Goal: Task Accomplishment & Management: Manage account settings

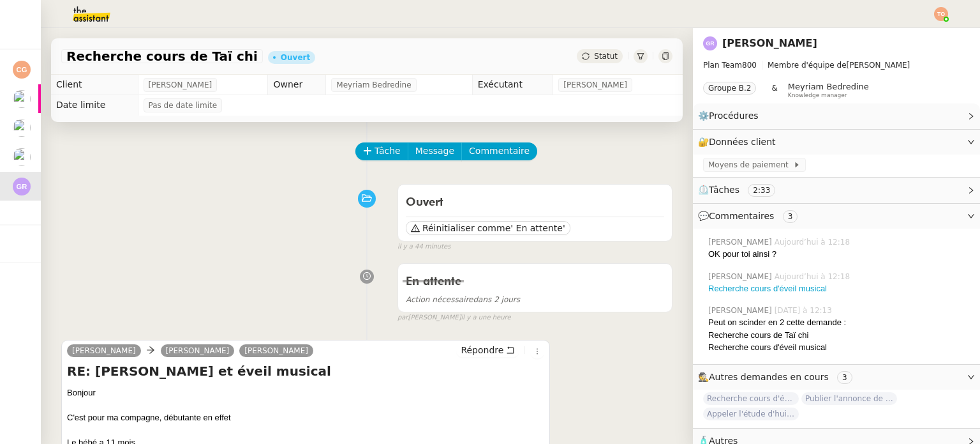
click at [753, 398] on span "Recherche cours d'éveil musical" at bounding box center [751, 398] width 96 height 13
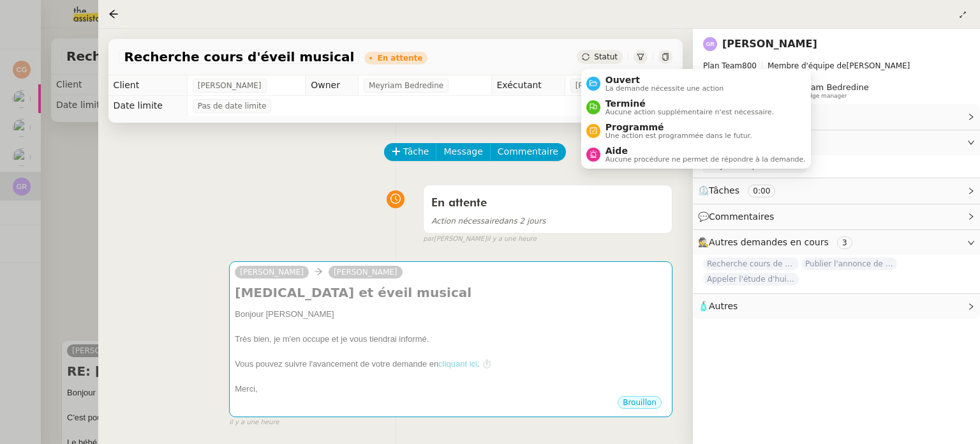
click at [603, 57] on span "Statut" at bounding box center [606, 56] width 24 height 9
click at [615, 79] on span "Ouvert" at bounding box center [665, 80] width 119 height 10
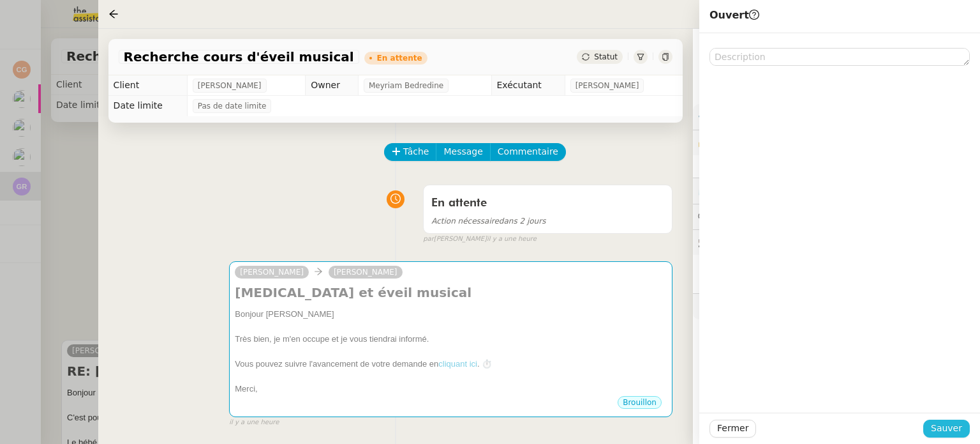
click at [946, 423] on span "Sauver" at bounding box center [946, 428] width 31 height 15
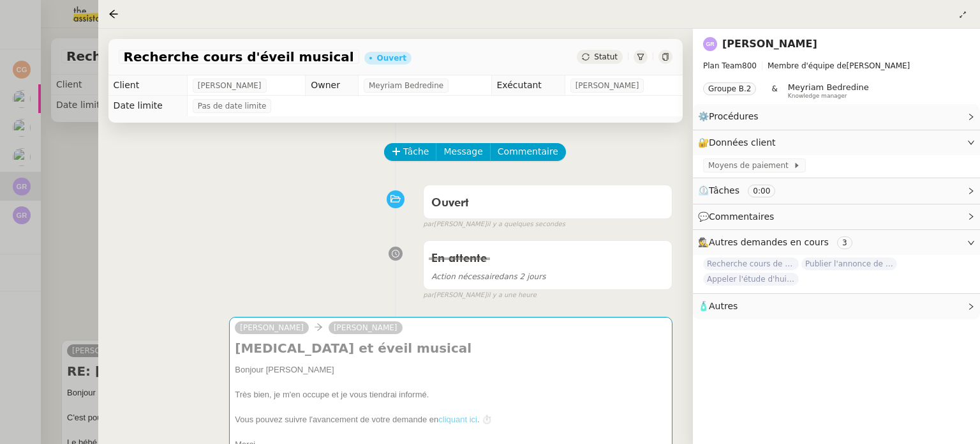
click at [16, 179] on div at bounding box center [490, 222] width 980 height 444
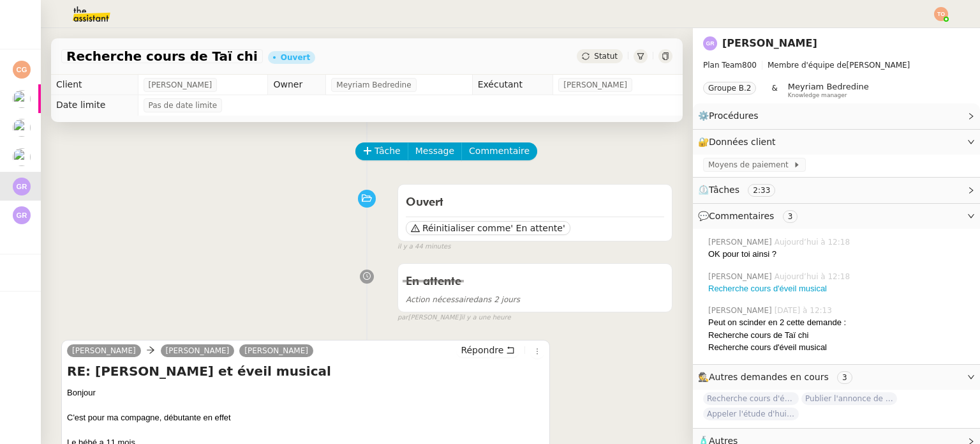
click at [220, 224] on div "Ouvert Réinitialiser comme ' En attente' false il y a 44 minutes" at bounding box center [366, 215] width 611 height 74
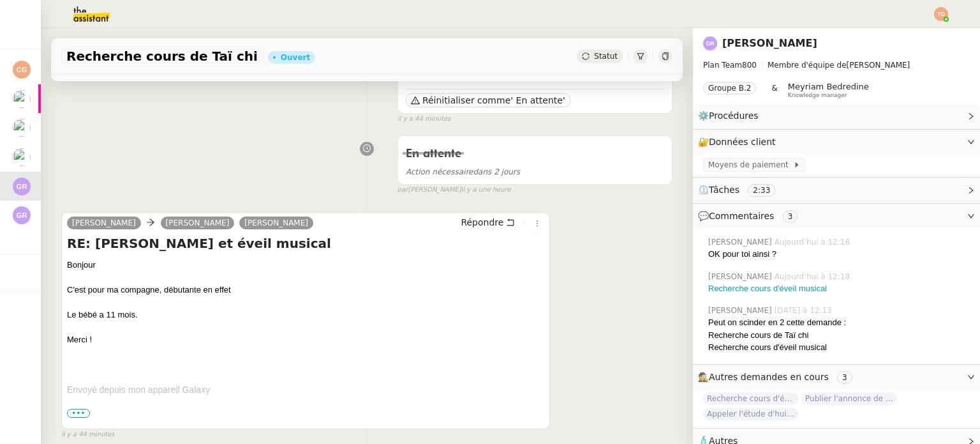
scroll to position [191, 0]
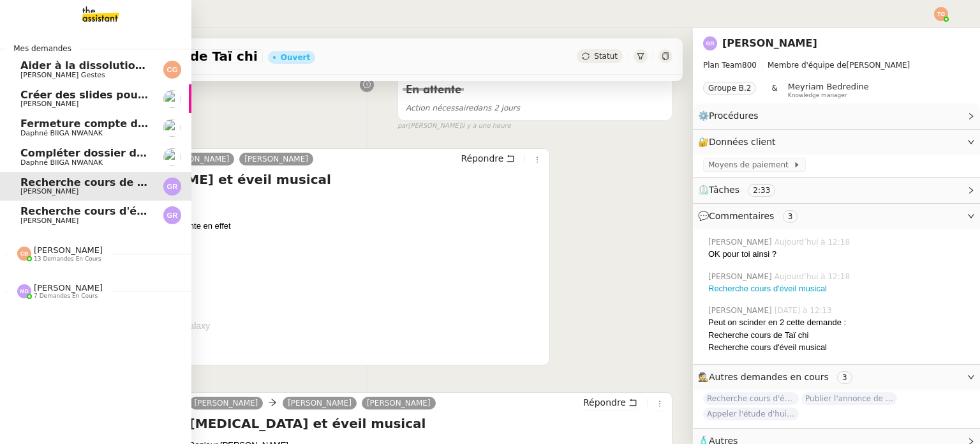
click at [41, 295] on span "7 demandes en cours" at bounding box center [66, 295] width 64 height 7
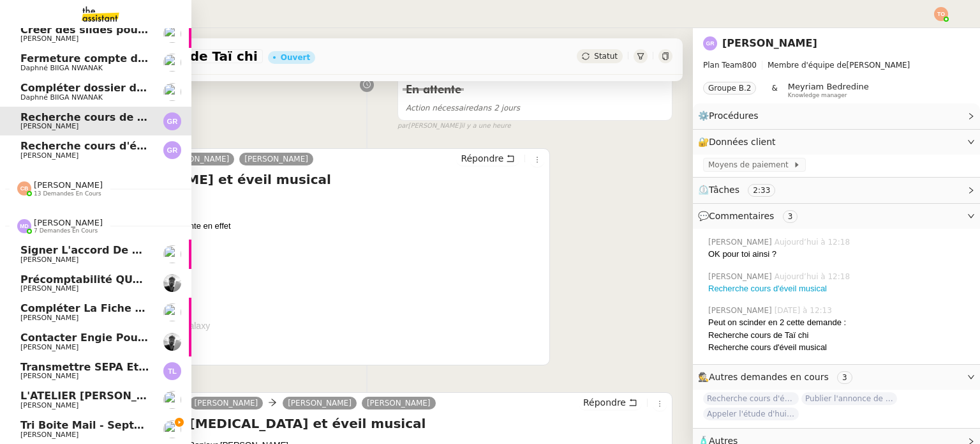
scroll to position [71, 0]
click at [119, 431] on span "[PERSON_NAME]" at bounding box center [84, 435] width 129 height 8
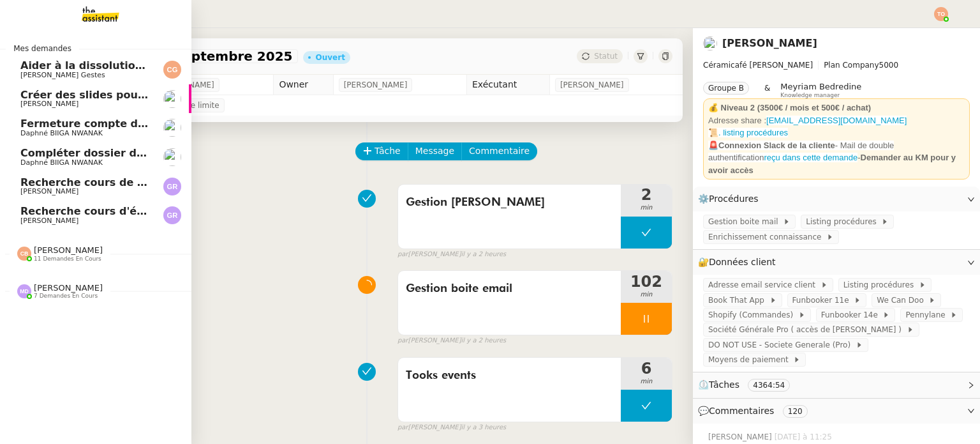
click at [98, 15] on img at bounding box center [90, 14] width 99 height 28
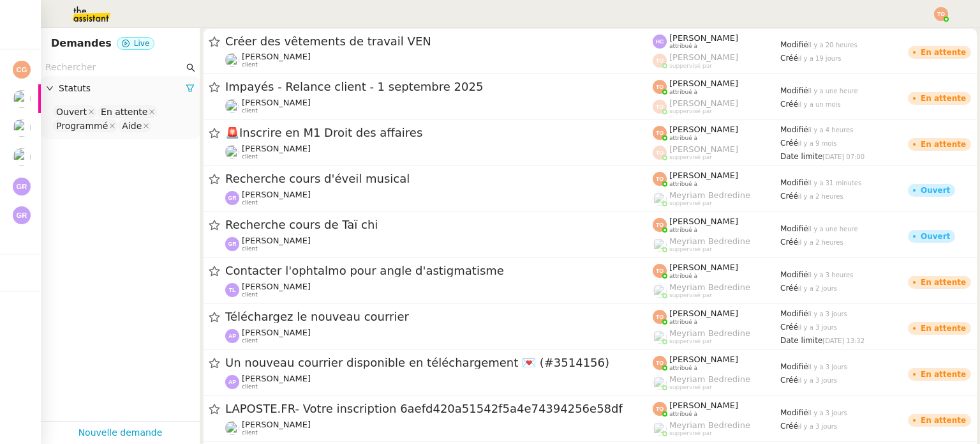
click at [135, 64] on input "text" at bounding box center [114, 67] width 138 height 15
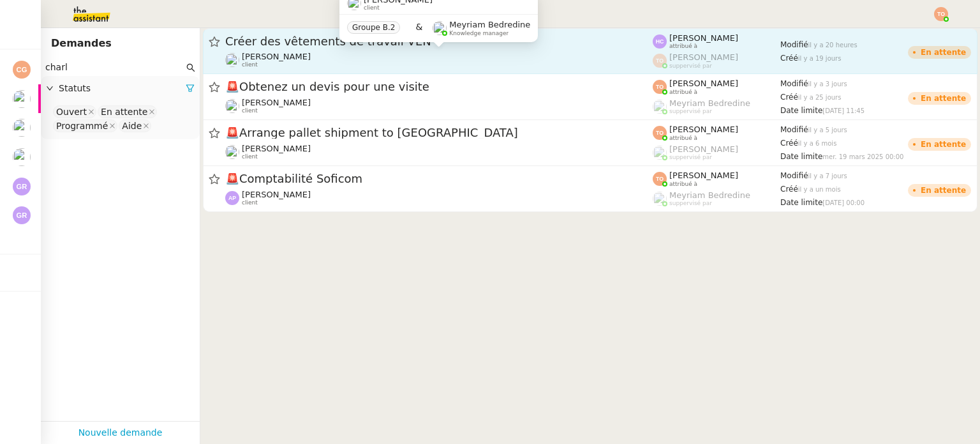
type input "charl"
click at [301, 61] on span "[PERSON_NAME]" at bounding box center [276, 57] width 69 height 10
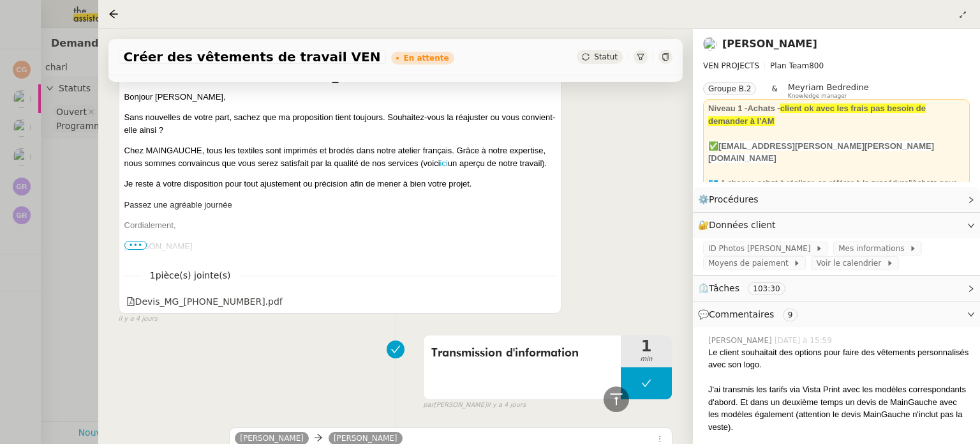
scroll to position [1787, 0]
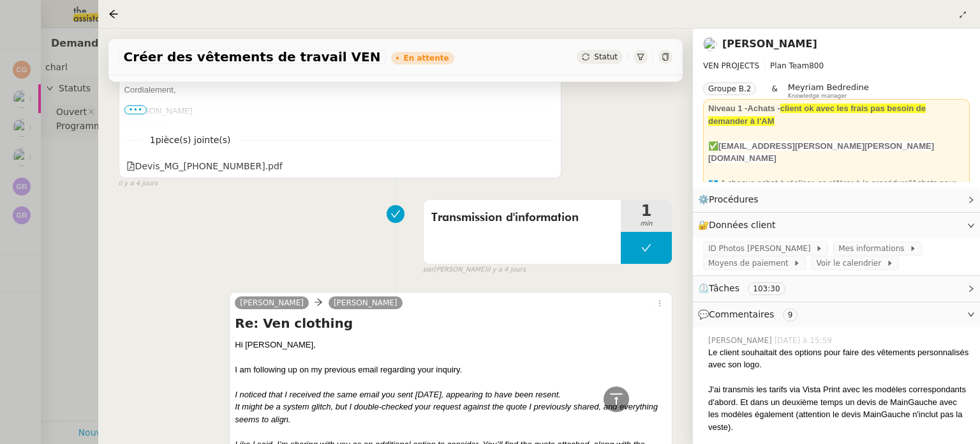
click at [170, 160] on div "1 pièce(s) jointe(s) Devis_MG_[PHONE_NUMBER].pdf" at bounding box center [340, 149] width 432 height 52
click at [170, 169] on div "Devis_MG_[PHONE_NUMBER].pdf" at bounding box center [204, 166] width 156 height 15
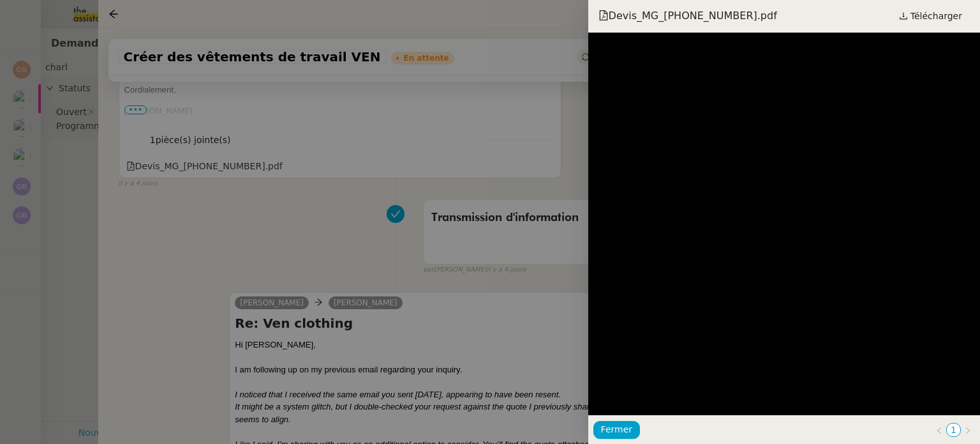
click at [366, 213] on div at bounding box center [490, 222] width 980 height 444
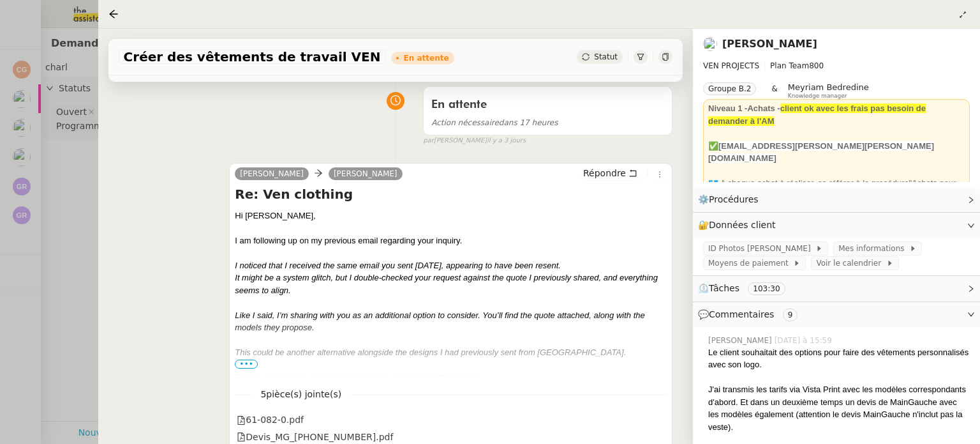
scroll to position [191, 0]
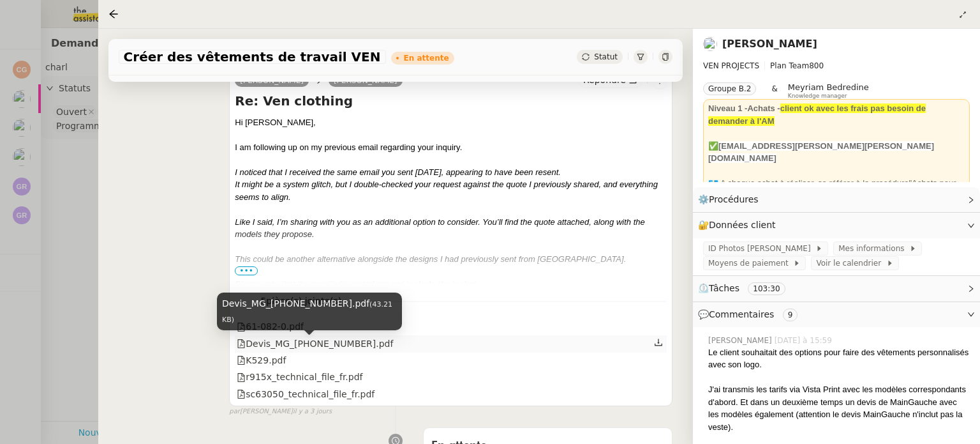
click at [308, 347] on div "Devis_MG_[PHONE_NUMBER].pdf" at bounding box center [315, 343] width 156 height 15
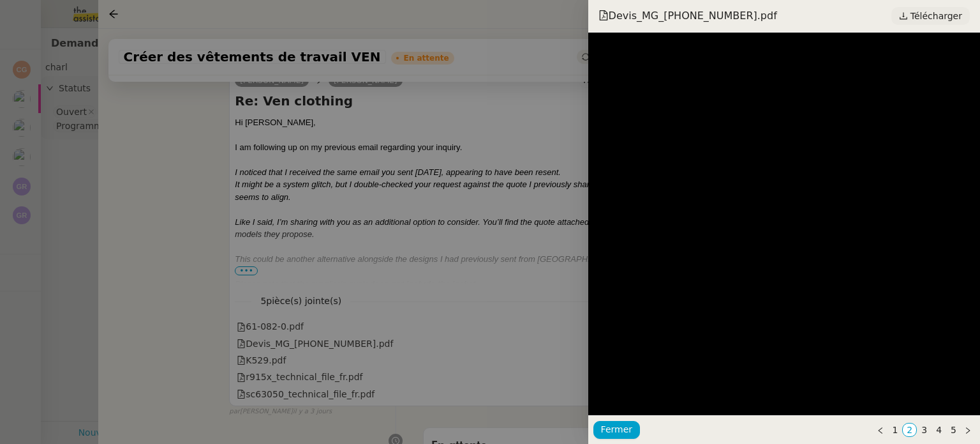
click at [954, 22] on span "Télécharger" at bounding box center [937, 16] width 52 height 17
click at [186, 182] on div at bounding box center [490, 222] width 980 height 444
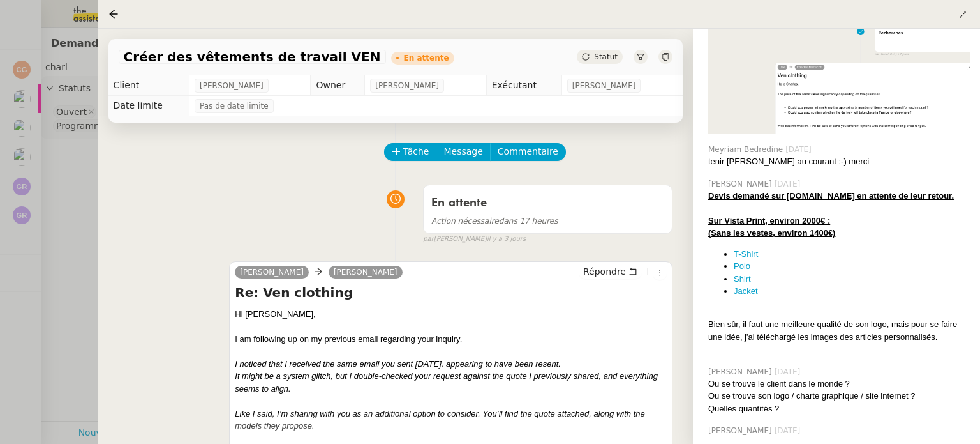
scroll to position [702, 0]
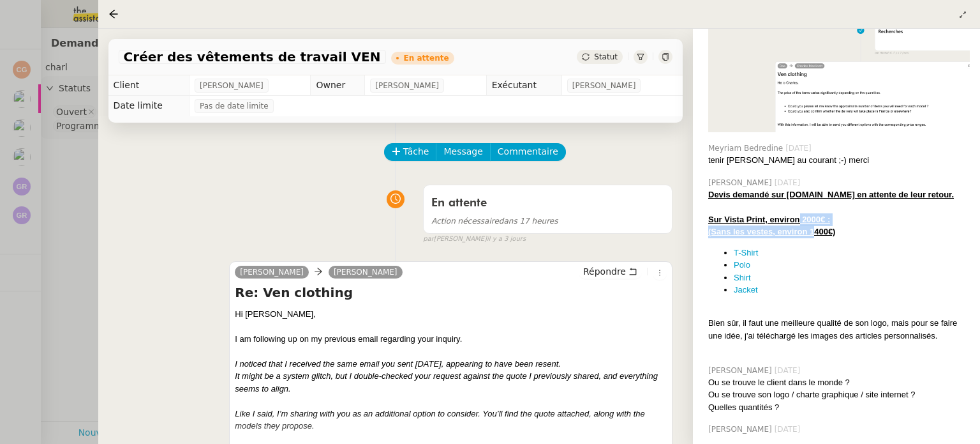
drag, startPoint x: 800, startPoint y: 209, endPoint x: 814, endPoint y: 216, distance: 15.7
click at [814, 216] on div "Devis demandé sur [DOMAIN_NAME] en attente de leur retour. Sur Vista Print, env…" at bounding box center [839, 271] width 262 height 166
click at [814, 227] on u "(Sans les vestes, environ 1400€)" at bounding box center [771, 232] width 127 height 10
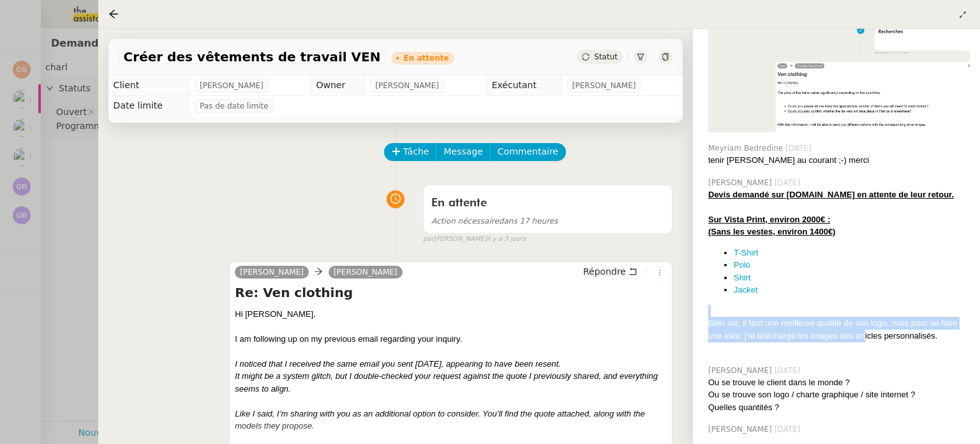
drag, startPoint x: 763, startPoint y: 295, endPoint x: 872, endPoint y: 319, distance: 111.7
click at [871, 319] on div "Devis demandé sur [DOMAIN_NAME] en attente de leur retour. Sur Vista Print, env…" at bounding box center [839, 271] width 262 height 166
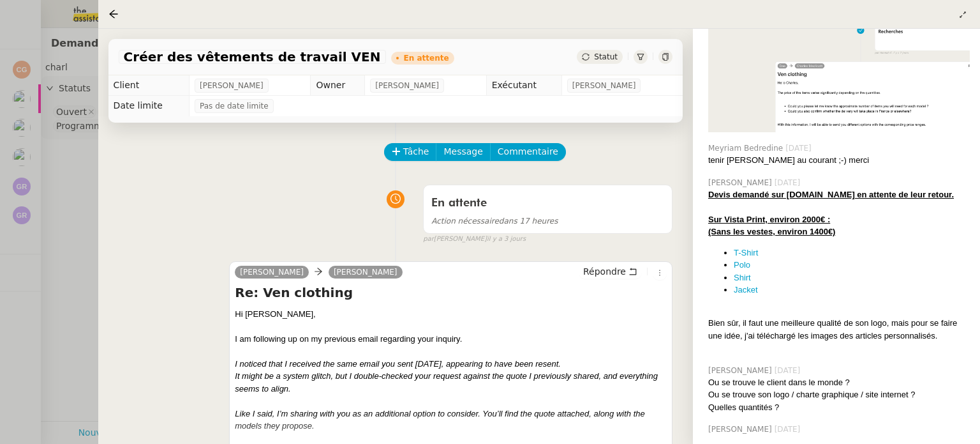
click at [872, 319] on div "Bien sûr, il faut une meilleure qualité de son logo, mais pour se faire une idé…" at bounding box center [839, 329] width 262 height 25
drag, startPoint x: 848, startPoint y: 311, endPoint x: 855, endPoint y: 311, distance: 7.0
click at [855, 317] on div "Bien sûr, il faut une meilleure qualité de son logo, mais pour se faire une idé…" at bounding box center [839, 329] width 262 height 25
drag, startPoint x: 783, startPoint y: 322, endPoint x: 767, endPoint y: 321, distance: 16.6
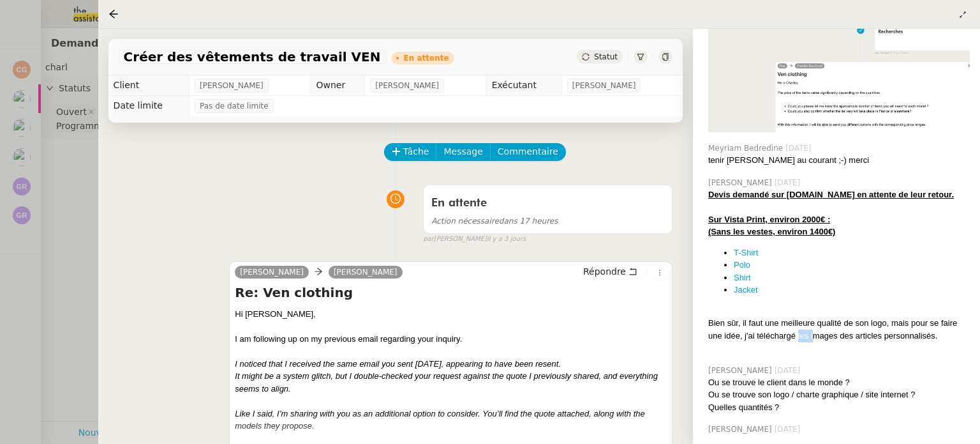
click at [775, 322] on div "Bien sûr, il faut une meilleure qualité de son logo, mais pour se faire une idé…" at bounding box center [839, 329] width 262 height 25
click at [720, 320] on div "Bien sûr, il faut une meilleure qualité de son logo, mais pour se faire une idé…" at bounding box center [839, 329] width 262 height 25
drag, startPoint x: 828, startPoint y: 314, endPoint x: 876, endPoint y: 311, distance: 48.0
click at [876, 317] on div "Bien sûr, il faut une meilleure qualité de son logo, mais pour se faire une idé…" at bounding box center [839, 329] width 262 height 25
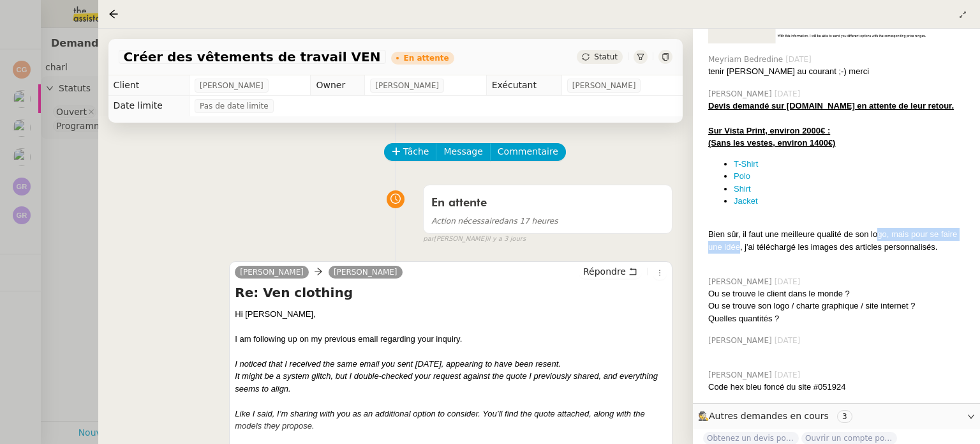
scroll to position [830, 0]
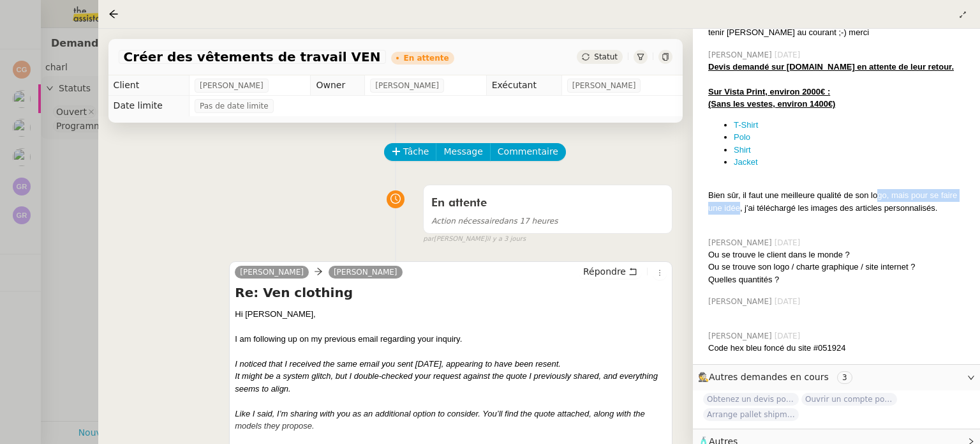
click at [0, 207] on div at bounding box center [490, 222] width 980 height 444
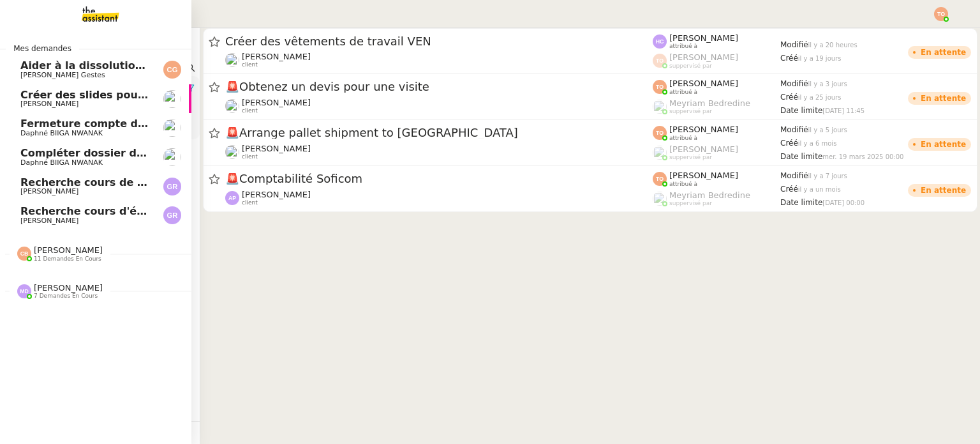
drag, startPoint x: 41, startPoint y: 263, endPoint x: 43, endPoint y: 270, distance: 7.3
click at [41, 263] on div "[PERSON_NAME] 11 demandes en cours" at bounding box center [95, 248] width 191 height 37
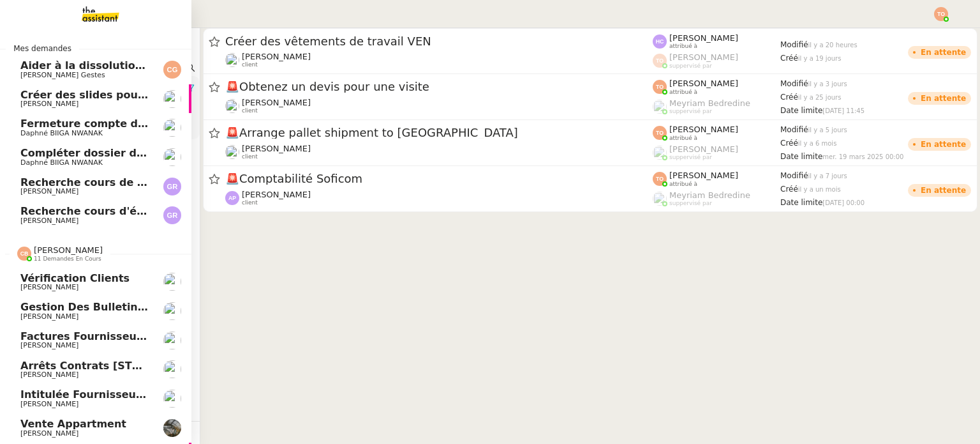
click at [55, 270] on link "Vérification clients [PERSON_NAME]" at bounding box center [95, 281] width 191 height 29
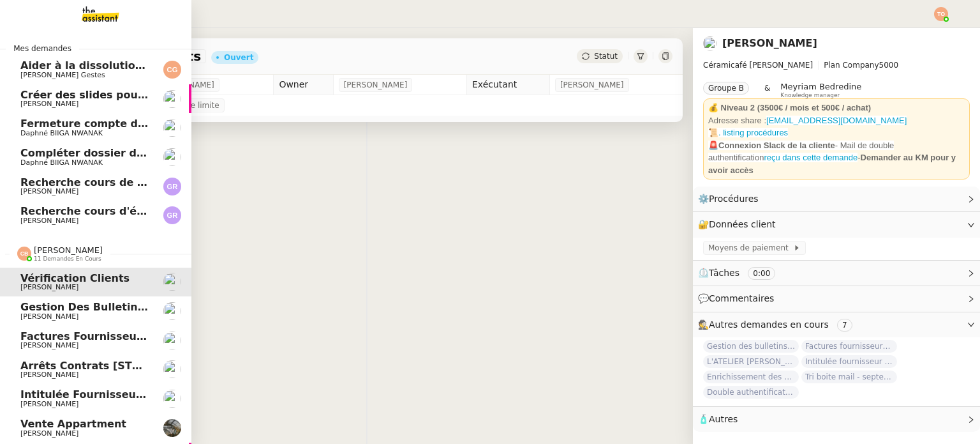
click at [60, 257] on span "11 demandes en cours" at bounding box center [68, 258] width 68 height 7
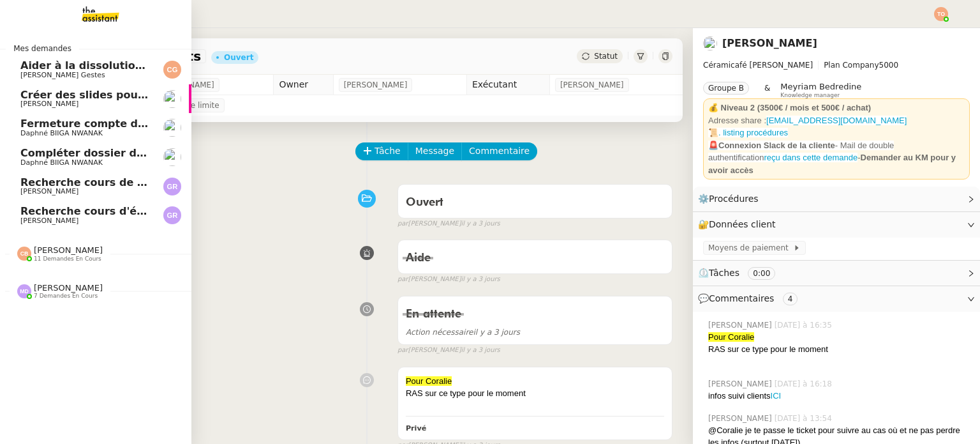
click at [71, 288] on span "[PERSON_NAME]" at bounding box center [68, 288] width 69 height 10
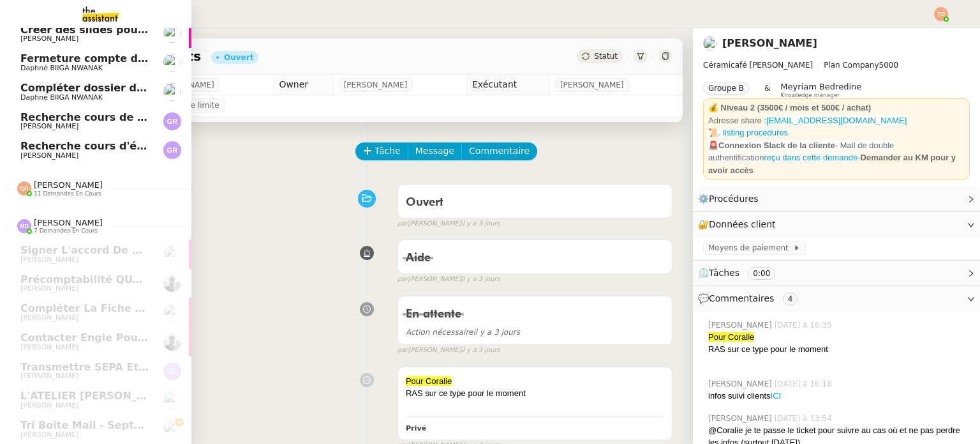
click at [99, 184] on nz-divider "[PERSON_NAME] 11 demandes en cours" at bounding box center [100, 188] width 191 height 17
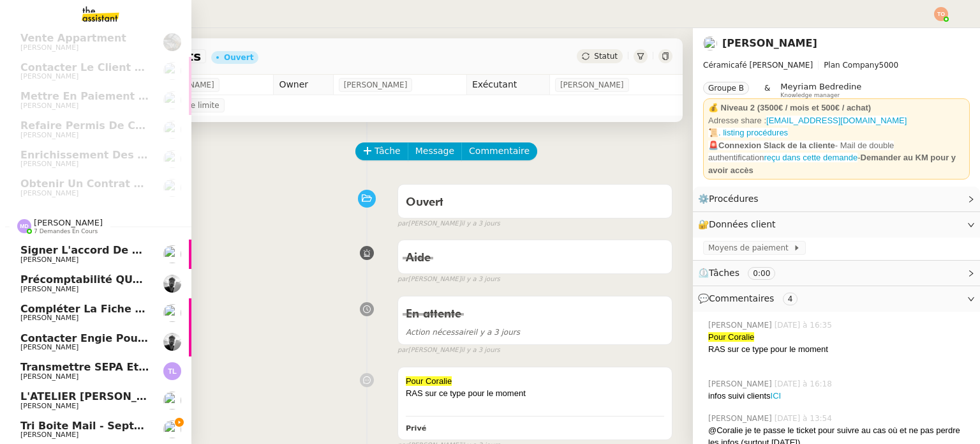
scroll to position [393, 0]
click at [96, 431] on span "[PERSON_NAME]" at bounding box center [84, 435] width 129 height 8
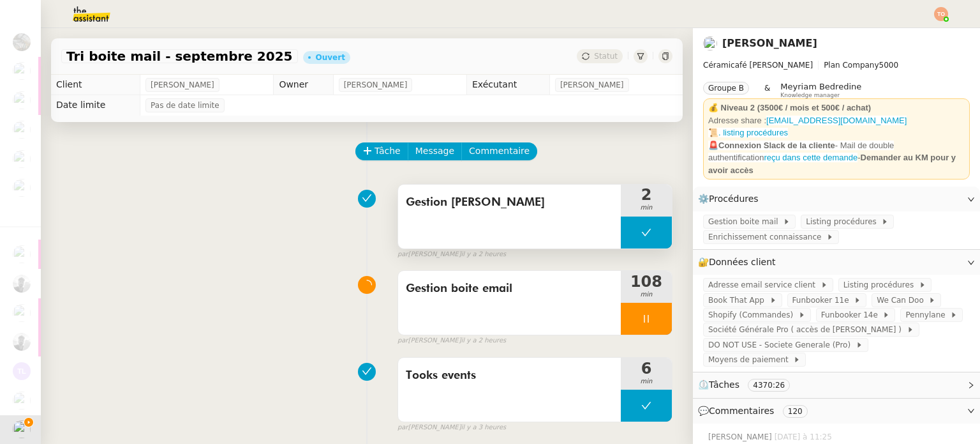
drag, startPoint x: 608, startPoint y: 227, endPoint x: 609, endPoint y: 234, distance: 7.8
click at [621, 228] on button at bounding box center [646, 232] width 51 height 32
click at [621, 234] on div at bounding box center [634, 232] width 26 height 32
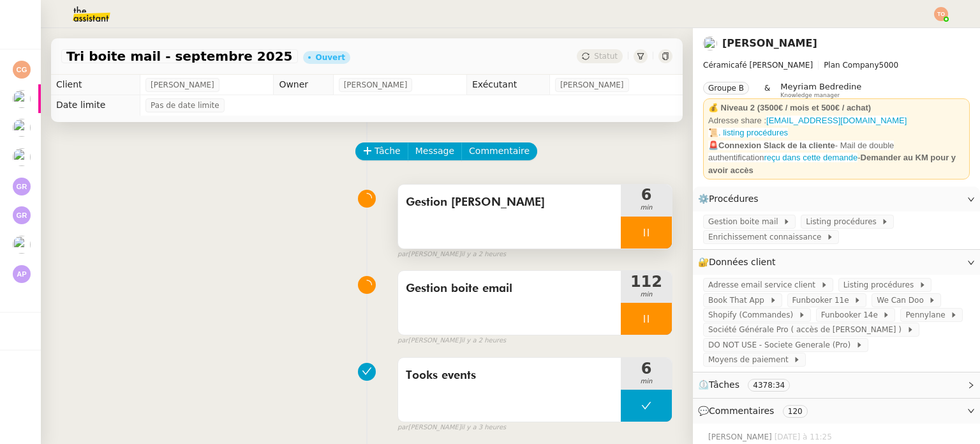
click at [641, 232] on div at bounding box center [646, 232] width 51 height 32
click at [648, 226] on button at bounding box center [660, 232] width 26 height 32
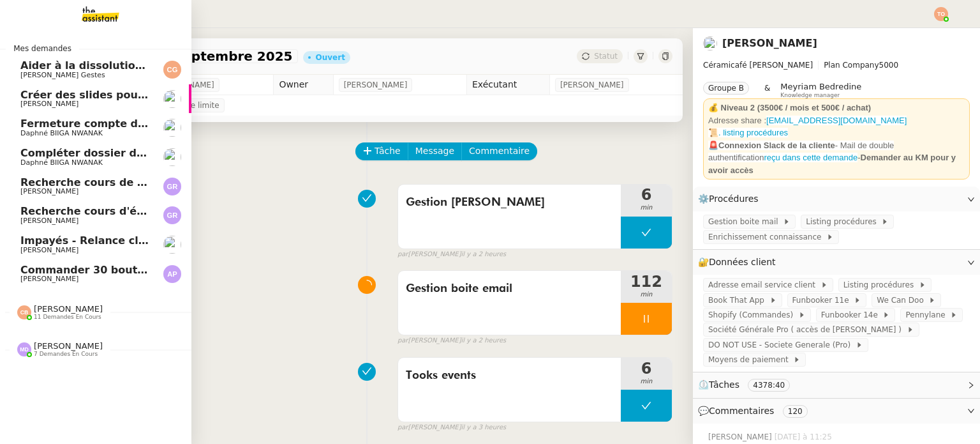
click at [84, 277] on span "[PERSON_NAME]" at bounding box center [84, 279] width 129 height 8
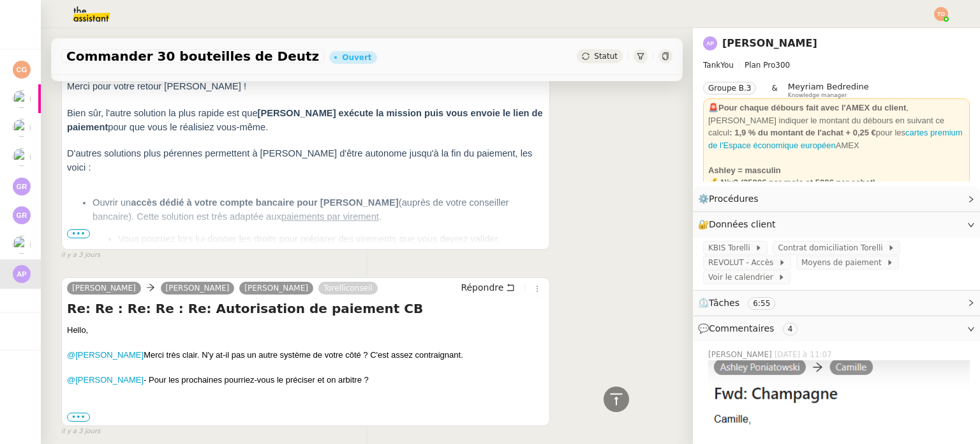
scroll to position [574, 0]
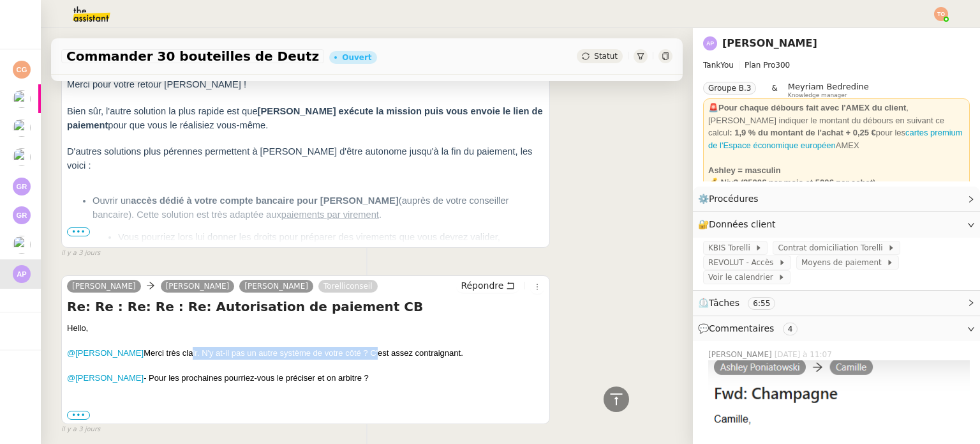
drag, startPoint x: 286, startPoint y: 352, endPoint x: 365, endPoint y: 352, distance: 79.1
click at [365, 352] on div "@[PERSON_NAME] Merci très clair. N'y at-il pas un autre système de votre côté ?…" at bounding box center [305, 353] width 477 height 13
drag, startPoint x: 366, startPoint y: 352, endPoint x: 393, endPoint y: 354, distance: 26.9
click at [378, 354] on div "@[PERSON_NAME] Merci très clair. N'y at-il pas un autre système de votre côté ?…" at bounding box center [305, 353] width 477 height 13
drag, startPoint x: 424, startPoint y: 354, endPoint x: 452, endPoint y: 354, distance: 28.1
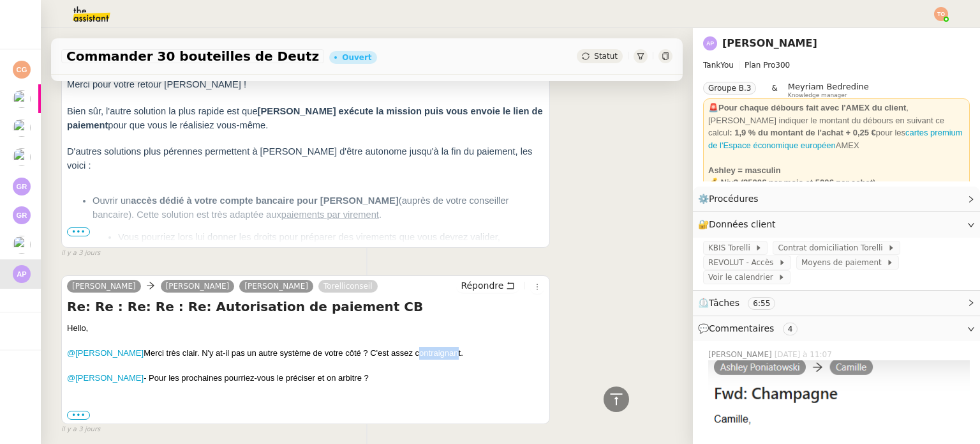
click at [452, 354] on div "@[PERSON_NAME] Merci très clair. N'y at-il pas un autre système de votre côté ?…" at bounding box center [305, 353] width 477 height 13
drag, startPoint x: 138, startPoint y: 375, endPoint x: 335, endPoint y: 373, distance: 197.2
click at [335, 373] on div "@[PERSON_NAME] - Pour les prochaines pourriez-vous le préciser et on arbitre ?" at bounding box center [305, 377] width 477 height 13
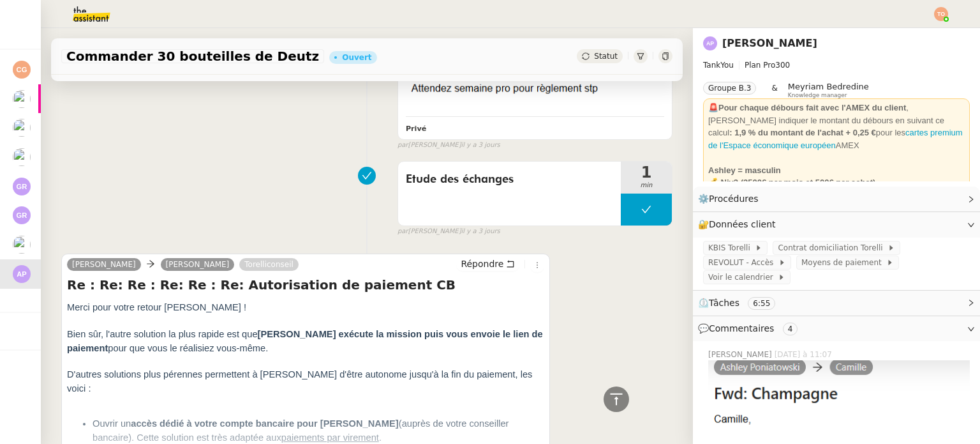
scroll to position [319, 0]
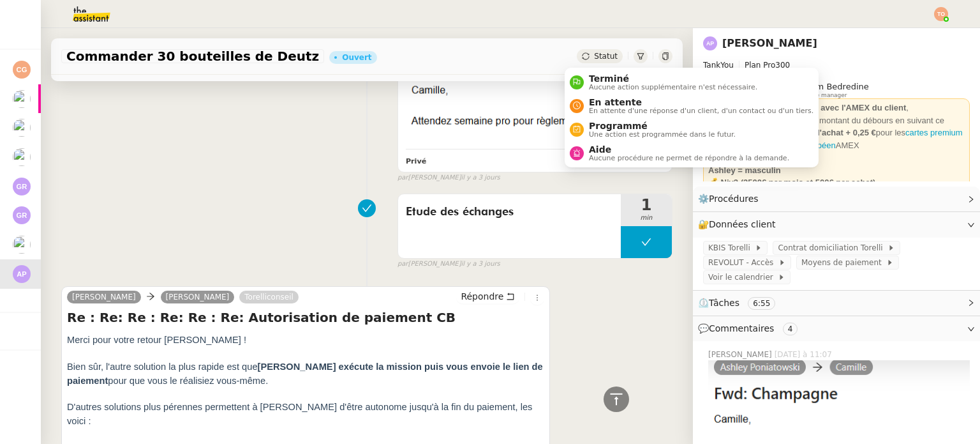
click at [595, 54] on span "Statut" at bounding box center [606, 56] width 24 height 9
click at [610, 103] on span "En attente" at bounding box center [701, 102] width 225 height 10
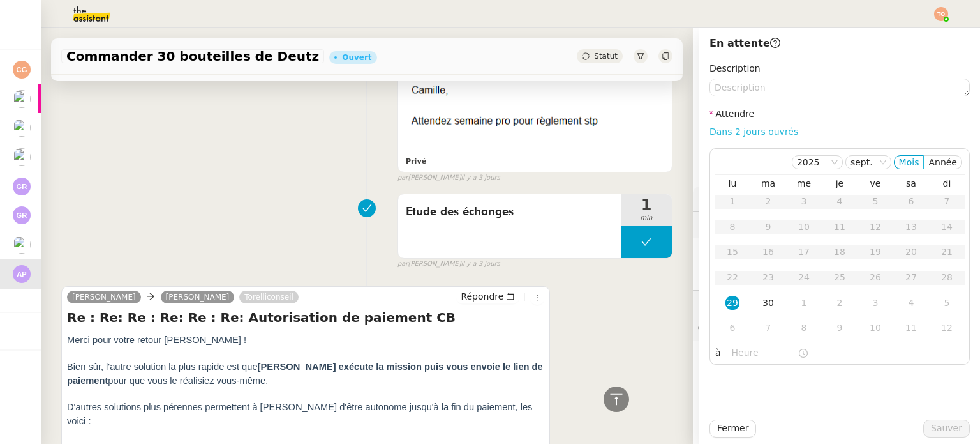
click at [728, 127] on link "Dans 2 jours ouvrés" at bounding box center [754, 131] width 89 height 10
type input "07:00"
click at [943, 426] on span "Sauver" at bounding box center [946, 428] width 31 height 15
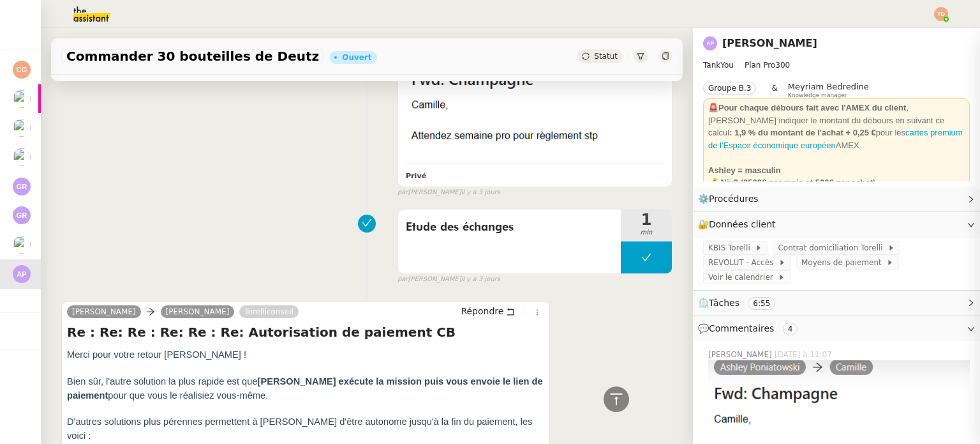
scroll to position [334, 0]
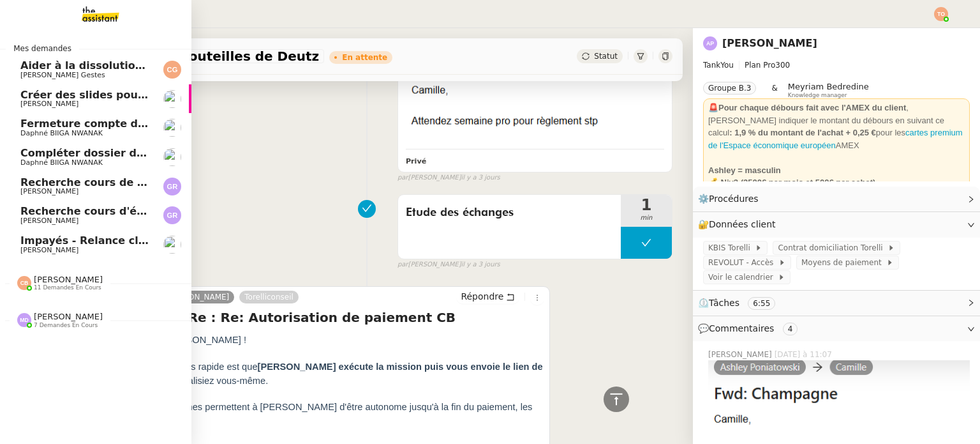
click at [36, 250] on span "[PERSON_NAME]" at bounding box center [49, 250] width 58 height 8
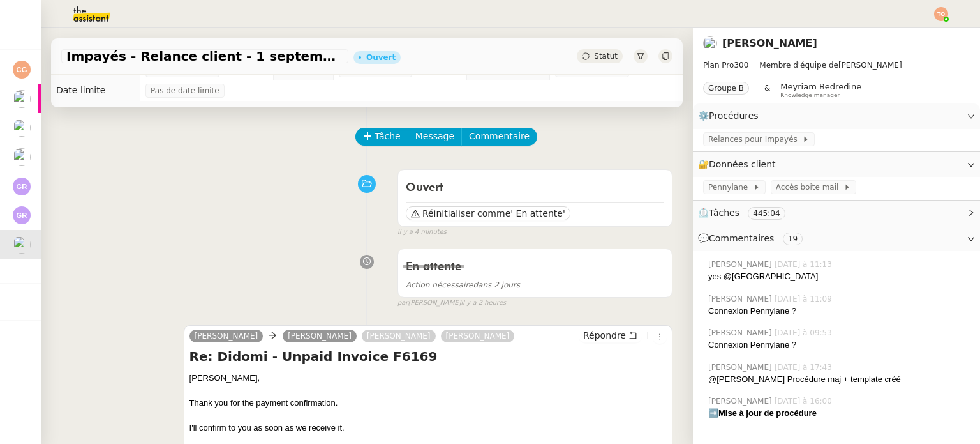
scroll to position [142, 0]
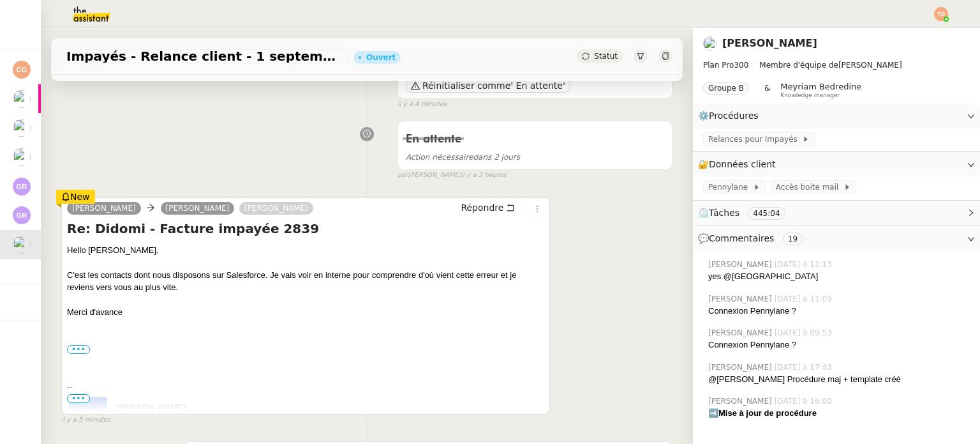
drag, startPoint x: 317, startPoint y: 289, endPoint x: 363, endPoint y: 291, distance: 46.0
click at [363, 291] on div "C'est les contacts dont nous disposons sur Salesforce. Je vais voir en interne …" at bounding box center [305, 281] width 477 height 25
click at [374, 282] on div "C'est les contacts dont nous disposons sur Salesforce. Je vais voir en interne …" at bounding box center [305, 281] width 477 height 25
drag, startPoint x: 380, startPoint y: 278, endPoint x: 441, endPoint y: 278, distance: 61.3
click at [441, 278] on div "C'est les contacts dont nous disposons sur Salesforce. Je vais voir en interne …" at bounding box center [305, 281] width 477 height 25
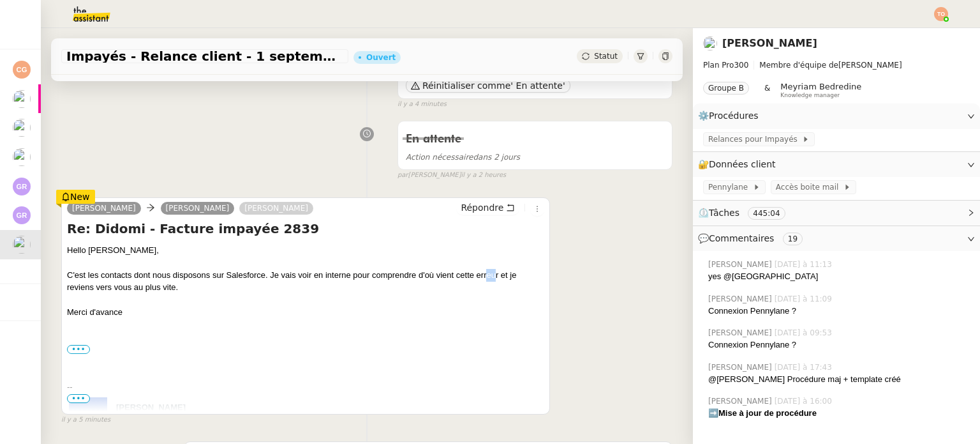
drag, startPoint x: 488, startPoint y: 277, endPoint x: 498, endPoint y: 277, distance: 10.8
click at [495, 277] on div "C'est les contacts dont nous disposons sur Salesforce. Je vais voir en interne …" at bounding box center [305, 281] width 477 height 25
click at [498, 277] on div "C'est les contacts dont nous disposons sur Salesforce. Je vais voir en interne …" at bounding box center [305, 281] width 477 height 25
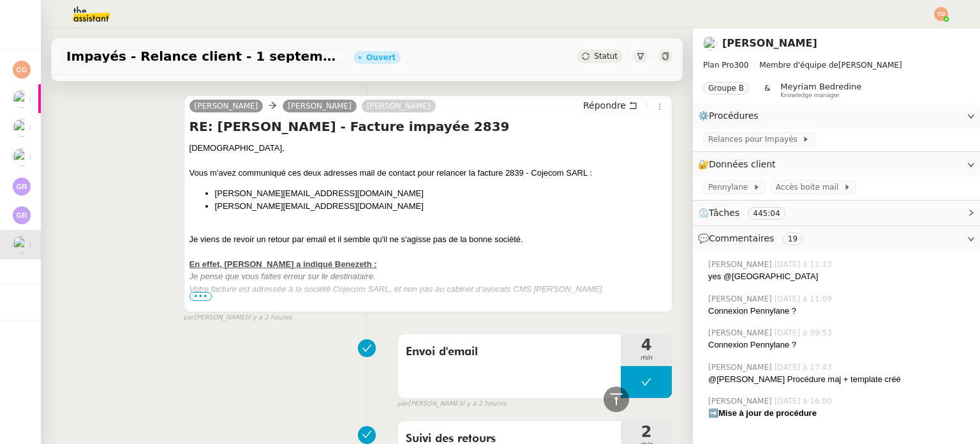
scroll to position [844, 0]
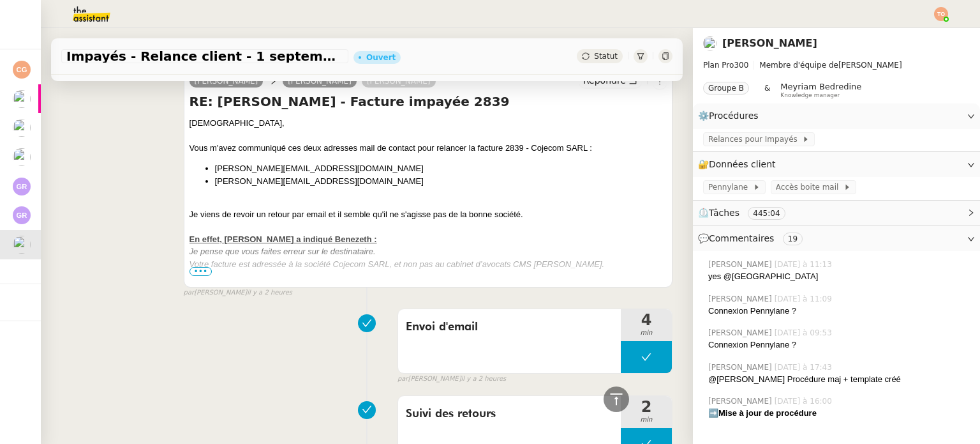
click at [197, 274] on span "•••" at bounding box center [201, 271] width 23 height 9
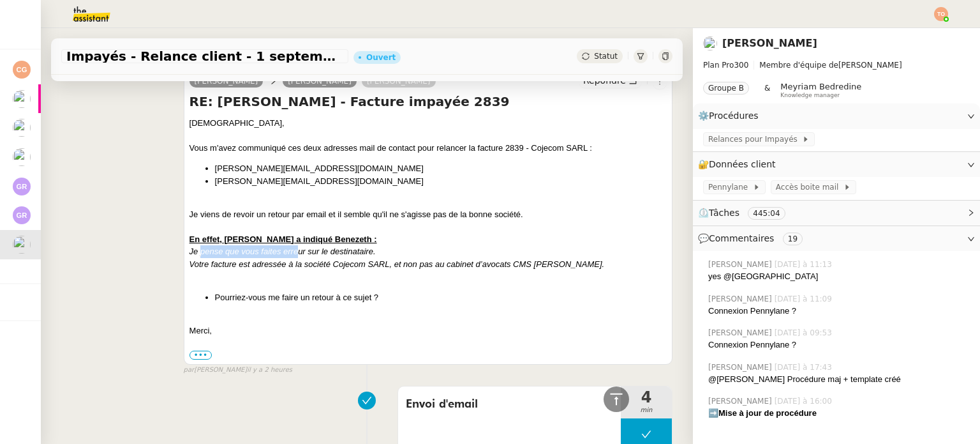
drag, startPoint x: 199, startPoint y: 254, endPoint x: 313, endPoint y: 258, distance: 113.7
click at [306, 258] on div "Je pense que vous faites erreur sur le destinataire." at bounding box center [428, 251] width 477 height 13
drag, startPoint x: 317, startPoint y: 257, endPoint x: 327, endPoint y: 256, distance: 9.7
click at [327, 256] on em "Je pense que vous faites erreur sur le destinataire." at bounding box center [283, 251] width 186 height 10
drag, startPoint x: 217, startPoint y: 267, endPoint x: 288, endPoint y: 268, distance: 71.5
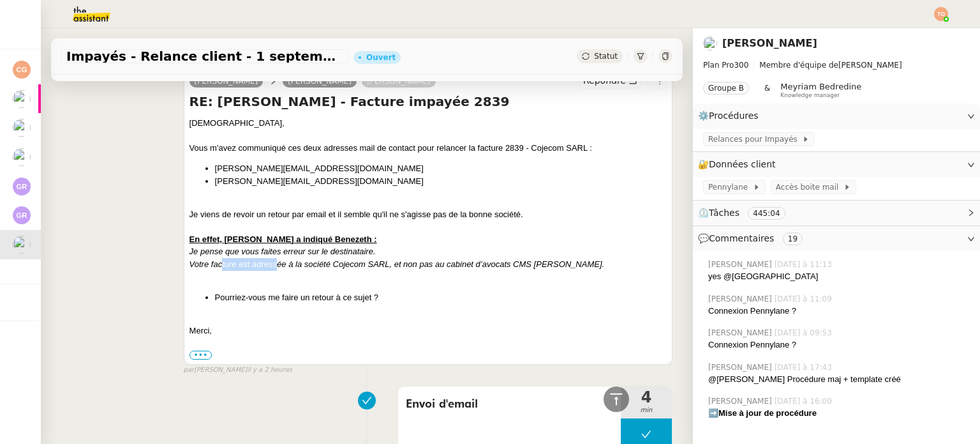
click at [288, 268] on em "Votre facture est adressée à la société Cojecom SARL, et non pas au cabinet d’a…" at bounding box center [397, 264] width 415 height 10
drag, startPoint x: 320, startPoint y: 267, endPoint x: 387, endPoint y: 267, distance: 67.7
click at [387, 267] on em "Votre facture est adressée à la société Cojecom SARL, et non pas au cabinet d’a…" at bounding box center [397, 264] width 415 height 10
drag, startPoint x: 465, startPoint y: 267, endPoint x: 490, endPoint y: 267, distance: 24.9
click at [481, 267] on em "Votre facture est adressée à la société Cojecom SARL, et non pas au cabinet d’a…" at bounding box center [397, 264] width 415 height 10
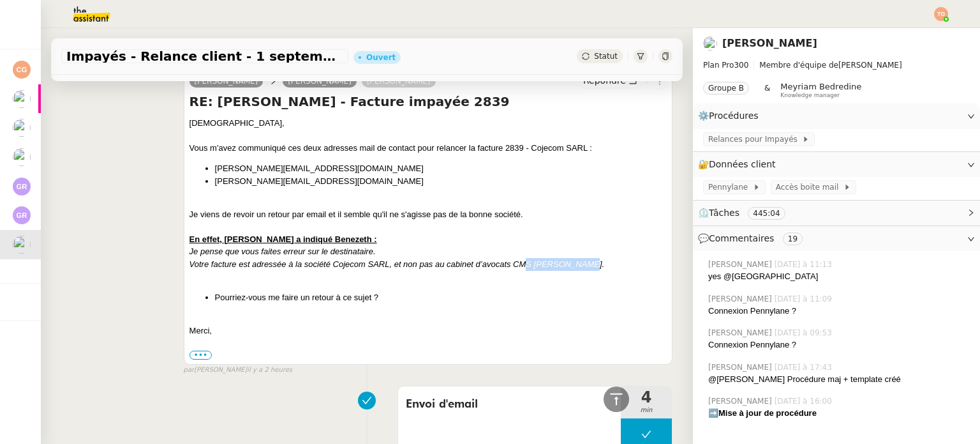
drag, startPoint x: 546, startPoint y: 267, endPoint x: 584, endPoint y: 267, distance: 37.7
click at [584, 267] on em "Votre facture est adressée à la société Cojecom SARL, et non pas au cabinet d’a…" at bounding box center [397, 264] width 415 height 10
click at [605, 265] on em "Votre facture est adressée à la société Cojecom SARL, et non pas au cabinet d’a…" at bounding box center [397, 264] width 415 height 10
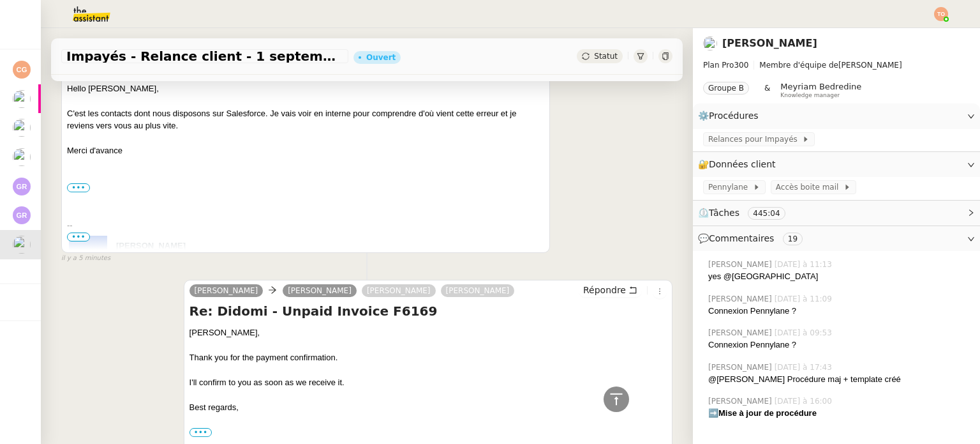
scroll to position [15, 0]
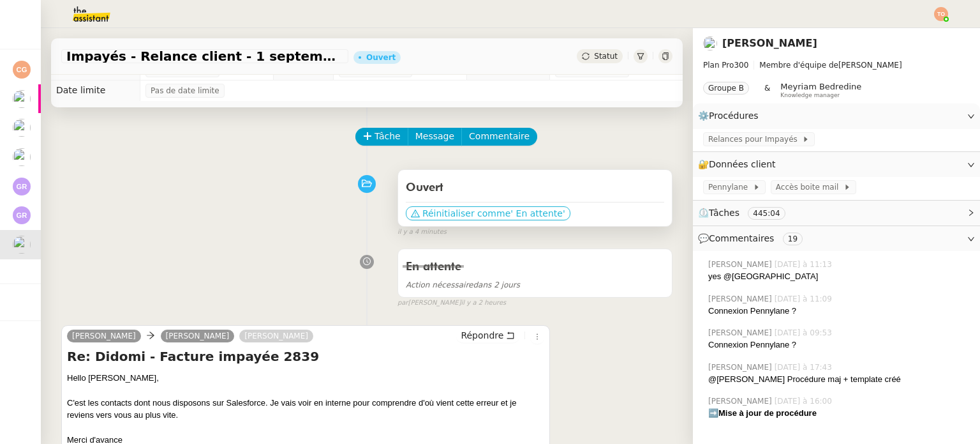
click at [423, 216] on span "Réinitialiser comme" at bounding box center [467, 213] width 88 height 13
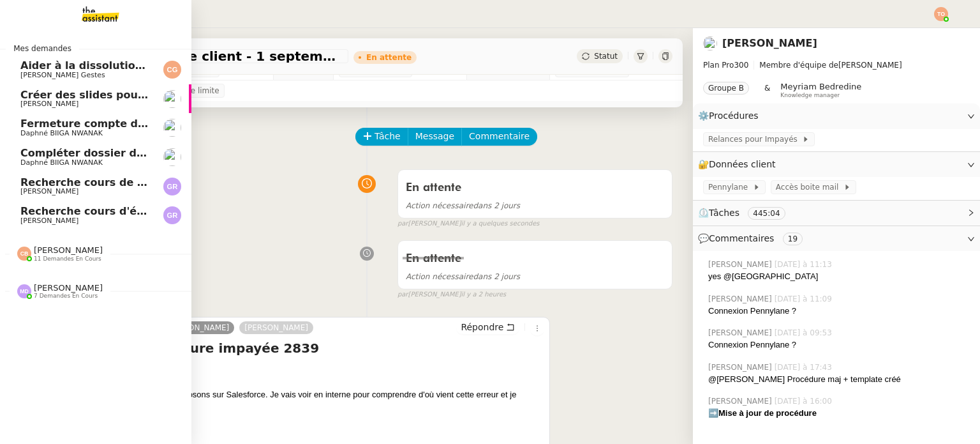
click at [40, 223] on span "[PERSON_NAME]" at bounding box center [49, 220] width 58 height 8
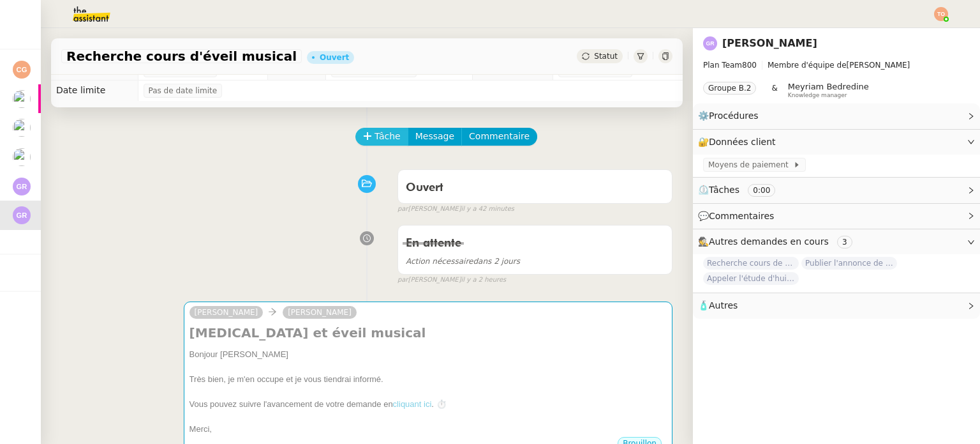
click at [366, 130] on button "Tâche" at bounding box center [381, 137] width 53 height 18
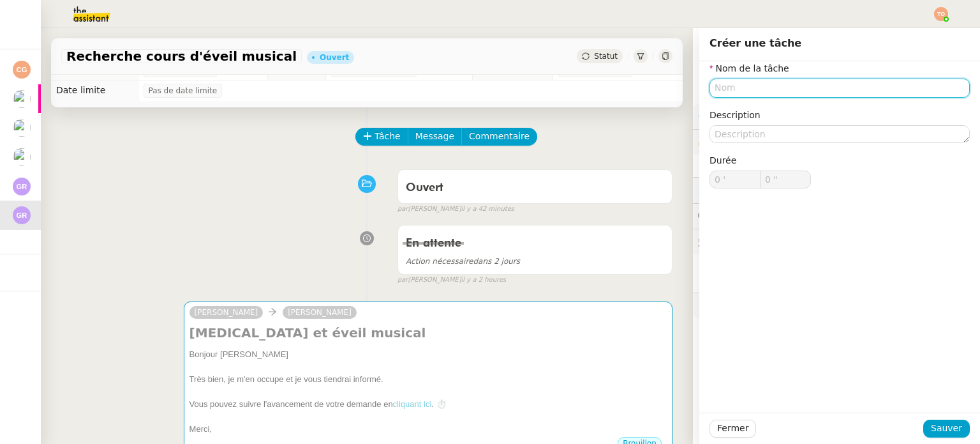
click at [791, 89] on input "text" at bounding box center [840, 88] width 260 height 19
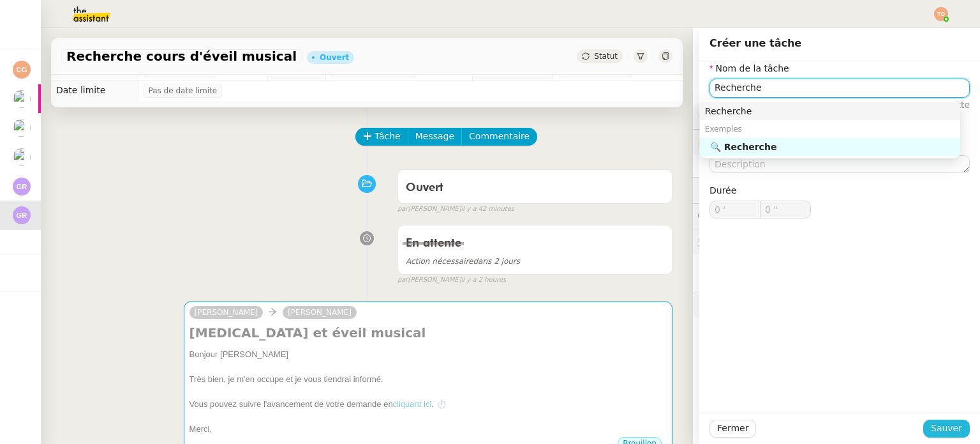
type input "Recherche"
click at [945, 430] on span "Sauver" at bounding box center [946, 428] width 31 height 15
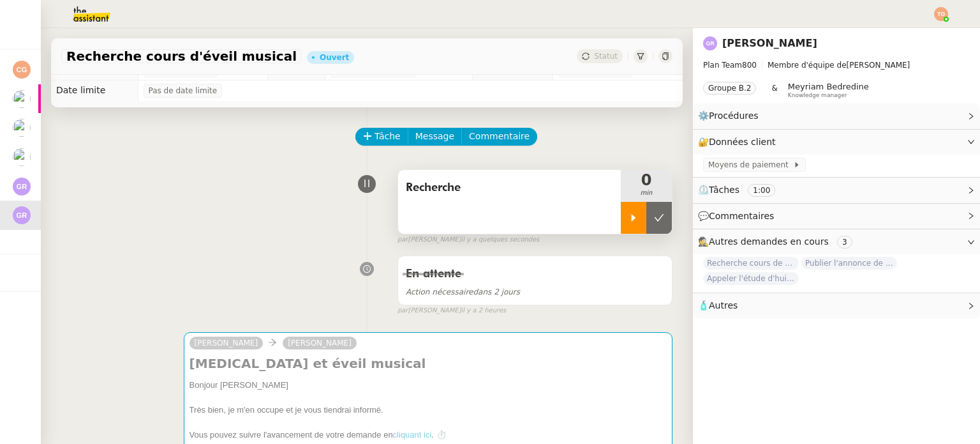
click at [627, 224] on div at bounding box center [634, 218] width 26 height 32
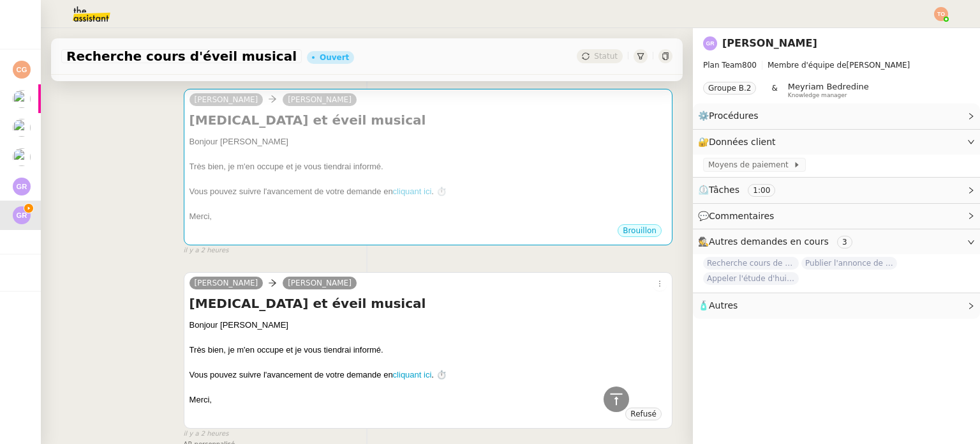
scroll to position [3, 0]
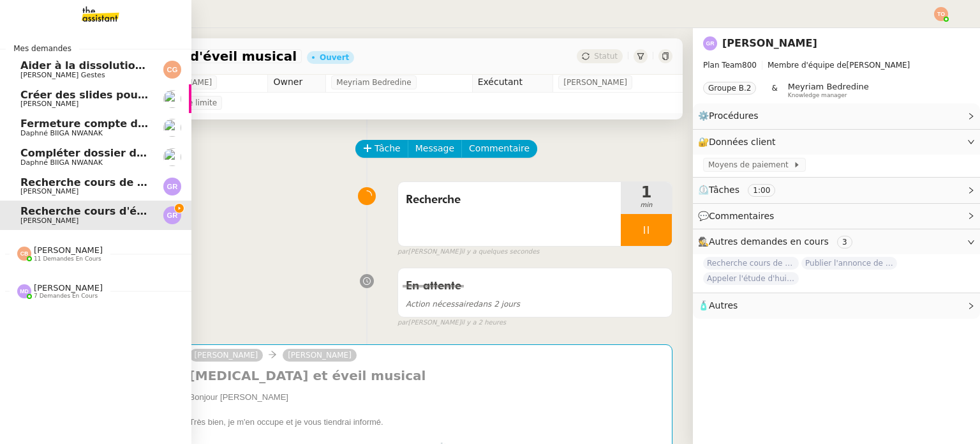
click at [30, 186] on span "Recherche cours de Taï chi" at bounding box center [96, 182] width 153 height 12
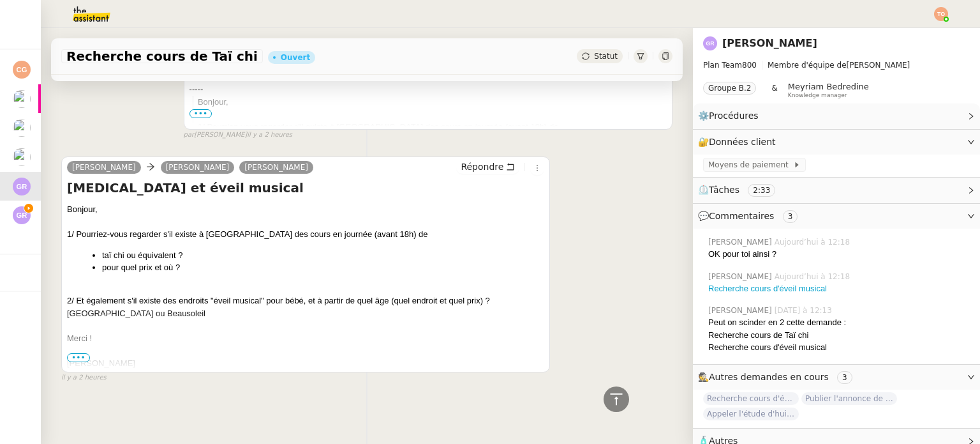
scroll to position [1301, 0]
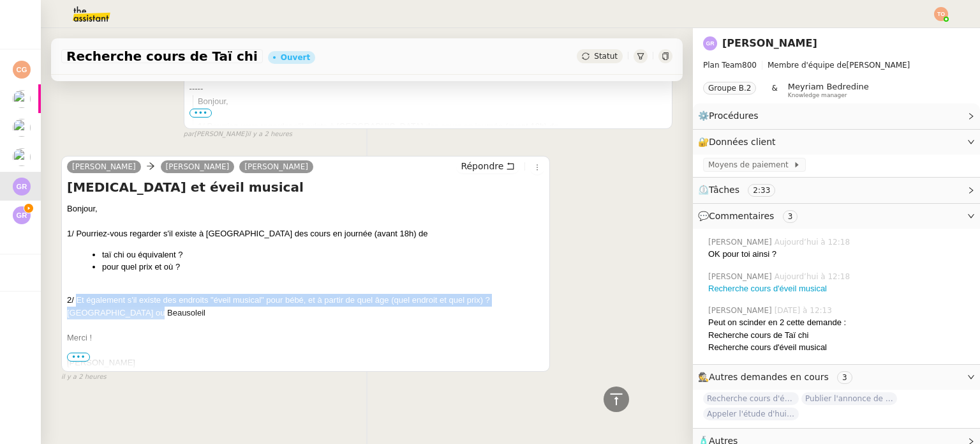
drag, startPoint x: 76, startPoint y: 292, endPoint x: 151, endPoint y: 301, distance: 75.8
click at [151, 301] on div "2/ Et également s'il existe des endroits "éveil musical" pour bébé, et à partir…" at bounding box center [305, 306] width 477 height 25
copy div "Et également s'il existe des endroits "éveil musical" pour bébé, et à partir de…"
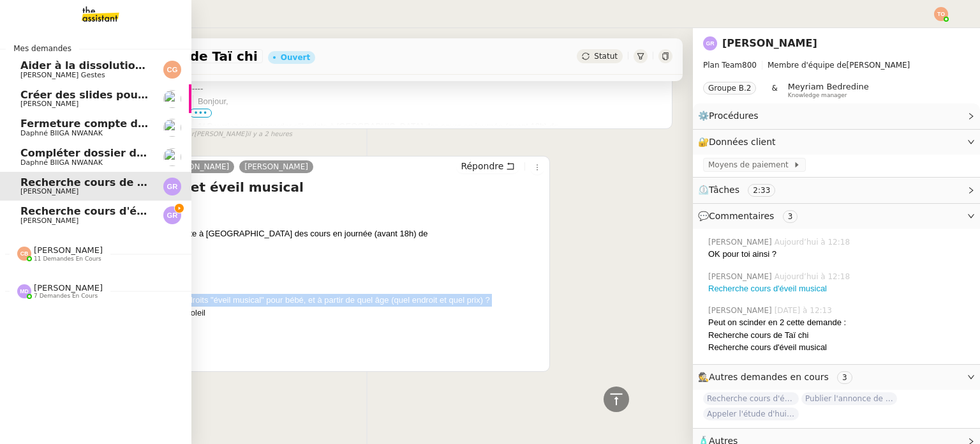
click at [40, 208] on span "Recherche cours d'éveil musical" at bounding box center [112, 211] width 184 height 12
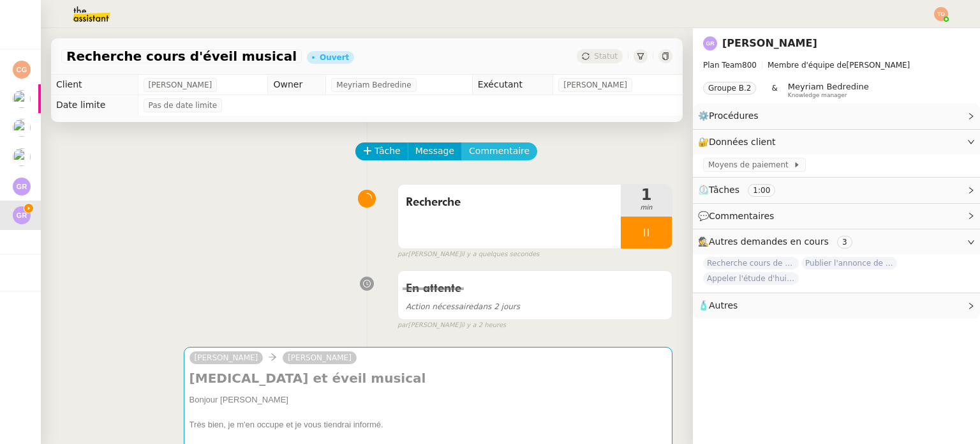
click at [500, 148] on span "Commentaire" at bounding box center [499, 151] width 61 height 15
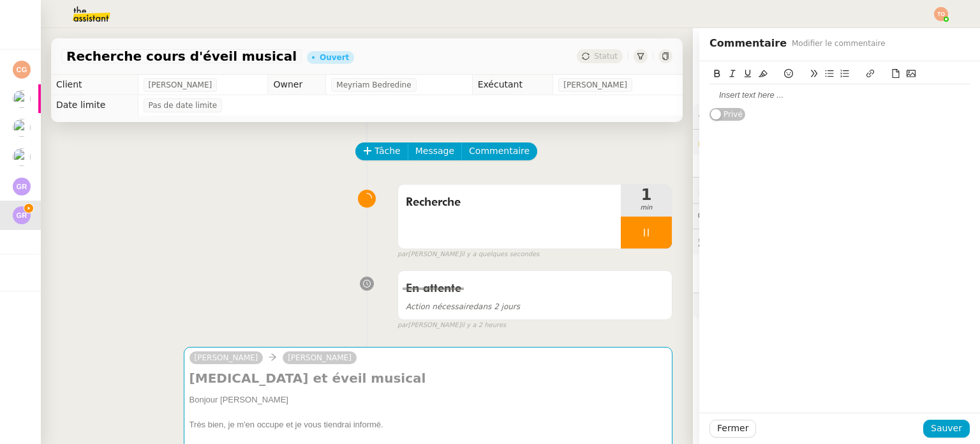
click at [731, 101] on div at bounding box center [840, 95] width 260 height 22
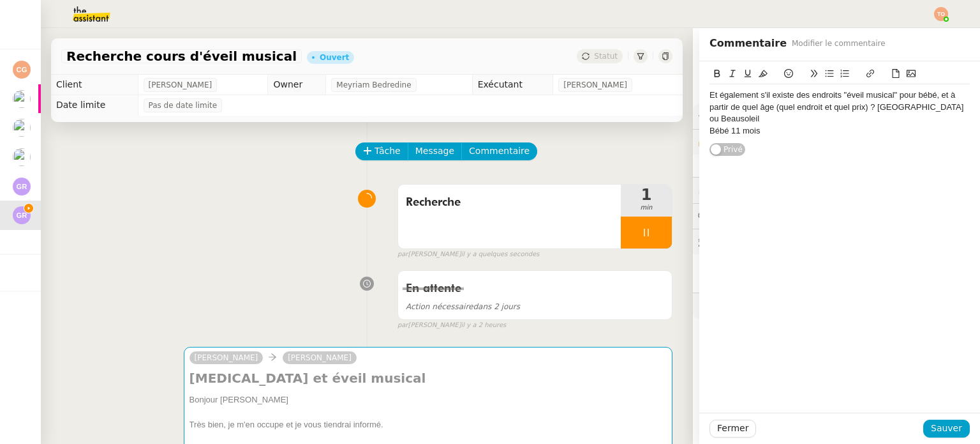
click at [710, 94] on div "Et également s'il existe des endroits "éveil musical" pour bébé, et à partir de…" at bounding box center [840, 106] width 260 height 35
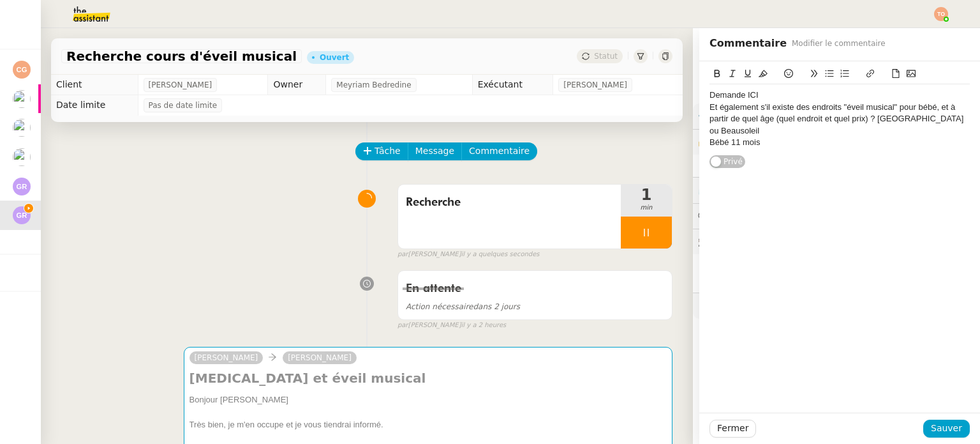
click at [772, 94] on div "Demande ICI" at bounding box center [840, 94] width 260 height 11
click at [941, 418] on div "Fermer Sauver" at bounding box center [839, 427] width 281 height 31
click at [939, 421] on span "Sauver" at bounding box center [946, 428] width 31 height 15
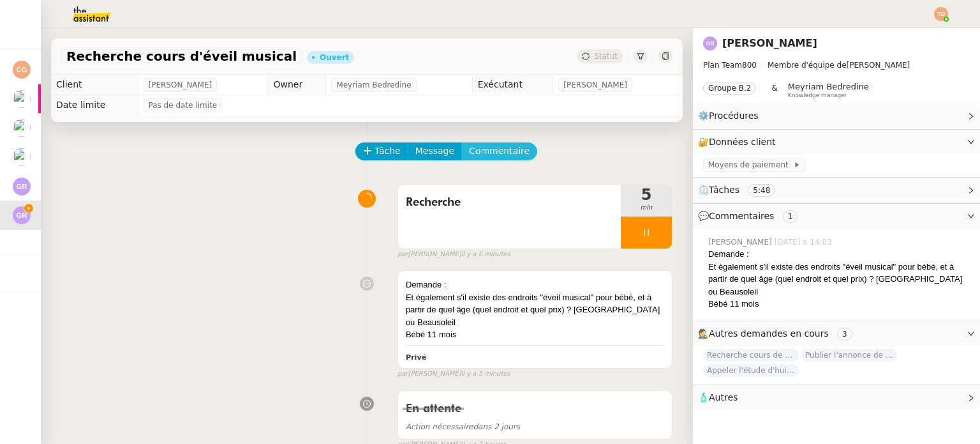
click at [502, 158] on span "Commentaire" at bounding box center [499, 151] width 61 height 15
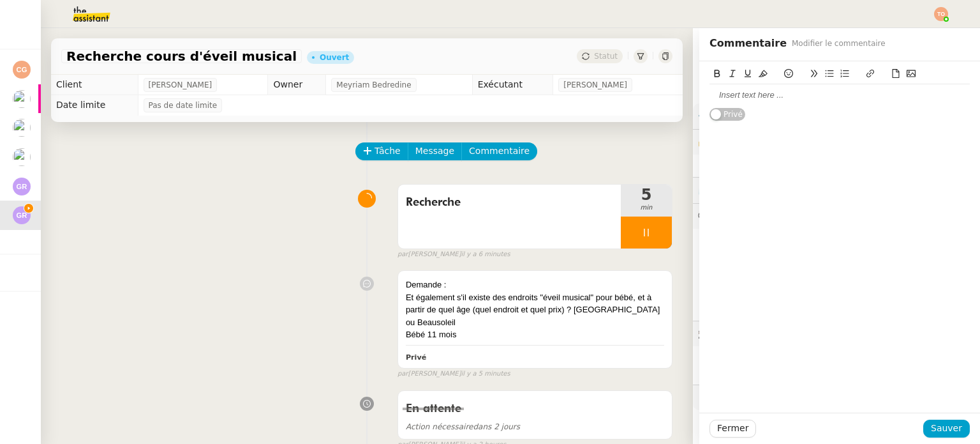
click at [781, 96] on div at bounding box center [840, 94] width 260 height 11
click at [789, 116] on div "[URL][DOMAIN_NAME][DOMAIN_NAME]" at bounding box center [840, 118] width 260 height 11
click at [789, 117] on div "[URL][DOMAIN_NAME][DOMAIN_NAME]" at bounding box center [840, 118] width 260 height 11
click at [818, 124] on div "[URL][DOMAIN_NAME][DOMAIN_NAME]" at bounding box center [840, 118] width 260 height 11
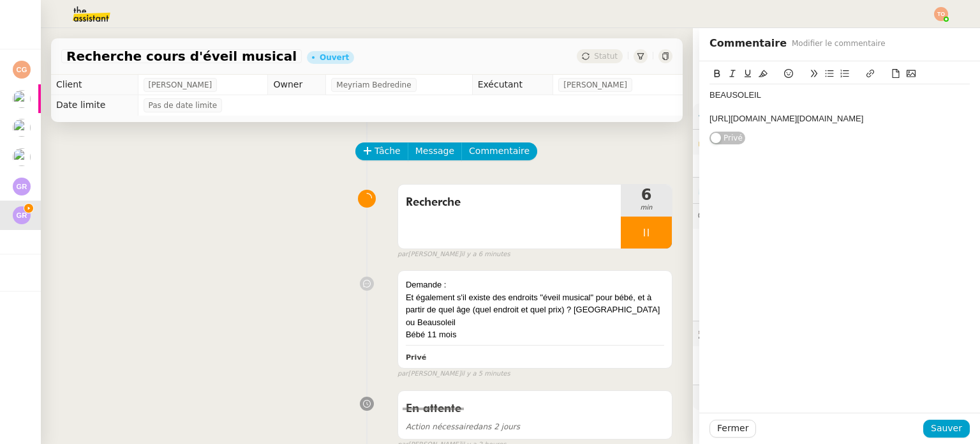
drag, startPoint x: 802, startPoint y: 130, endPoint x: 753, endPoint y: 126, distance: 48.6
click at [753, 124] on div "[URL][DOMAIN_NAME][DOMAIN_NAME]" at bounding box center [840, 118] width 260 height 11
drag, startPoint x: 700, startPoint y: 118, endPoint x: 951, endPoint y: 119, distance: 250.8
click at [951, 119] on div "[URL][DOMAIN_NAME][DOMAIN_NAME]" at bounding box center [840, 118] width 260 height 11
copy div "[URL][DOMAIN_NAME]"
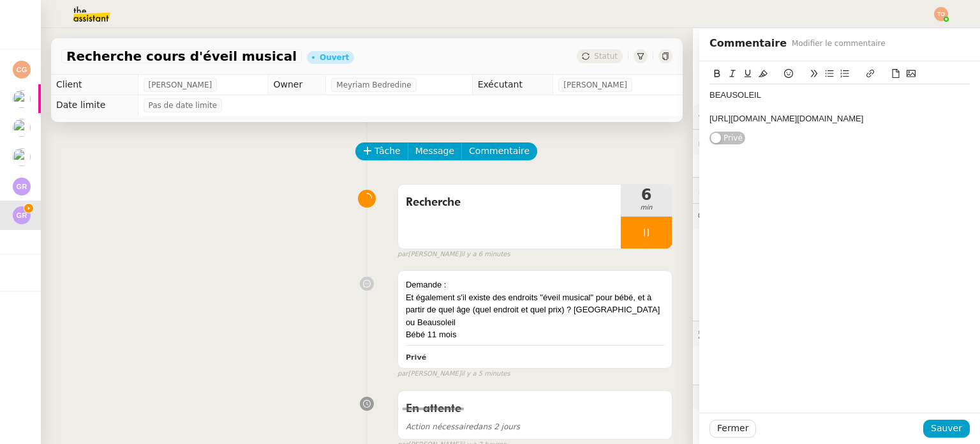
click at [777, 142] on div "BEAUSOLEIL [URL][DOMAIN_NAME][DOMAIN_NAME] Privé" at bounding box center [840, 103] width 260 height 84
drag, startPoint x: 793, startPoint y: 133, endPoint x: 696, endPoint y: 116, distance: 98.4
click at [699, 116] on div "BEAUSOLEIL [URL][DOMAIN_NAME][DOMAIN_NAME] Privé" at bounding box center [839, 103] width 281 height 84
click at [943, 426] on span "Sauver" at bounding box center [946, 428] width 31 height 15
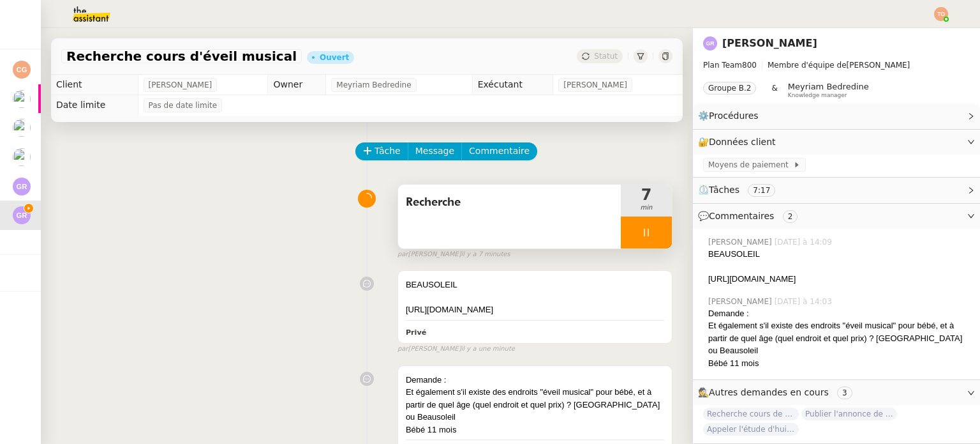
click at [645, 223] on div at bounding box center [646, 232] width 51 height 32
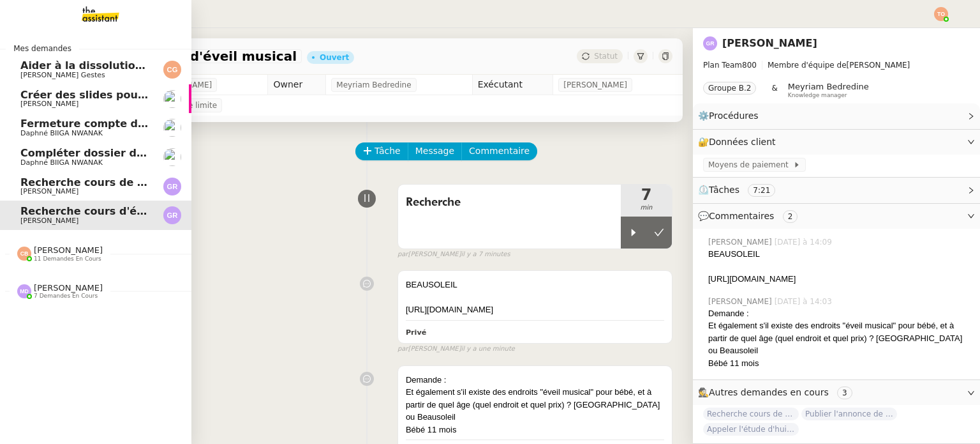
click at [52, 288] on span "[PERSON_NAME]" at bounding box center [68, 288] width 69 height 10
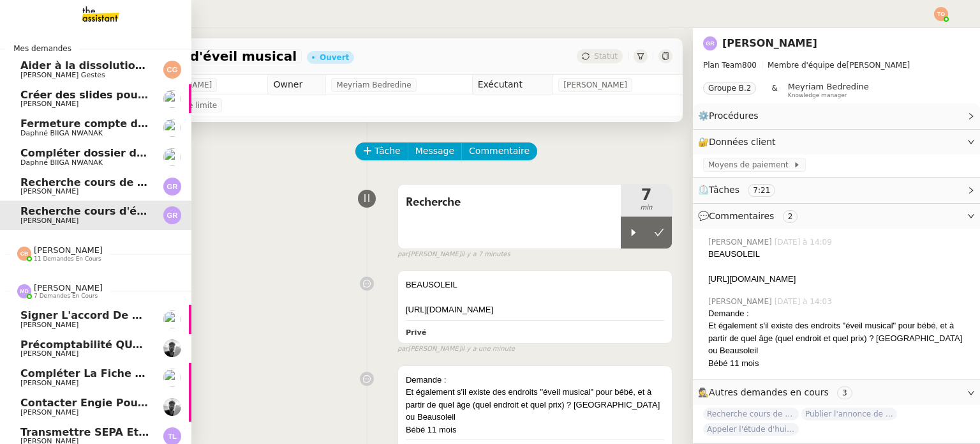
scroll to position [71, 0]
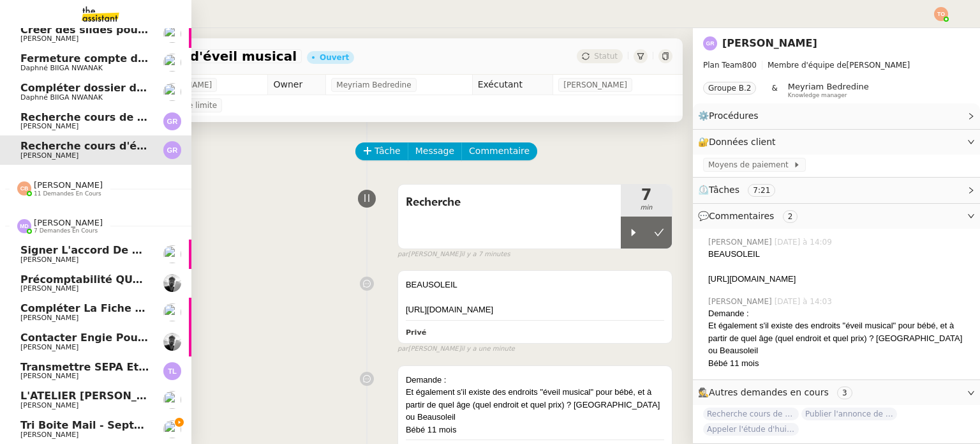
click at [98, 414] on link "Tri boite mail - [DATE] [PERSON_NAME]" at bounding box center [95, 428] width 191 height 29
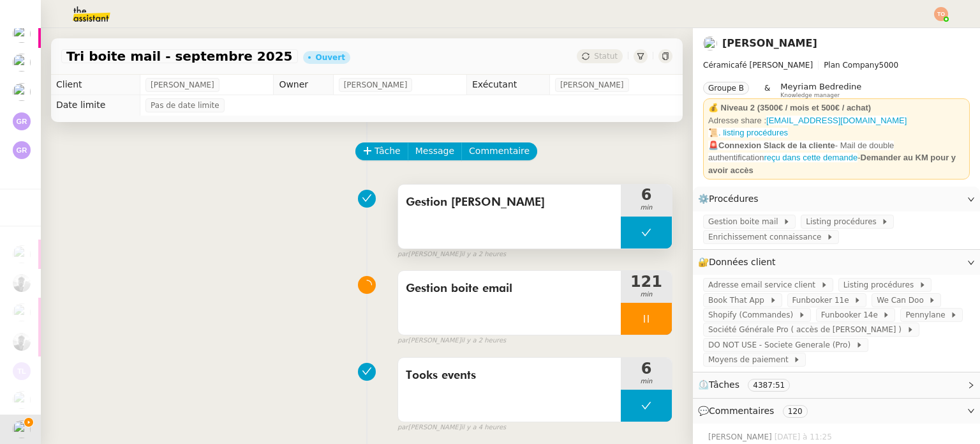
click at [621, 232] on button at bounding box center [646, 232] width 51 height 32
click at [629, 232] on icon at bounding box center [634, 232] width 10 height 10
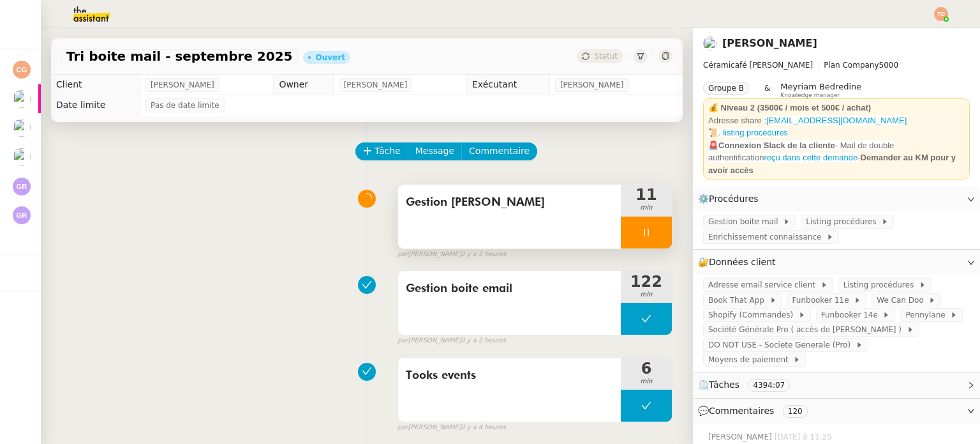
click at [502, 222] on div "Gestion [PERSON_NAME]" at bounding box center [509, 216] width 223 height 64
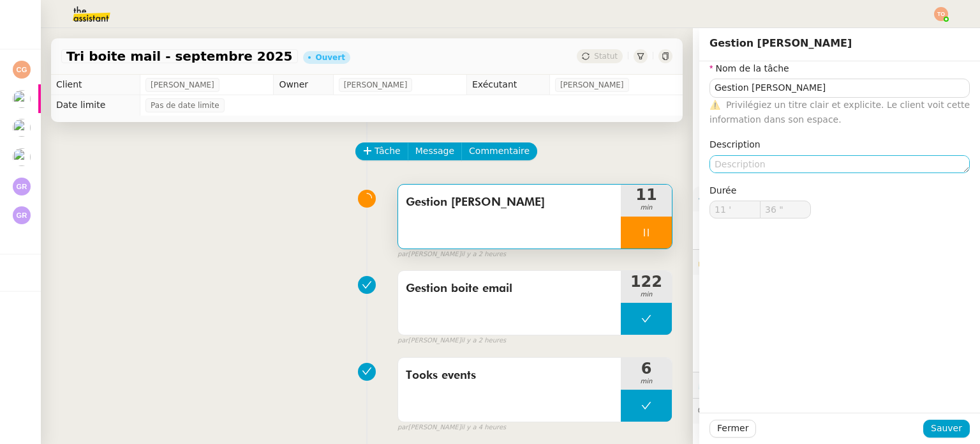
drag, startPoint x: 767, startPoint y: 177, endPoint x: 771, endPoint y: 172, distance: 6.9
click at [767, 177] on div "Nom de la tâche Gestion [PERSON_NAME] ⚠️ Privilégiez un titre clair et explicit…" at bounding box center [840, 149] width 260 height 177
click at [773, 169] on textarea at bounding box center [840, 164] width 260 height 18
type input "37 ""
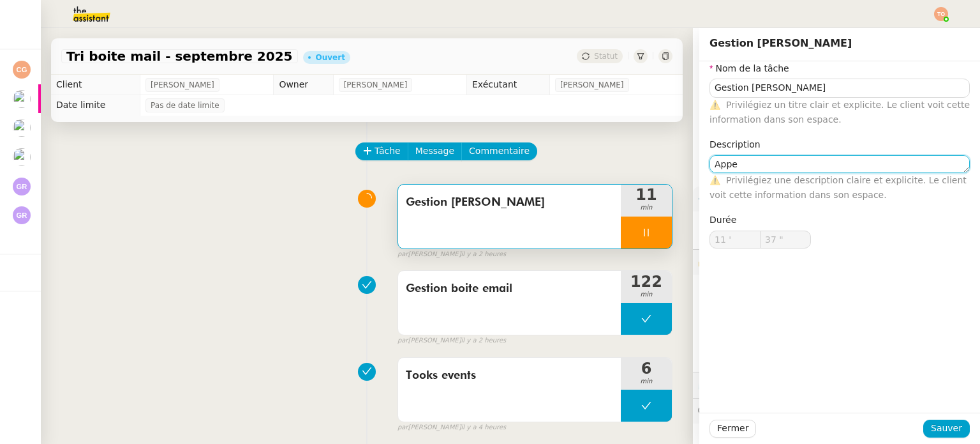
type textarea "Appel"
type input "38 ""
type textarea "Appel et pro"
type input "39 ""
type textarea "Appel et programma"
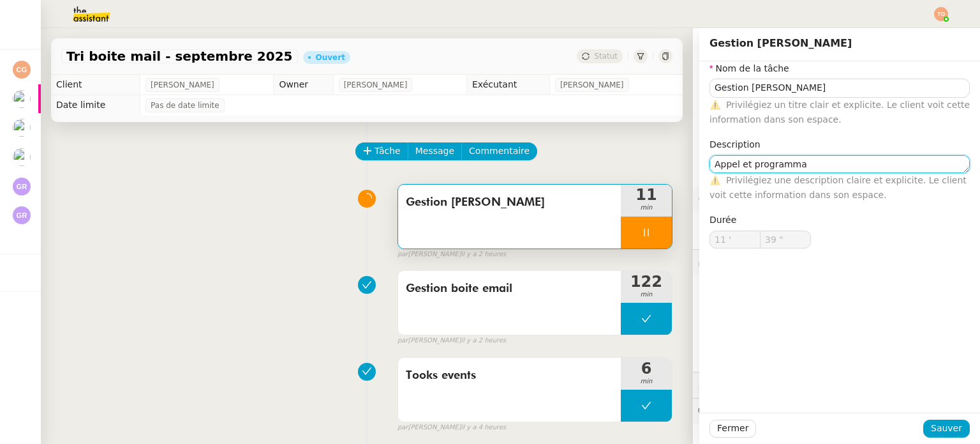
type input "40 ""
type textarea "Appel et programmation"
type input "41 ""
type textarea "Appel et programmation des atel"
type input "42 ""
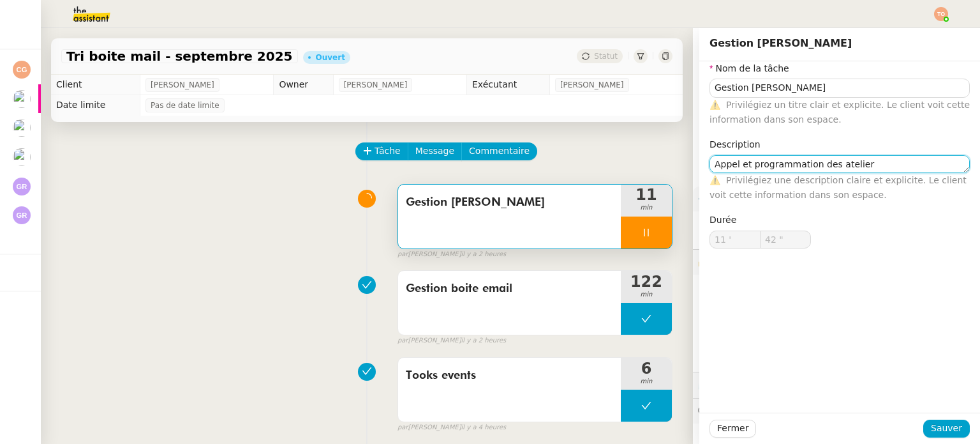
type textarea "Appel et programmation des ateliers"
type input "43 ""
type textarea "Appel et programmation des ateliers"
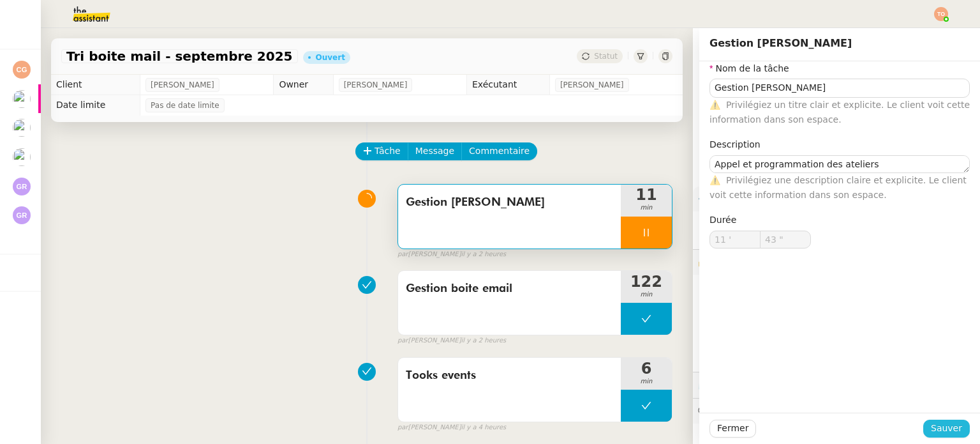
click at [945, 430] on span "Sauver" at bounding box center [946, 428] width 31 height 15
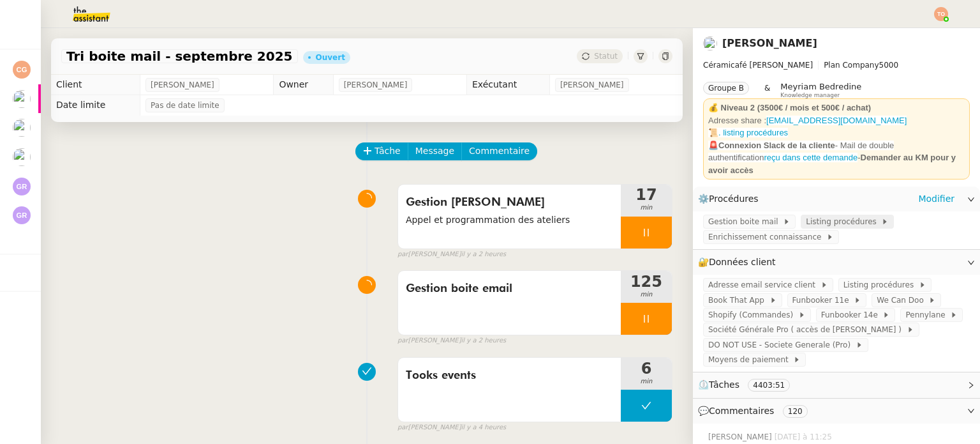
click at [806, 215] on span "Listing procédures" at bounding box center [843, 221] width 75 height 13
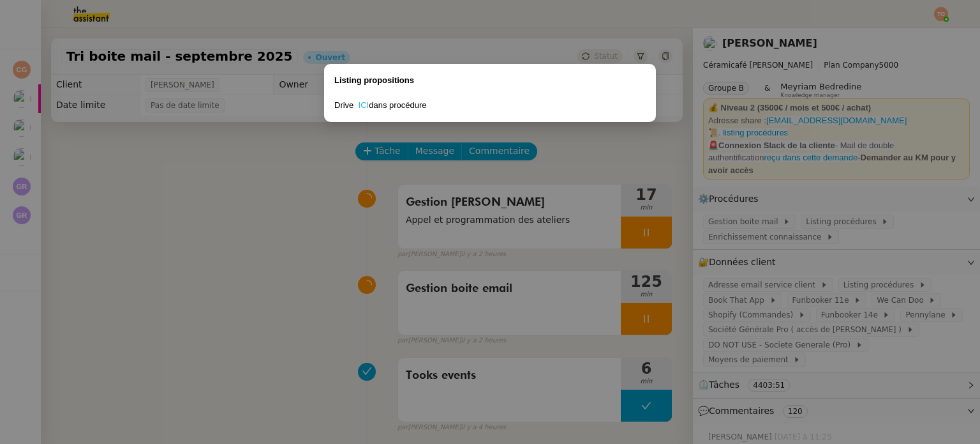
click at [360, 104] on link "ICI" at bounding box center [364, 105] width 11 height 10
click at [622, 229] on nz-modal-container "Listing propositions Drive ICI dans procédure" at bounding box center [490, 222] width 980 height 444
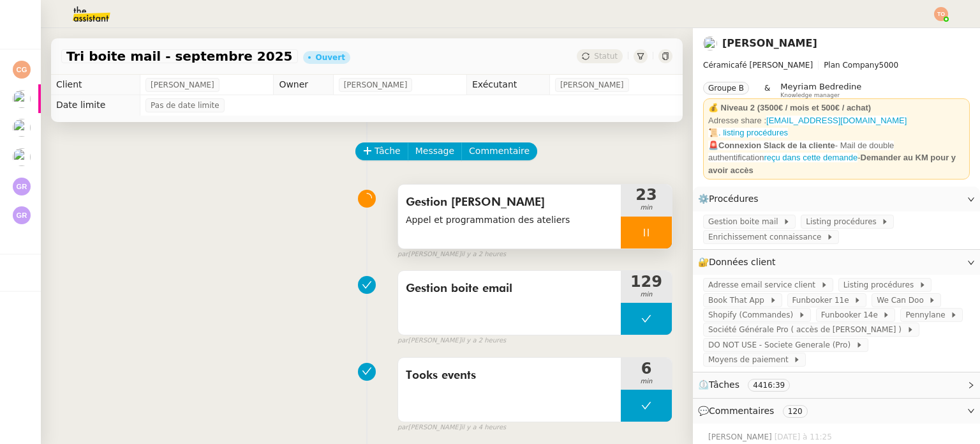
click at [642, 228] on div at bounding box center [646, 232] width 51 height 32
click at [654, 229] on icon at bounding box center [659, 232] width 10 height 10
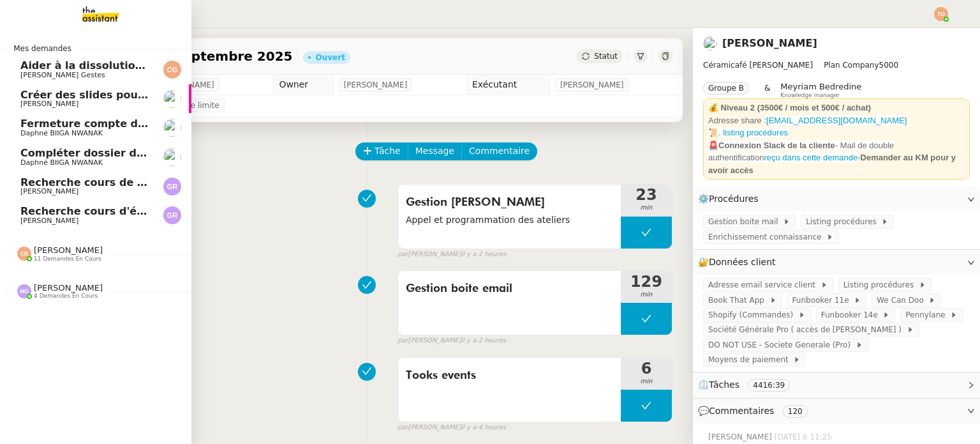
click at [59, 211] on span "Recherche cours d'éveil musical" at bounding box center [112, 211] width 184 height 12
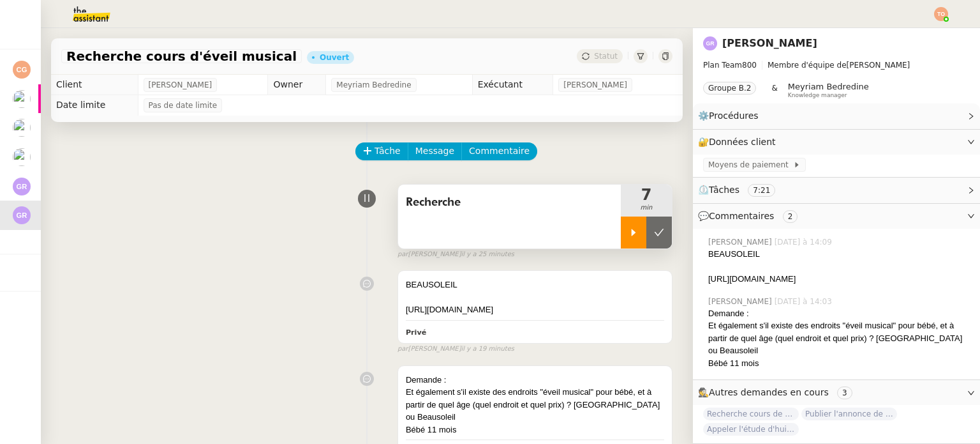
click at [629, 233] on icon at bounding box center [634, 232] width 10 height 10
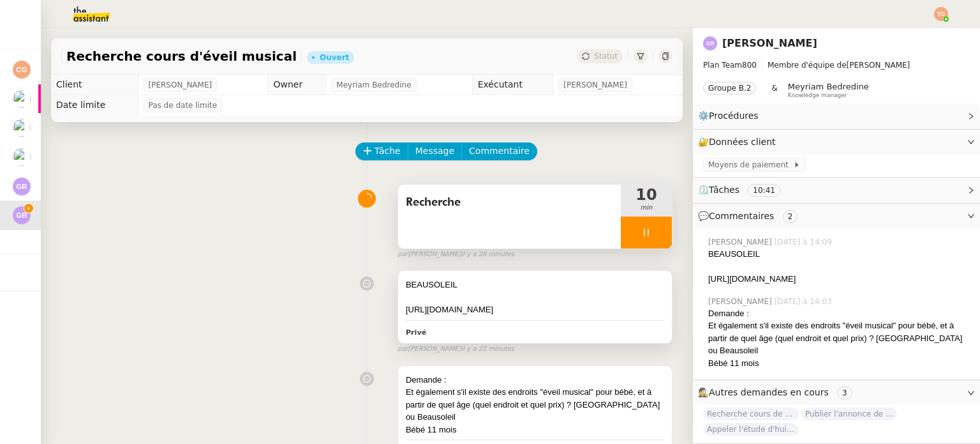
click at [525, 293] on div at bounding box center [535, 297] width 258 height 13
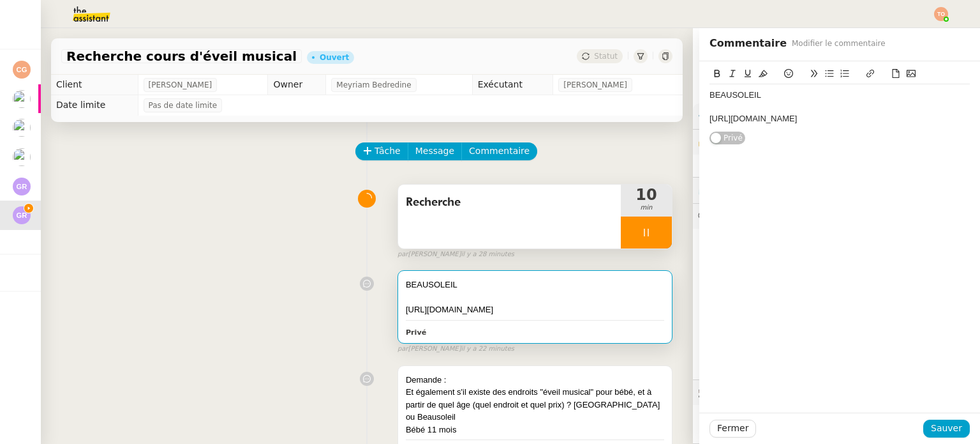
click at [960, 117] on div "BEAUSOLEIL [URL][DOMAIN_NAME] Privé" at bounding box center [839, 103] width 281 height 84
click at [947, 112] on div at bounding box center [840, 106] width 260 height 11
click at [893, 119] on div "[URL][DOMAIN_NAME]" at bounding box center [840, 118] width 260 height 11
drag, startPoint x: 896, startPoint y: 119, endPoint x: 943, endPoint y: 122, distance: 46.7
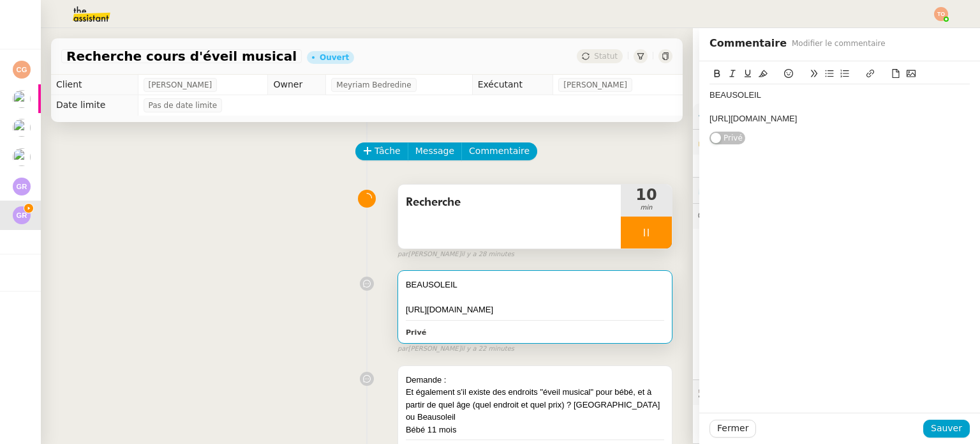
click at [943, 122] on div "[URL][DOMAIN_NAME]" at bounding box center [840, 118] width 260 height 11
click at [815, 148] on div "[URL][DOMAIN_NAME]" at bounding box center [840, 142] width 260 height 11
click at [866, 70] on icon at bounding box center [870, 73] width 9 height 9
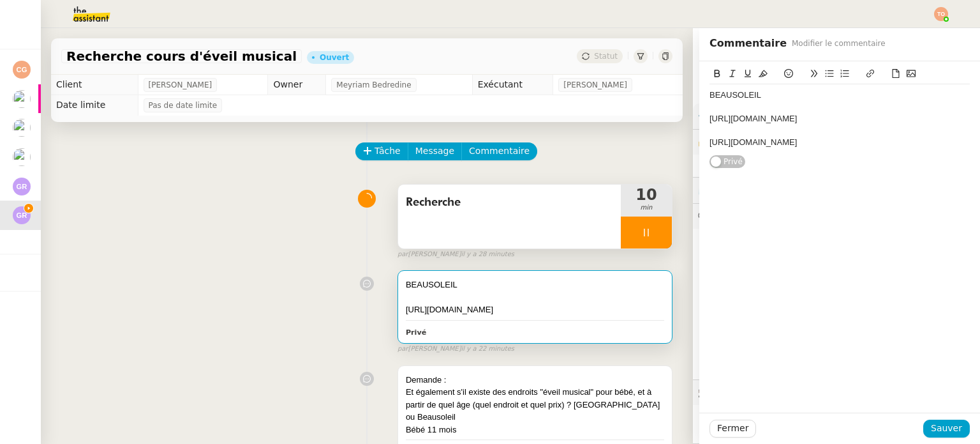
type input "[URL][DOMAIN_NAME]"
click at [895, 172] on link at bounding box center [908, 177] width 29 height 10
click at [945, 431] on span "Sauver" at bounding box center [946, 428] width 31 height 15
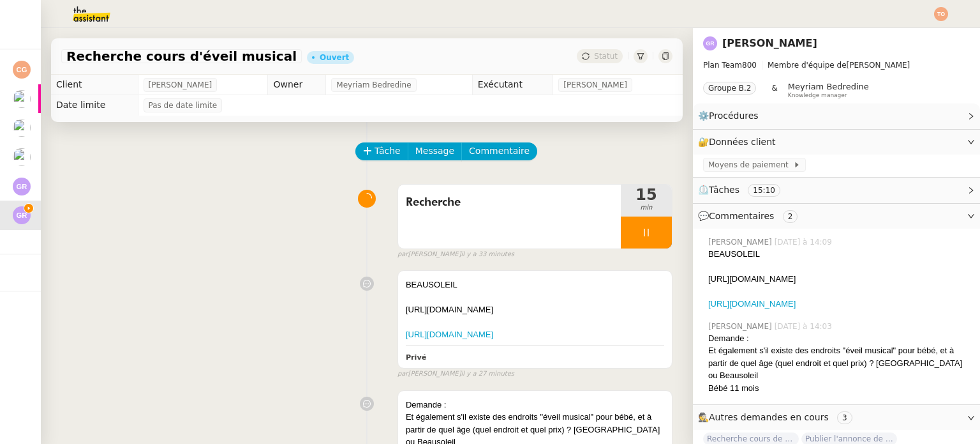
click at [645, 228] on div at bounding box center [646, 232] width 51 height 32
click at [647, 228] on button at bounding box center [660, 232] width 26 height 32
click at [375, 154] on span "Tâche" at bounding box center [388, 151] width 26 height 15
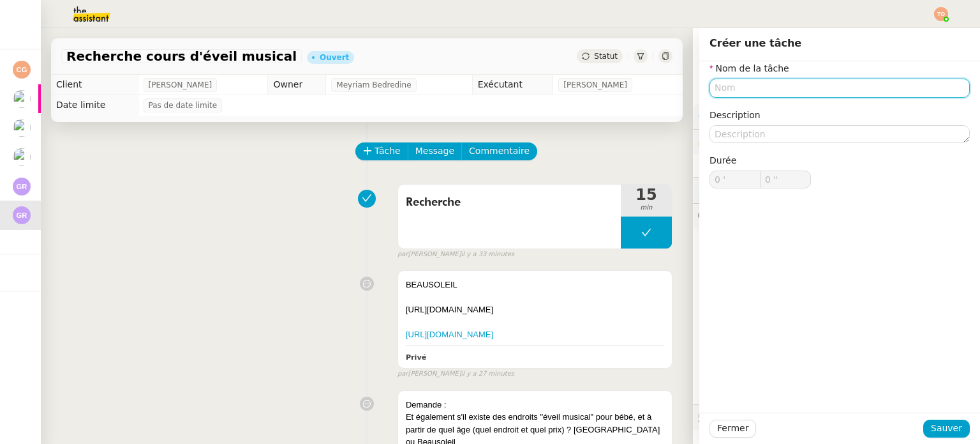
click at [763, 89] on input "text" at bounding box center [840, 88] width 260 height 19
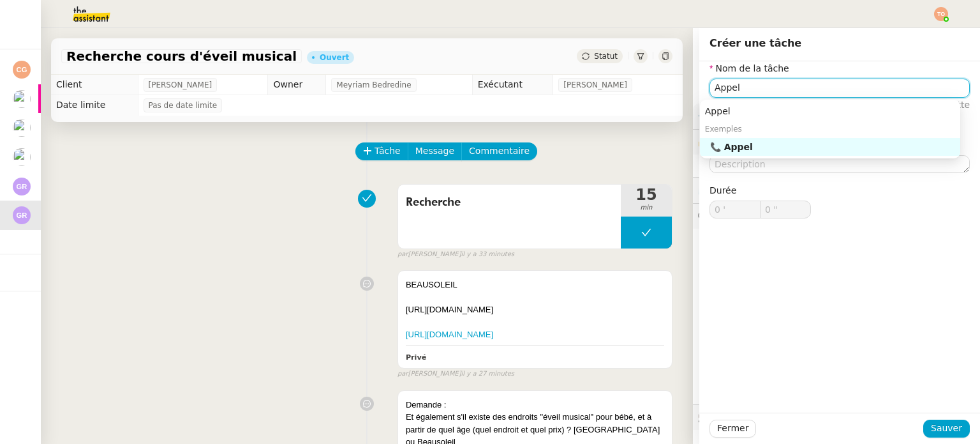
click at [768, 151] on div "📞 Appel" at bounding box center [832, 146] width 245 height 11
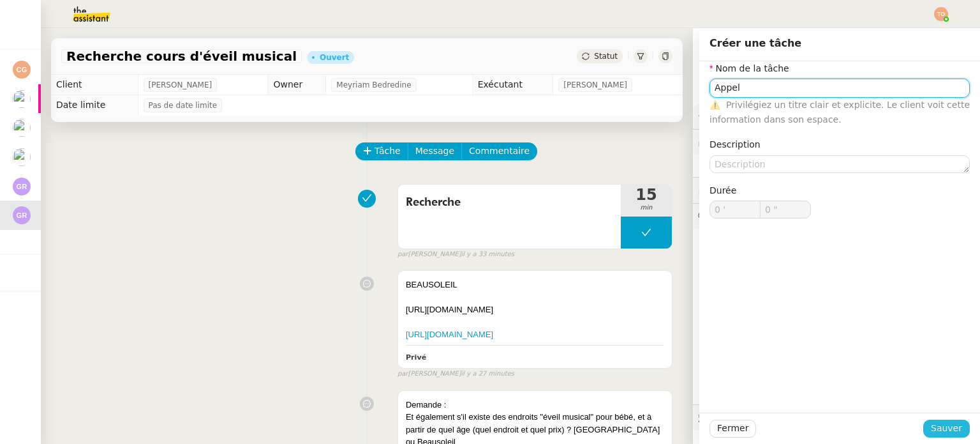
type input "Appel"
click at [936, 428] on span "Sauver" at bounding box center [946, 428] width 31 height 15
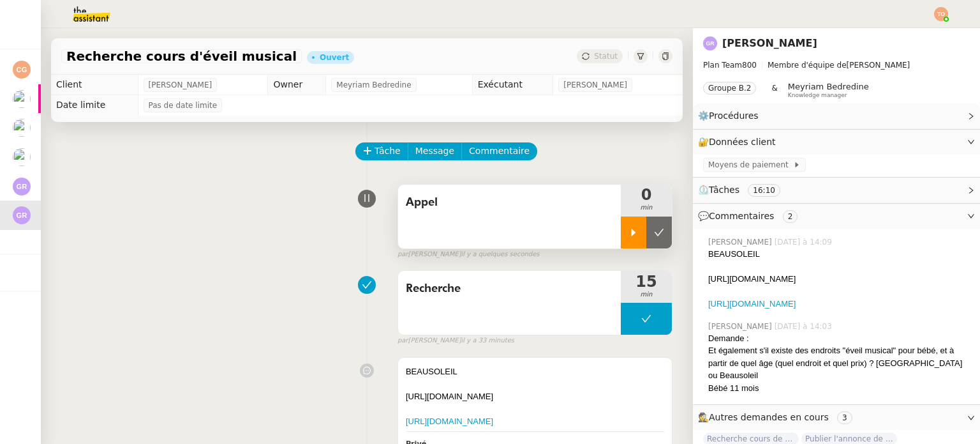
click at [623, 243] on div at bounding box center [634, 232] width 26 height 32
click at [643, 241] on div at bounding box center [646, 232] width 51 height 32
click at [810, 135] on div "🔐 Données client Modifier" at bounding box center [826, 142] width 257 height 15
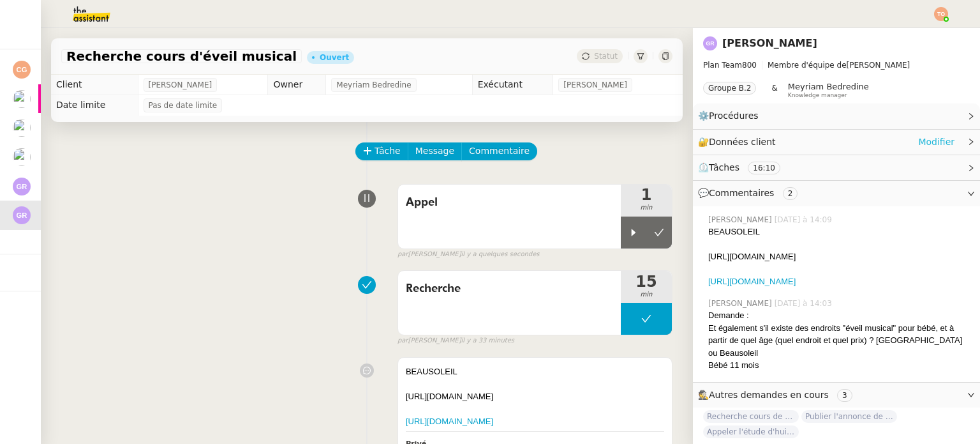
click at [918, 135] on link "Modifier" at bounding box center [936, 142] width 36 height 15
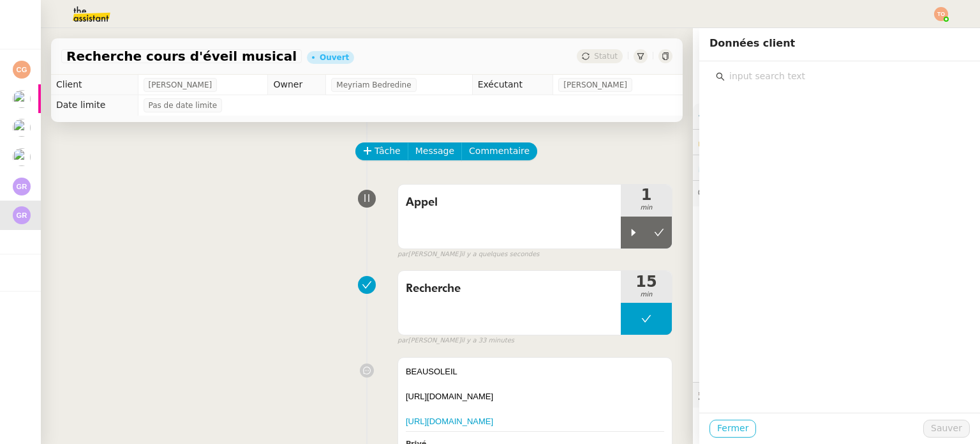
click at [717, 431] on span "Fermer" at bounding box center [732, 428] width 31 height 15
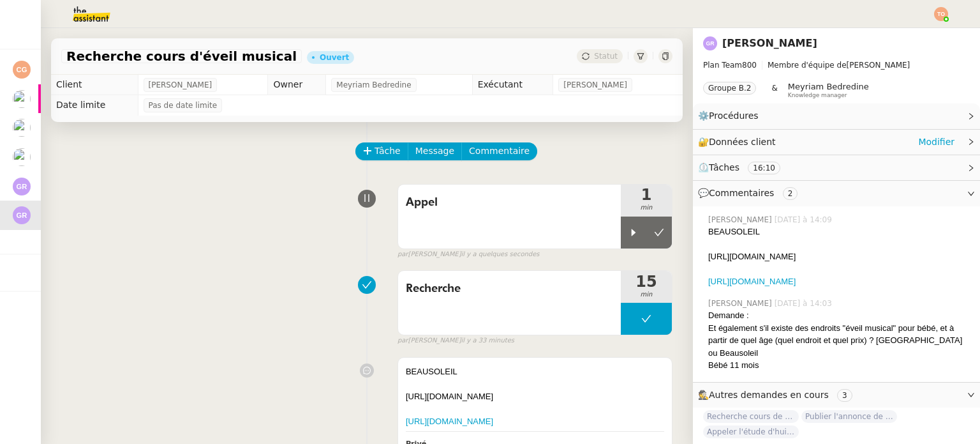
drag, startPoint x: 779, startPoint y: 147, endPoint x: 790, endPoint y: 148, distance: 10.9
click at [779, 147] on div "🔐 Données client Modifier" at bounding box center [826, 142] width 257 height 15
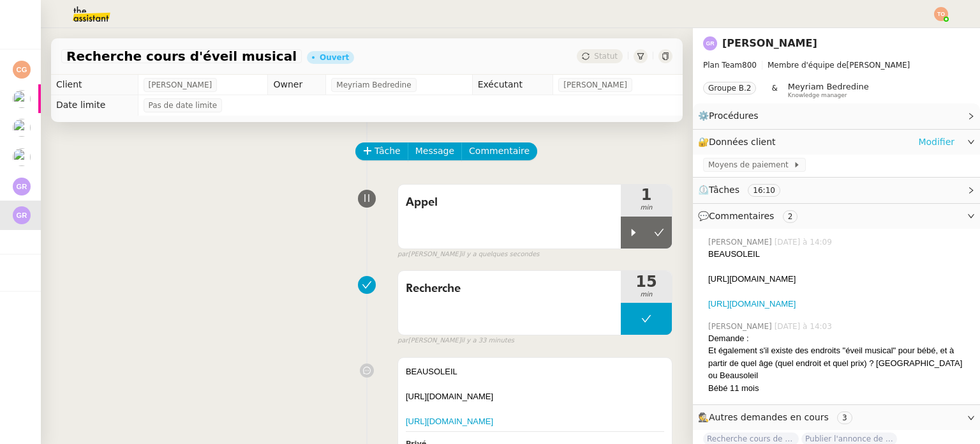
click at [925, 145] on link "Modifier" at bounding box center [936, 142] width 36 height 15
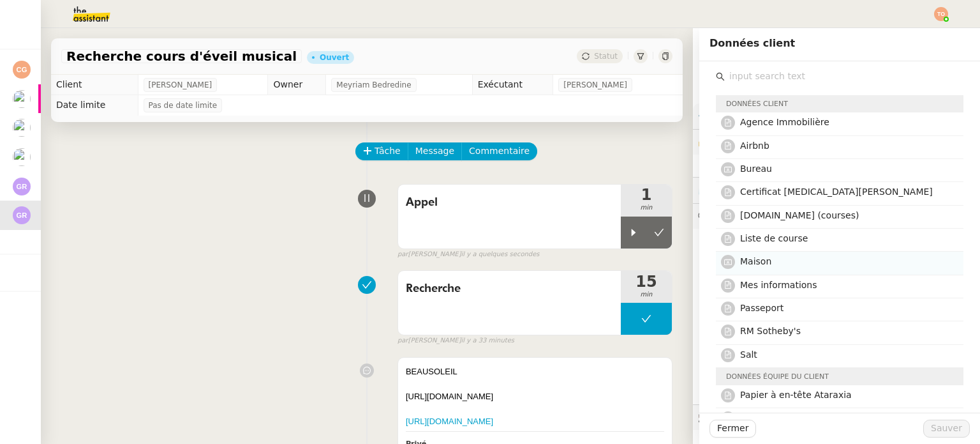
click at [865, 265] on h4 "Maison" at bounding box center [848, 261] width 216 height 15
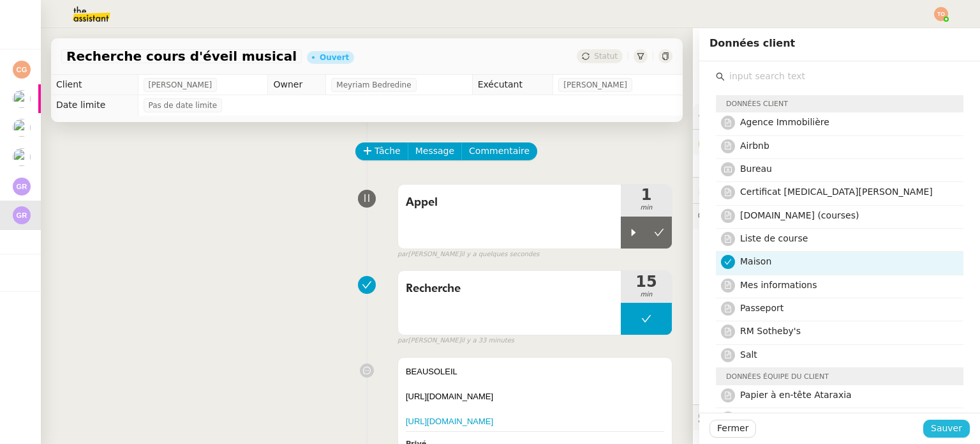
click at [939, 421] on span "Sauver" at bounding box center [946, 428] width 31 height 15
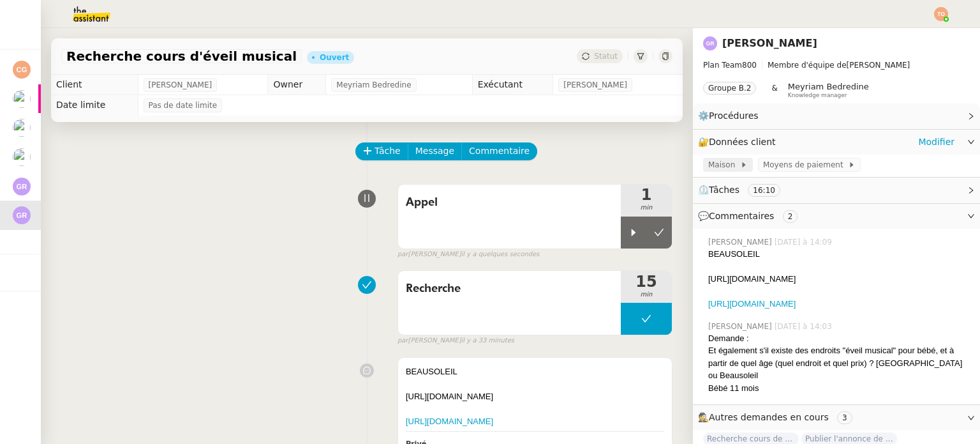
click at [740, 164] on icon at bounding box center [744, 165] width 8 height 8
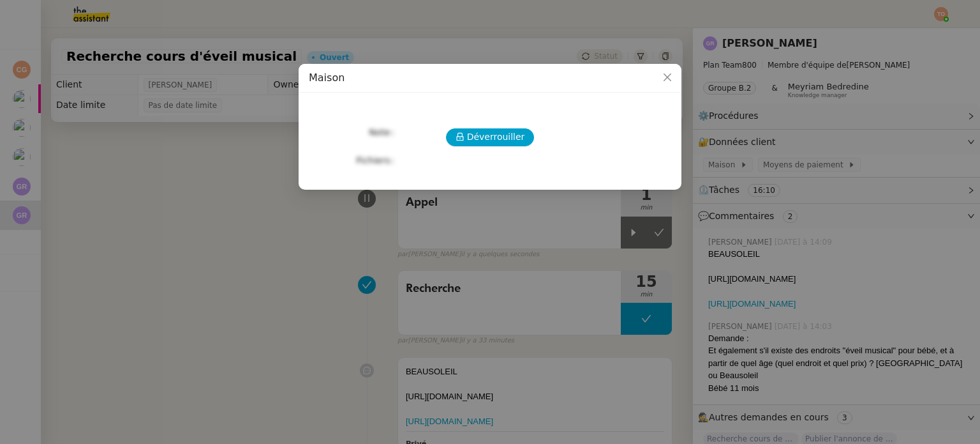
click at [436, 130] on div "Déverrouiller" at bounding box center [490, 137] width 363 height 18
click at [469, 137] on button "Déverrouiller" at bounding box center [490, 137] width 89 height 18
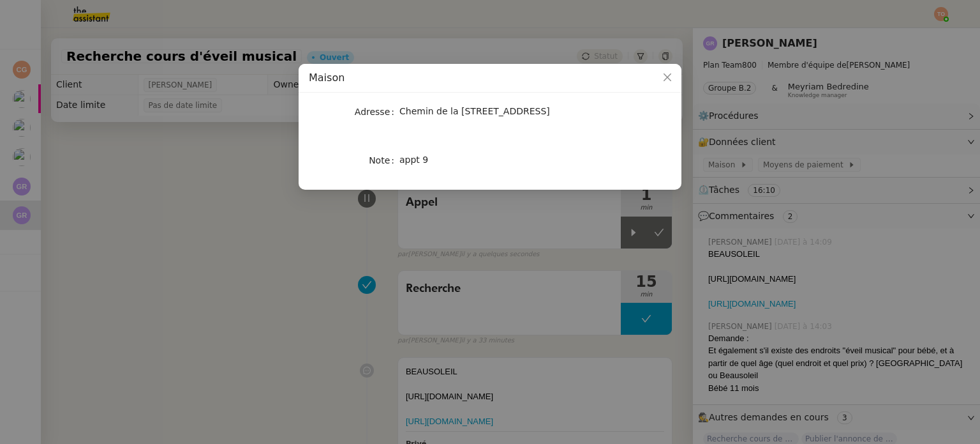
click at [470, 214] on nz-modal-container "Maison Adresse [STREET_ADDRESS]" at bounding box center [490, 222] width 980 height 444
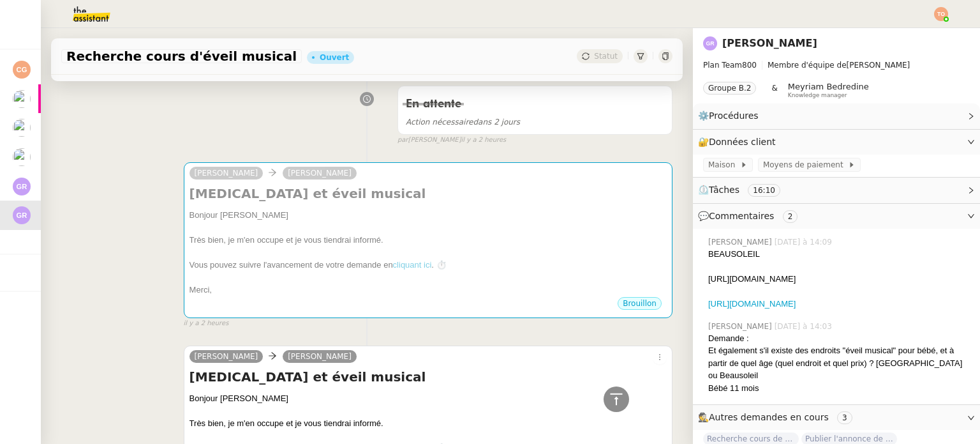
scroll to position [915, 0]
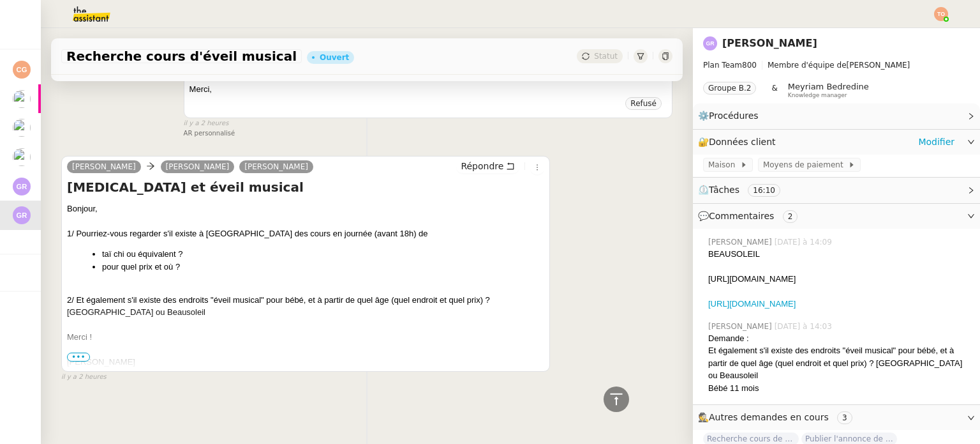
click at [863, 149] on div "🔐 Données client Modifier" at bounding box center [826, 142] width 257 height 15
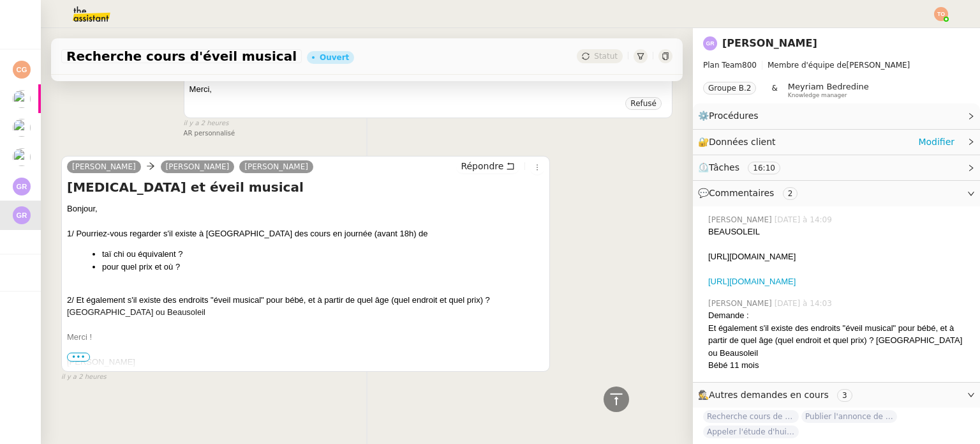
click at [863, 149] on div "🔐 Données client Modifier" at bounding box center [826, 142] width 257 height 15
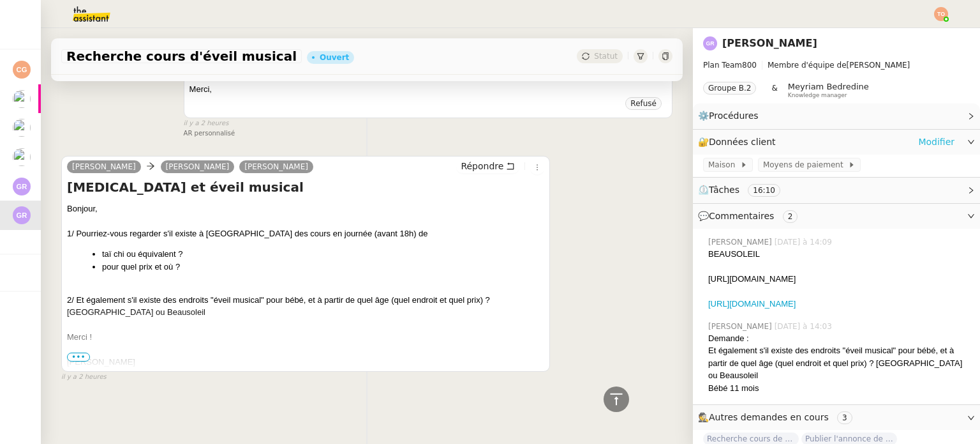
click at [918, 140] on link "Modifier" at bounding box center [936, 142] width 36 height 15
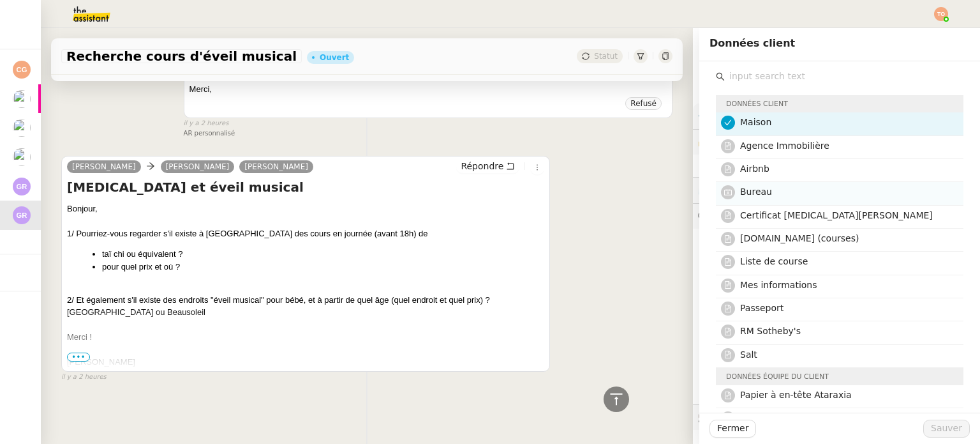
click at [889, 186] on h4 "Bureau" at bounding box center [848, 191] width 216 height 15
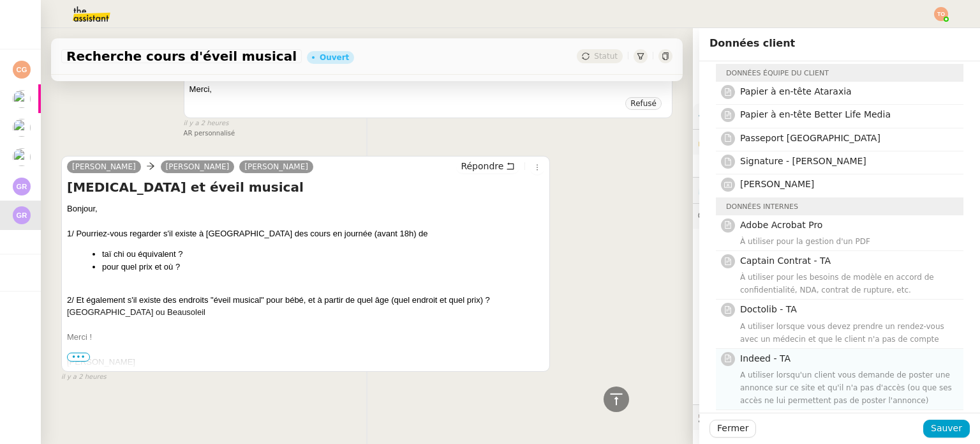
scroll to position [319, 0]
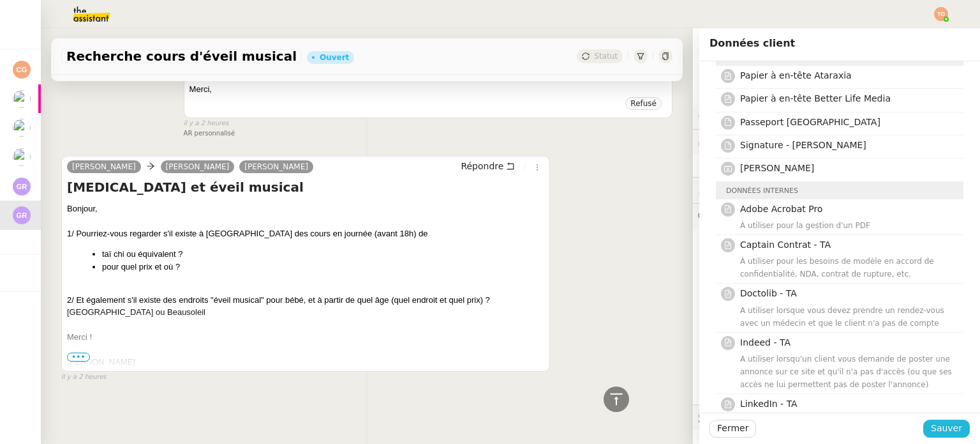
click at [935, 427] on span "Sauver" at bounding box center [946, 428] width 31 height 15
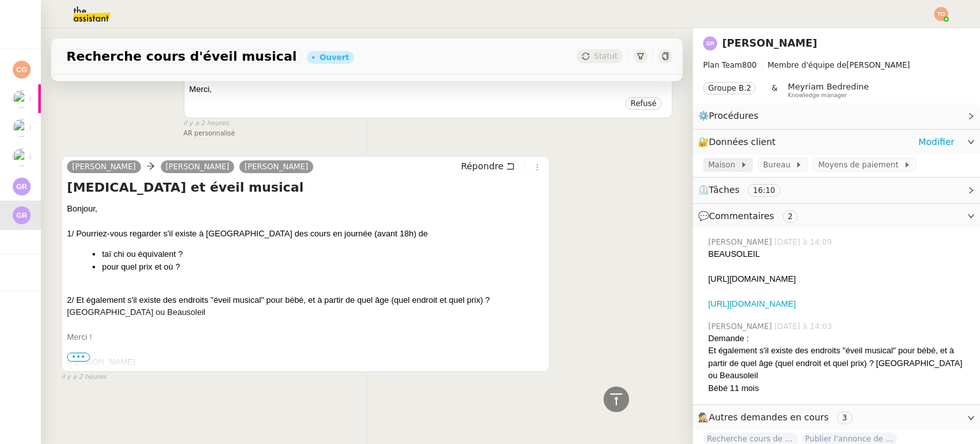
click at [735, 165] on span at bounding box center [737, 164] width 5 height 9
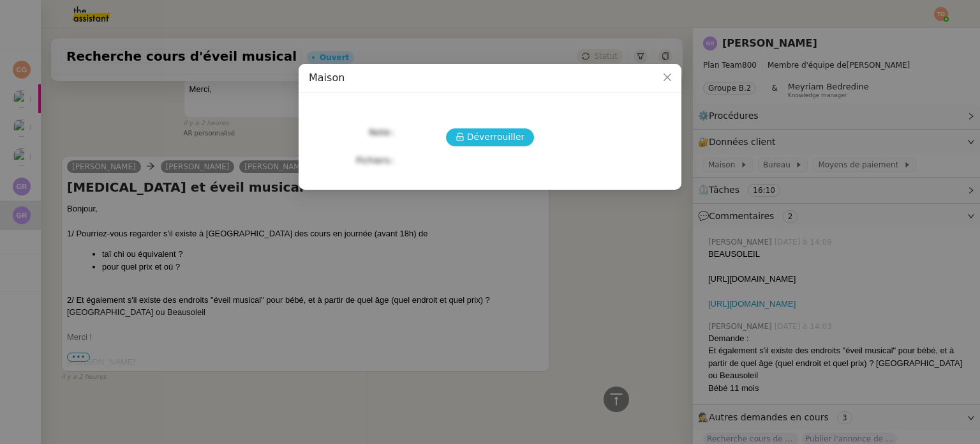
click at [508, 135] on span "Déverrouiller" at bounding box center [496, 137] width 58 height 15
click at [705, 168] on nz-modal-container "Maison Déverrouiller Note Fichiers Upload" at bounding box center [490, 222] width 980 height 444
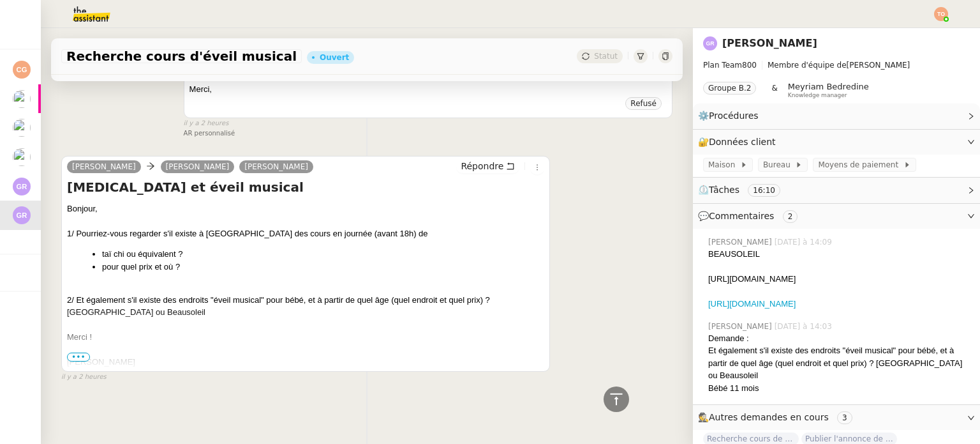
click at [763, 160] on span "Bureau" at bounding box center [779, 164] width 33 height 13
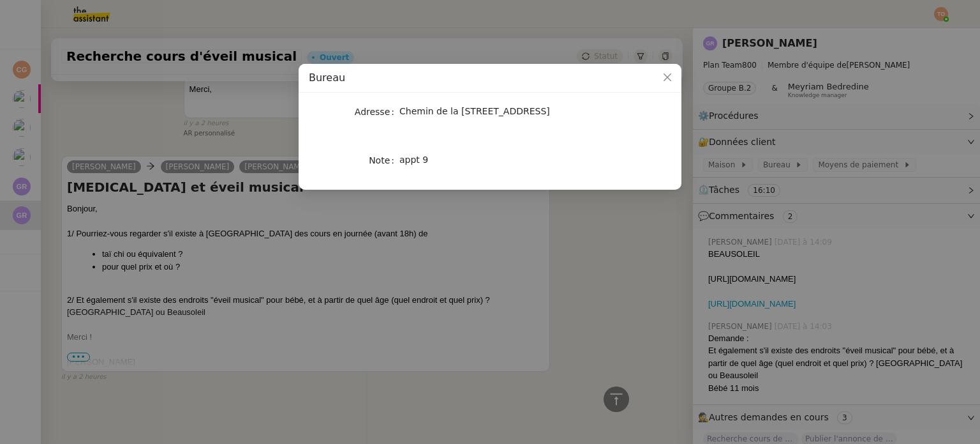
click at [580, 260] on nz-modal-container "Bureau Adresse [STREET_ADDRESS]" at bounding box center [490, 222] width 980 height 444
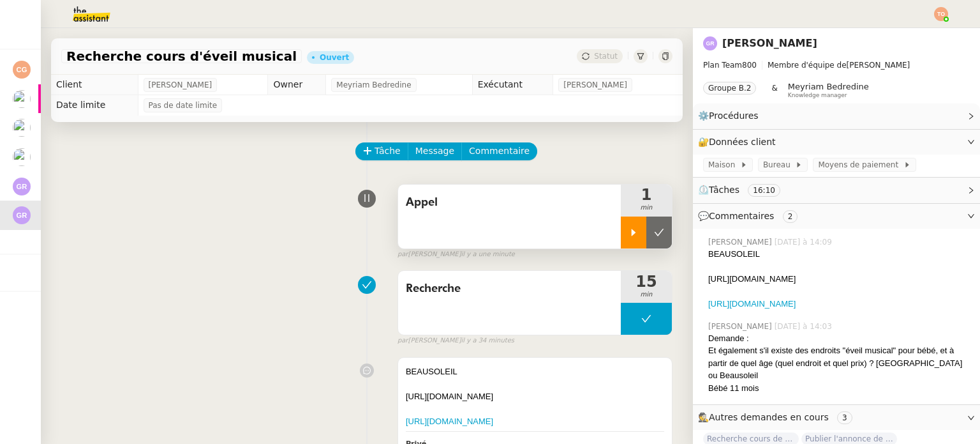
click at [629, 232] on icon at bounding box center [634, 232] width 10 height 10
click at [481, 226] on div "Appel" at bounding box center [509, 216] width 223 height 64
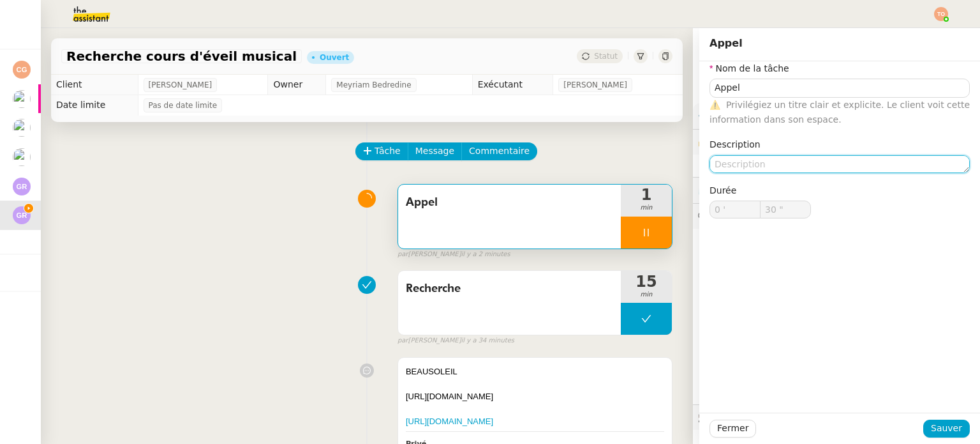
click at [734, 165] on textarea at bounding box center [840, 164] width 260 height 18
type input "31 ""
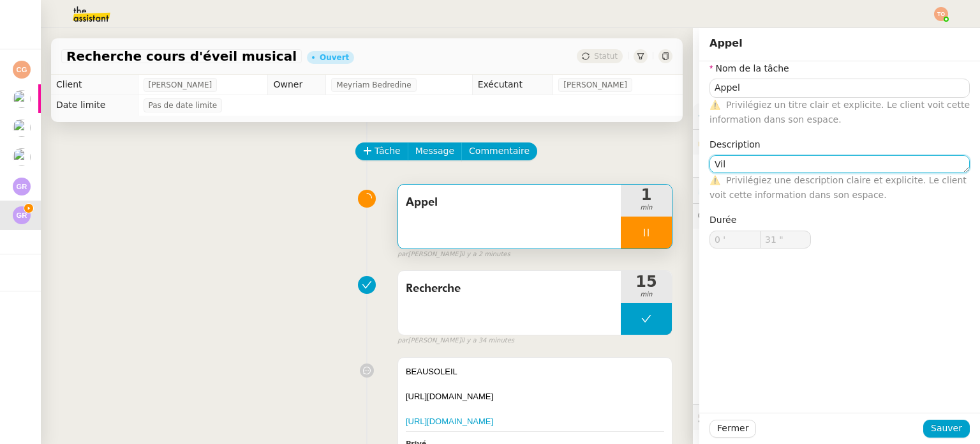
type textarea "Vill"
type input "32 ""
type textarea "Ville de bea"
type input "33 ""
type textarea "Ville de beausoleil"
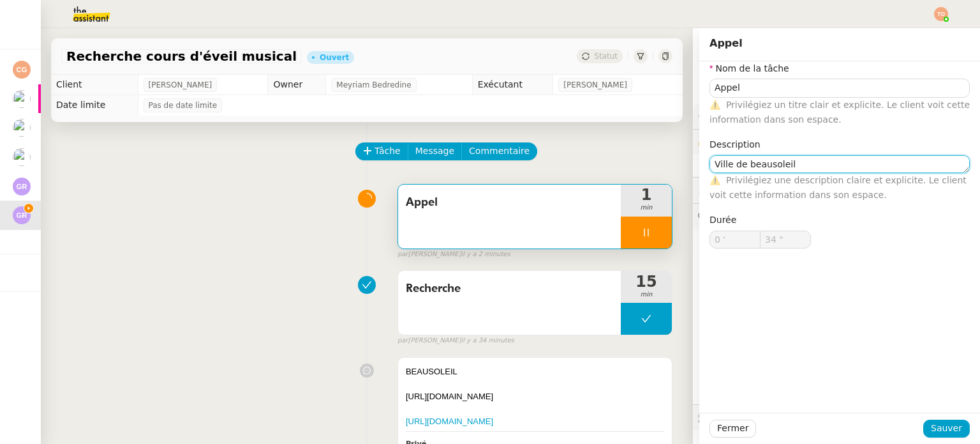
type input "35 ""
type textarea "Ville de beausoleil"
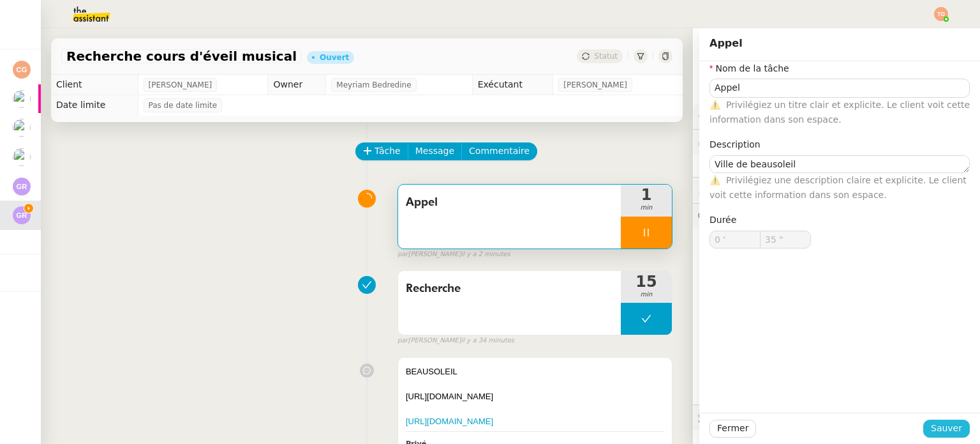
click at [938, 423] on span "Sauver" at bounding box center [946, 428] width 31 height 15
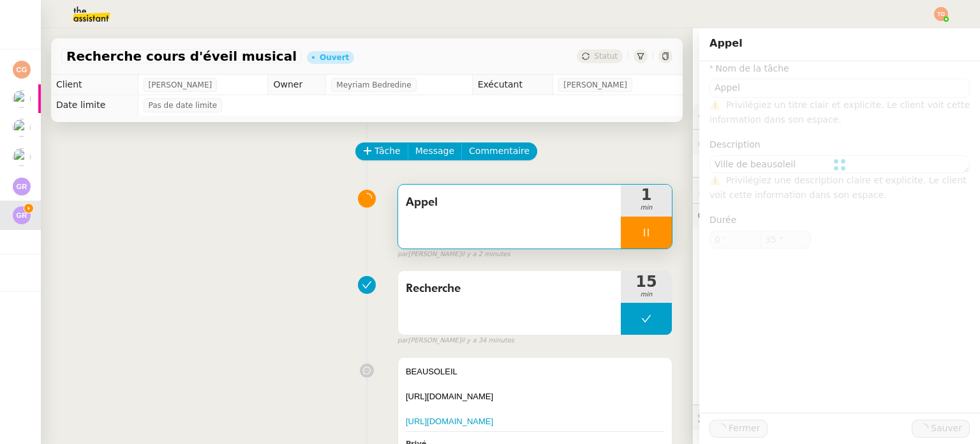
type input "36 ""
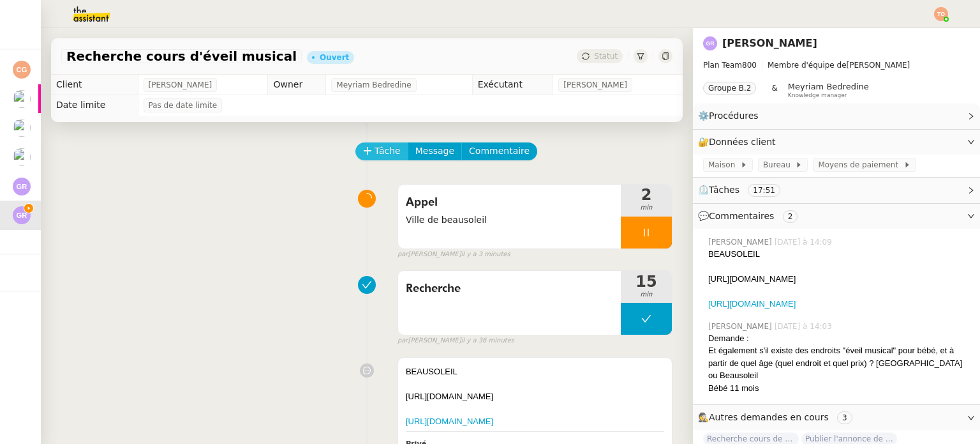
click at [375, 148] on span "Tâche" at bounding box center [388, 151] width 26 height 15
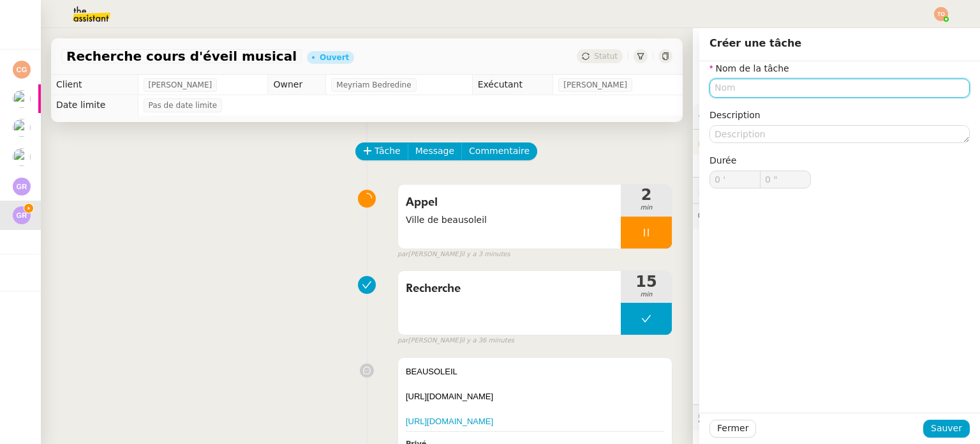
click at [845, 100] on div "Nom de la tâche Description Durée 0 ' 0 "" at bounding box center [840, 134] width 260 height 147
click at [858, 84] on input "text" at bounding box center [840, 88] width 260 height 19
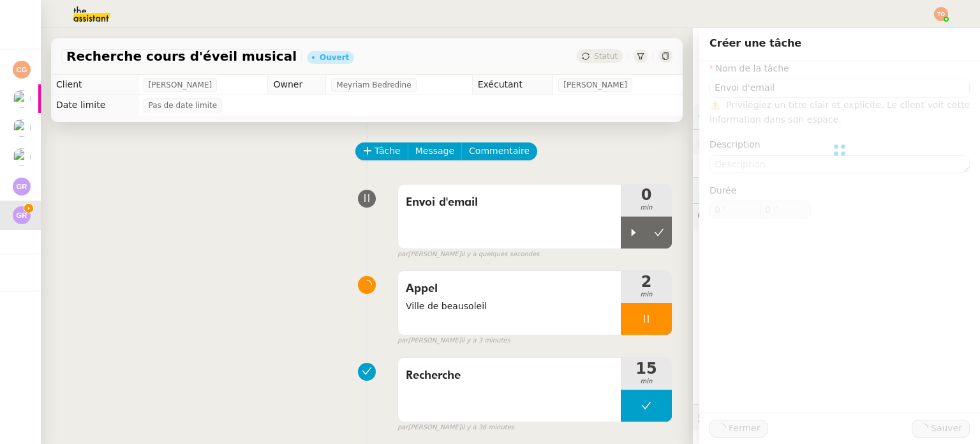
click at [629, 231] on icon at bounding box center [634, 232] width 10 height 10
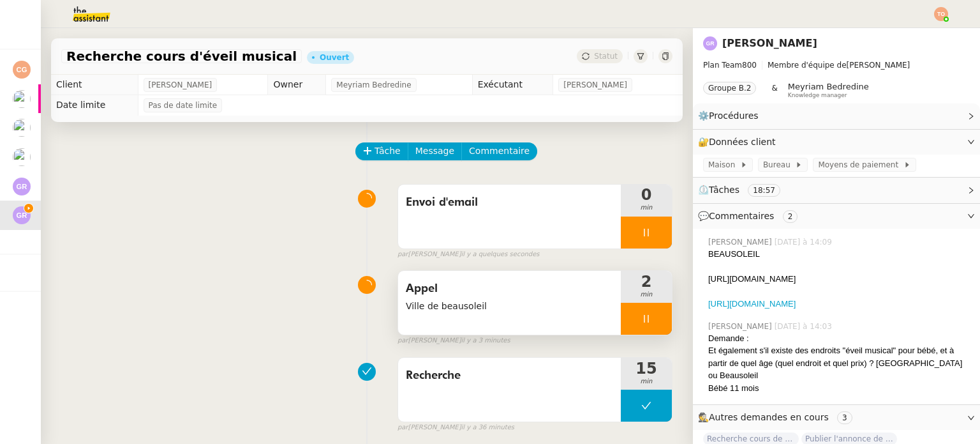
click at [621, 317] on div at bounding box center [646, 319] width 51 height 32
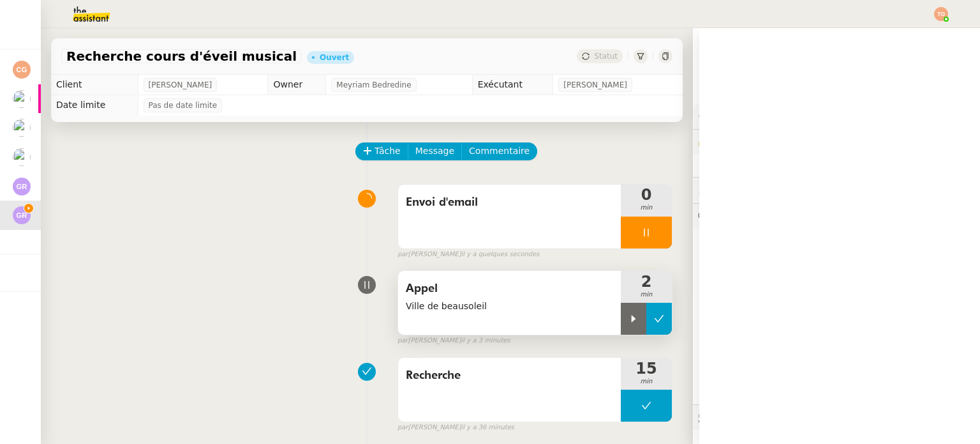
click at [647, 312] on button at bounding box center [660, 319] width 26 height 32
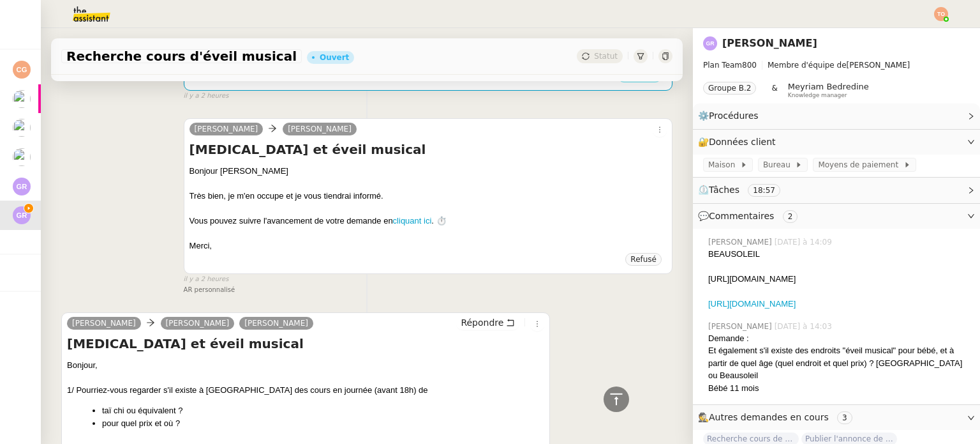
scroll to position [894, 0]
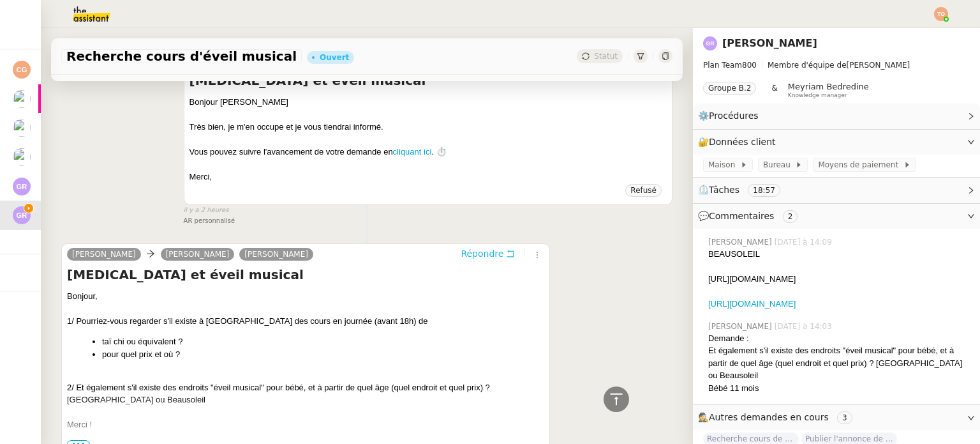
click at [469, 260] on span "Répondre" at bounding box center [482, 253] width 43 height 13
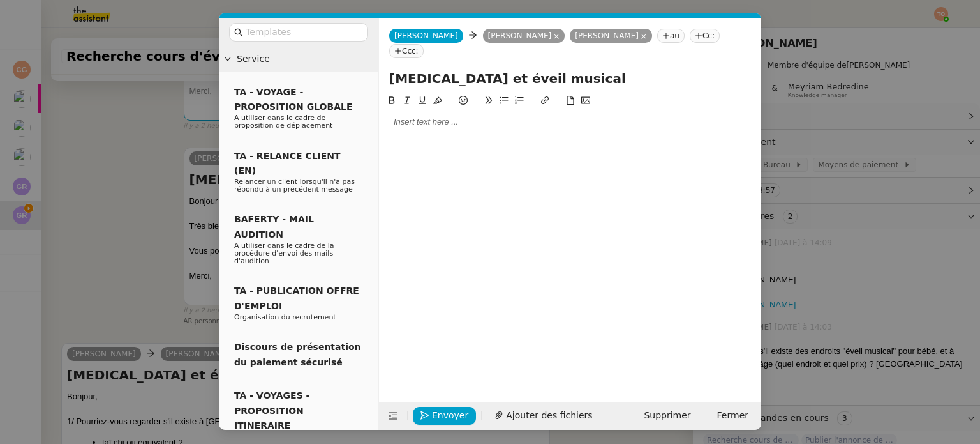
scroll to position [992, 0]
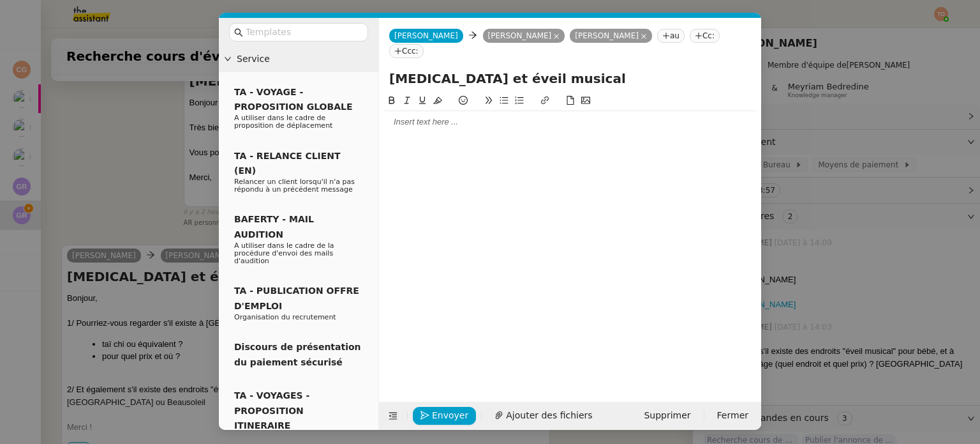
click at [447, 69] on input "[MEDICAL_DATA] et éveil musical" at bounding box center [570, 78] width 362 height 19
type input "Cours d'éveil musical"
click at [450, 116] on div at bounding box center [570, 121] width 372 height 11
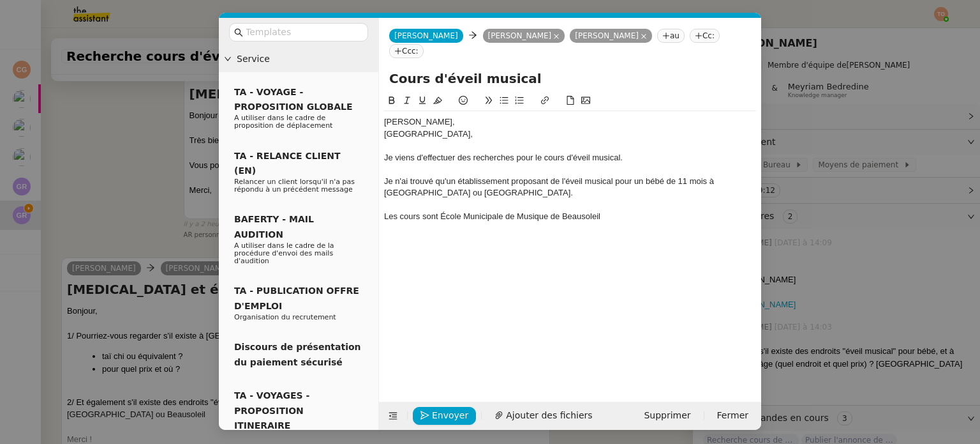
scroll to position [0, 0]
click at [447, 211] on div "Les cours sont École Municipale de Musique de Beausoleil" at bounding box center [570, 216] width 372 height 11
click at [620, 211] on div "Les cours sont à l'école Municipale de Musique de Beausoleil" at bounding box center [570, 216] width 372 height 11
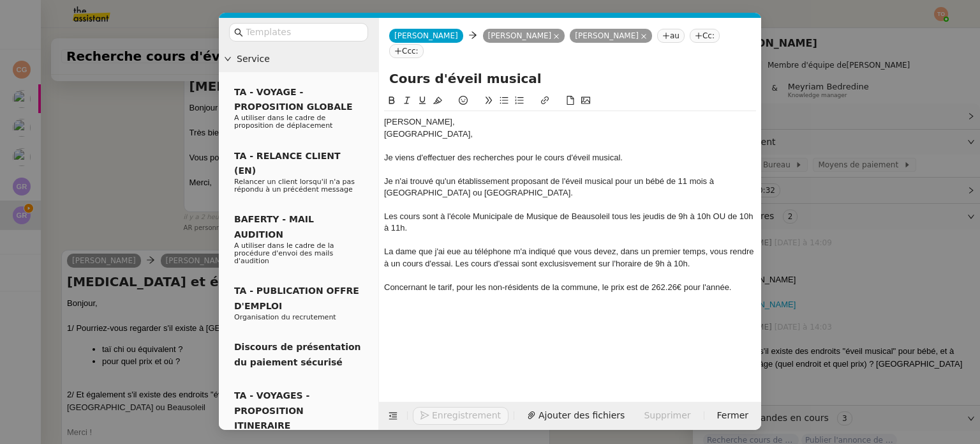
scroll to position [1159, 0]
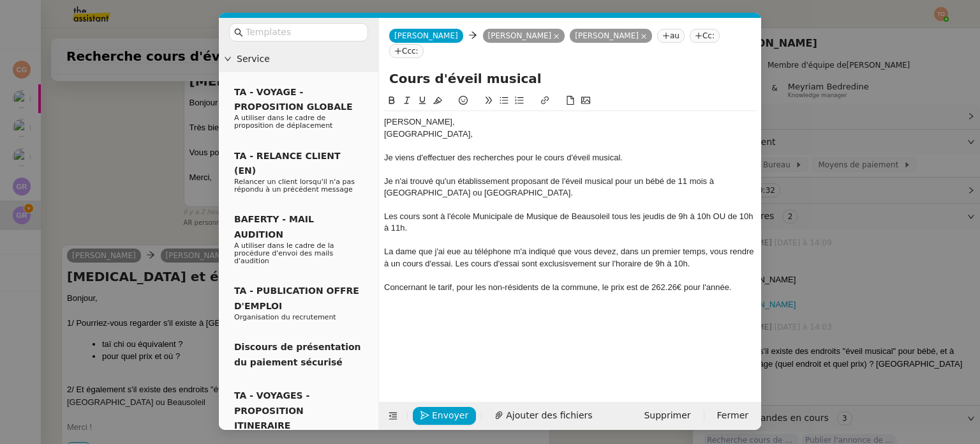
click at [580, 246] on div "La dame que j'ai eue au téléphone m'a indiqué que vous devez, dans un premier t…" at bounding box center [570, 258] width 372 height 24
click at [0, 0] on lt-span "exclus iv ement" at bounding box center [0, 0] width 0 height 0
drag, startPoint x: 683, startPoint y: 248, endPoint x: 651, endPoint y: 250, distance: 31.9
click at [651, 250] on div "La dame que j'ai eue au téléphone m'a indiqué que vous devez, dans un premier t…" at bounding box center [570, 258] width 372 height 24
drag, startPoint x: 539, startPoint y: 250, endPoint x: 684, endPoint y: 250, distance: 144.9
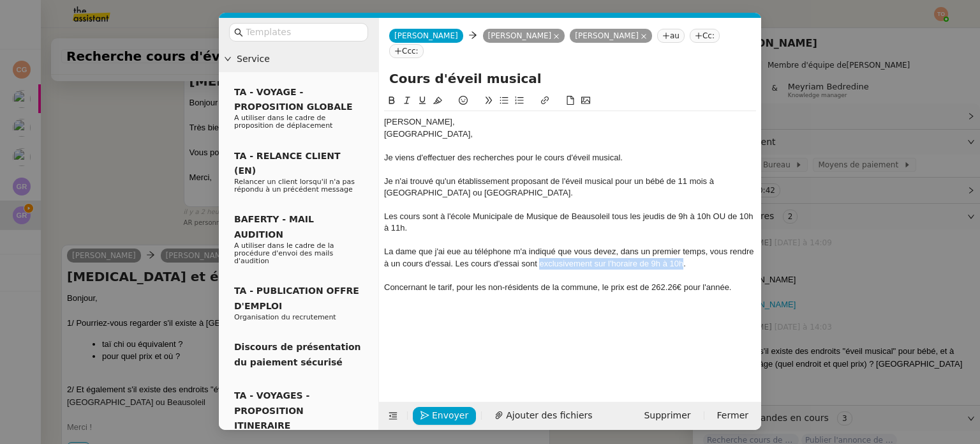
click at [684, 250] on div "La dame que j'ai eue au téléphone m'a indiqué que vous devez, dans un premier t…" at bounding box center [570, 258] width 372 height 24
click at [396, 96] on icon at bounding box center [391, 100] width 9 height 9
click at [425, 96] on icon at bounding box center [422, 100] width 9 height 9
click at [403, 249] on div "La dame que j'ai eue au téléphone m'a indiqué que vous devez, dans un premier t…" at bounding box center [570, 258] width 372 height 24
drag, startPoint x: 454, startPoint y: 247, endPoint x: 535, endPoint y: 249, distance: 81.1
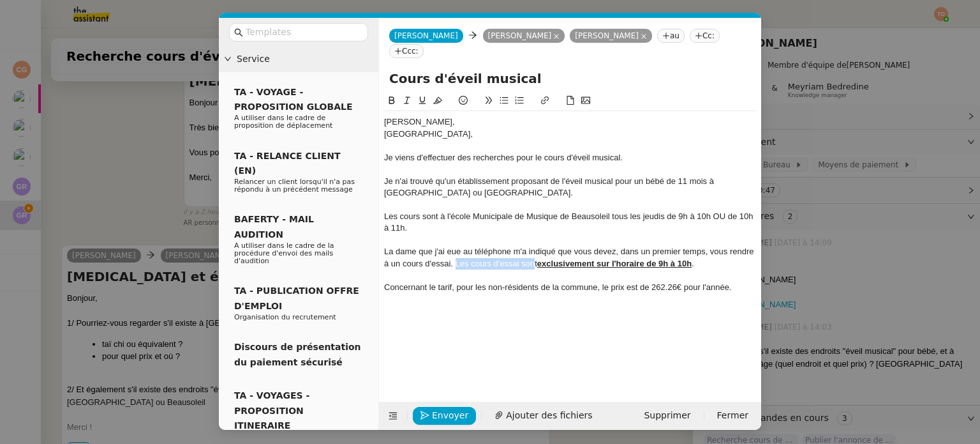
click at [535, 249] on div "La dame que j'ai eue au téléphone m'a indiqué que vous devez, dans un premier t…" at bounding box center [570, 258] width 372 height 24
drag, startPoint x: 598, startPoint y: 249, endPoint x: 697, endPoint y: 248, distance: 98.9
click at [697, 248] on div "La dame que j'ai eue au téléphone m'a indiqué que vous devez, dans un premier t…" at bounding box center [570, 258] width 372 height 24
click at [557, 258] on u "exclusivement sur l'horaire de 9h à 10h" at bounding box center [614, 263] width 154 height 10
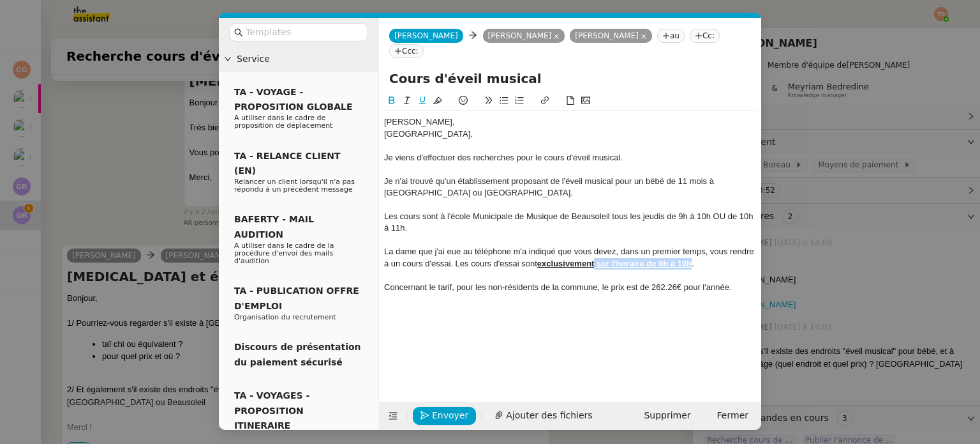
drag, startPoint x: 597, startPoint y: 247, endPoint x: 692, endPoint y: 249, distance: 94.5
click at [692, 258] on u "exclusivement sur l'horaire de 9h à 10h" at bounding box center [614, 263] width 154 height 10
click at [389, 96] on icon at bounding box center [392, 100] width 6 height 8
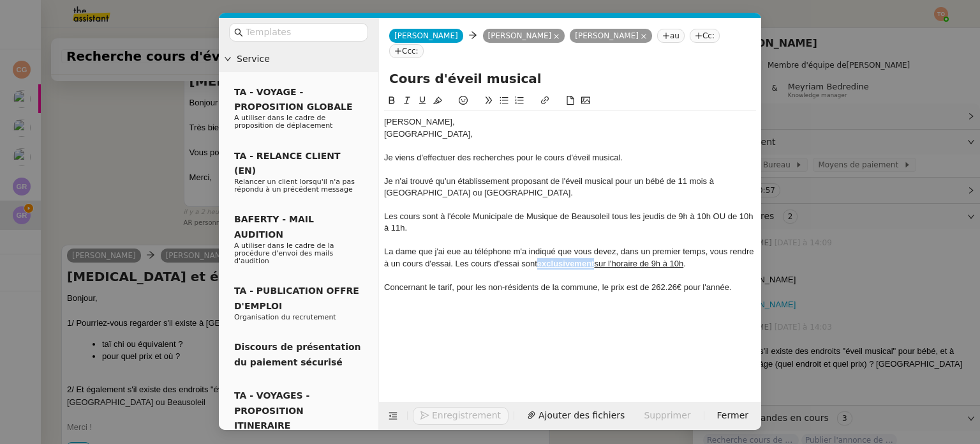
click at [424, 96] on icon at bounding box center [422, 100] width 6 height 8
click at [518, 211] on div "Les cours sont à l'école Municipale de Musique de Beausoleil tous les jeudis de…" at bounding box center [570, 223] width 372 height 24
drag, startPoint x: 597, startPoint y: 249, endPoint x: 687, endPoint y: 248, distance: 89.4
click at [684, 258] on u "sur l'horaire de 9h à 10h" at bounding box center [638, 263] width 89 height 10
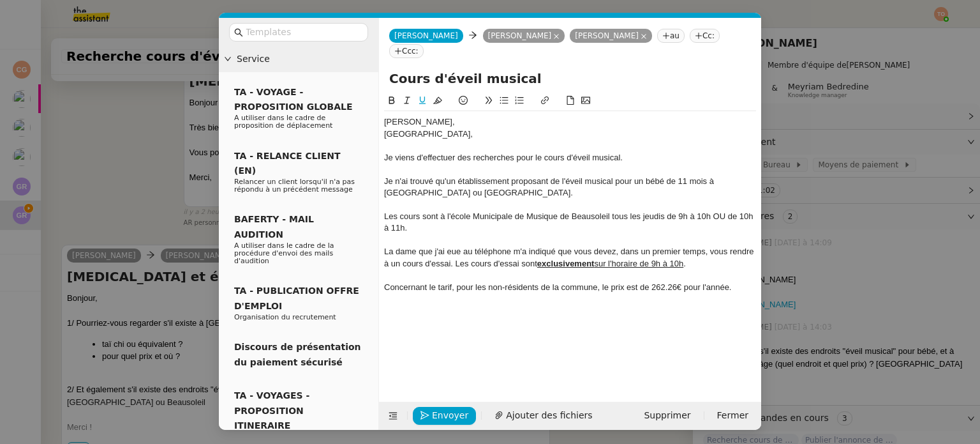
click at [420, 96] on icon at bounding box center [422, 100] width 6 height 8
click at [718, 211] on div "Les cours sont à l'école Municipale de Musique de Beausoleil tous les jeudis de…" at bounding box center [570, 223] width 372 height 24
drag, startPoint x: 715, startPoint y: 201, endPoint x: 725, endPoint y: 200, distance: 9.6
click at [725, 211] on div "Les cours sont à l'école Municipale de Musique de Beausoleil tous les jeudis de…" at bounding box center [570, 223] width 372 height 24
click at [391, 96] on icon at bounding box center [391, 100] width 9 height 9
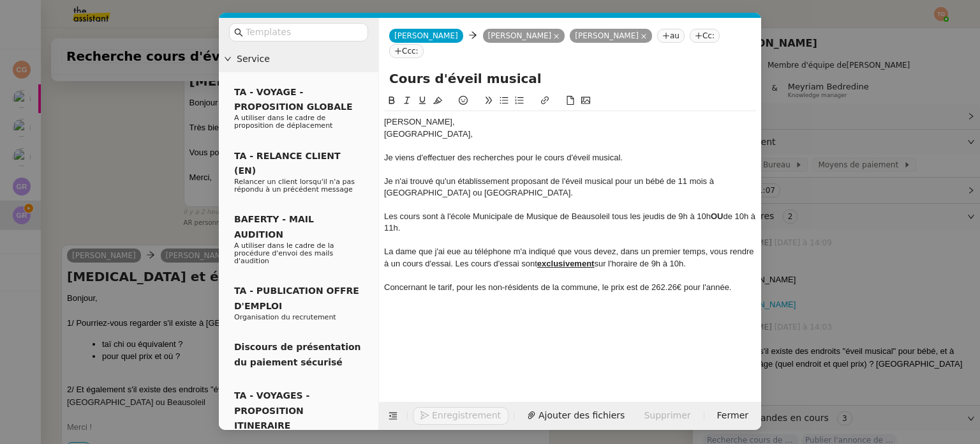
click at [467, 176] on div "Je n'ai trouvé qu'un établissement proposant de l'éveil musical pour un bébé de…" at bounding box center [570, 188] width 372 height 24
click at [738, 281] on div "Concernant le tarif, pour les non-résidents de la commune, le prix est de 262.2…" at bounding box center [570, 286] width 372 height 11
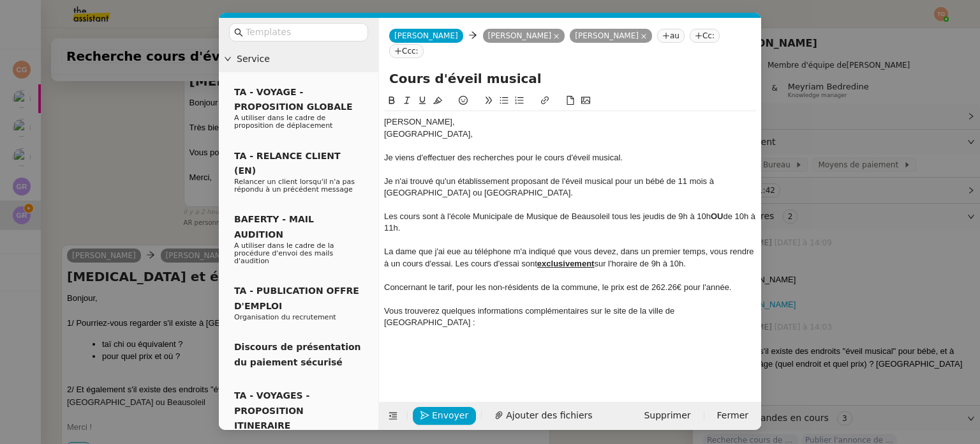
scroll to position [0, 0]
drag, startPoint x: 641, startPoint y: 307, endPoint x: 385, endPoint y: 307, distance: 256.6
click at [385, 307] on div "Vous trouverez quelques informations complémentaires sur le site de la ville de…" at bounding box center [570, 317] width 372 height 24
click at [543, 93] on button at bounding box center [544, 100] width 15 height 15
type input "[URL][DOMAIN_NAME]"
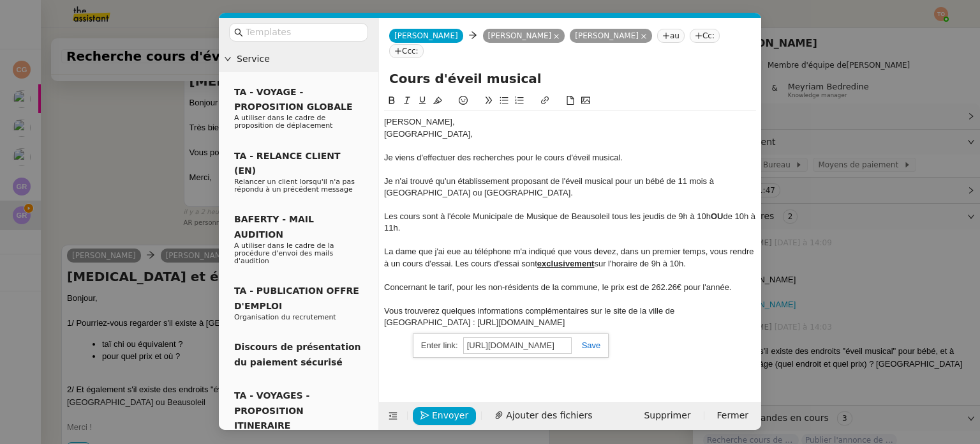
click at [589, 340] on link at bounding box center [586, 345] width 29 height 10
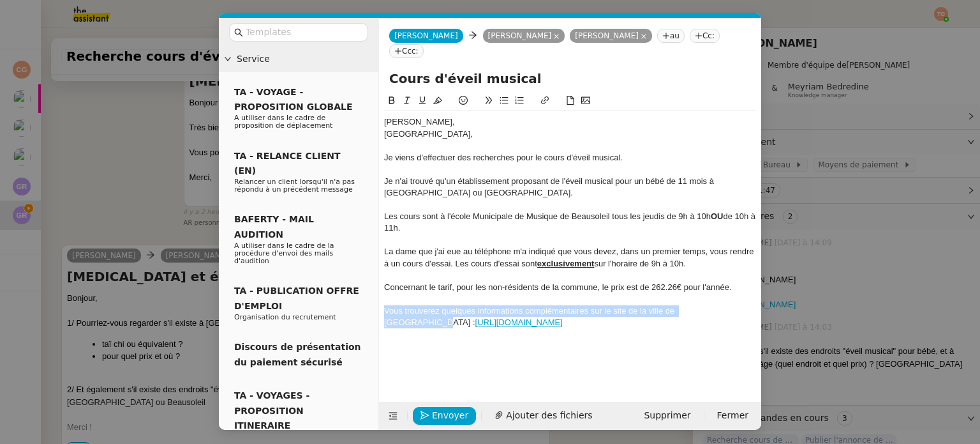
click at [659, 306] on div "Vous trouverez quelques informations complémentaires sur le site de la ville de…" at bounding box center [570, 317] width 372 height 24
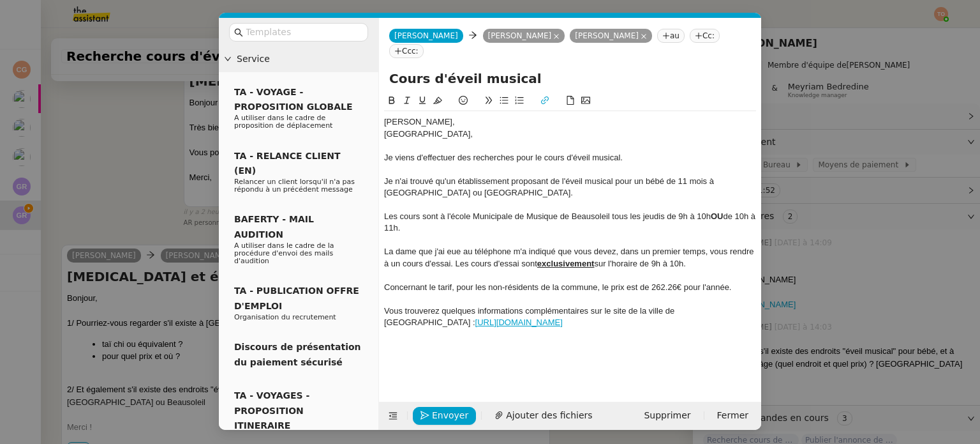
click at [701, 250] on div "La dame que j'ai eue au téléphone m'a indiqué que vous devez, dans un premier t…" at bounding box center [570, 258] width 372 height 24
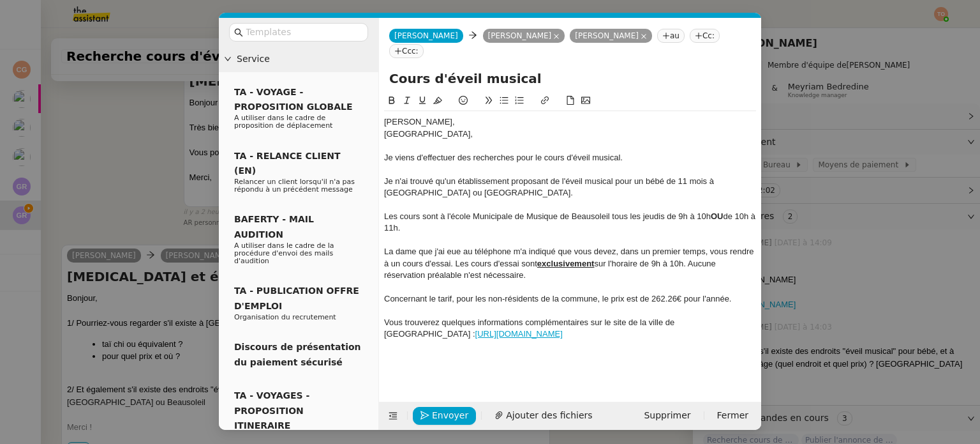
click at [658, 321] on div "Vous trouverez quelques informations complémentaires sur le site de la ville de…" at bounding box center [570, 329] width 372 height 24
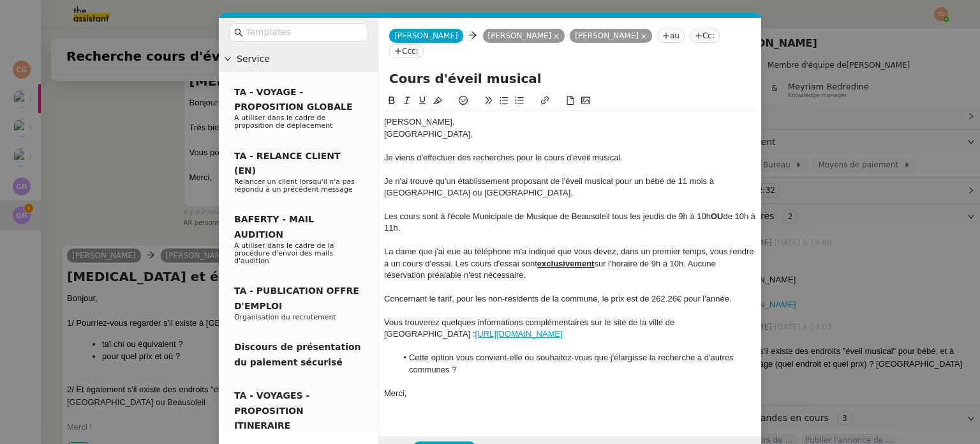
click at [648, 211] on div "Les cours sont à l'école Municipale de Musique de Beausoleil tous les jeudis de…" at bounding box center [570, 223] width 372 height 24
click at [391, 96] on icon at bounding box center [391, 100] width 9 height 9
drag, startPoint x: 653, startPoint y: 283, endPoint x: 745, endPoint y: 282, distance: 91.9
click at [745, 293] on div "Concernant le tarif, pour les non-résidents de la commune, le prix est de 262.2…" at bounding box center [570, 298] width 372 height 11
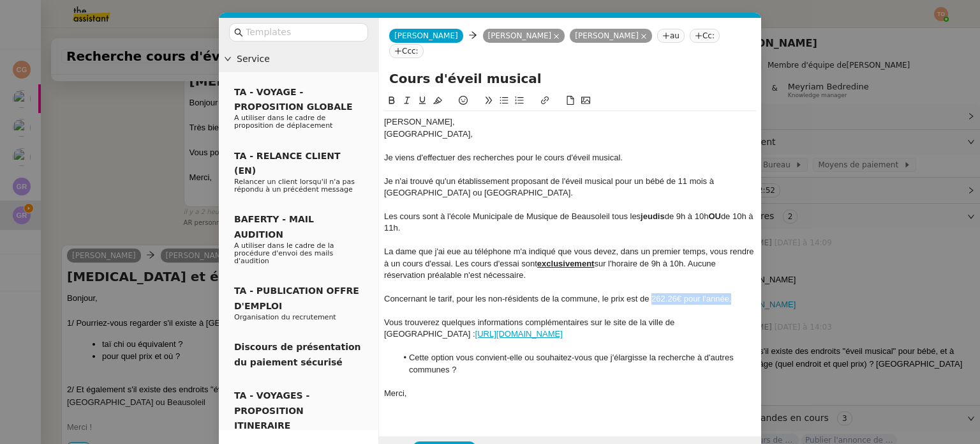
click at [396, 93] on button at bounding box center [391, 100] width 15 height 15
click at [452, 442] on span "Envoyer" at bounding box center [450, 449] width 36 height 15
click at [452, 442] on span "Confirmer l'envoi" at bounding box center [470, 449] width 77 height 15
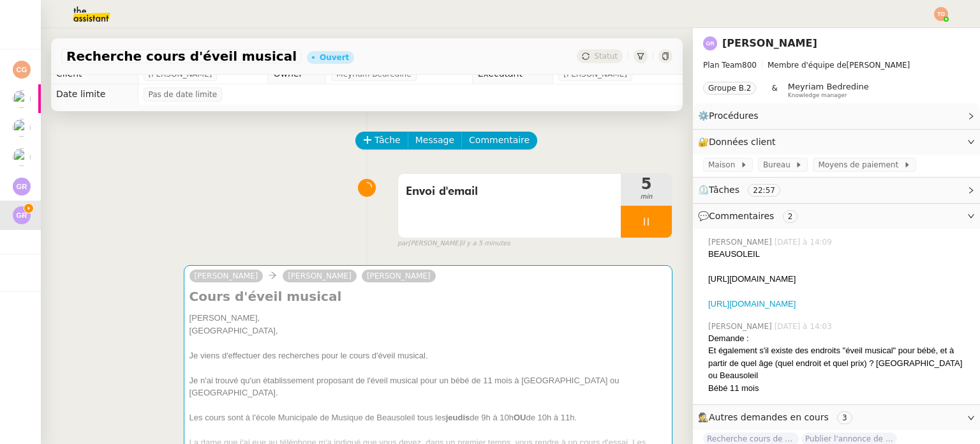
scroll to position [8, 0]
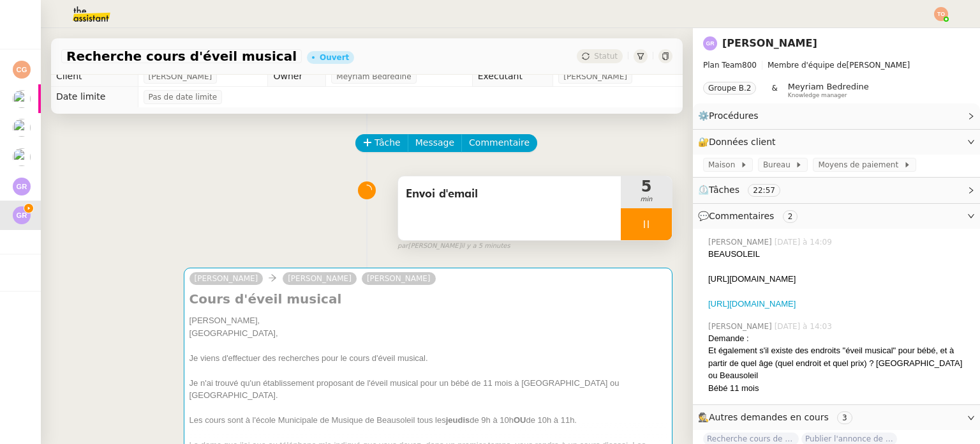
click at [636, 227] on div at bounding box center [646, 224] width 51 height 32
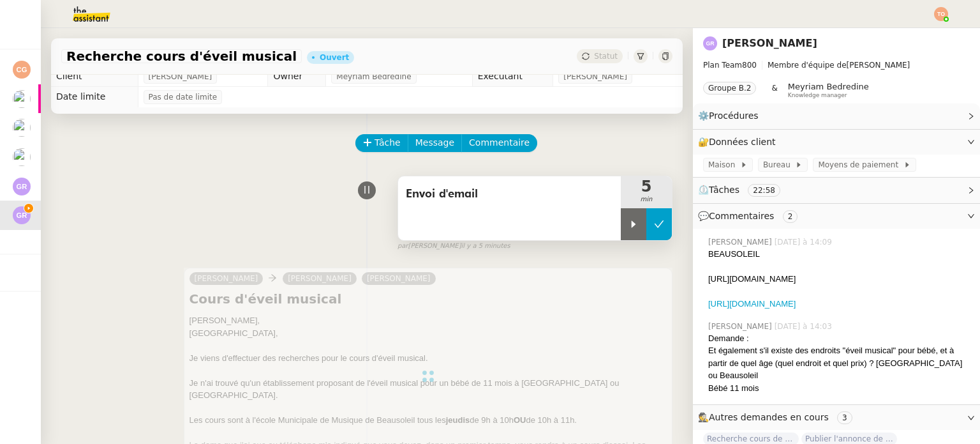
click at [649, 227] on button at bounding box center [660, 224] width 26 height 32
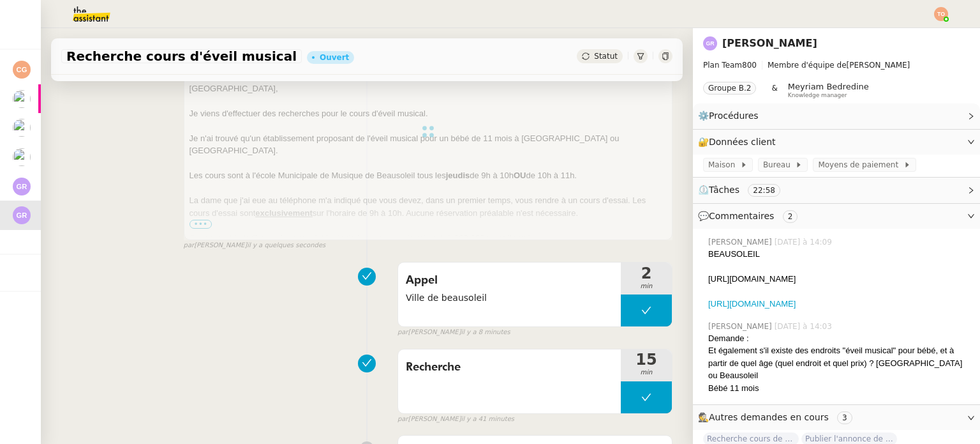
scroll to position [264, 0]
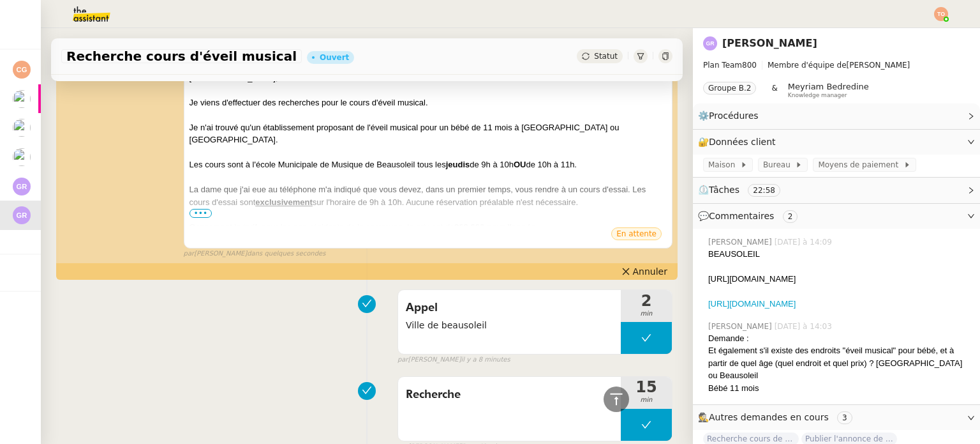
click at [592, 48] on div "Recherche cours d'éveil musical Ouvert Statut" at bounding box center [367, 56] width 632 height 36
click at [594, 53] on span "Statut" at bounding box center [606, 56] width 24 height 9
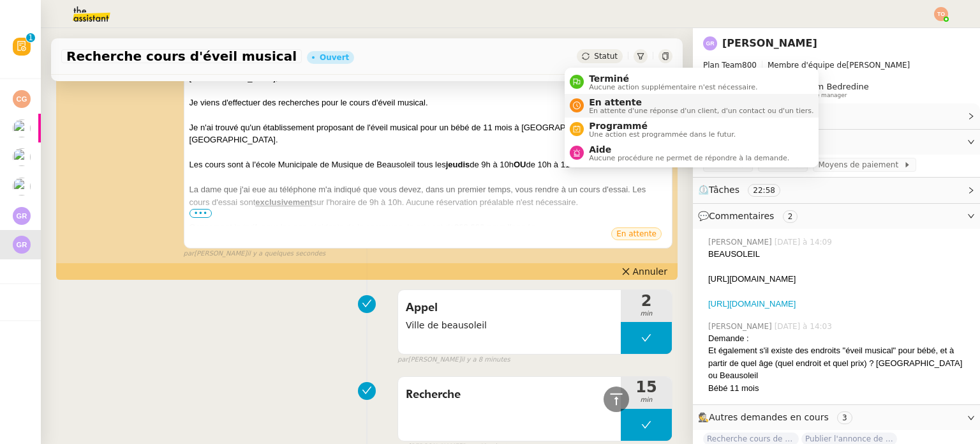
click at [618, 110] on span "En attente d'une réponse d'un client, d'un contact ou d'un tiers." at bounding box center [701, 110] width 225 height 7
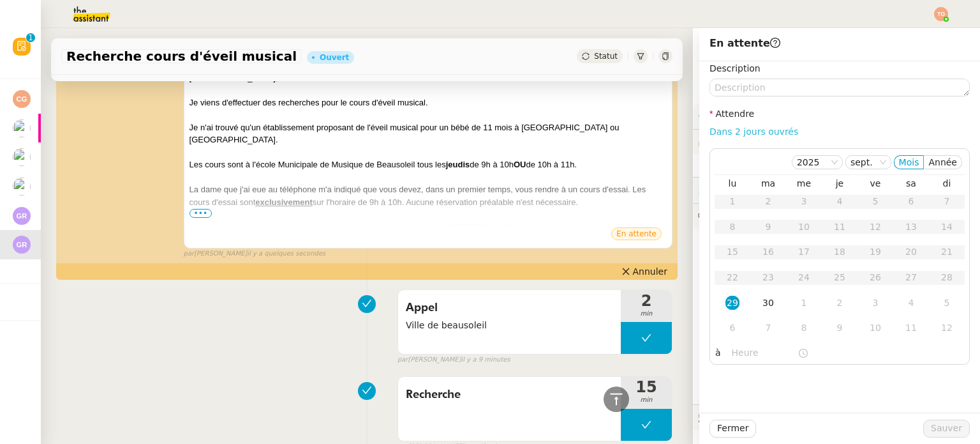
click at [767, 128] on link "Dans 2 jours ouvrés" at bounding box center [754, 131] width 89 height 10
type input "07:00"
click at [934, 421] on span "Sauver" at bounding box center [946, 428] width 31 height 15
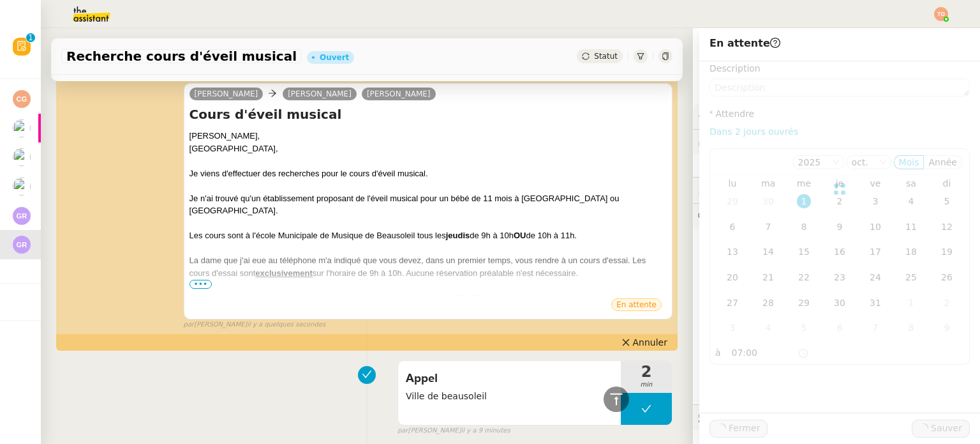
scroll to position [334, 0]
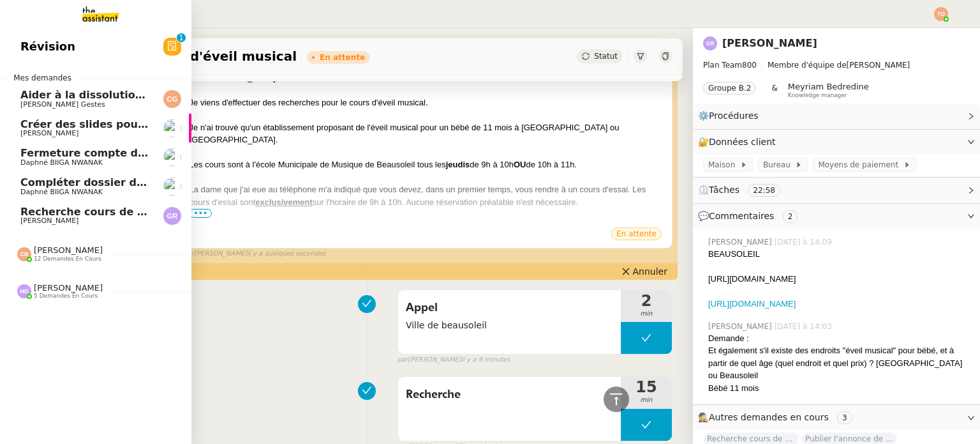
click at [20, 224] on span "[PERSON_NAME]" at bounding box center [49, 220] width 58 height 8
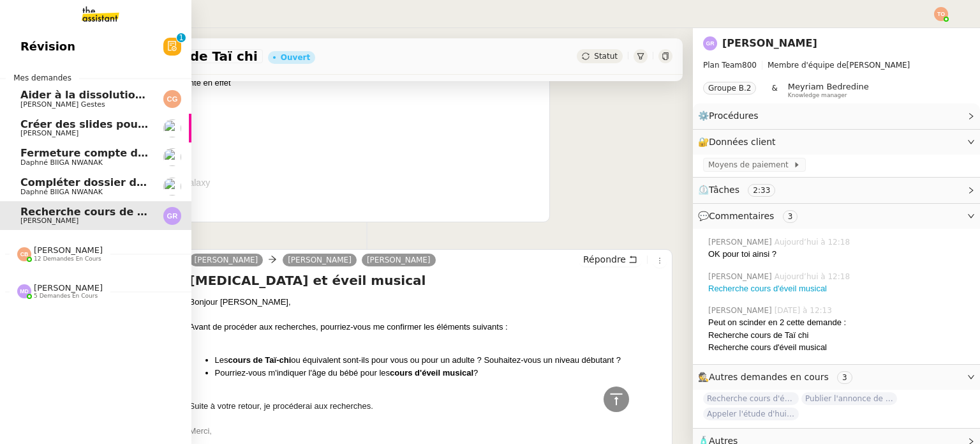
click at [38, 39] on span "Révision" at bounding box center [47, 46] width 55 height 19
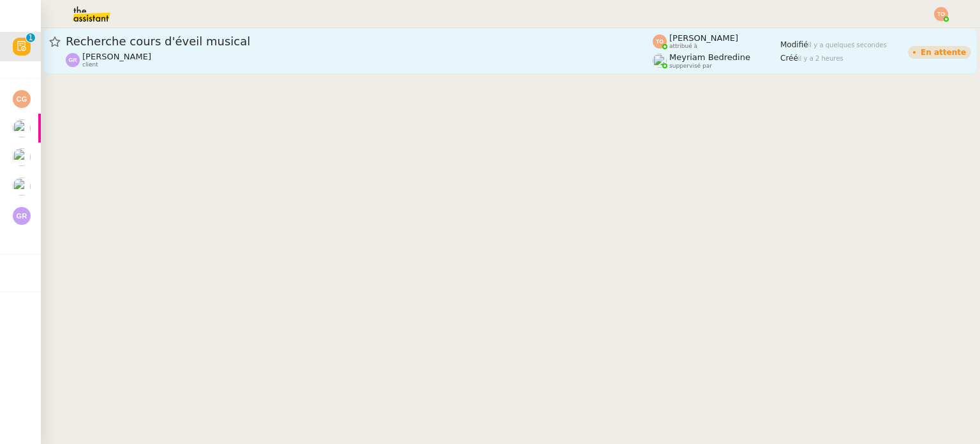
click at [702, 64] on div "Meyriam Bedredine suppervisé par" at bounding box center [709, 60] width 81 height 17
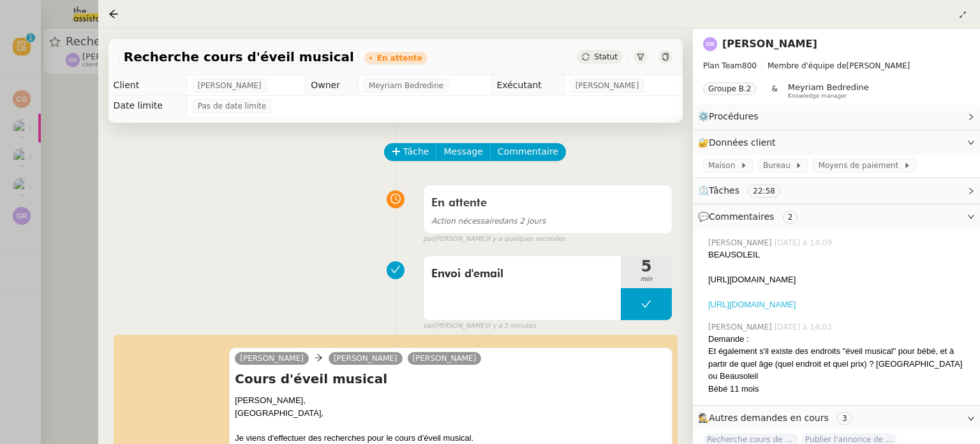
click at [796, 309] on link "[URL][DOMAIN_NAME]" at bounding box center [751, 304] width 87 height 10
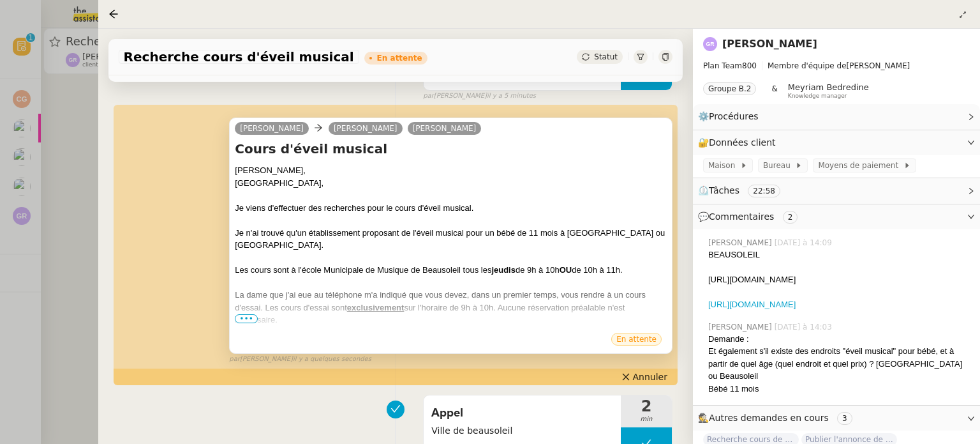
scroll to position [255, 0]
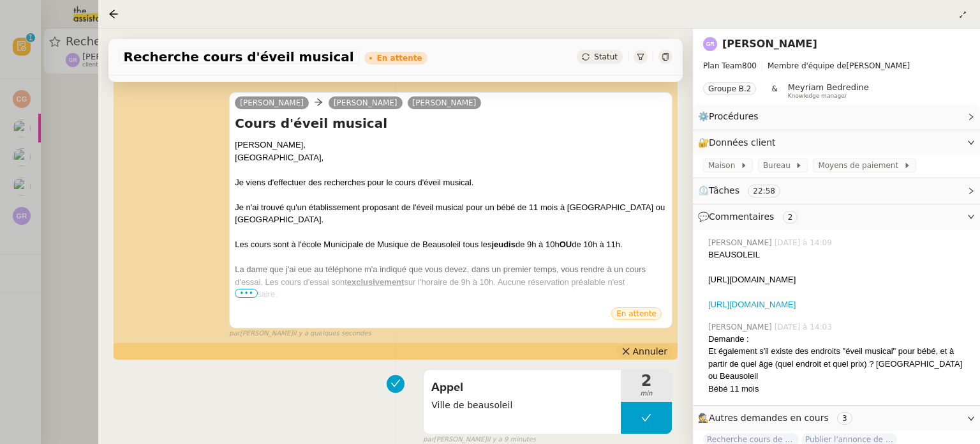
click at [647, 350] on span "Annuler" at bounding box center [650, 351] width 34 height 13
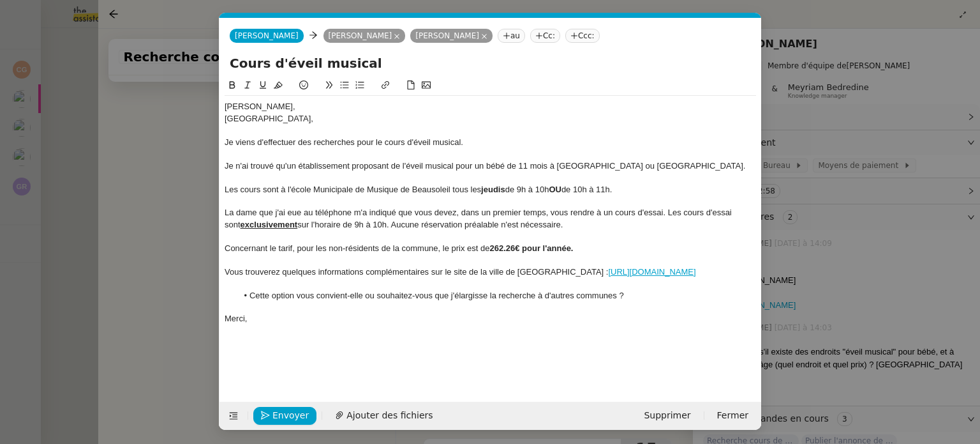
scroll to position [0, 27]
click at [638, 188] on div "Les cours sont à l'école Municipale de Musique de Beausoleil tous les jeudis de…" at bounding box center [491, 189] width 532 height 11
click at [292, 422] on button "Envoyer" at bounding box center [284, 416] width 63 height 18
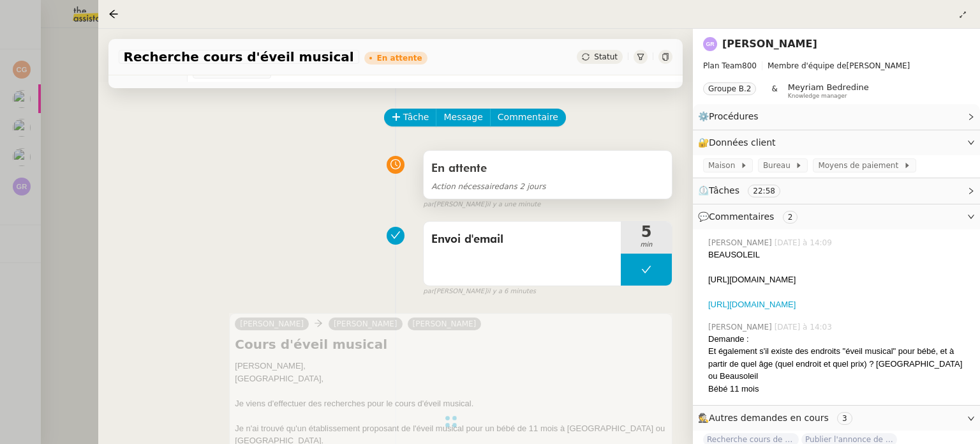
scroll to position [0, 0]
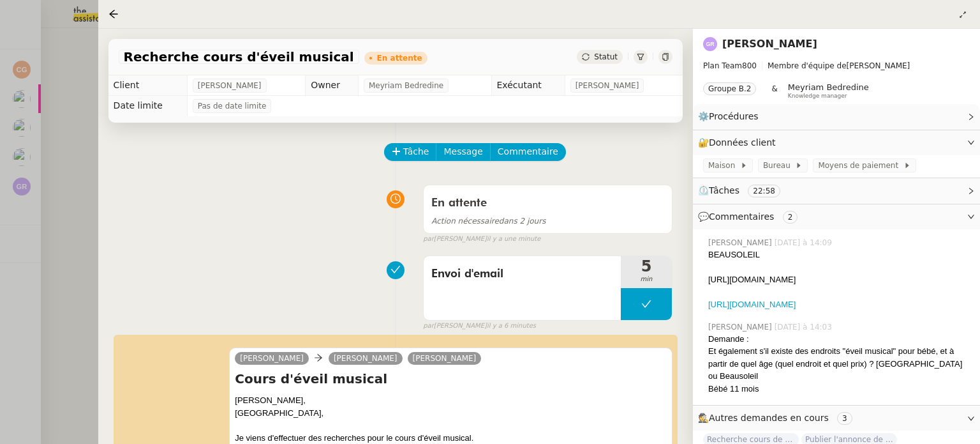
click at [11, 176] on div at bounding box center [490, 222] width 980 height 444
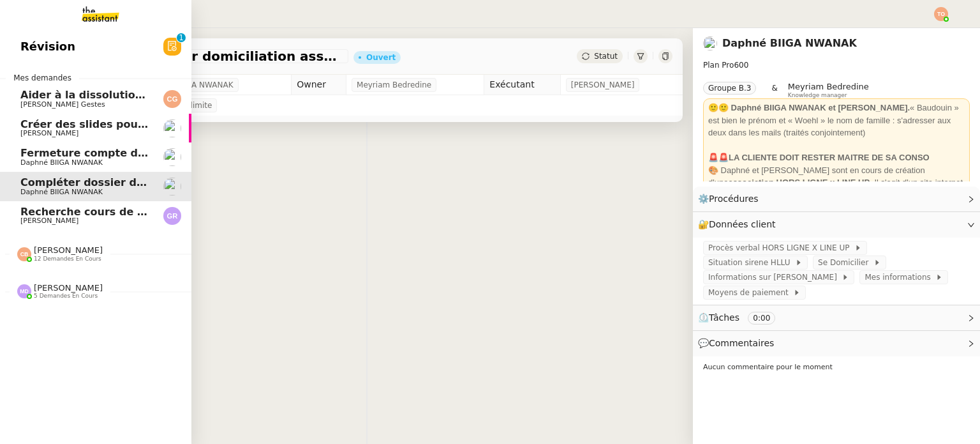
click at [61, 214] on span "Recherche cours de Taï chi" at bounding box center [96, 212] width 153 height 12
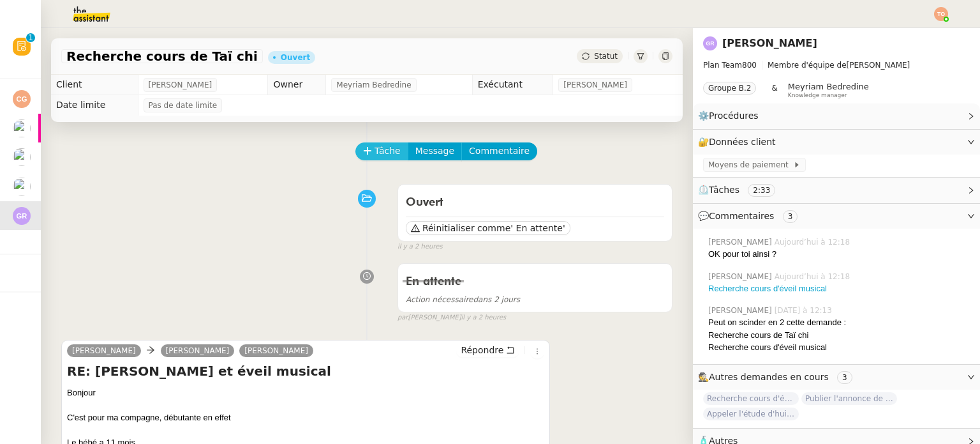
click at [387, 158] on span "Tâche" at bounding box center [388, 151] width 26 height 15
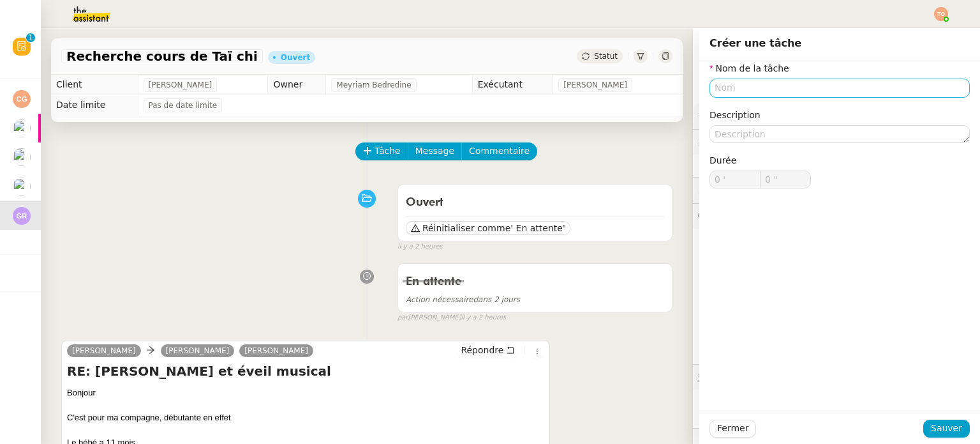
drag, startPoint x: 791, startPoint y: 108, endPoint x: 812, endPoint y: 88, distance: 28.9
click at [794, 105] on div "Nom de la tâche Description Durée 0 ' 0 "" at bounding box center [840, 134] width 260 height 147
click at [812, 88] on input "text" at bounding box center [840, 88] width 260 height 19
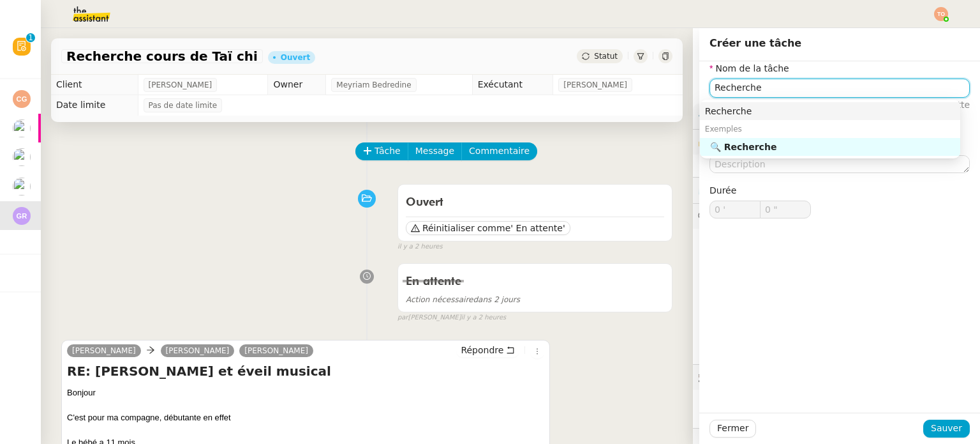
type input "Recherche"
click at [788, 136] on div "Exemples" at bounding box center [830, 129] width 260 height 18
click at [788, 135] on div "Exemples" at bounding box center [830, 129] width 260 height 18
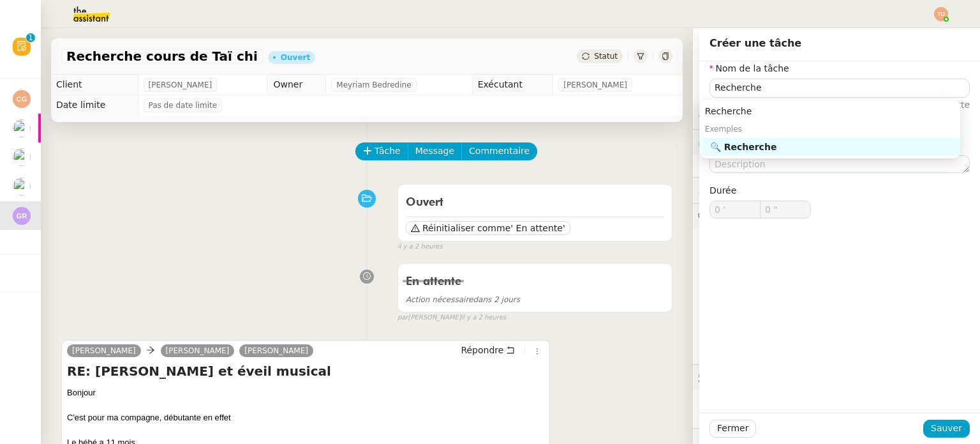
click at [784, 142] on div "🔍 Recherche" at bounding box center [832, 146] width 245 height 11
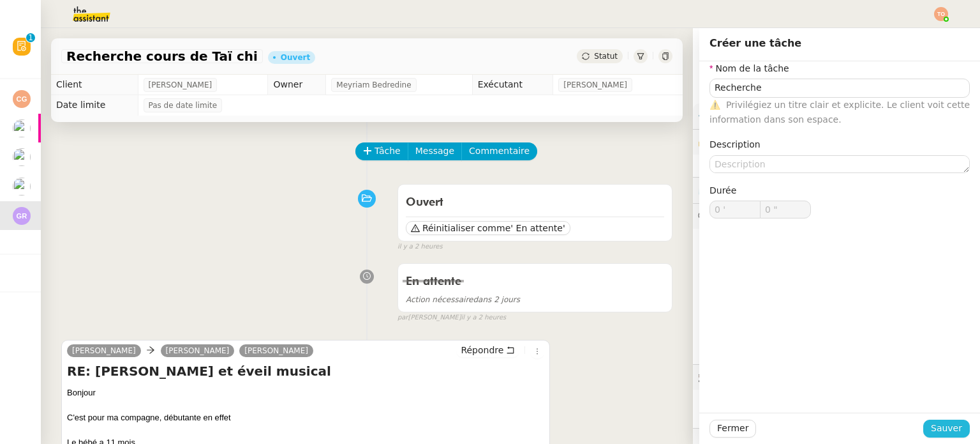
click at [939, 423] on span "Sauver" at bounding box center [946, 428] width 31 height 15
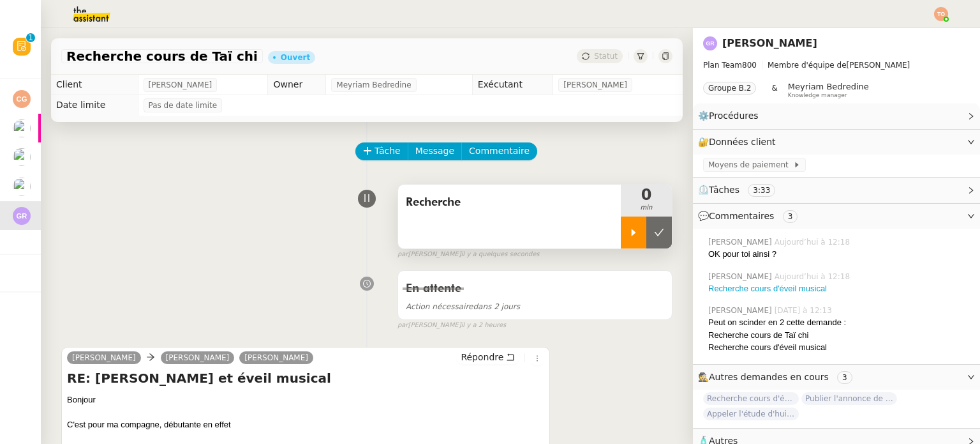
click at [629, 229] on icon at bounding box center [634, 232] width 10 height 10
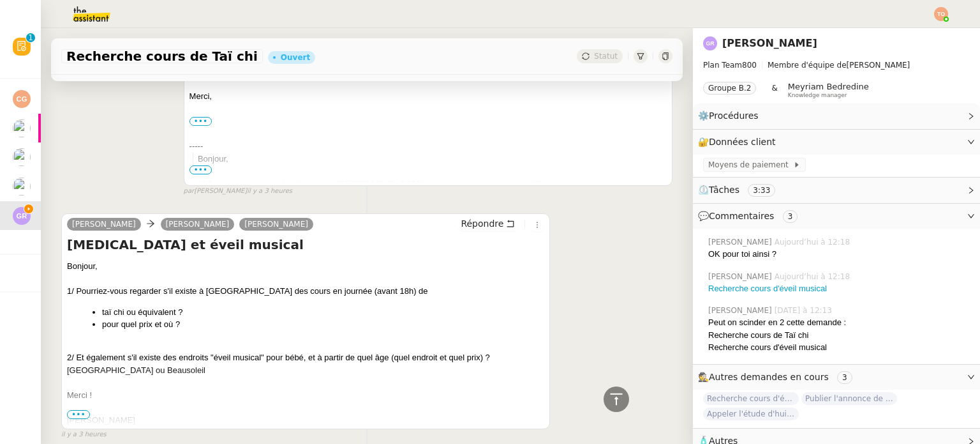
scroll to position [1308, 0]
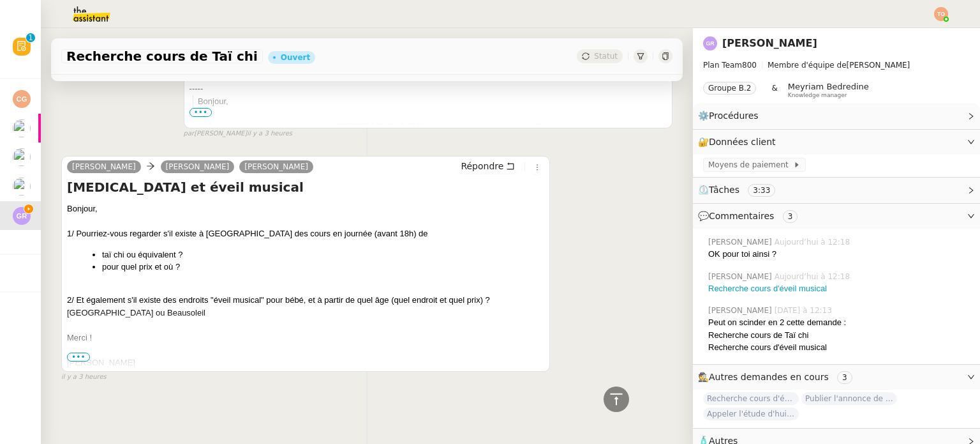
click at [279, 222] on div "Bonjour, 1/ Pourriez-vous regarder s'il existe à Monaco des cours en journée (a…" at bounding box center [305, 285] width 477 height 166
click at [313, 227] on div "1/ Pourriez-vous regarder s'il existe à [GEOGRAPHIC_DATA] des cours en journée …" at bounding box center [305, 233] width 477 height 13
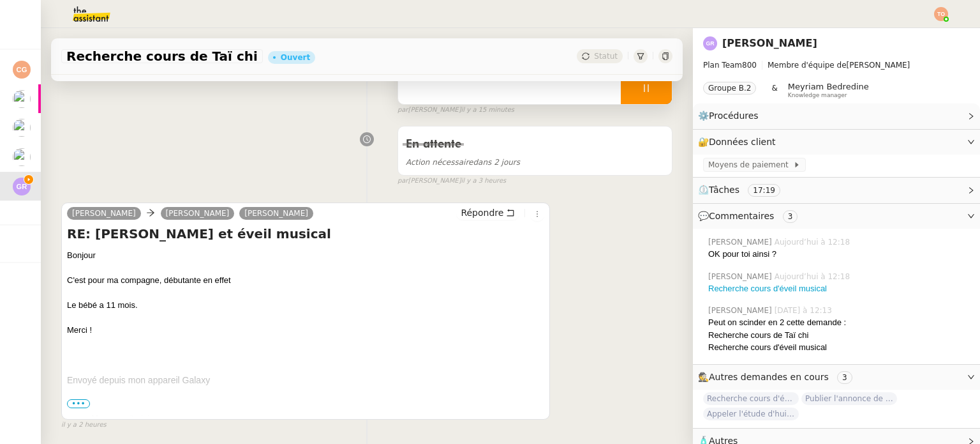
scroll to position [0, 0]
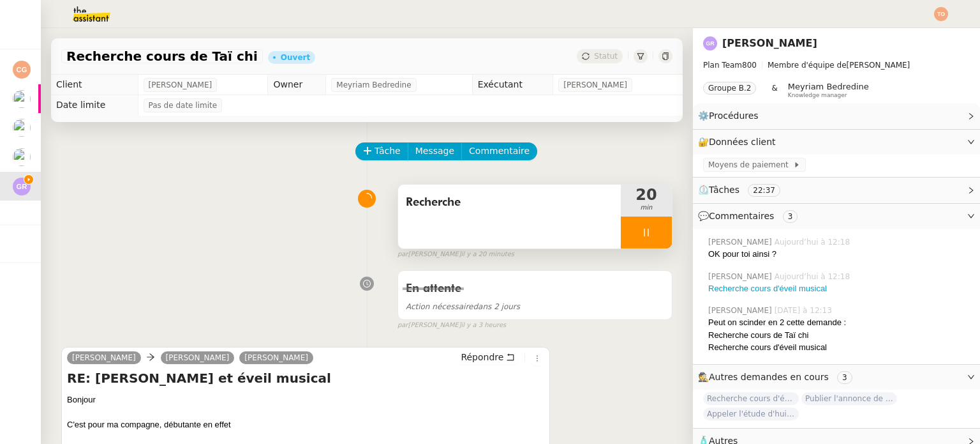
click at [644, 236] on icon at bounding box center [646, 232] width 4 height 8
click at [621, 239] on div at bounding box center [634, 232] width 26 height 32
click at [621, 223] on div at bounding box center [646, 232] width 51 height 32
click at [654, 228] on icon at bounding box center [659, 232] width 10 height 10
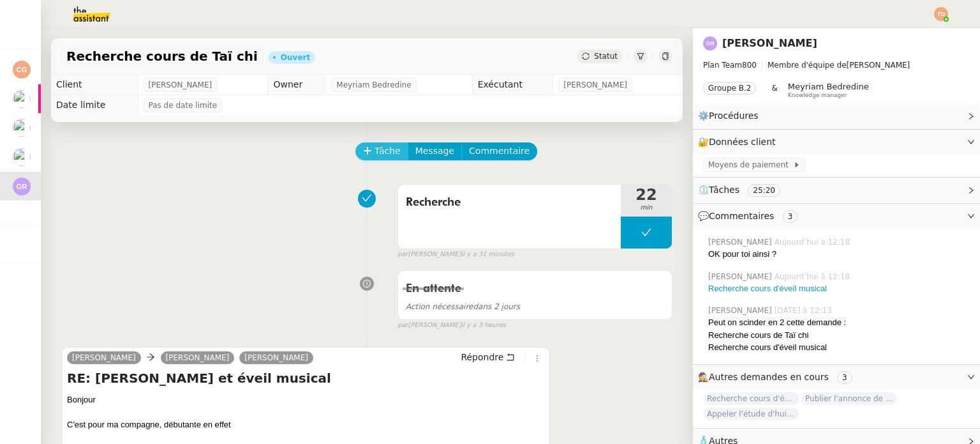
click at [375, 147] on span "Tâche" at bounding box center [388, 151] width 26 height 15
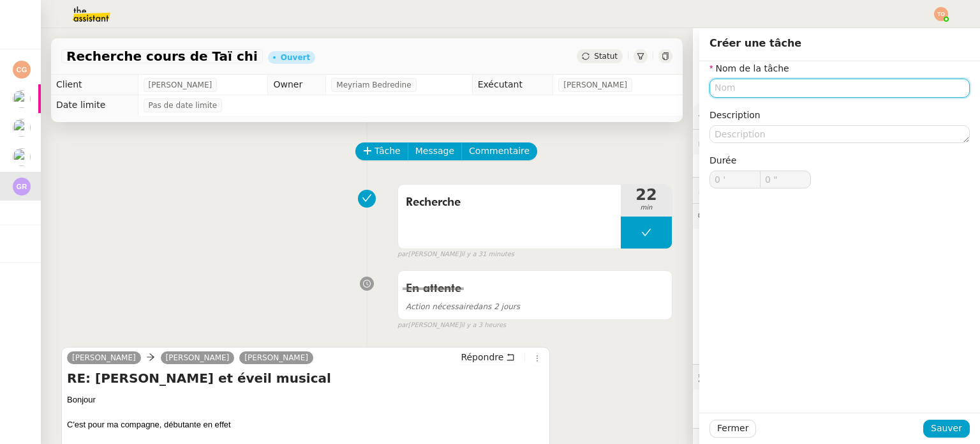
click at [723, 83] on input "text" at bounding box center [840, 88] width 260 height 19
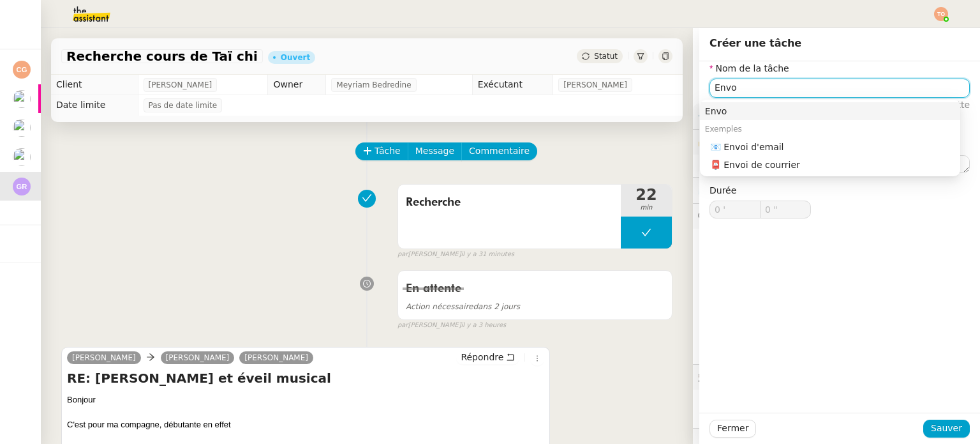
click at [781, 138] on nz-auto-option "📧 Envoi d'email" at bounding box center [830, 147] width 260 height 18
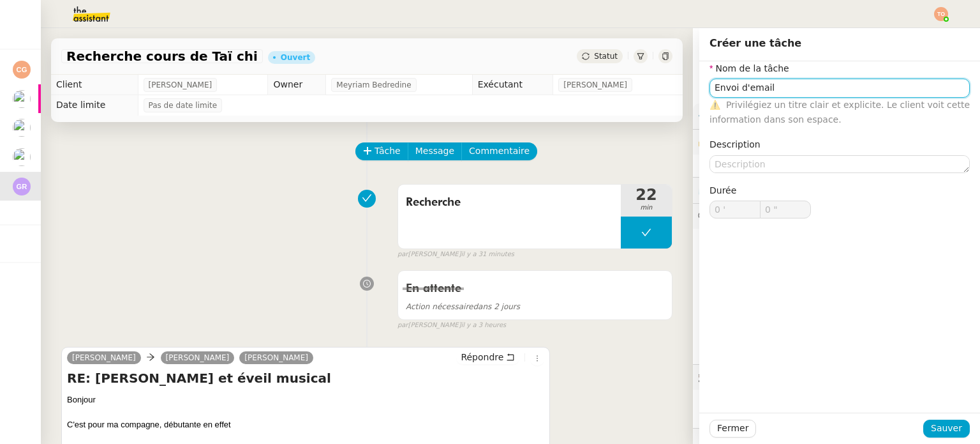
type input "Envoi d'email"
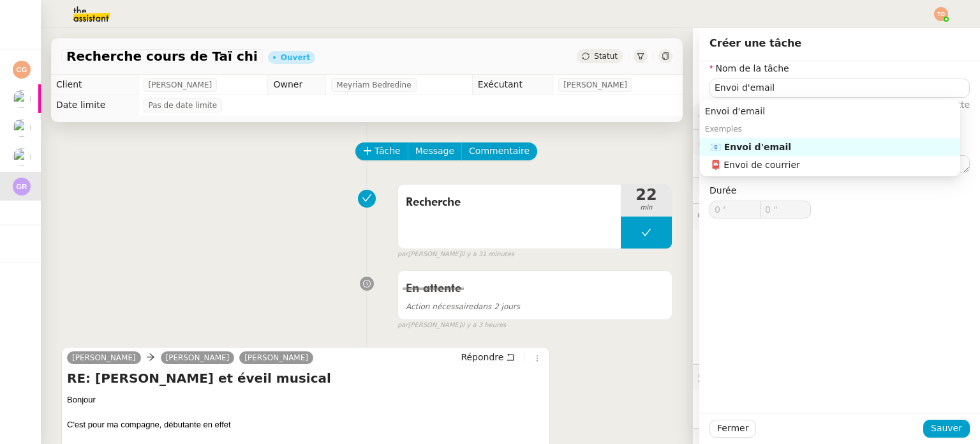
click at [781, 144] on nz-form-item "Description" at bounding box center [840, 154] width 260 height 35
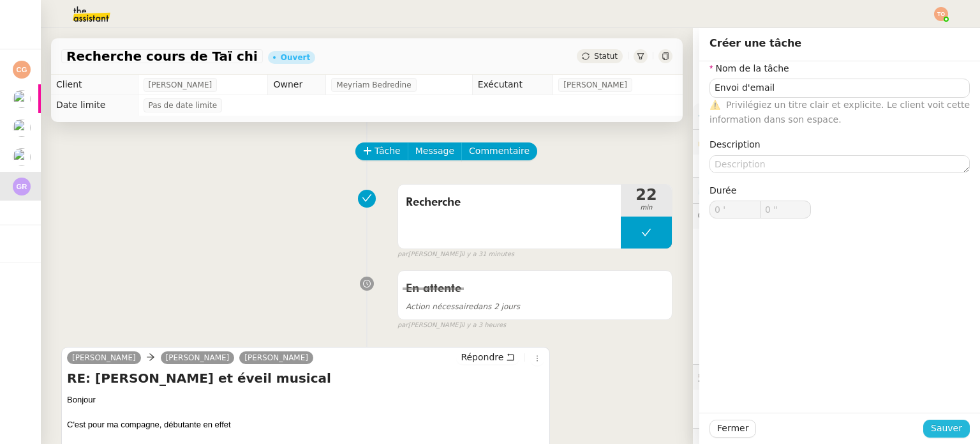
click at [943, 421] on span "Sauver" at bounding box center [946, 428] width 31 height 15
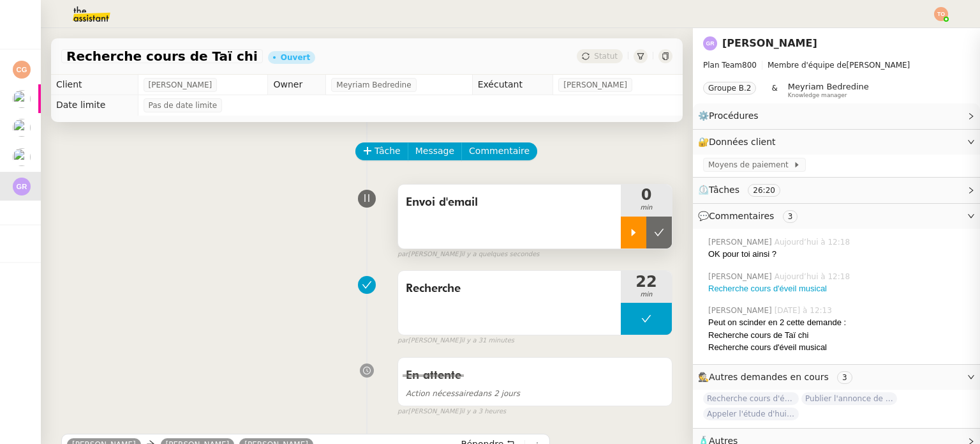
click at [629, 232] on icon at bounding box center [634, 232] width 10 height 10
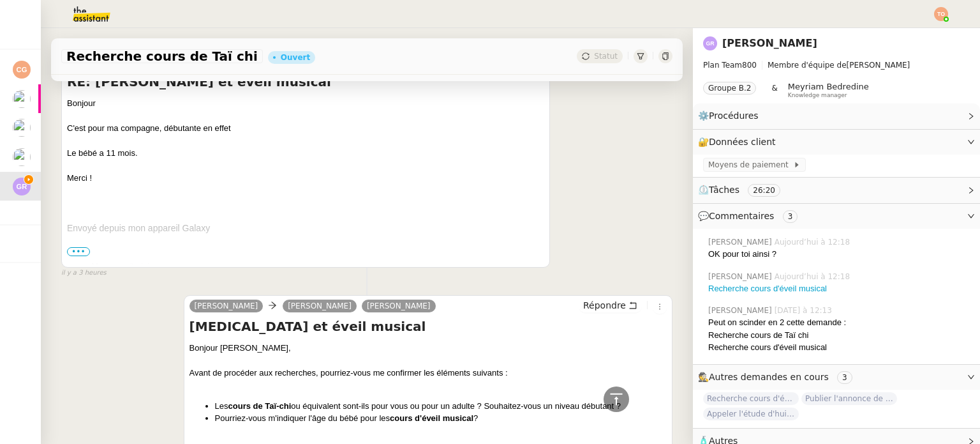
scroll to position [255, 0]
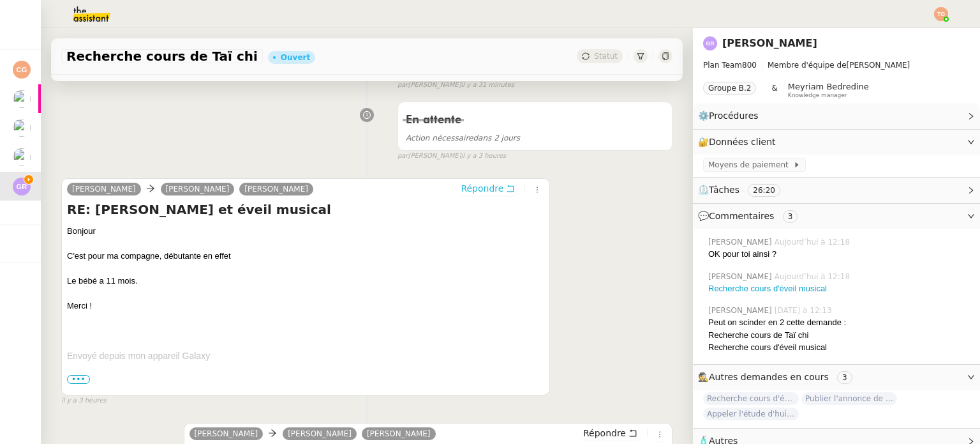
click at [474, 186] on span "Répondre" at bounding box center [482, 188] width 43 height 13
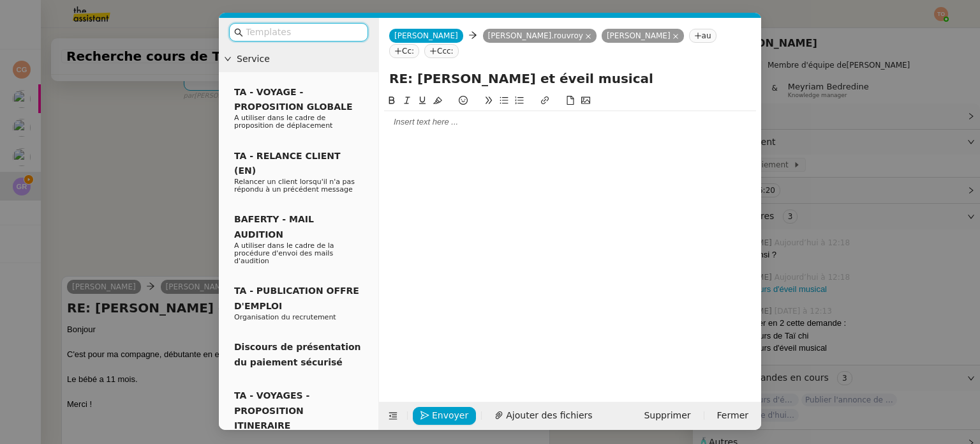
scroll to position [353, 0]
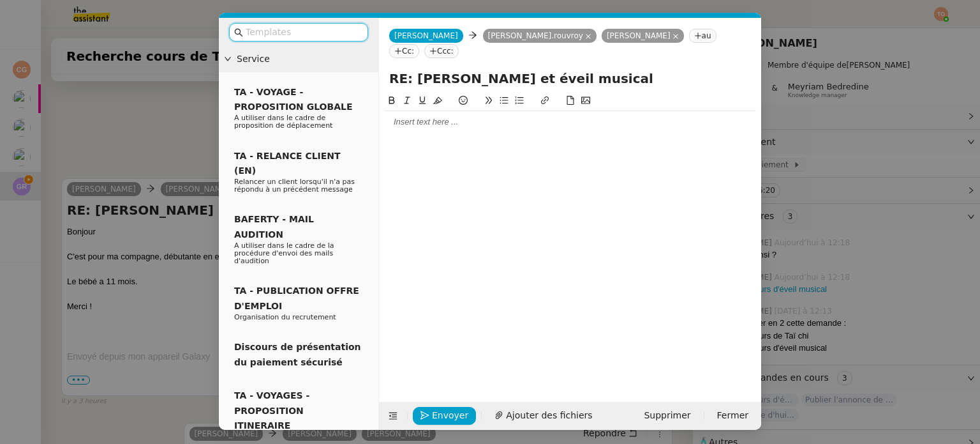
click at [458, 69] on input "RE: [PERSON_NAME] et éveil musical" at bounding box center [570, 78] width 362 height 19
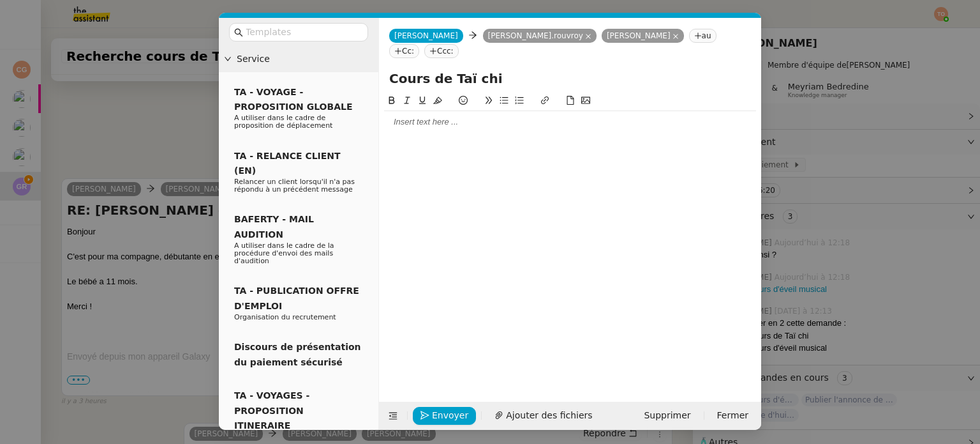
type input "Cours de Taï chi"
click at [563, 116] on div at bounding box center [570, 121] width 372 height 11
drag, startPoint x: 179, startPoint y: 123, endPoint x: 194, endPoint y: 128, distance: 15.5
click at [179, 122] on nz-modal-container "Service TA - VOYAGE - PROPOSITION GLOBALE A utiliser dans le cadre de propositi…" at bounding box center [490, 222] width 980 height 444
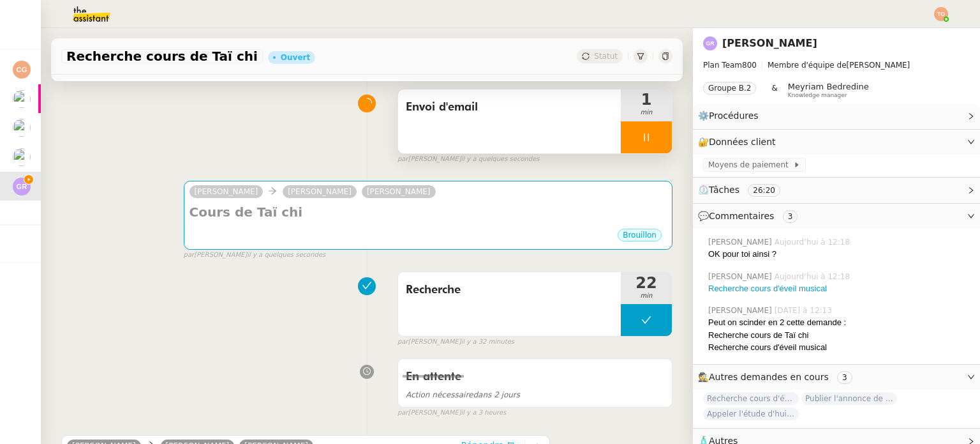
scroll to position [0, 0]
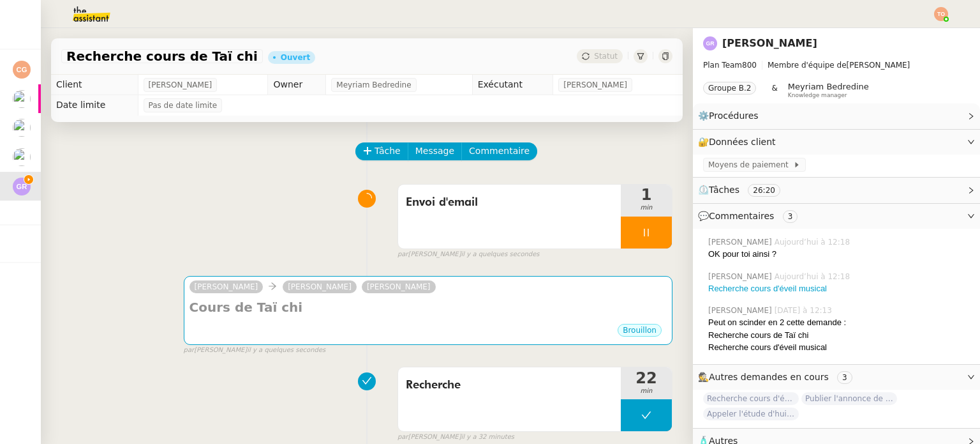
click at [641, 237] on icon at bounding box center [646, 232] width 10 height 10
click at [654, 235] on icon at bounding box center [659, 232] width 10 height 10
click at [375, 151] on span "Tâche" at bounding box center [388, 151] width 26 height 15
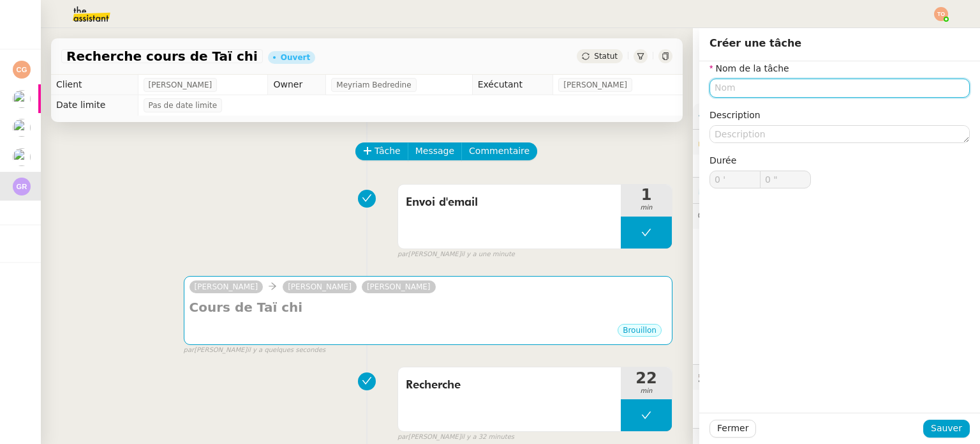
click at [764, 89] on input "text" at bounding box center [840, 88] width 260 height 19
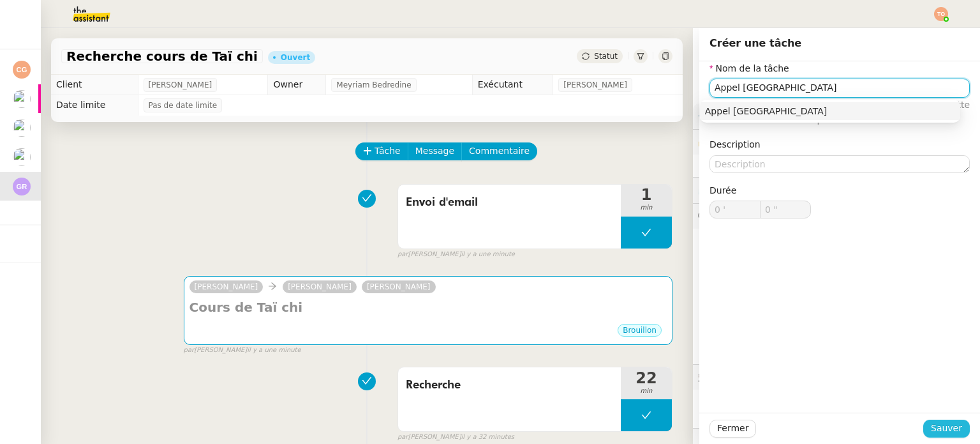
type input "Appel mairie de Monaco"
click at [937, 426] on span "Sauver" at bounding box center [946, 428] width 31 height 15
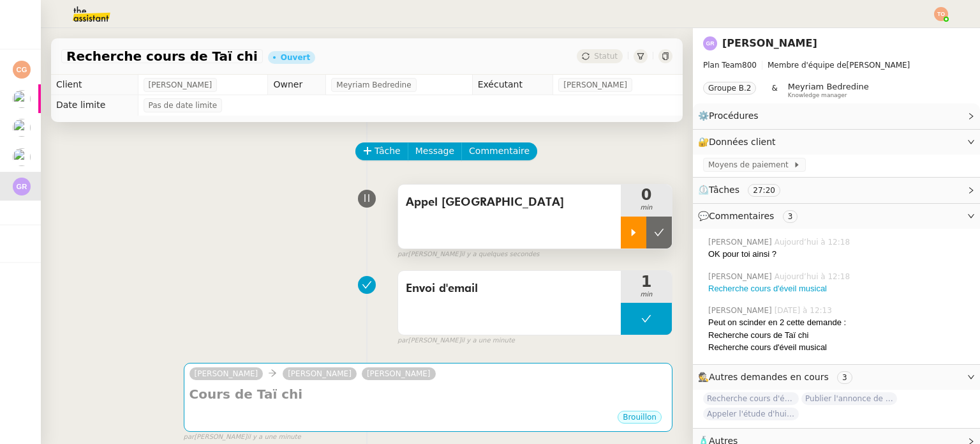
click at [632, 234] on icon at bounding box center [634, 231] width 4 height 7
click at [641, 237] on icon at bounding box center [646, 232] width 10 height 10
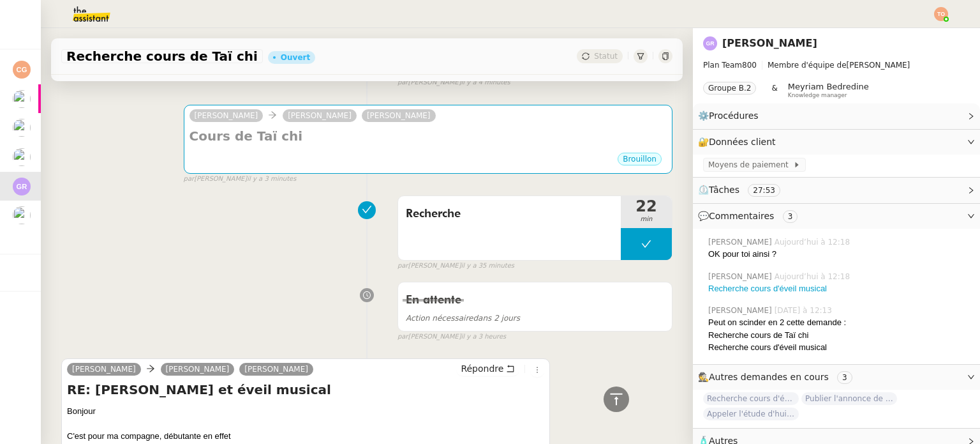
scroll to position [128, 0]
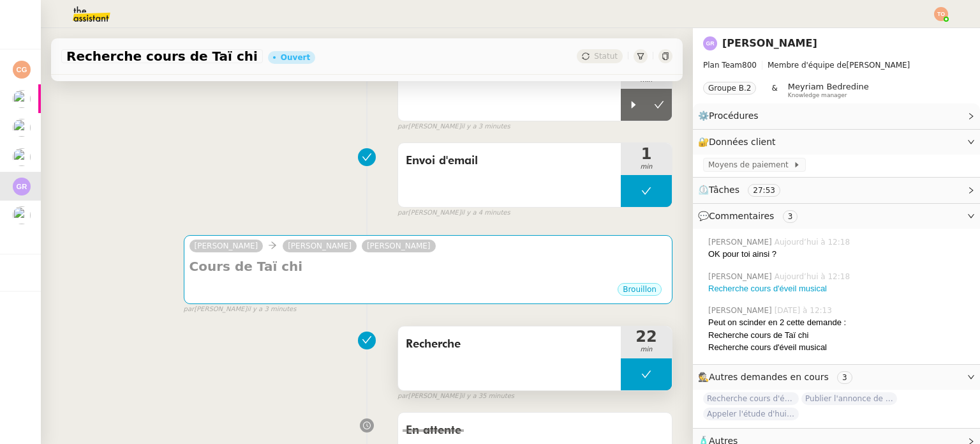
click at [512, 347] on span "Recherche" at bounding box center [509, 343] width 207 height 19
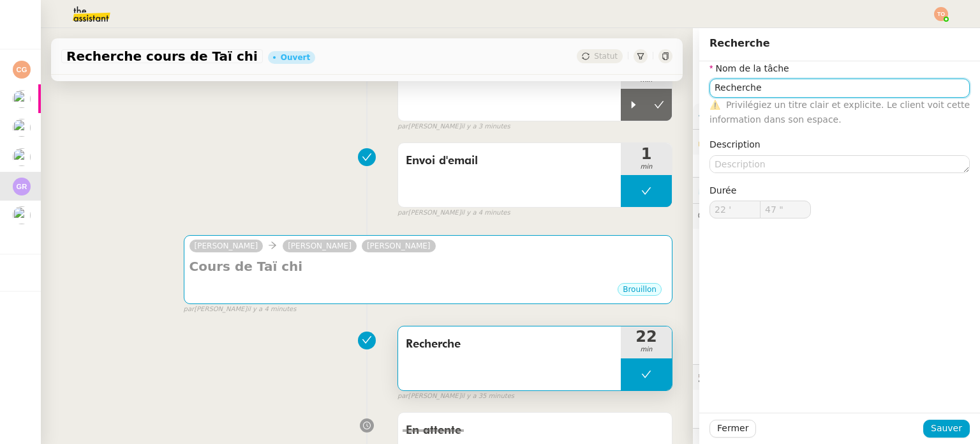
click at [791, 86] on input "Recherche" at bounding box center [840, 88] width 260 height 19
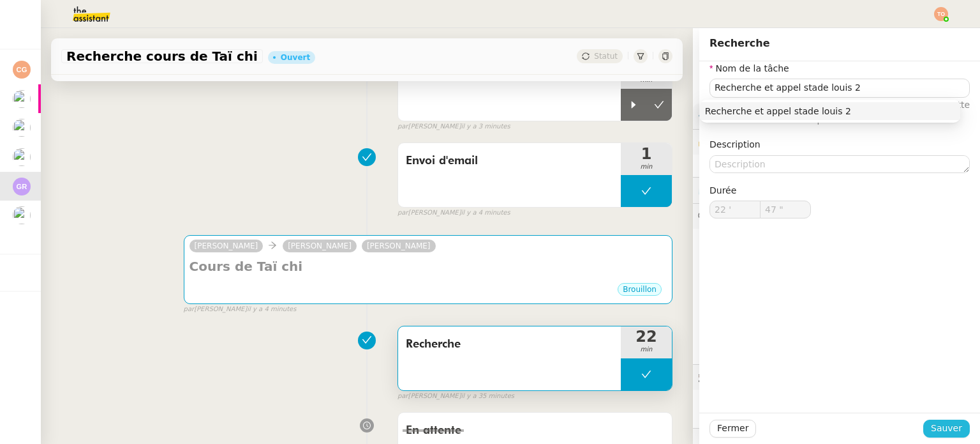
click at [949, 433] on span "Sauver" at bounding box center [946, 428] width 31 height 15
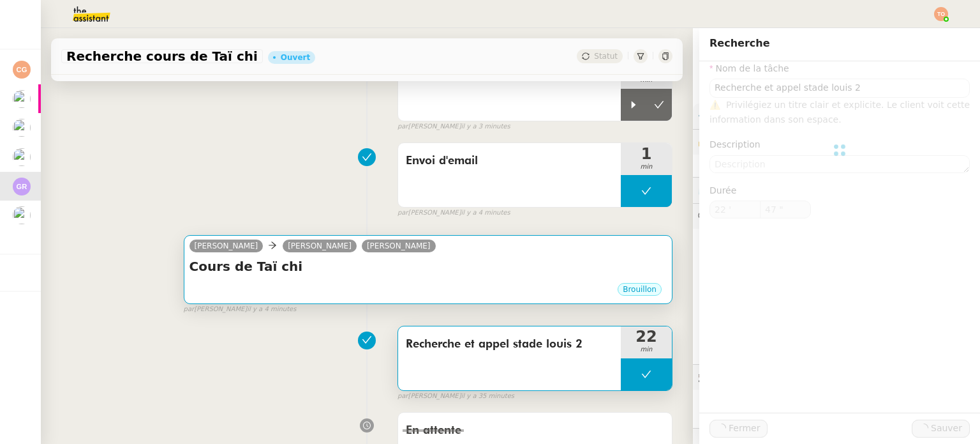
type input "Recherche et appel stade louis 2"
type input "22 '"
type input "47 ""
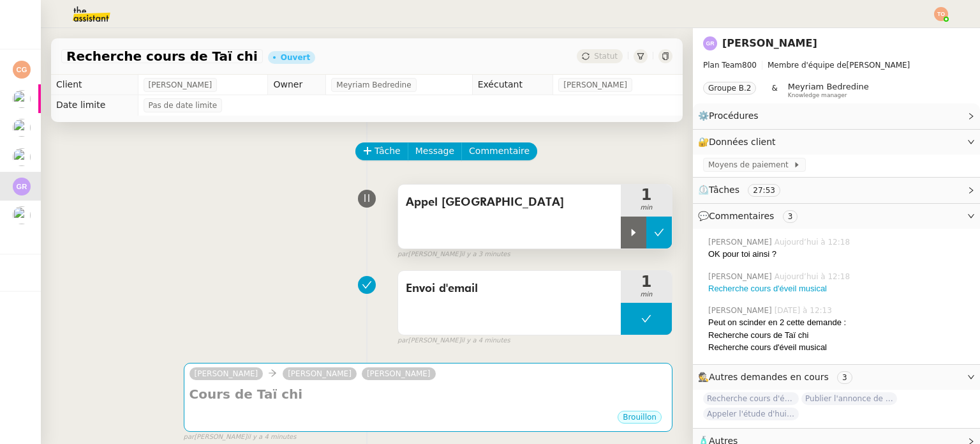
click at [654, 236] on icon at bounding box center [659, 232] width 10 height 10
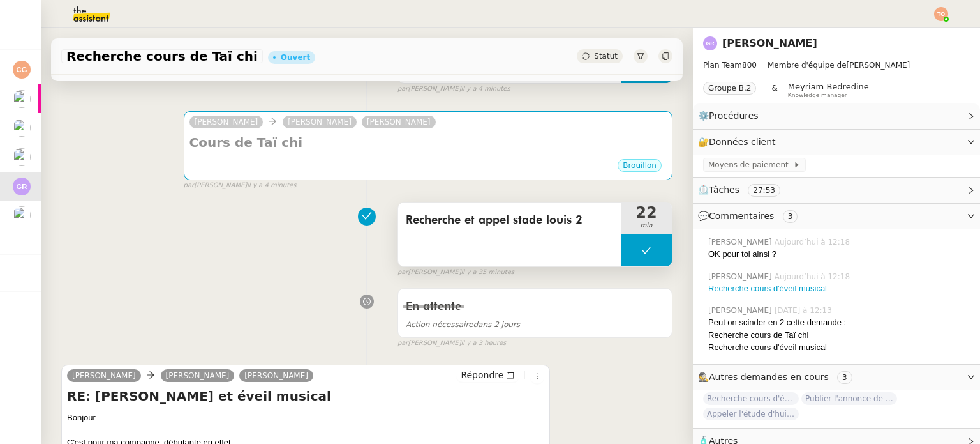
scroll to position [255, 0]
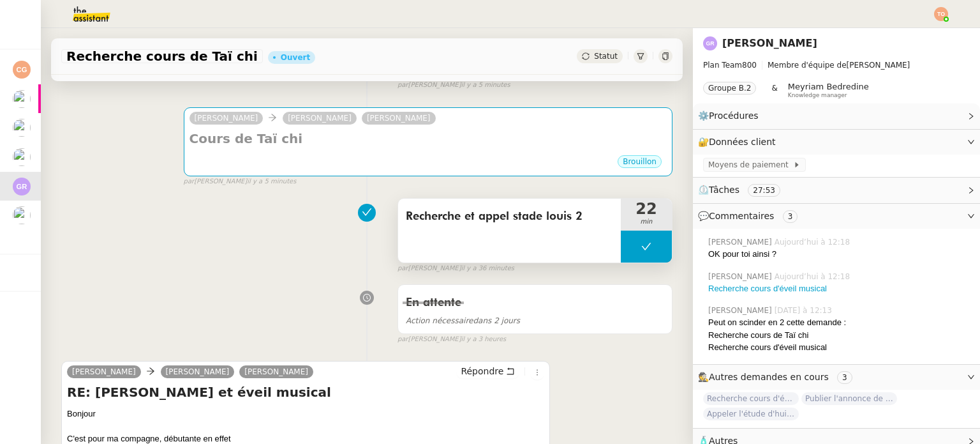
click at [549, 232] on div "Recherche et appel stade louis 2" at bounding box center [509, 230] width 223 height 64
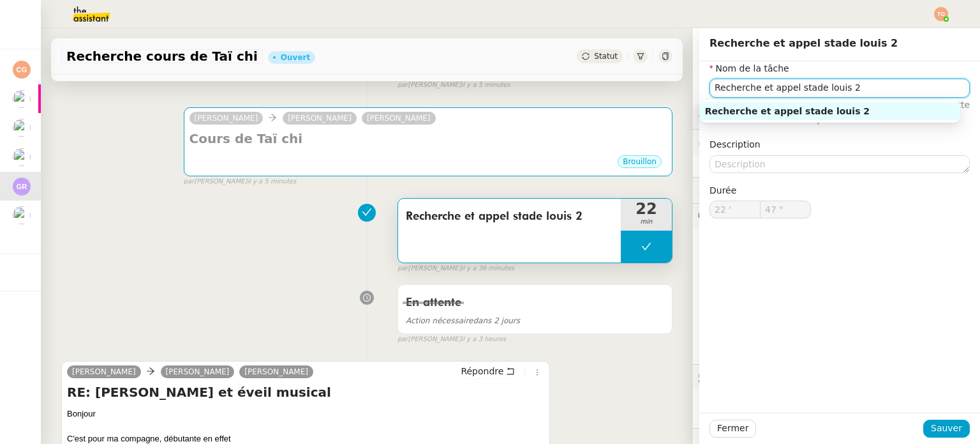
drag, startPoint x: 759, startPoint y: 86, endPoint x: 831, endPoint y: 84, distance: 71.5
click at [831, 84] on input "Recherche et appel stade louis 2" at bounding box center [840, 88] width 260 height 19
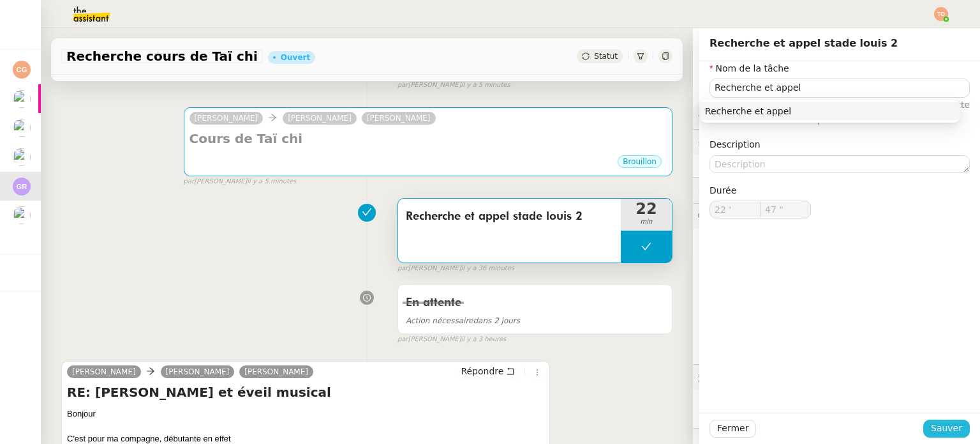
drag, startPoint x: 948, startPoint y: 426, endPoint x: 901, endPoint y: 399, distance: 54.1
click at [948, 426] on span "Sauver" at bounding box center [946, 428] width 31 height 15
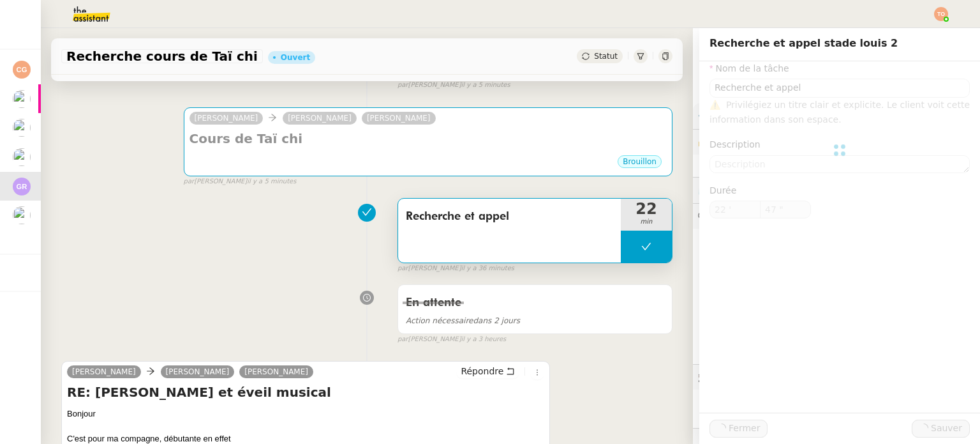
type input "Recherche et appel"
type input "22 '"
type input "47 ""
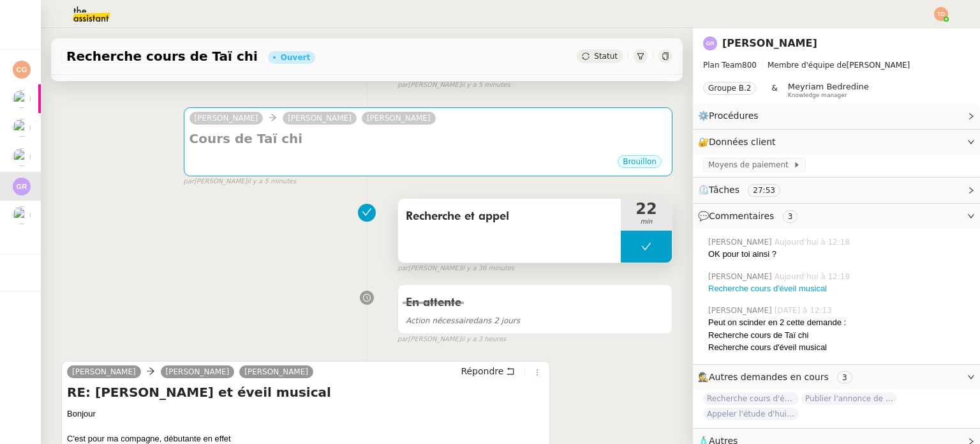
click at [569, 236] on div "Recherche et appel" at bounding box center [509, 230] width 223 height 64
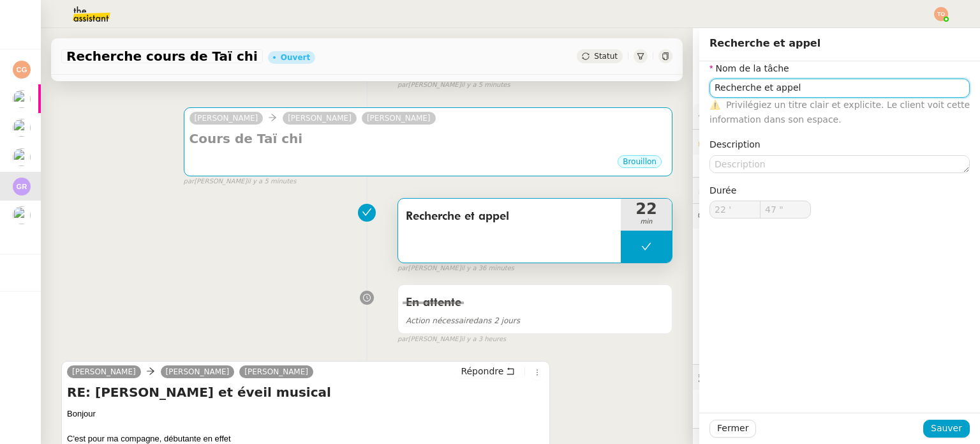
click at [833, 93] on input "Recherche et appel" at bounding box center [840, 88] width 260 height 19
type input "Recherche et appels"
click at [938, 416] on div "Fermer Sauver" at bounding box center [839, 427] width 281 height 31
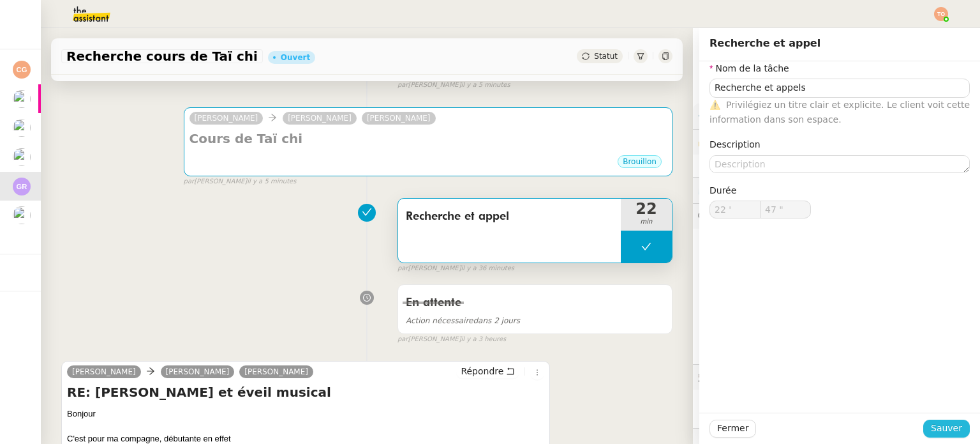
click at [941, 424] on span "Sauver" at bounding box center [946, 428] width 31 height 15
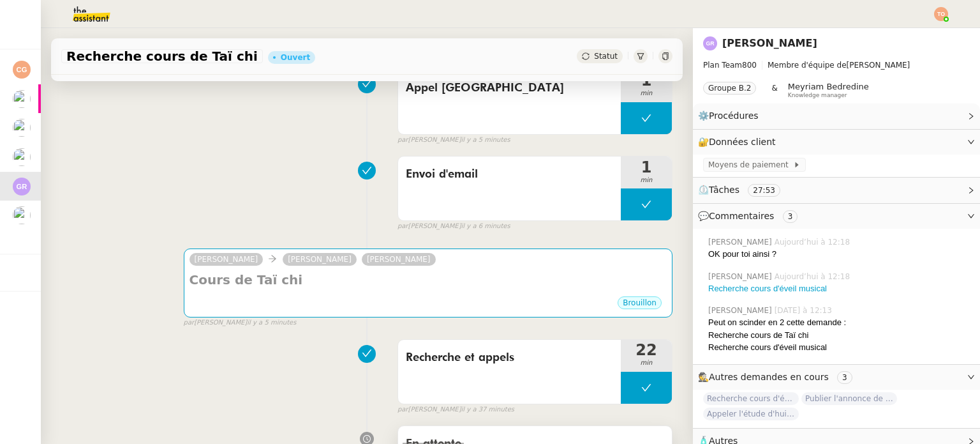
scroll to position [191, 0]
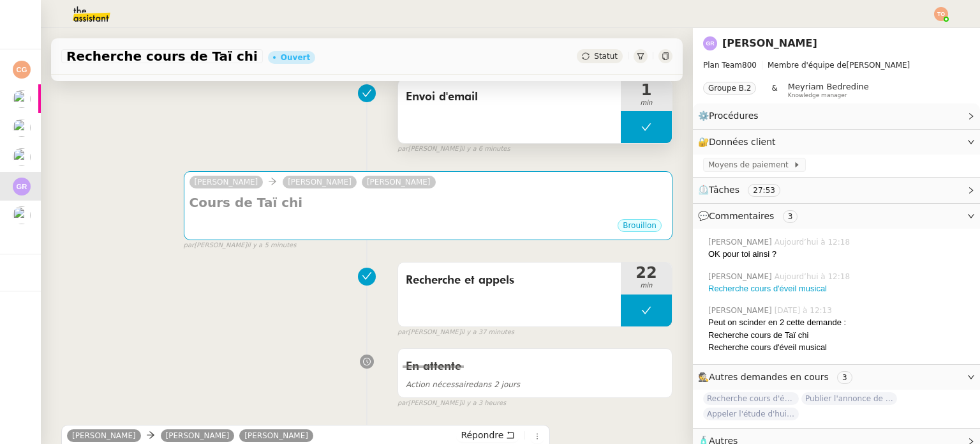
click at [641, 129] on icon at bounding box center [646, 127] width 10 height 10
click at [632, 128] on icon at bounding box center [634, 127] width 4 height 7
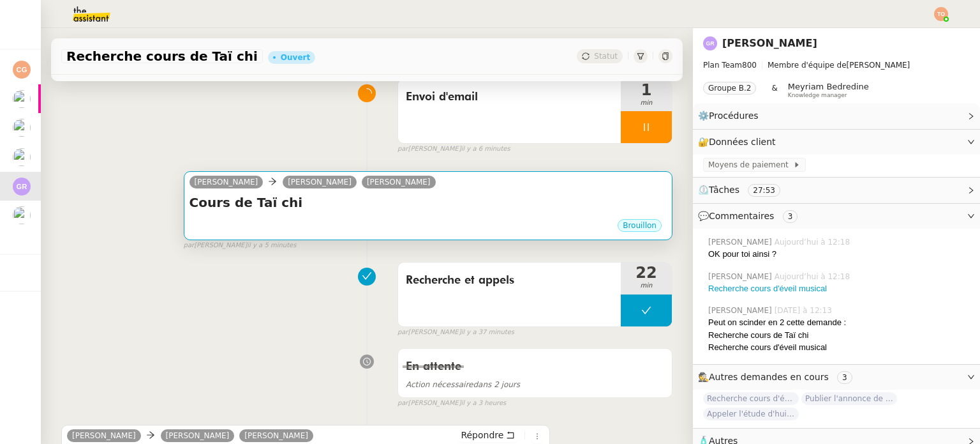
click at [526, 211] on h4 "Cours de Taï chi" at bounding box center [428, 202] width 477 height 18
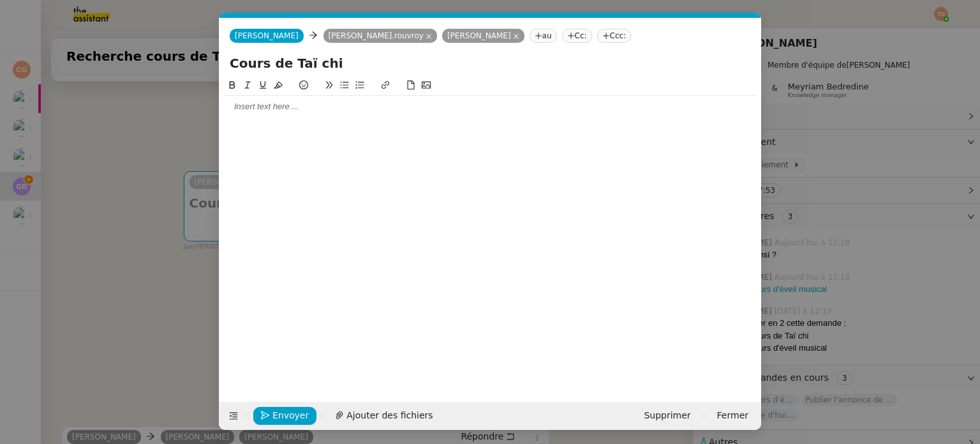
scroll to position [0, 27]
click at [423, 102] on div at bounding box center [491, 106] width 532 height 11
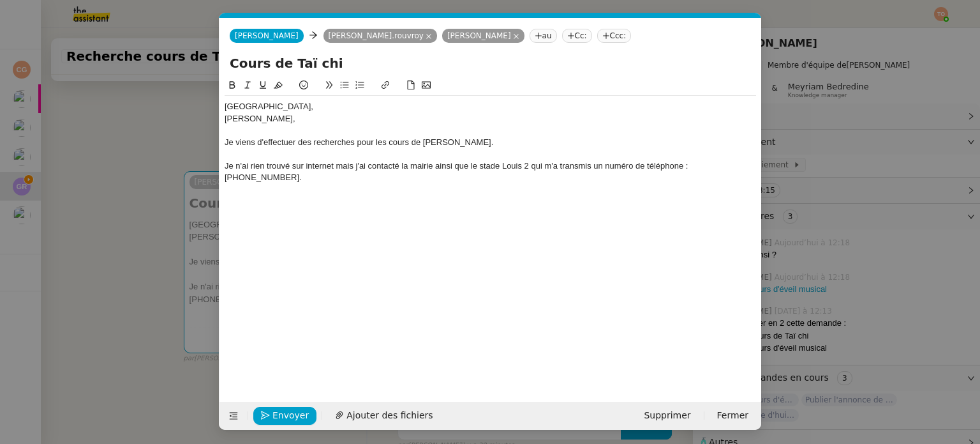
drag, startPoint x: 543, startPoint y: 169, endPoint x: 555, endPoint y: 163, distance: 13.4
click at [543, 168] on div "Je n'ai rien trouvé sur internet mais j'ai contacté la mairie ainsi que le stad…" at bounding box center [491, 172] width 532 height 24
click at [419, 192] on div at bounding box center [491, 189] width 532 height 11
click at [416, 198] on div "Le numéro est le suivant : 06.80.86.96.56." at bounding box center [491, 200] width 532 height 11
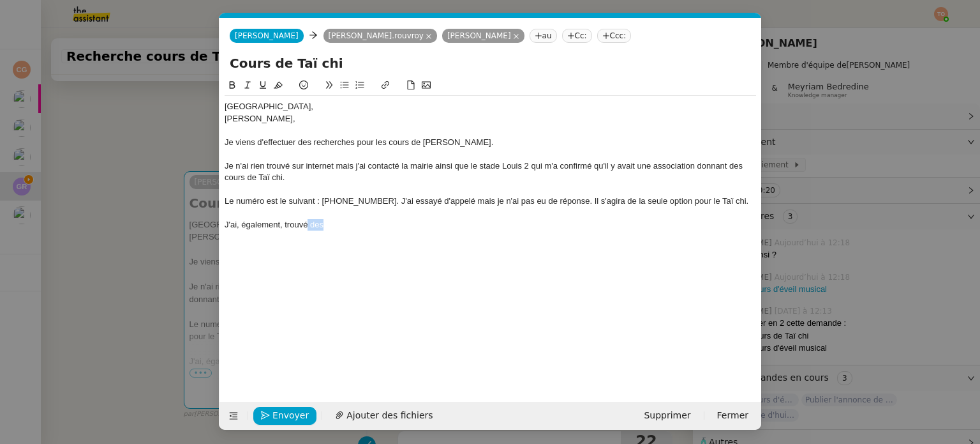
drag, startPoint x: 329, startPoint y: 224, endPoint x: 308, endPoint y: 224, distance: 21.7
click at [308, 224] on div "J'ai, également, trouvé des" at bounding box center [491, 224] width 532 height 11
click at [385, 235] on li "Des cours de Wutao chez Yumé" at bounding box center [497, 235] width 520 height 11
drag, startPoint x: 366, startPoint y: 236, endPoint x: 347, endPoint y: 235, distance: 19.8
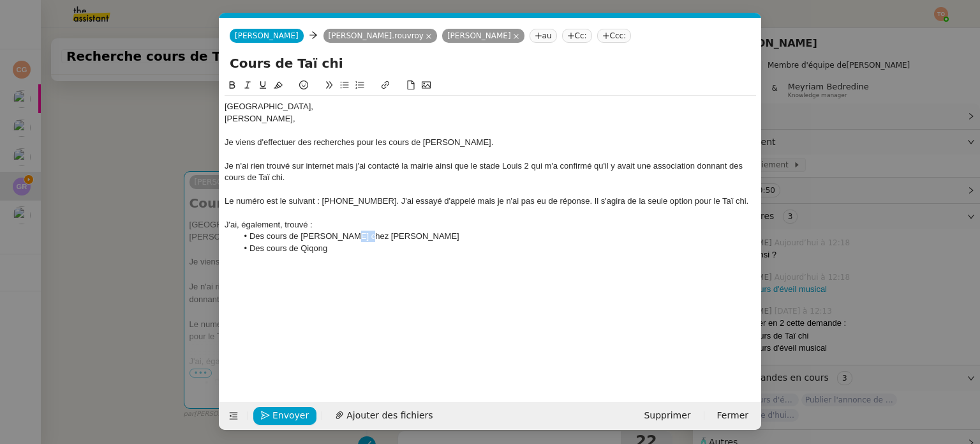
click at [347, 235] on li "Des cours de Wutao chez Yumé" at bounding box center [497, 235] width 520 height 11
click at [389, 86] on icon at bounding box center [385, 84] width 9 height 9
paste input "https://yume.mc/planning-cours/"
click at [440, 260] on link at bounding box center [432, 260] width 29 height 10
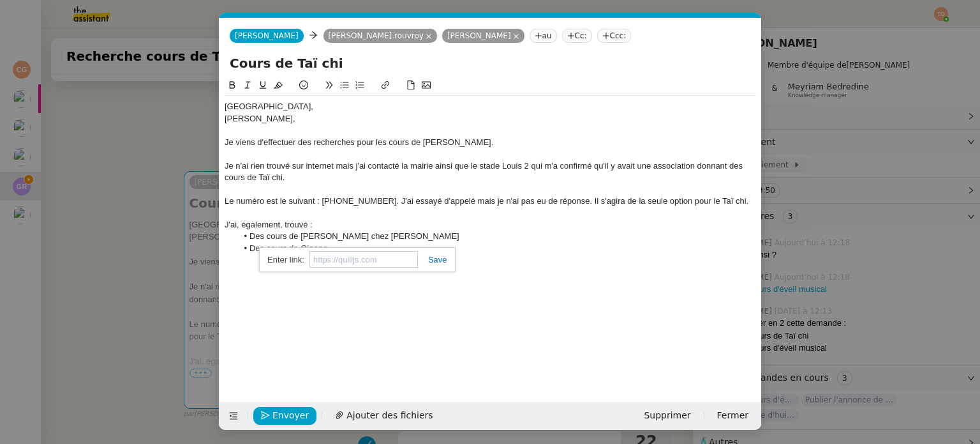
scroll to position [0, 0]
click at [451, 204] on div "Le numéro est le suivant : 06.80.86.96.56. J'ai essayé d'appelé mais je n'ai pa…" at bounding box center [491, 200] width 532 height 11
click at [0, 0] on lt-strong "er" at bounding box center [0, 0] width 0 height 0
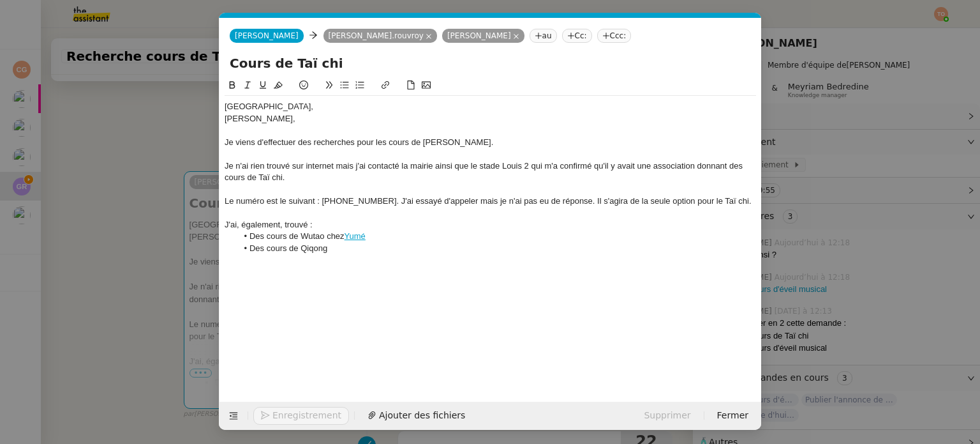
click at [564, 165] on div "Je n'ai rien trouvé sur internet mais j'ai contacté la mairie ainsi que le stad…" at bounding box center [491, 172] width 532 height 24
click at [407, 198] on div "Le numéro est le suivant : 06.80.86.96.56. J'ai essayé d'appeler mais je n'ai p…" at bounding box center [491, 200] width 532 height 11
click at [383, 255] on div at bounding box center [491, 259] width 532 height 11
click at [387, 250] on li "Des cours de Qiqong" at bounding box center [497, 248] width 520 height 11
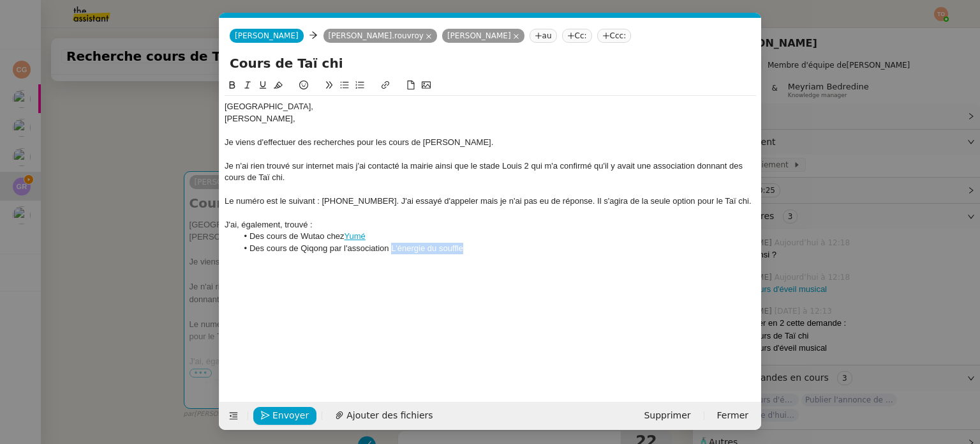
drag, startPoint x: 461, startPoint y: 245, endPoint x: 392, endPoint y: 247, distance: 69.6
click at [392, 247] on li "Des cours de Qiqong par l'association L'énergie du souffle" at bounding box center [497, 248] width 520 height 11
click at [385, 85] on icon at bounding box center [385, 84] width 9 height 9
paste input "https://qigongpourtous.com/"
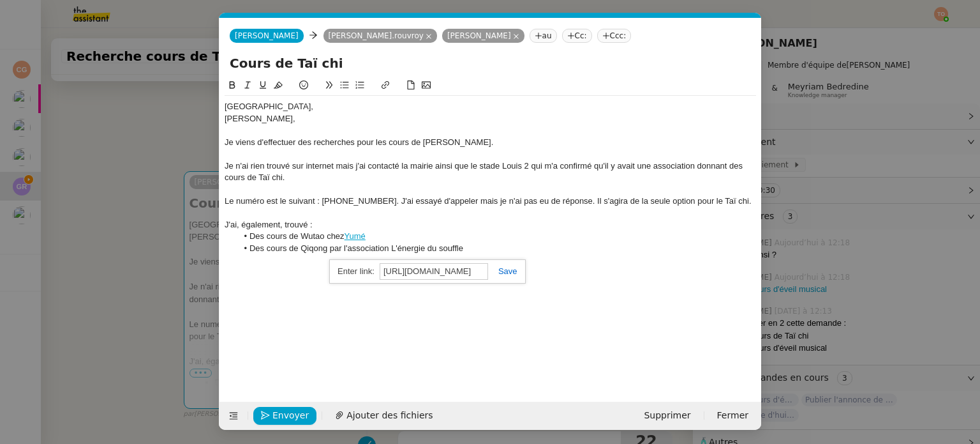
type input "https://qigongpourtous.com/"
click at [512, 267] on link at bounding box center [502, 271] width 29 height 10
click at [174, 146] on nz-modal-container "Service TA - VOYAGE - PROPOSITION GLOBALE A utiliser dans le cadre de propositi…" at bounding box center [490, 222] width 980 height 444
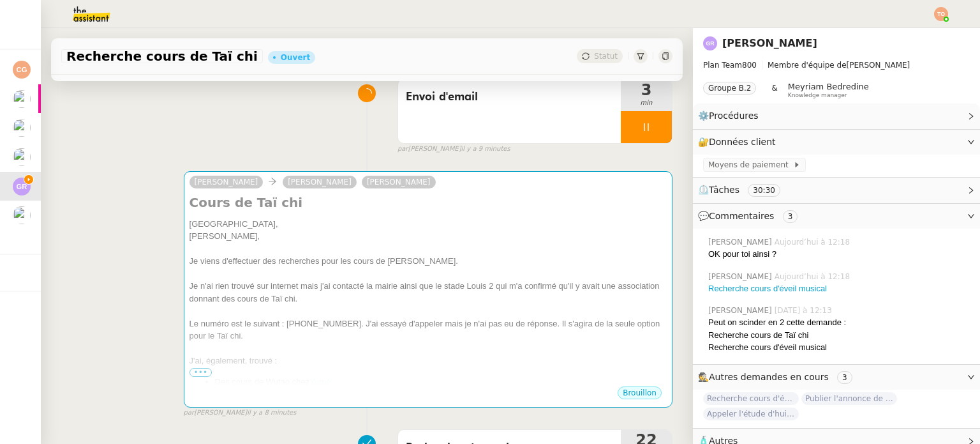
click at [621, 132] on div at bounding box center [646, 127] width 51 height 32
click at [647, 131] on button at bounding box center [660, 127] width 26 height 32
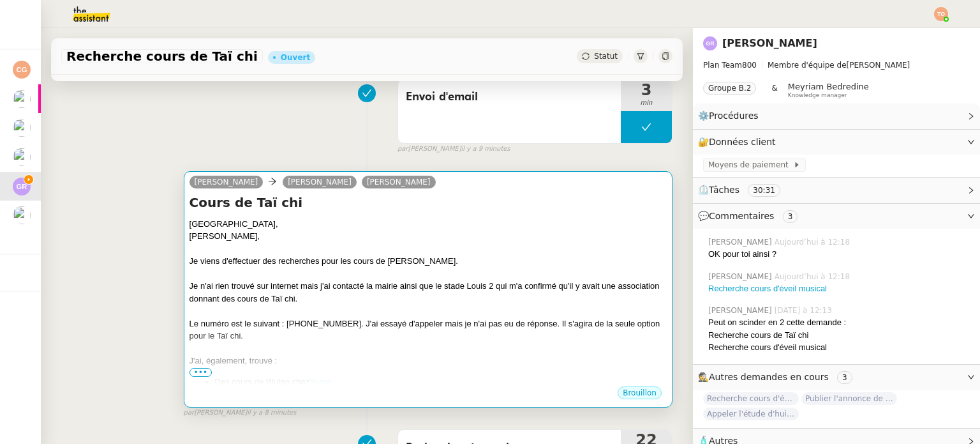
click at [547, 255] on div at bounding box center [428, 249] width 477 height 13
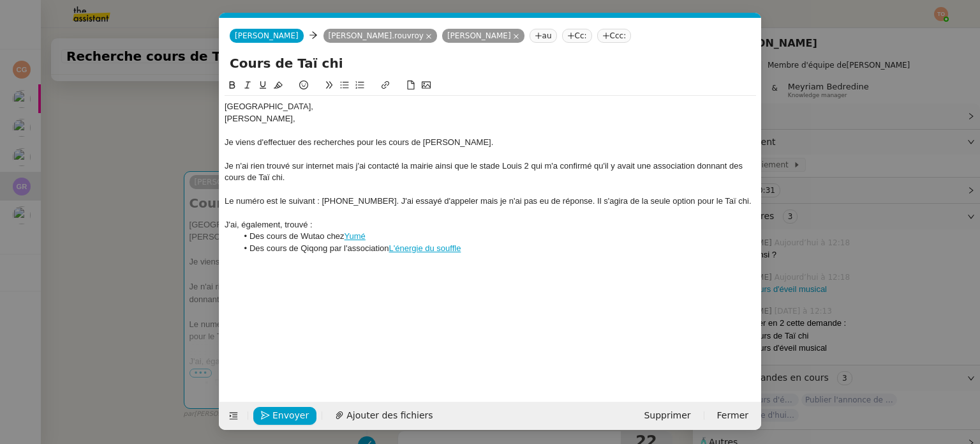
scroll to position [0, 27]
click at [488, 246] on li "Des cours de Qiqong par l'association L'énergie du souffle" at bounding box center [497, 248] width 520 height 11
drag, startPoint x: 327, startPoint y: 251, endPoint x: 299, endPoint y: 249, distance: 28.8
click at [299, 249] on li "Des cours de Qiqong par l'association L'énergie du souffle" at bounding box center [497, 248] width 520 height 11
click at [308, 245] on li "Des cours de Qiqong par l'association L'énergie du souffle" at bounding box center [497, 248] width 520 height 11
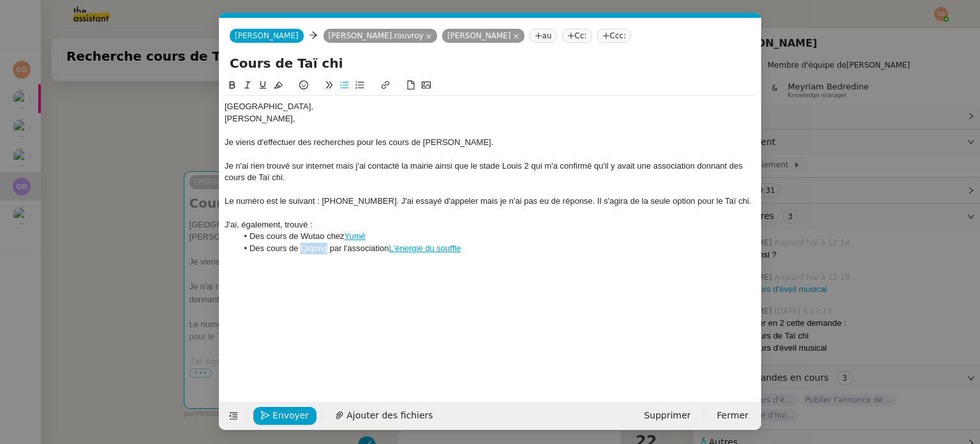
drag, startPoint x: 303, startPoint y: 248, endPoint x: 327, endPoint y: 247, distance: 23.6
click at [327, 247] on li "Des cours de Qiqong par l'association L'énergie du souffle" at bounding box center [497, 248] width 520 height 11
click at [380, 85] on button at bounding box center [385, 85] width 15 height 15
paste input "https://qigongpourtous.com/"
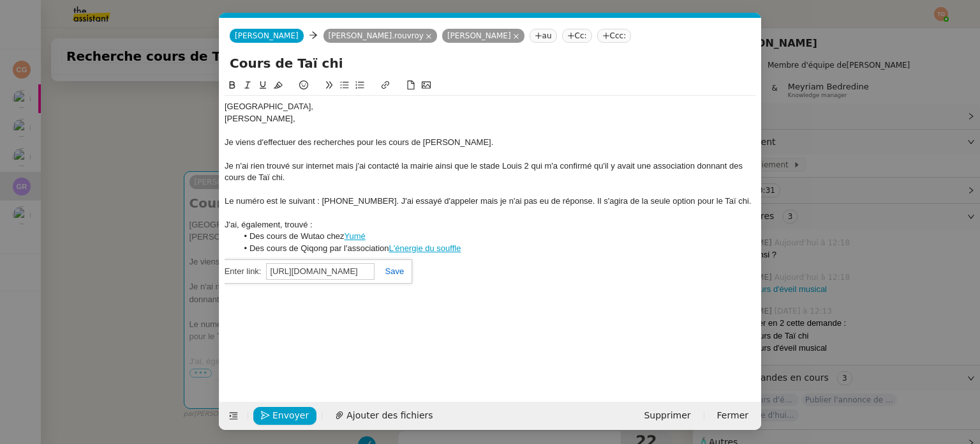
type input "https://qigongpourtous.com/"
click at [405, 271] on div "https://qigongpourtous.com/" at bounding box center [314, 271] width 196 height 25
click at [400, 271] on link at bounding box center [389, 271] width 29 height 10
click at [424, 271] on div "Florence, Guillaume, Je viens d'effectuer des recherches pour les cours de Taï …" at bounding box center [491, 230] width 532 height 304
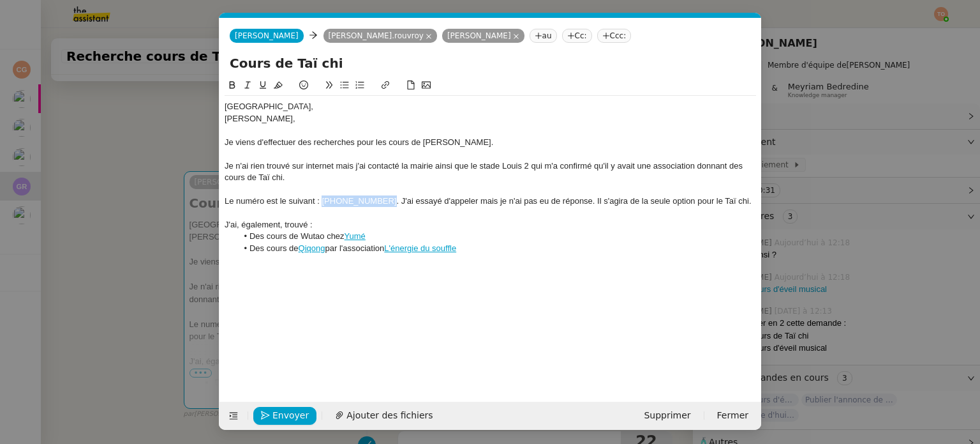
drag, startPoint x: 323, startPoint y: 201, endPoint x: 375, endPoint y: 199, distance: 52.4
click at [375, 199] on div "Le numéro est le suivant : 06.80.86.96.56. J'ai essayé d'appeler mais je n'ai p…" at bounding box center [491, 200] width 532 height 11
copy div "06.80.86.96.56"
click at [491, 247] on li "Des cours de Qiqong par l'association L'énergie du souffle" at bounding box center [497, 248] width 520 height 11
click at [262, 423] on div "Envoyer Ajouter des fichiers" at bounding box center [333, 416] width 216 height 18
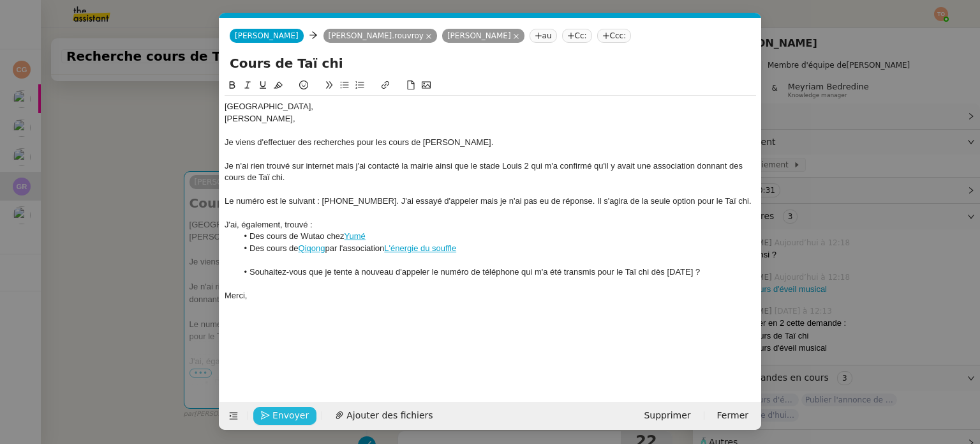
click at [268, 417] on icon "button" at bounding box center [265, 414] width 9 height 9
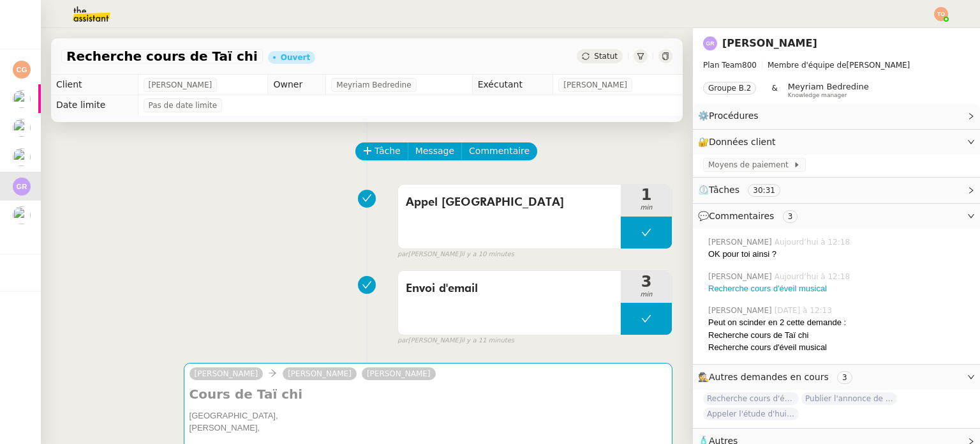
click at [595, 63] on div "Recherche cours de Taï chi Ouvert Statut" at bounding box center [367, 56] width 632 height 36
click at [596, 57] on span "Statut" at bounding box center [606, 56] width 24 height 9
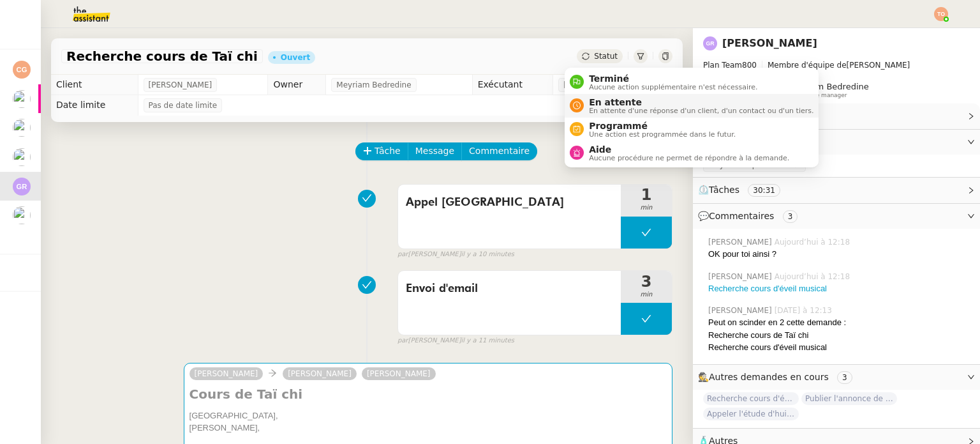
click at [609, 107] on span "En attente d'une réponse d'un client, d'un contact ou d'un tiers." at bounding box center [701, 110] width 225 height 7
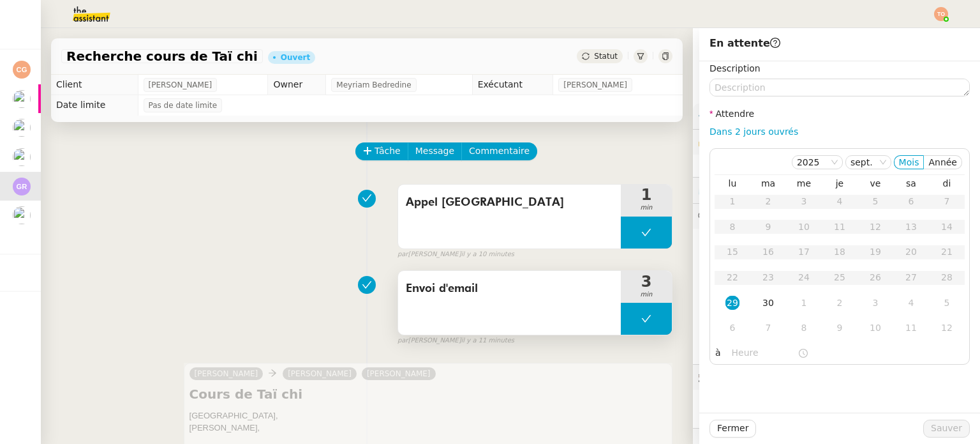
scroll to position [191, 0]
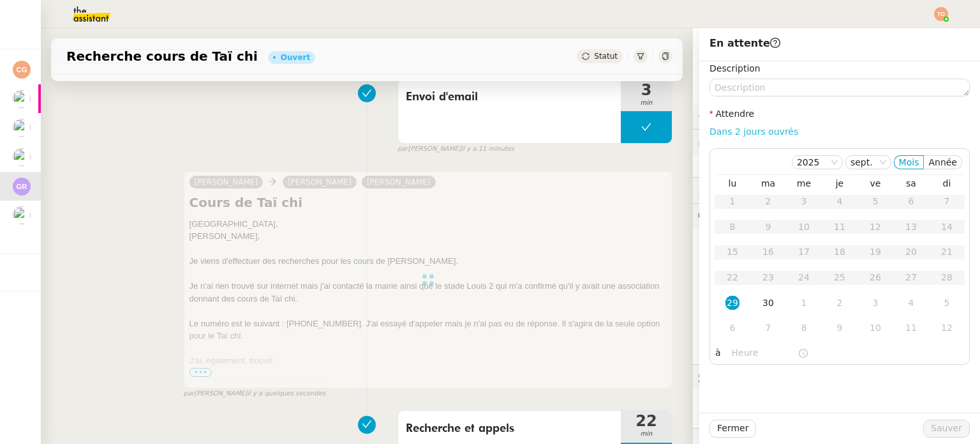
click at [738, 132] on link "Dans 2 jours ouvrés" at bounding box center [754, 131] width 89 height 10
type input "07:00"
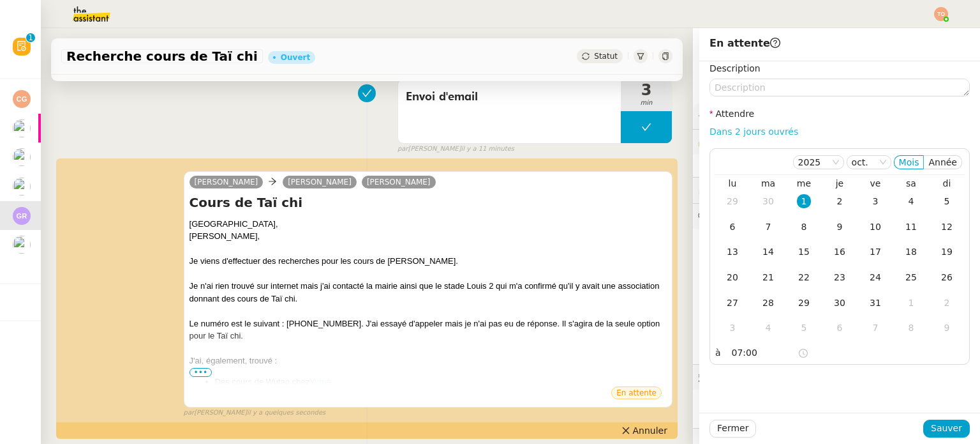
click at [721, 131] on link "Dans 2 jours ouvrés" at bounding box center [754, 131] width 89 height 10
click at [934, 434] on span "Sauver" at bounding box center [946, 428] width 31 height 15
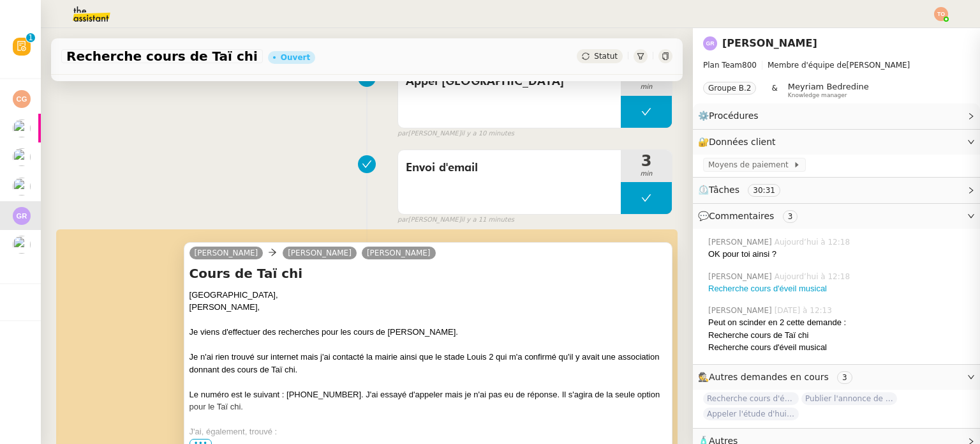
scroll to position [262, 0]
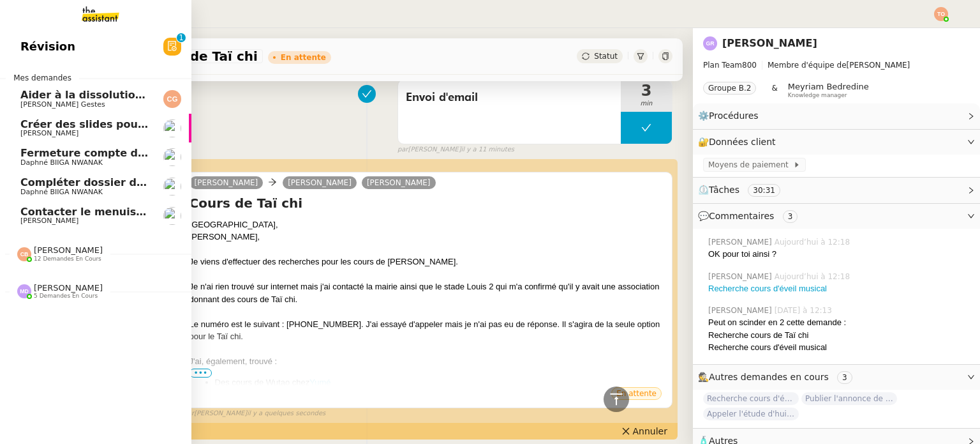
click at [46, 213] on span "Contacter le menuisier pour réparation boîte aux lettres" at bounding box center [182, 212] width 325 height 12
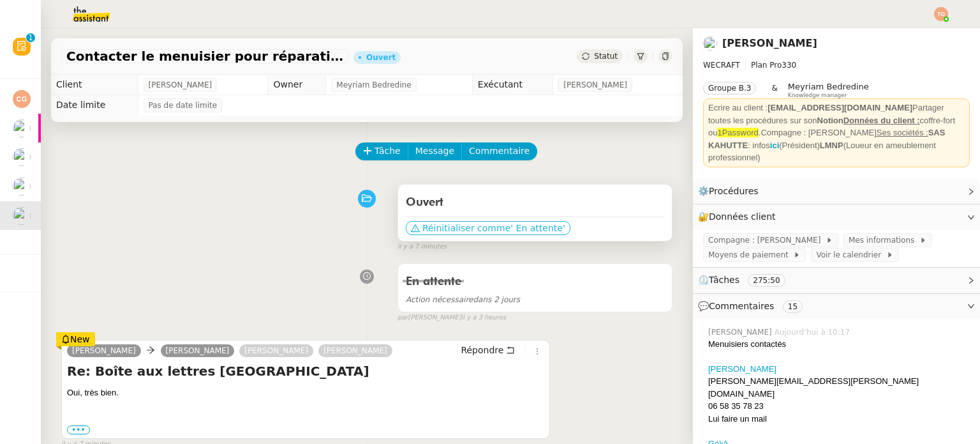
click at [488, 227] on span "Réinitialiser comme" at bounding box center [467, 227] width 88 height 13
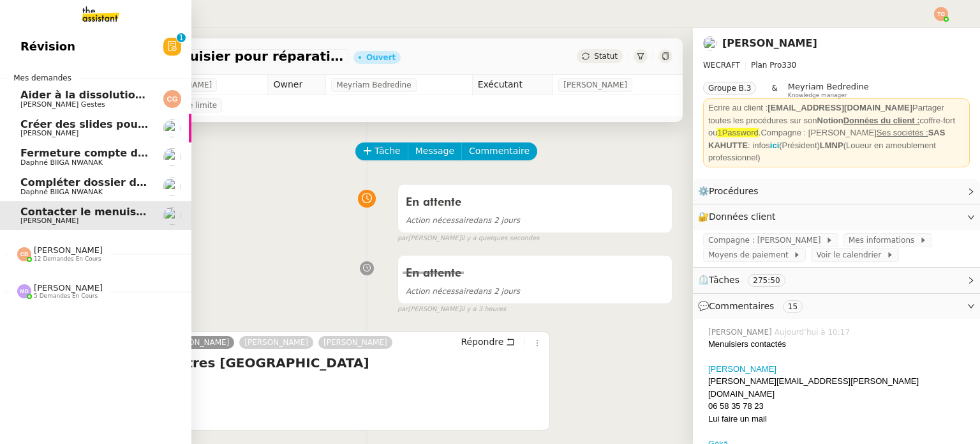
click at [117, 130] on span "[PERSON_NAME]" at bounding box center [84, 134] width 129 height 8
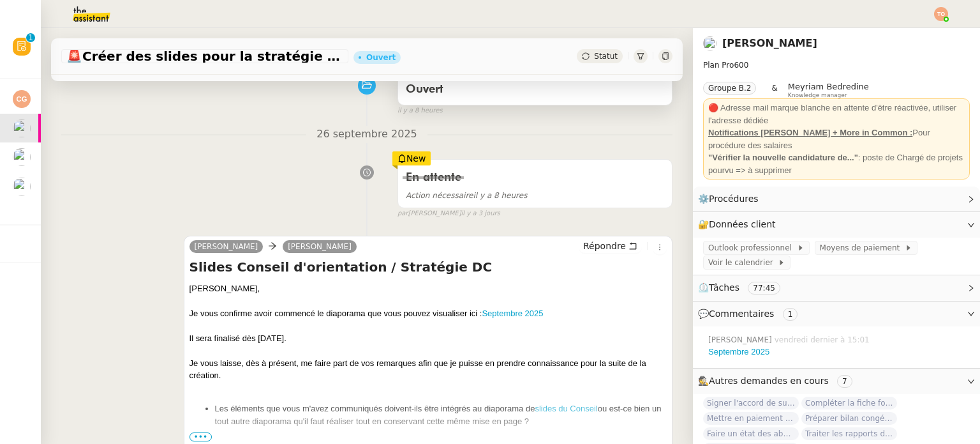
scroll to position [128, 0]
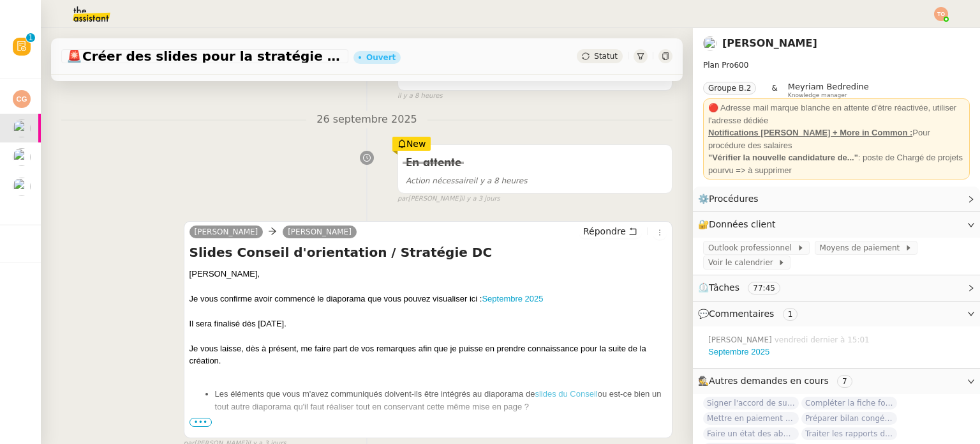
drag, startPoint x: 216, startPoint y: 324, endPoint x: 217, endPoint y: 344, distance: 19.8
click at [217, 325] on div "Il sera finalisé dès lundi." at bounding box center [428, 323] width 477 height 13
click at [199, 424] on span "•••" at bounding box center [201, 421] width 23 height 9
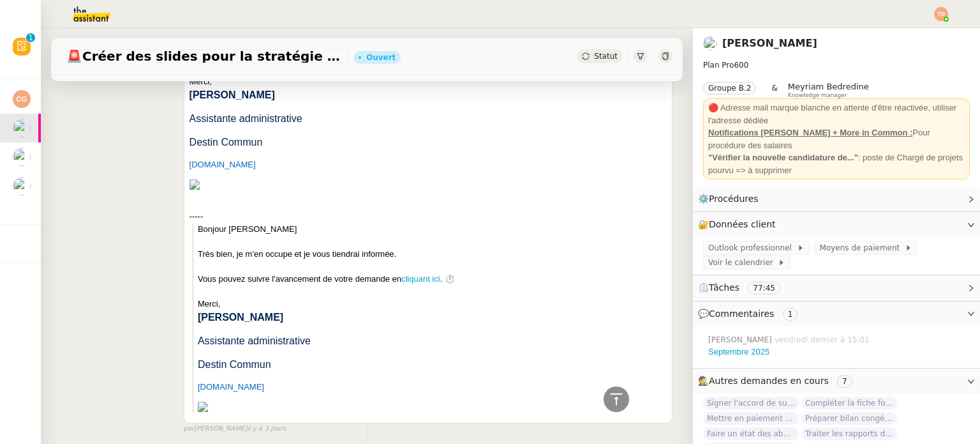
scroll to position [957, 0]
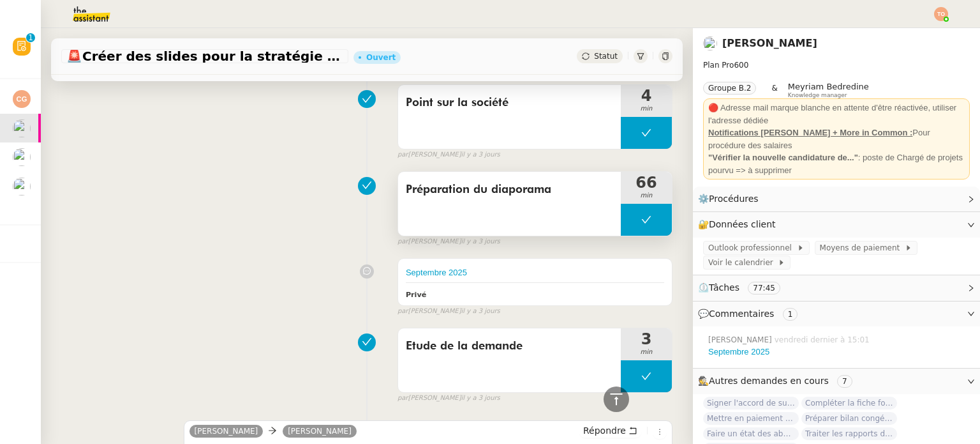
click at [625, 226] on button at bounding box center [646, 220] width 51 height 32
click at [654, 219] on icon at bounding box center [659, 219] width 10 height 10
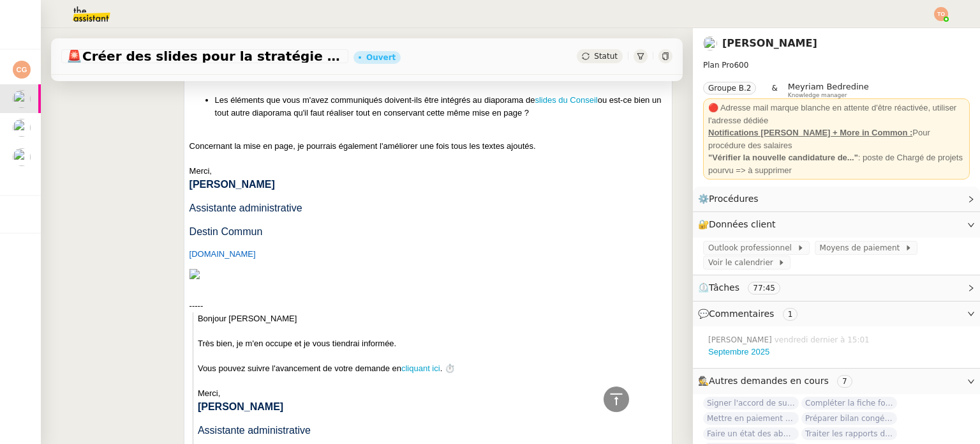
scroll to position [0, 0]
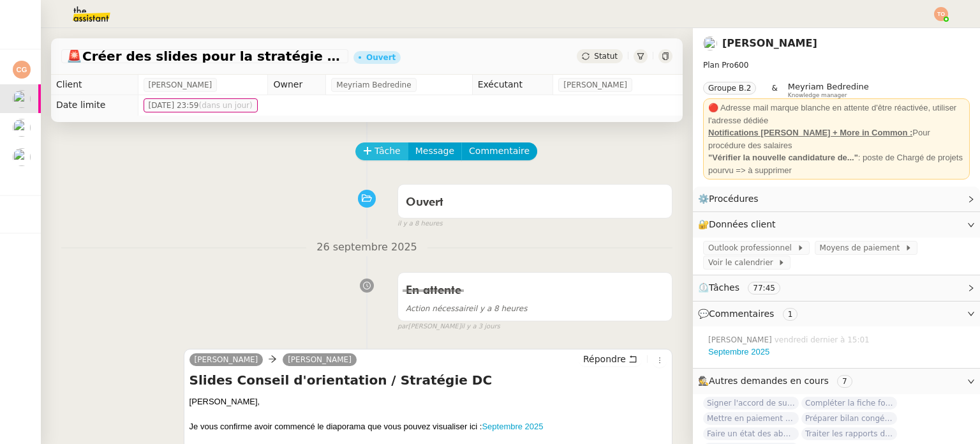
drag, startPoint x: 370, startPoint y: 147, endPoint x: 384, endPoint y: 147, distance: 13.4
click at [375, 147] on span "Tâche" at bounding box center [388, 151] width 26 height 15
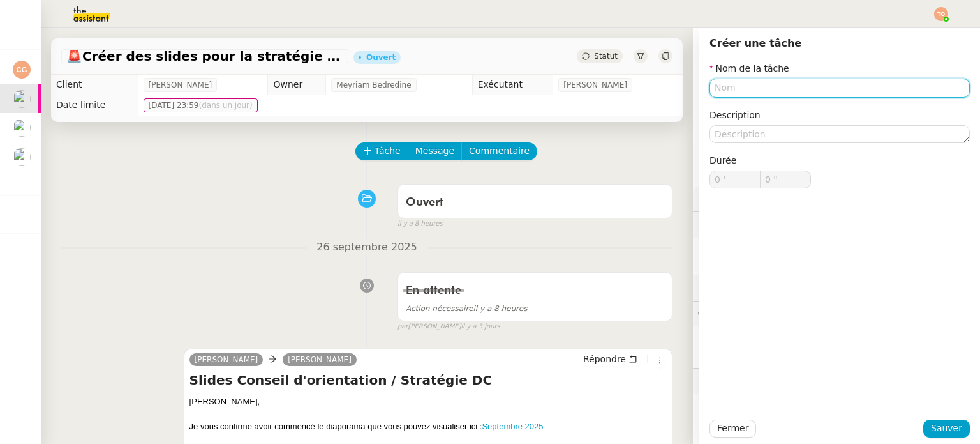
click at [786, 79] on input "text" at bounding box center [840, 88] width 260 height 19
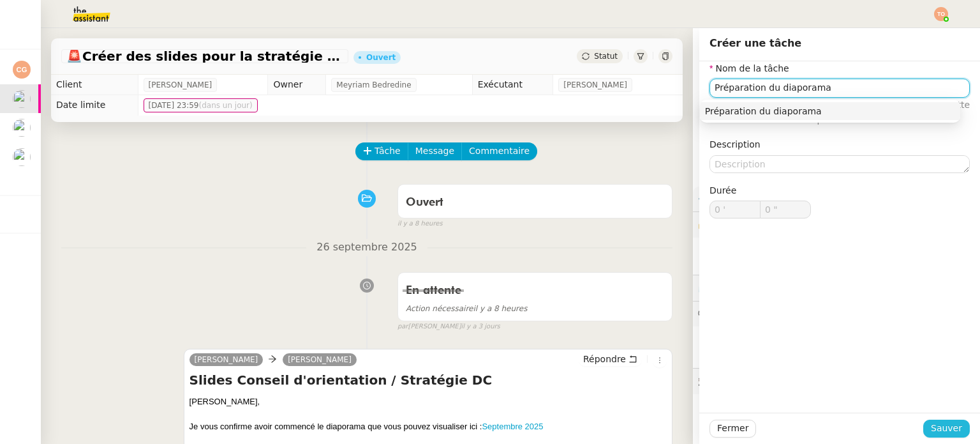
type input "Préparation du diaporama"
click at [947, 425] on span "Sauver" at bounding box center [946, 428] width 31 height 15
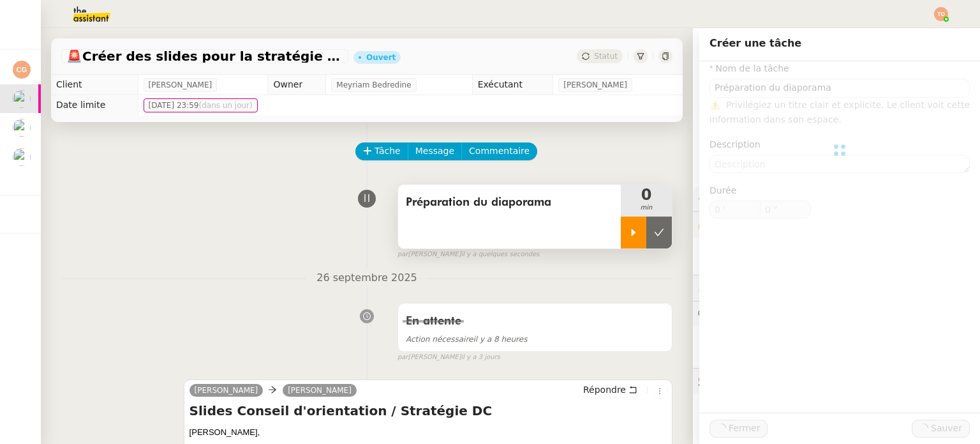
click at [621, 227] on div at bounding box center [634, 232] width 26 height 32
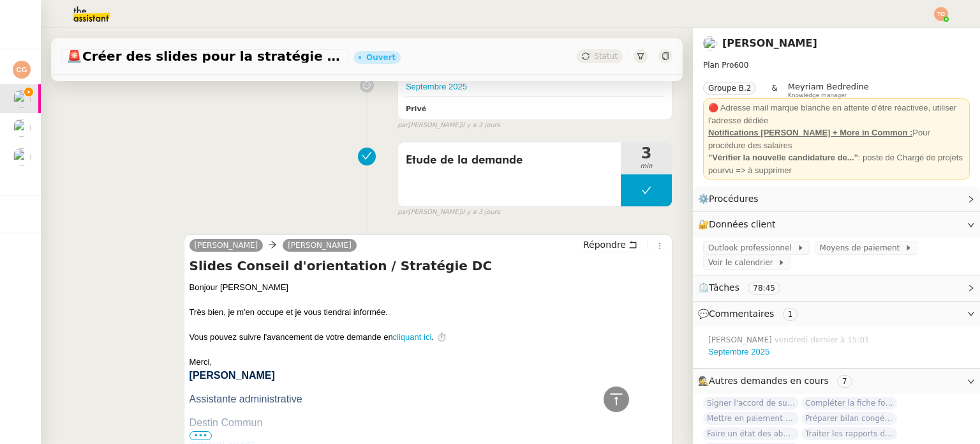
scroll to position [855, 0]
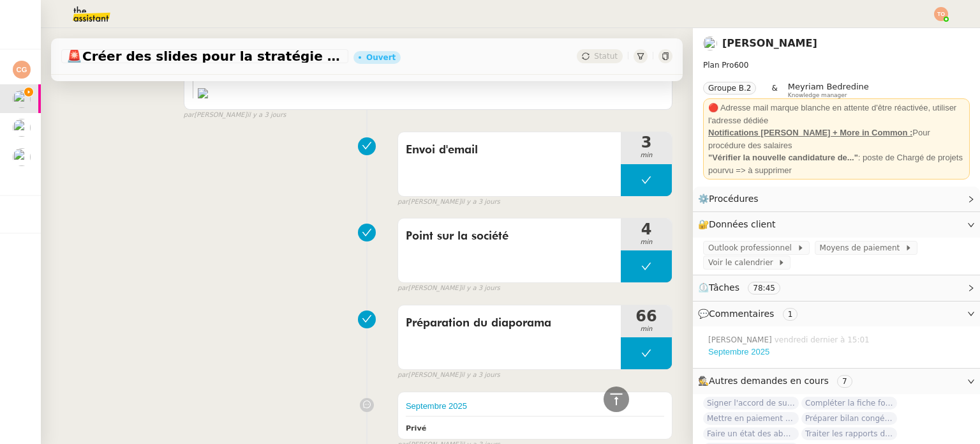
click at [719, 355] on link "Septembre 2025" at bounding box center [738, 352] width 61 height 10
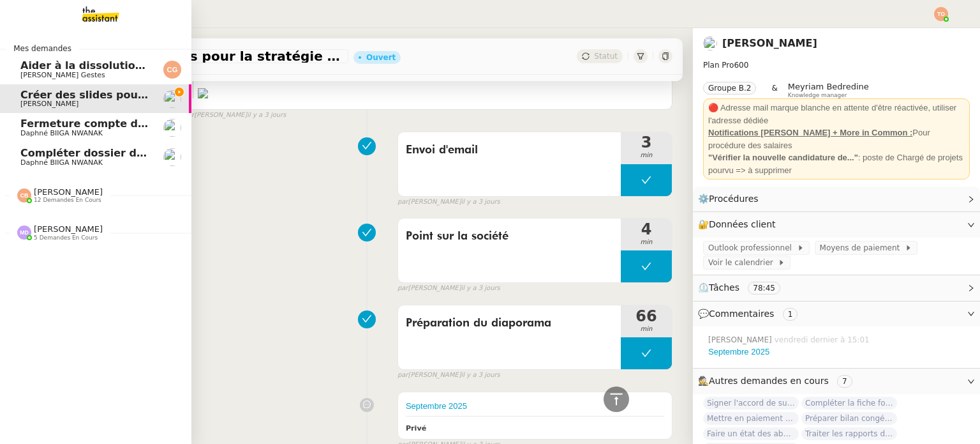
click at [43, 229] on span "[PERSON_NAME]" at bounding box center [68, 229] width 69 height 10
click at [96, 204] on div "Coralie Bordas 12 demandes en cours" at bounding box center [95, 190] width 191 height 37
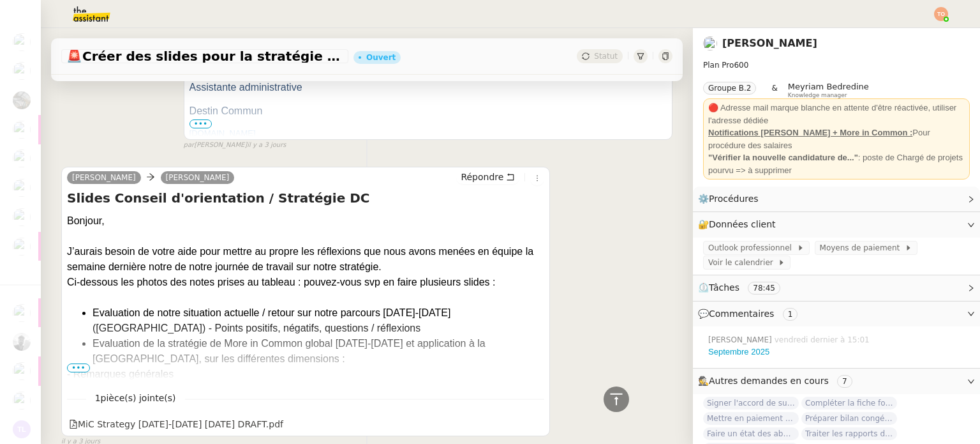
scroll to position [1557, 0]
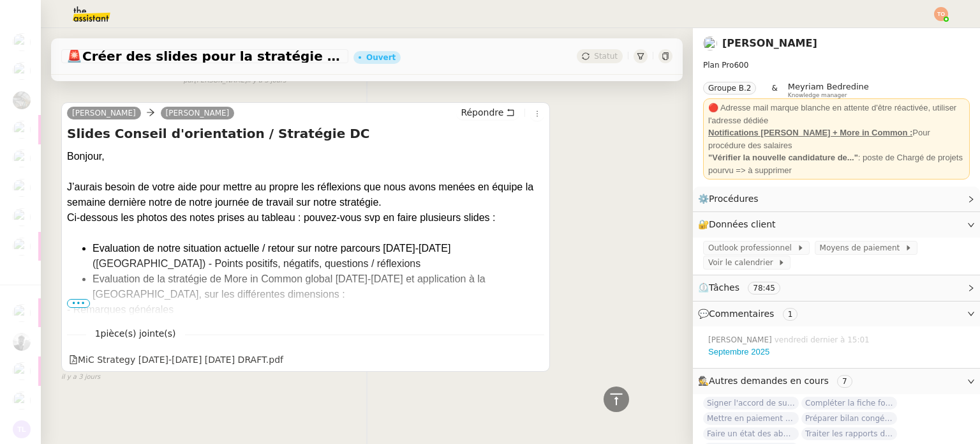
click at [83, 302] on div "- Remarques générales" at bounding box center [305, 309] width 477 height 15
click at [84, 299] on span "•••" at bounding box center [78, 303] width 23 height 9
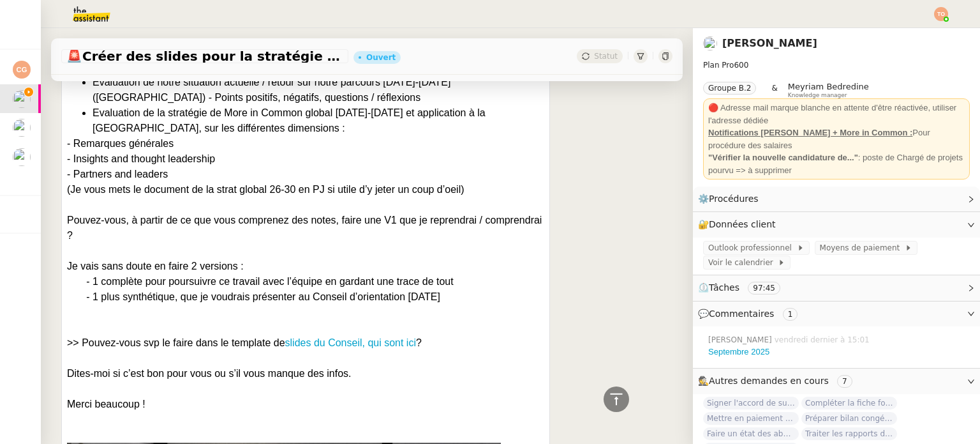
scroll to position [1715, 0]
click at [148, 178] on div "- Partners and leaders" at bounding box center [305, 174] width 477 height 15
click at [167, 178] on div "- Partners and leaders" at bounding box center [305, 174] width 477 height 15
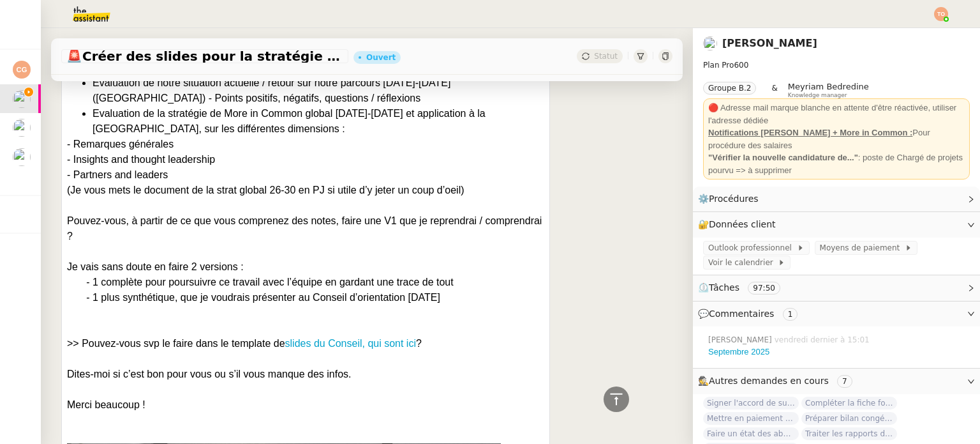
drag, startPoint x: 177, startPoint y: 176, endPoint x: 74, endPoint y: 177, distance: 103.4
click at [74, 177] on div "- Partners and leaders" at bounding box center [305, 174] width 477 height 15
copy div "Partners and leaders"
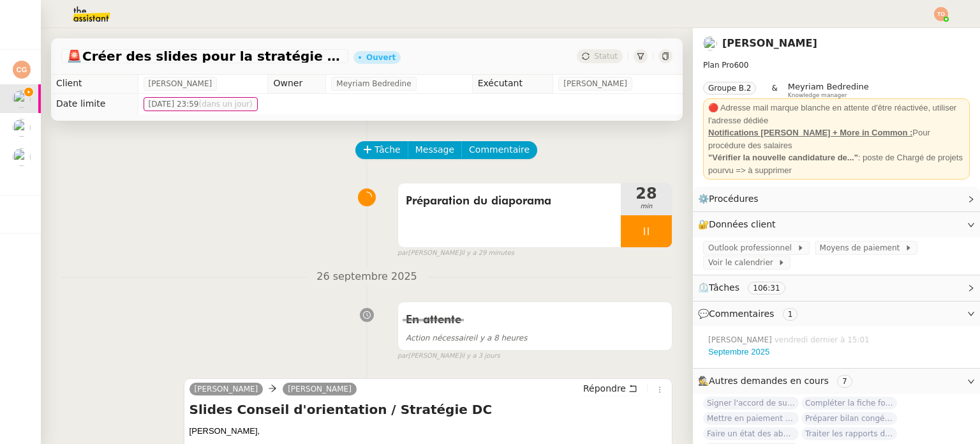
scroll to position [0, 0]
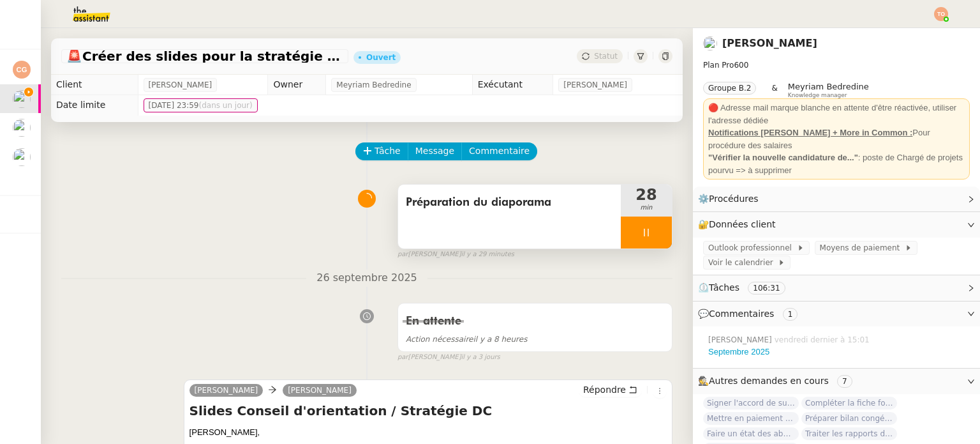
click at [641, 237] on icon at bounding box center [646, 232] width 10 height 10
click at [654, 234] on icon at bounding box center [659, 232] width 10 height 10
click at [632, 241] on button at bounding box center [646, 232] width 51 height 32
click at [599, 247] on div "Préparation du diaporama" at bounding box center [509, 216] width 223 height 64
click at [621, 239] on div at bounding box center [634, 232] width 26 height 32
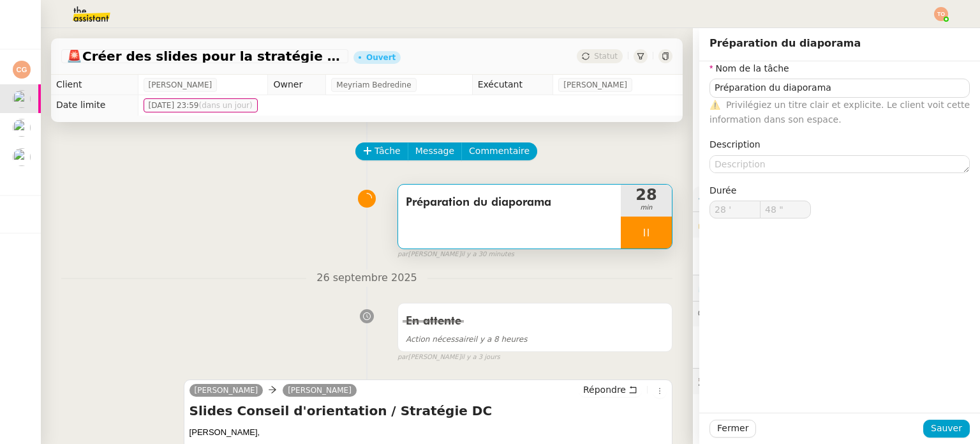
type input "Préparation du diaporama"
type input "28 '"
type input "49 ""
type input "Préparation du diaporama"
type input "28 '"
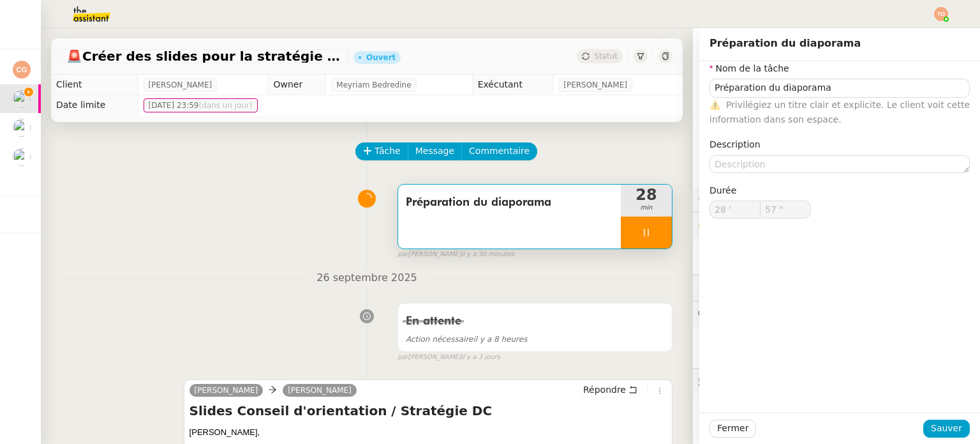
type input "58 ""
type input "29 '"
type input "59 ""
type input "30 '"
type input "39 ""
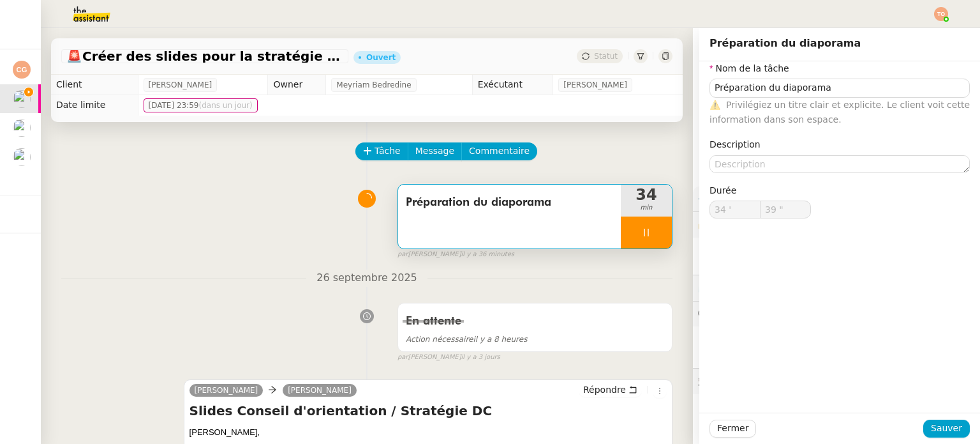
type input "35 '"
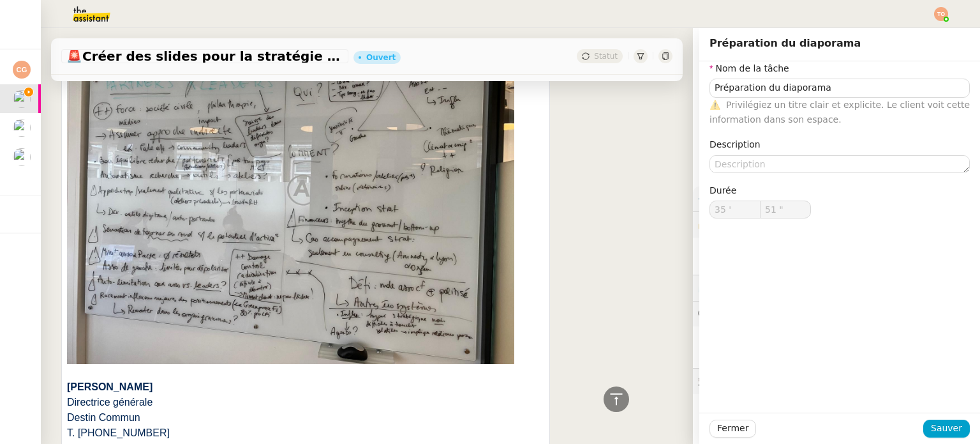
scroll to position [3638, 0]
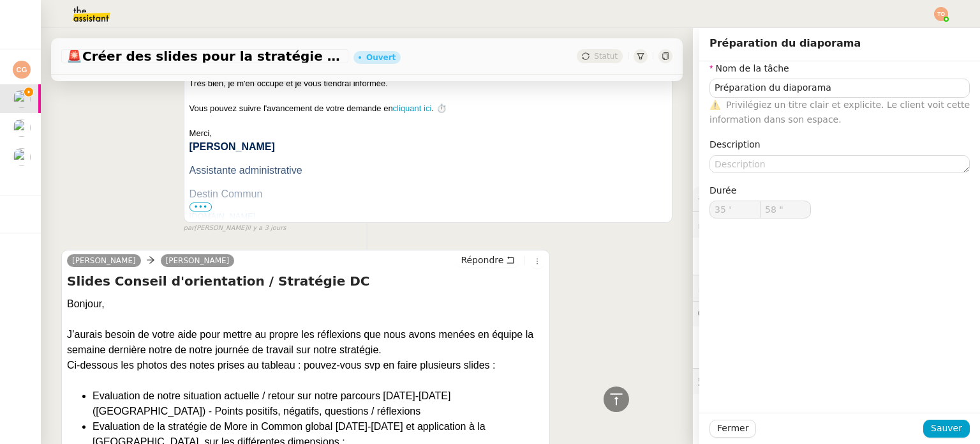
type input "59 ""
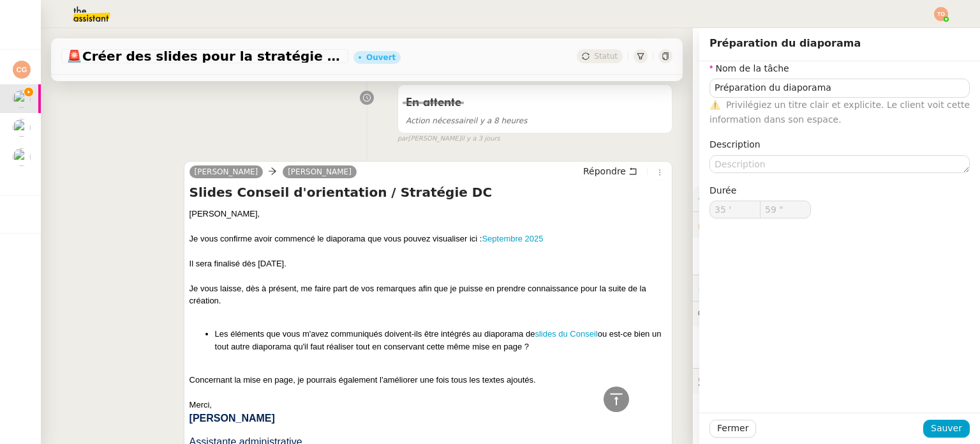
scroll to position [0, 0]
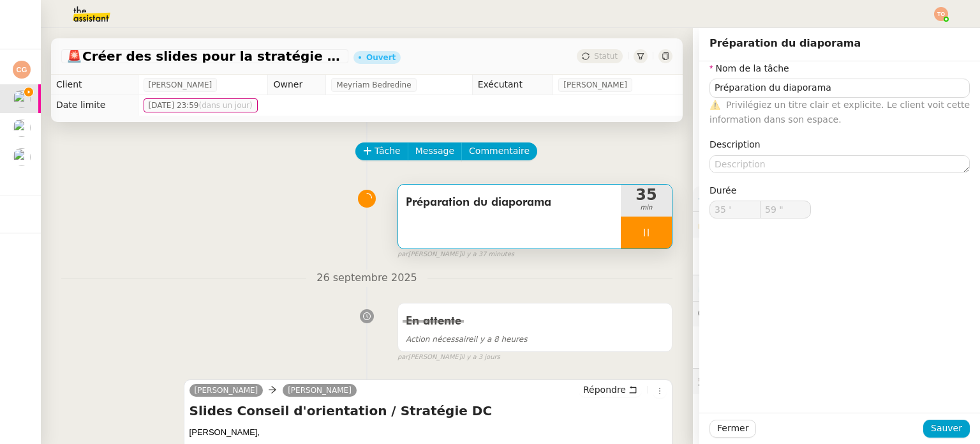
click at [621, 239] on div at bounding box center [646, 232] width 51 height 32
type input "36 '"
type input "0 ""
type input "Préparation du diaporama"
type input "35 '"
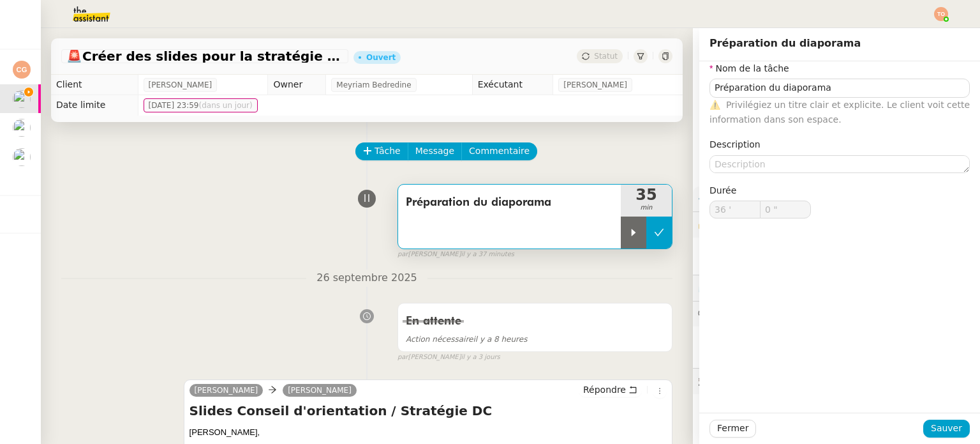
type input "59 ""
click at [647, 237] on button at bounding box center [660, 232] width 26 height 32
type input "Préparation du diaporama"
type input "35 '"
type input "59 ""
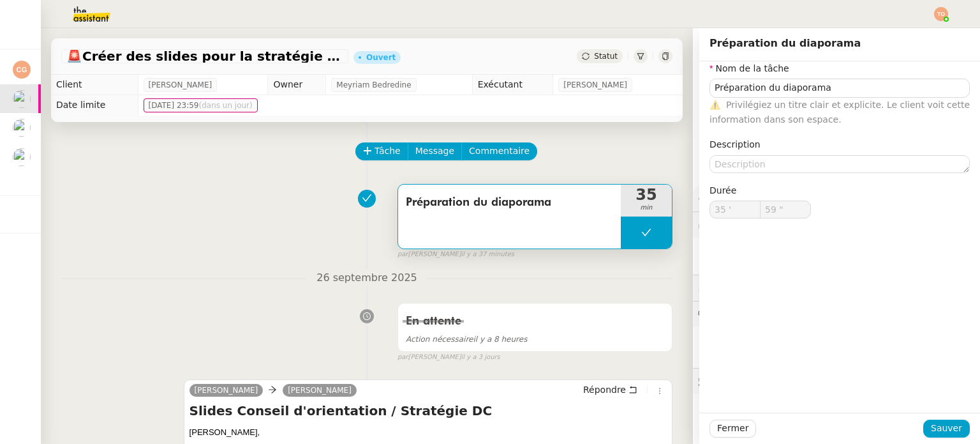
type input "Préparation du diaporama"
type input "35 '"
type input "59 ""
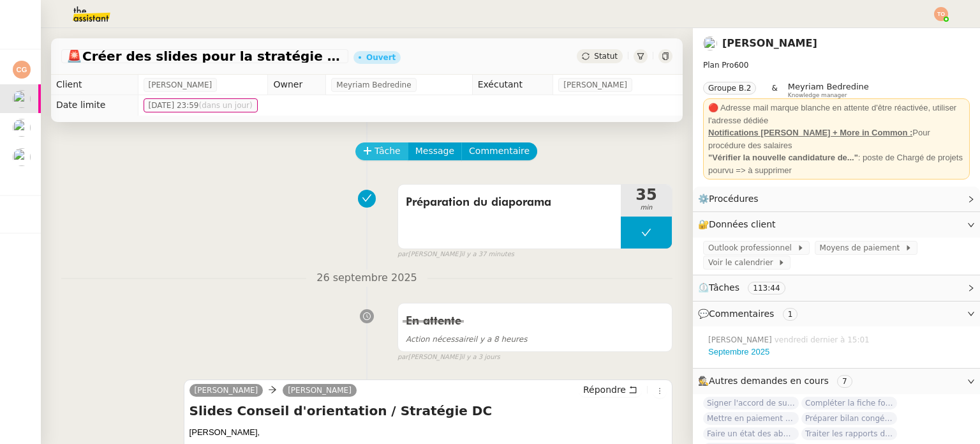
click at [357, 149] on button "Tâche" at bounding box center [381, 151] width 53 height 18
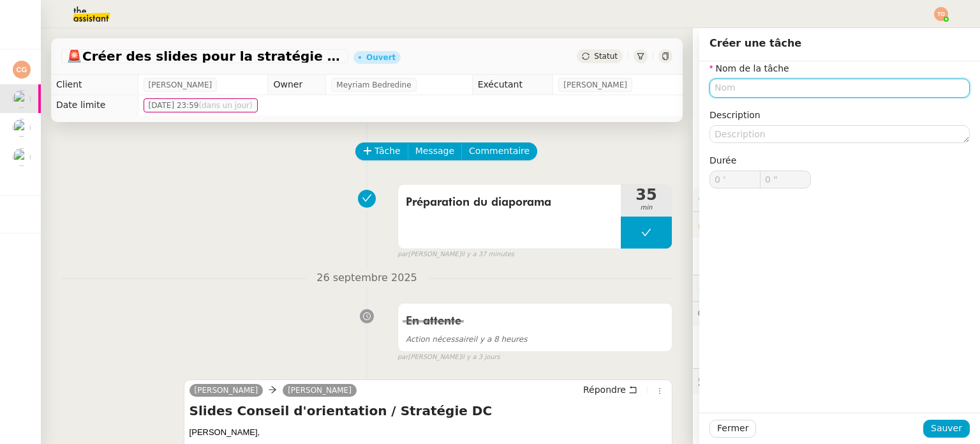
drag, startPoint x: 821, startPoint y: 87, endPoint x: 818, endPoint y: 100, distance: 13.2
click at [821, 87] on input "text" at bounding box center [840, 88] width 260 height 19
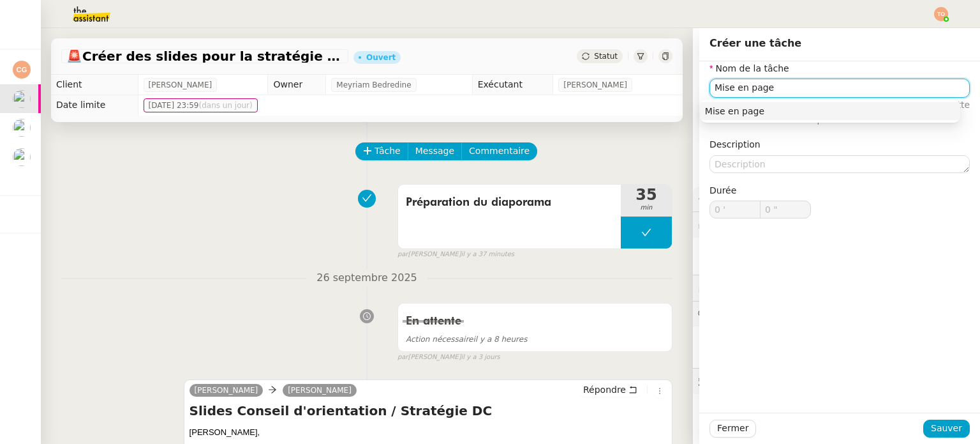
type input "Mise en page"
click at [950, 418] on div "Fermer Sauver" at bounding box center [839, 427] width 281 height 31
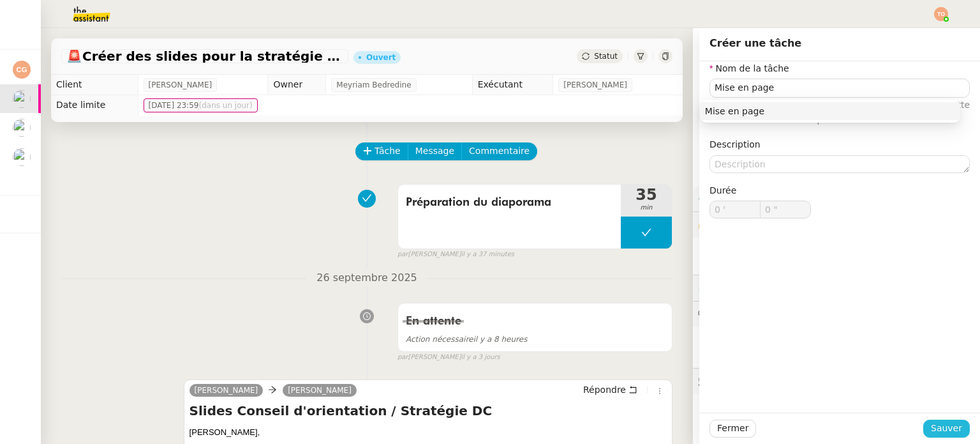
click at [939, 430] on span "Sauver" at bounding box center [946, 428] width 31 height 15
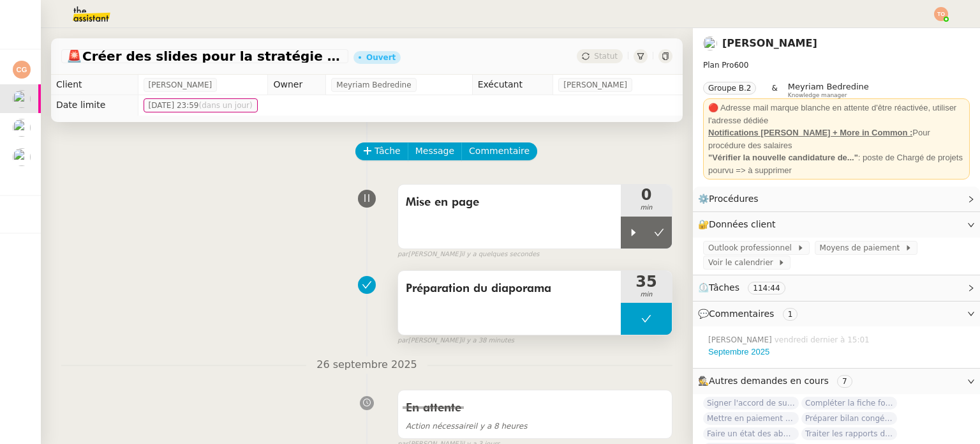
click at [621, 318] on button at bounding box center [646, 319] width 51 height 32
click at [632, 320] on icon at bounding box center [634, 318] width 4 height 7
click at [622, 327] on div at bounding box center [646, 319] width 51 height 32
click at [629, 317] on icon at bounding box center [634, 318] width 10 height 10
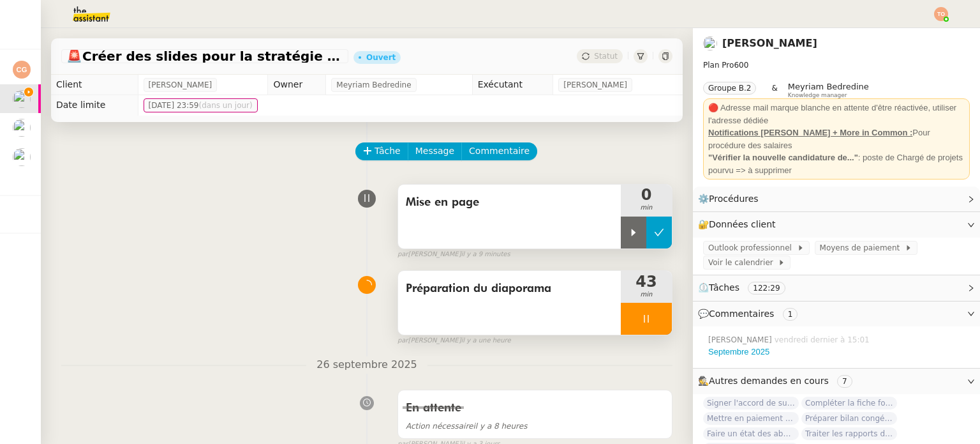
click at [652, 237] on button at bounding box center [660, 232] width 26 height 32
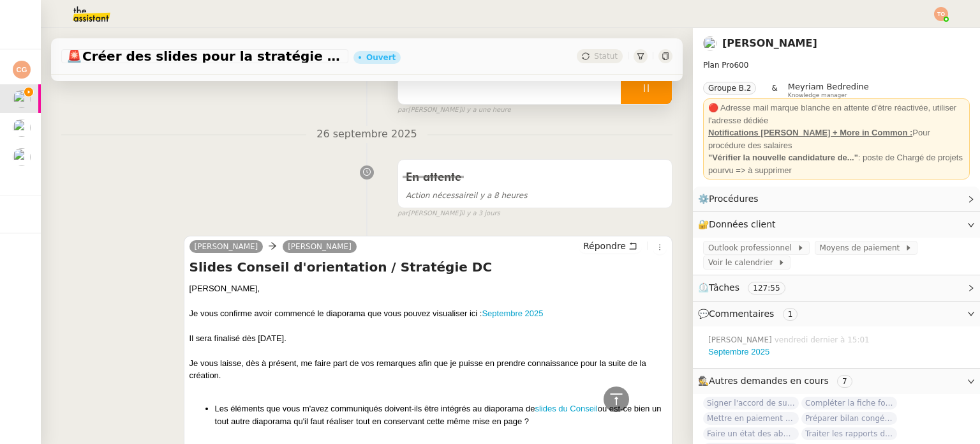
scroll to position [128, 0]
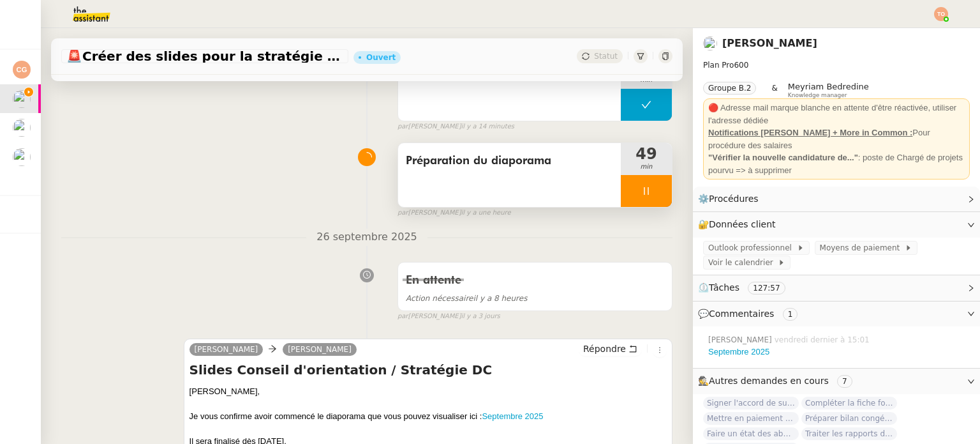
click at [643, 193] on div at bounding box center [646, 191] width 51 height 32
click at [649, 190] on button at bounding box center [660, 191] width 26 height 32
click at [642, 193] on icon at bounding box center [647, 191] width 10 height 7
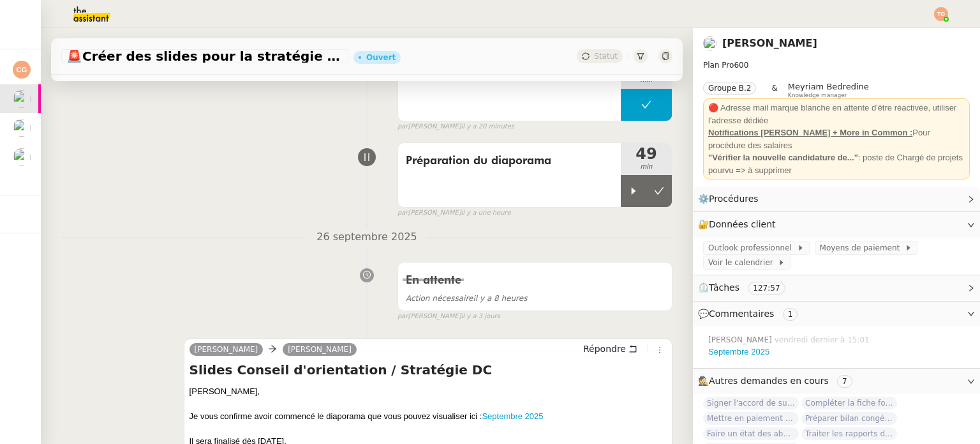
drag, startPoint x: 617, startPoint y: 196, endPoint x: 682, endPoint y: 17, distance: 190.2
click at [629, 195] on icon at bounding box center [634, 191] width 10 height 10
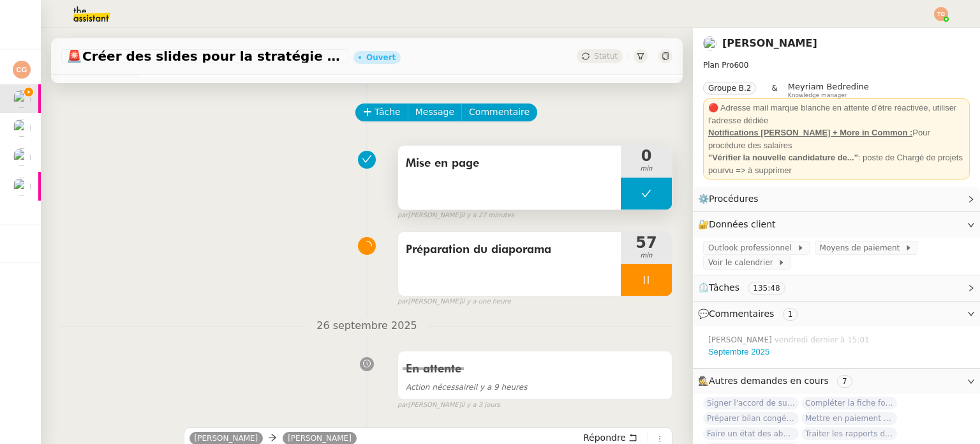
scroll to position [0, 0]
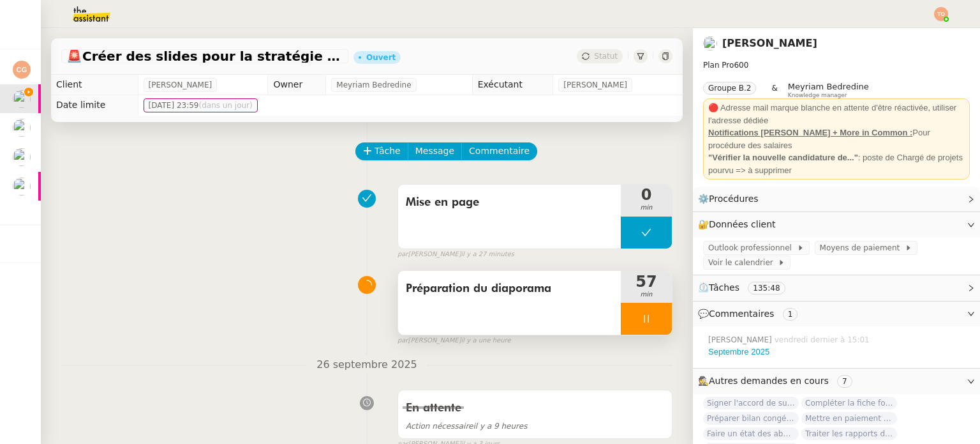
click at [638, 324] on div at bounding box center [646, 319] width 51 height 32
click at [655, 322] on icon at bounding box center [660, 318] width 10 height 7
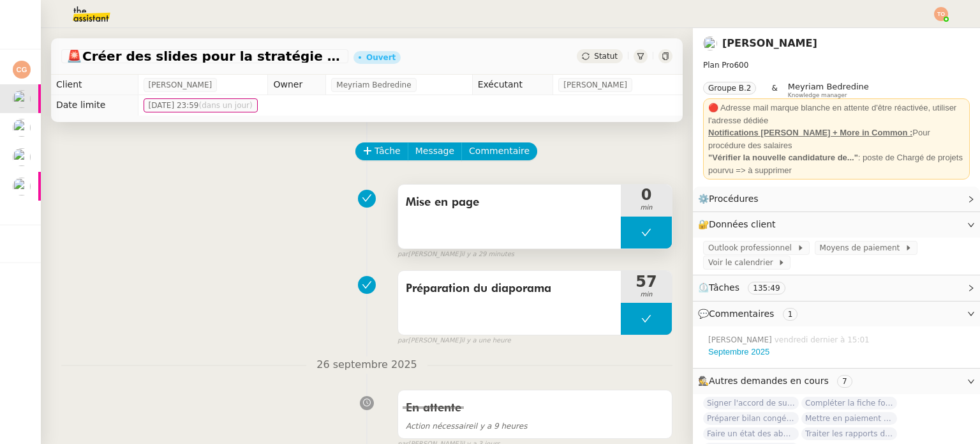
click at [621, 208] on span "min" at bounding box center [646, 207] width 51 height 11
click at [622, 232] on button at bounding box center [646, 232] width 51 height 32
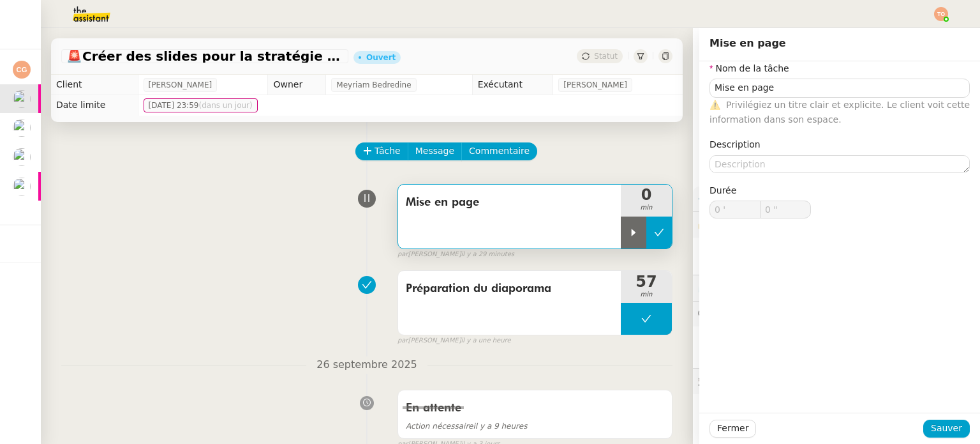
type input "Mise en page"
type input "0 '"
type input "0 ""
click at [629, 235] on icon at bounding box center [634, 232] width 10 height 10
type input "Mise en page"
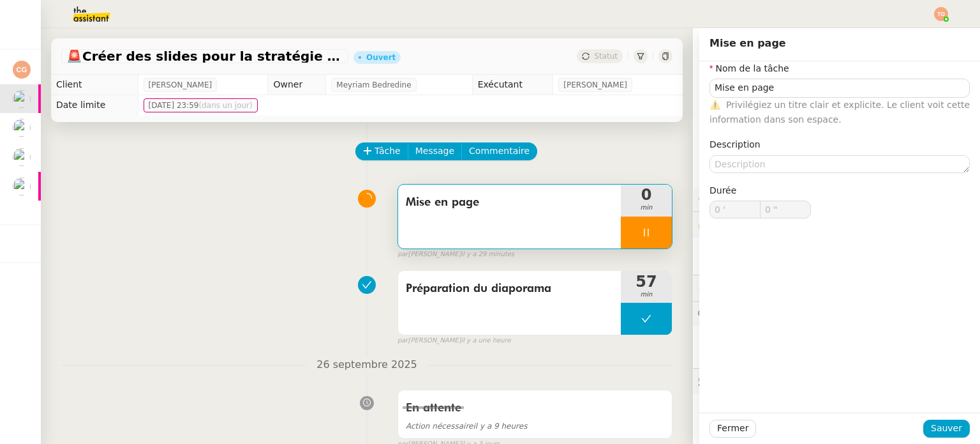
type input "0 '"
type input "0 ""
type input "Mise en page"
type input "0 '"
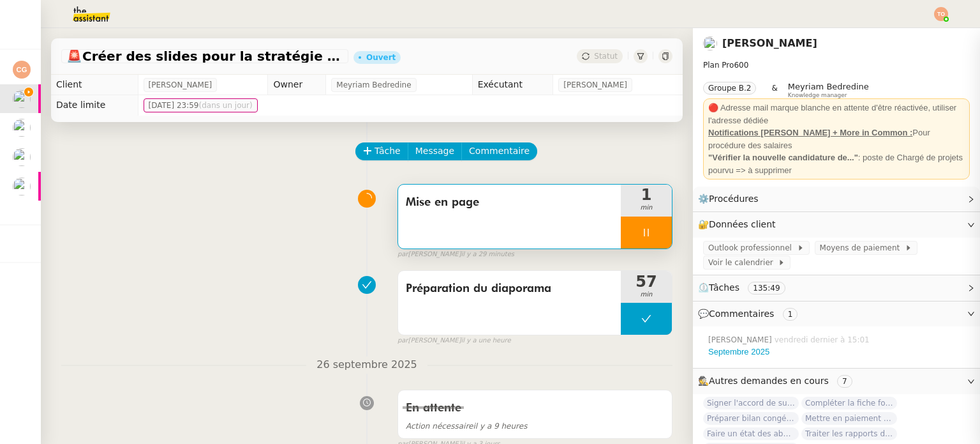
type input "4 ""
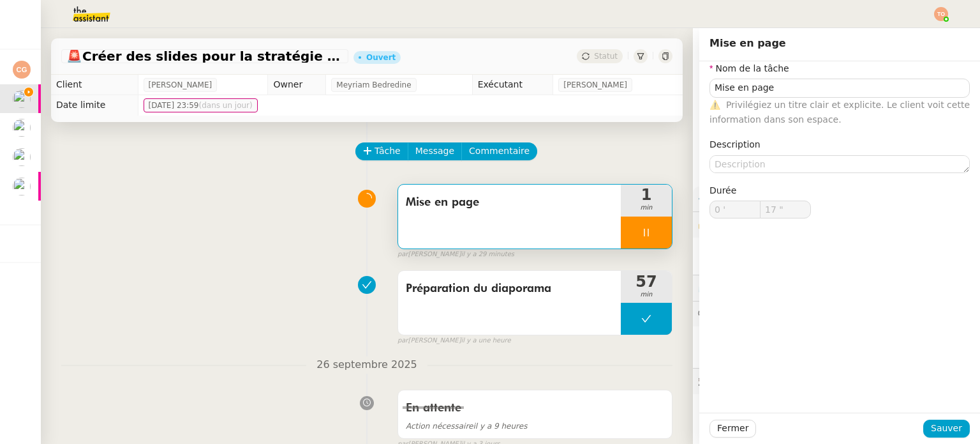
type input "18 ""
click at [636, 239] on div at bounding box center [646, 232] width 51 height 32
type input "Mise en page"
type input "0 '"
type input "18 ""
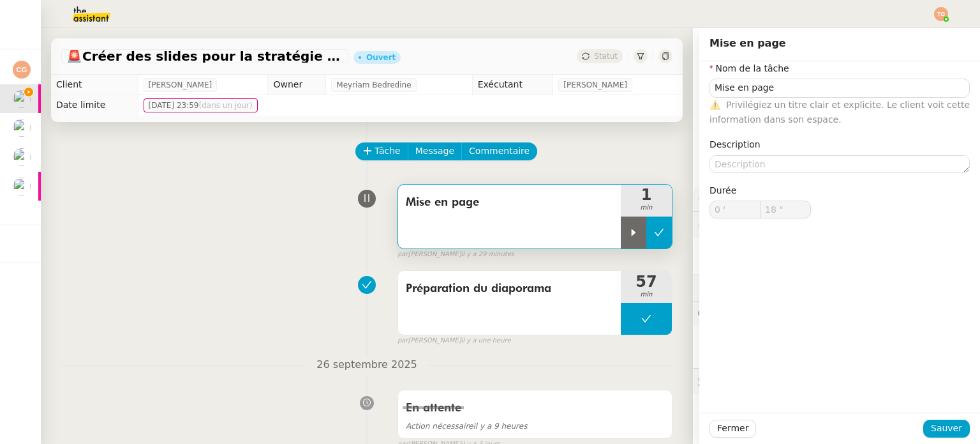
type input "Mise en page"
type input "0 '"
type input "18 ""
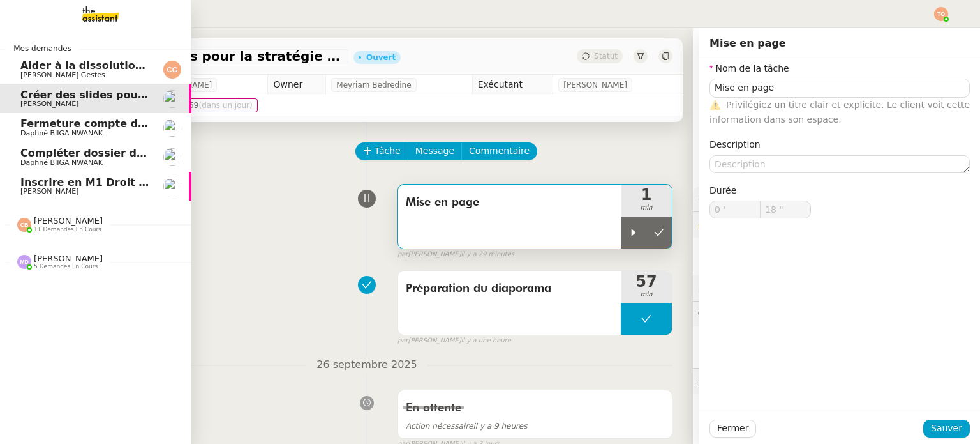
click at [27, 180] on span "Inscrire en M1 Droit des affaires" at bounding box center [113, 182] width 186 height 12
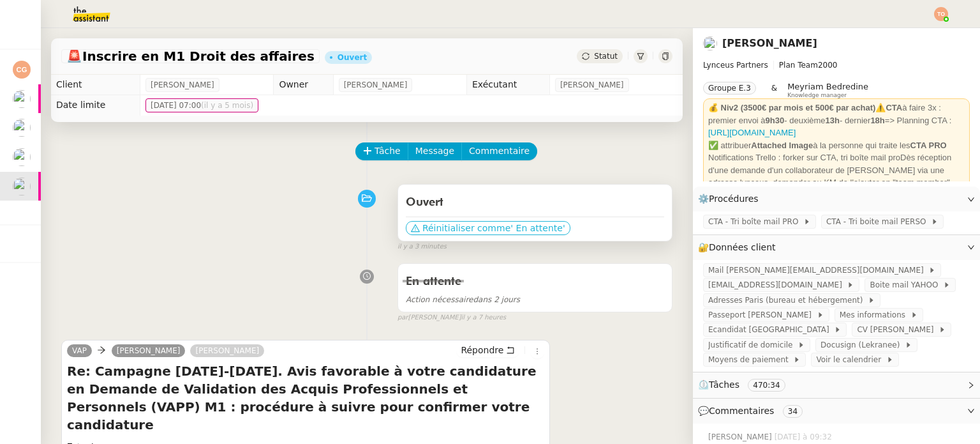
click at [511, 234] on span "' En attente'" at bounding box center [538, 227] width 54 height 13
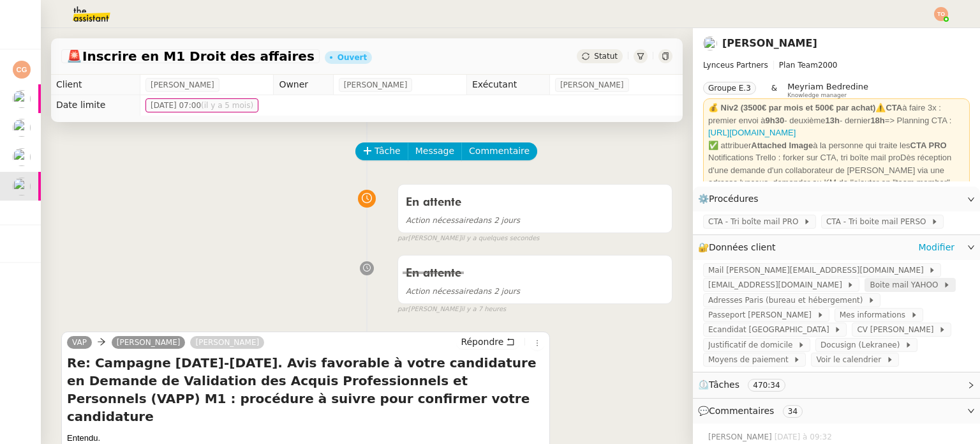
click at [870, 283] on span "Boite mail YAHOO" at bounding box center [906, 284] width 73 height 13
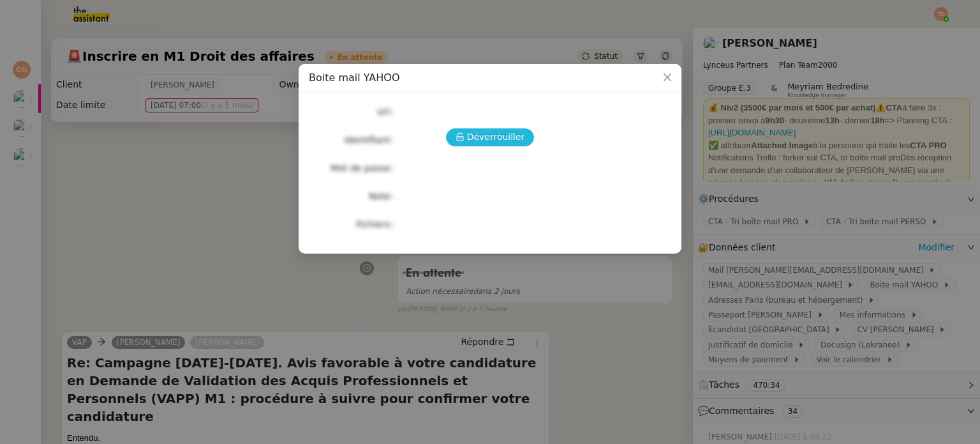
click at [501, 137] on span "Déverrouiller" at bounding box center [496, 137] width 58 height 15
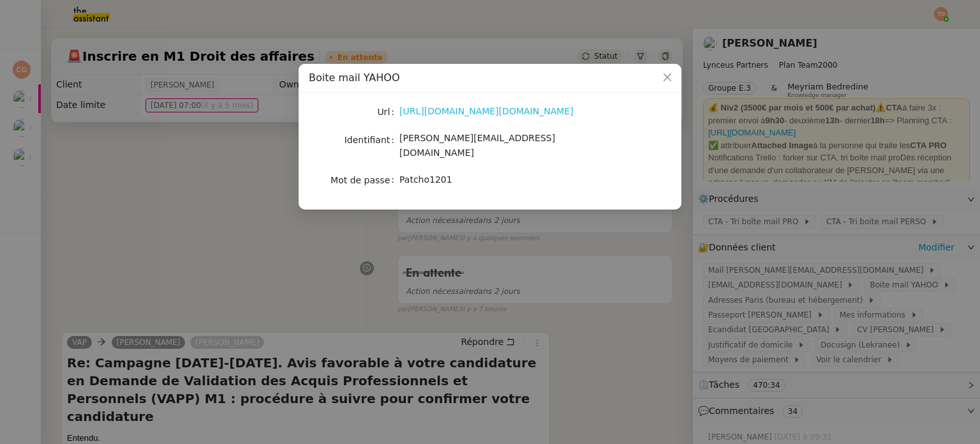
click at [472, 114] on link "https://login.yahoo.com/?.src=ym&lang=fr-FR&done=https%3A%2F%2Fmail.yahoo.com%2…" at bounding box center [487, 111] width 174 height 10
click at [220, 278] on nz-modal-container "Boite mail YAHOO Url https://login.yahoo.com/?.src=ym&lang=fr-FR&done=https%3A%…" at bounding box center [490, 222] width 980 height 444
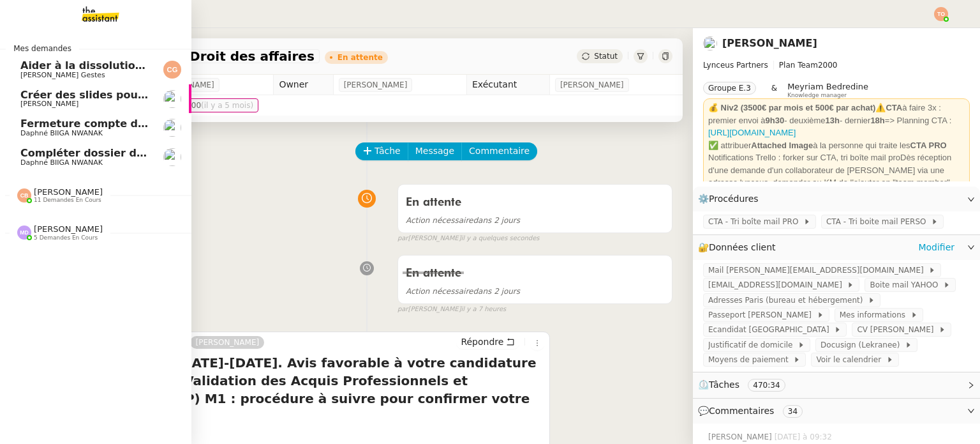
click at [87, 101] on span "[PERSON_NAME]" at bounding box center [84, 104] width 129 height 8
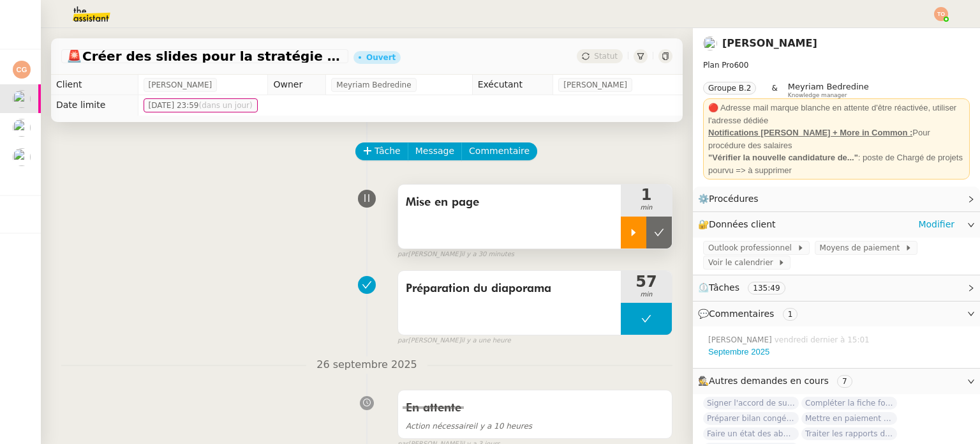
click at [632, 236] on icon at bounding box center [634, 231] width 4 height 7
click at [629, 244] on div at bounding box center [646, 232] width 51 height 32
click at [647, 240] on button at bounding box center [660, 232] width 26 height 32
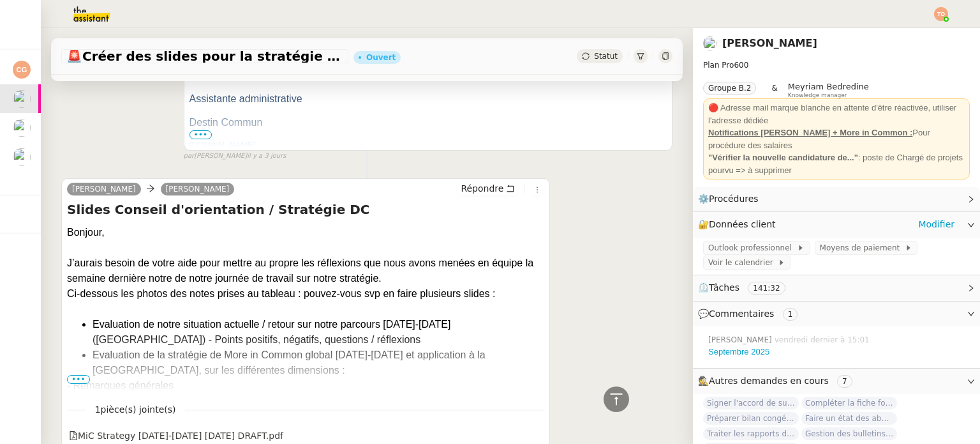
scroll to position [1275, 0]
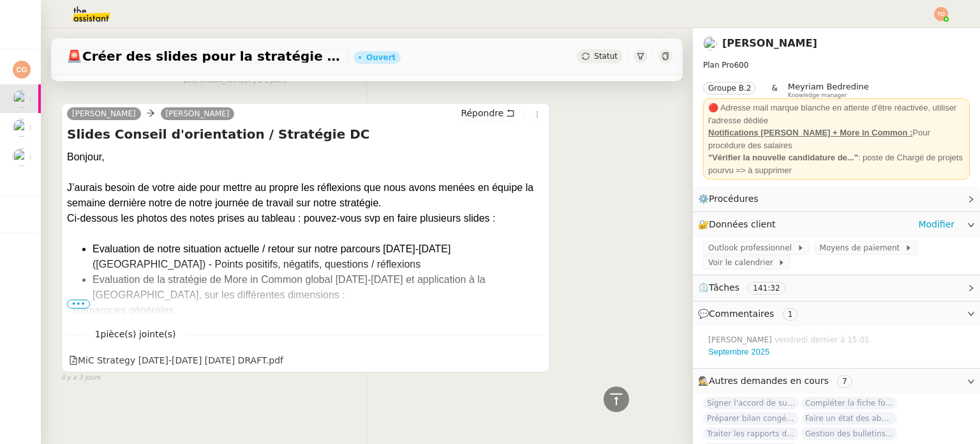
click at [82, 299] on span "•••" at bounding box center [78, 303] width 23 height 9
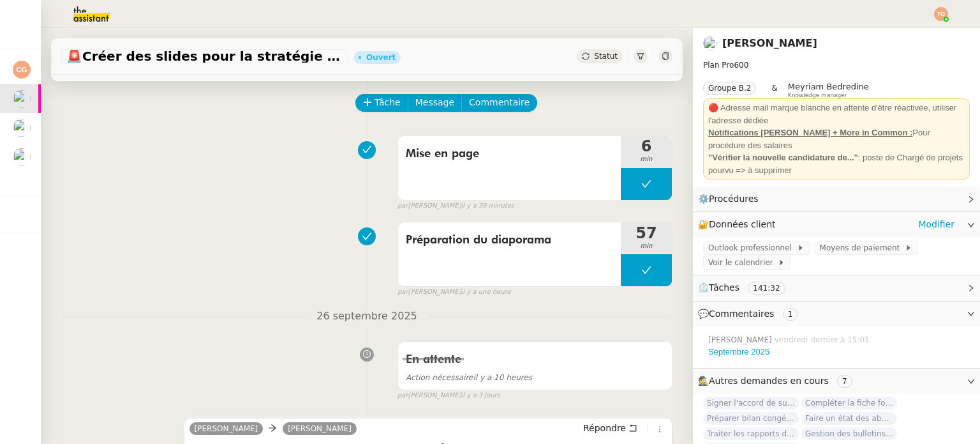
scroll to position [0, 0]
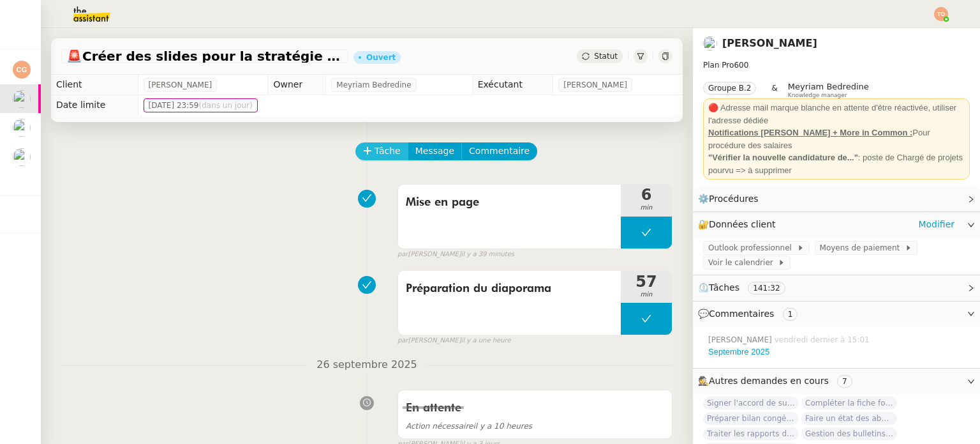
click at [386, 153] on span "Tâche" at bounding box center [388, 151] width 26 height 15
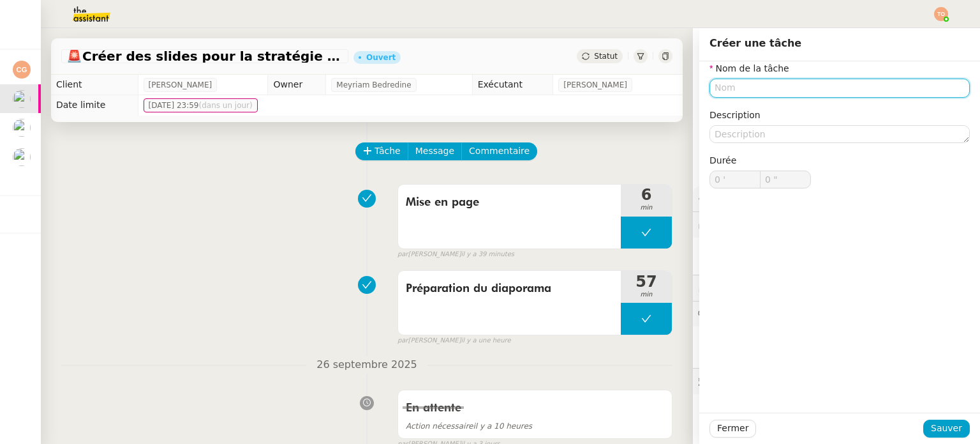
click at [774, 79] on input "text" at bounding box center [840, 88] width 260 height 19
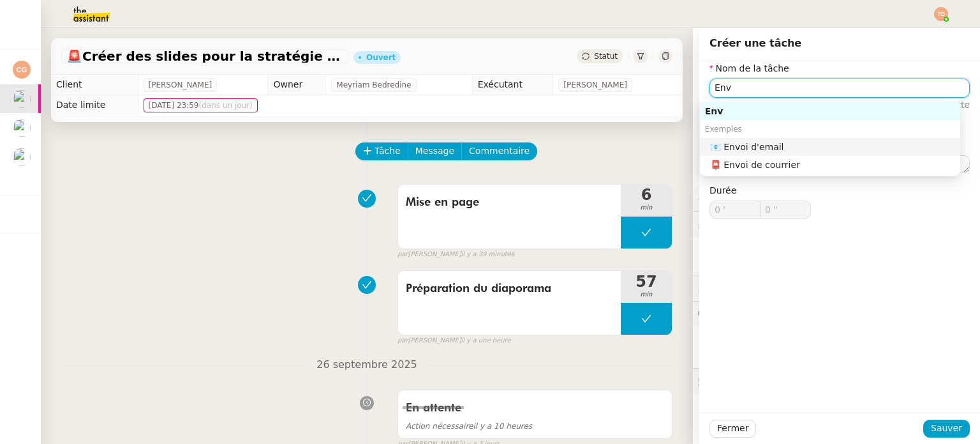
click at [781, 143] on div "📧 Envoi d'email" at bounding box center [832, 146] width 245 height 11
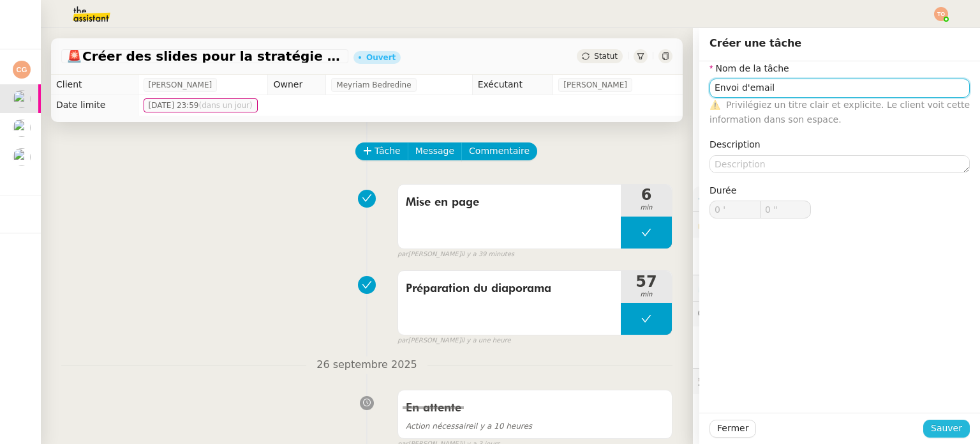
type input "Envoi d'email"
click at [924, 427] on button "Sauver" at bounding box center [947, 428] width 47 height 18
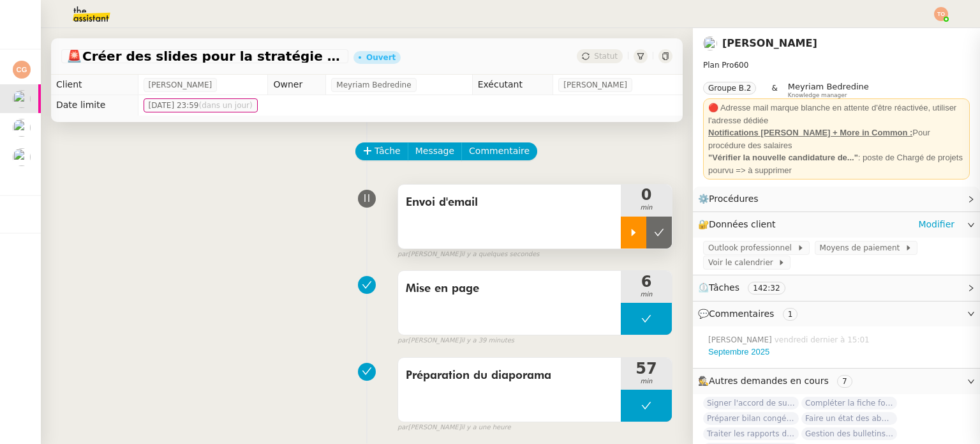
click at [621, 237] on div at bounding box center [634, 232] width 26 height 32
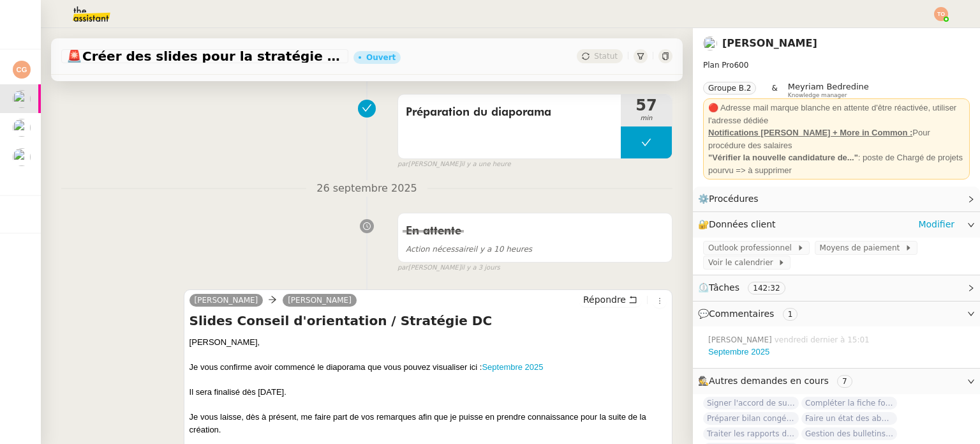
scroll to position [383, 0]
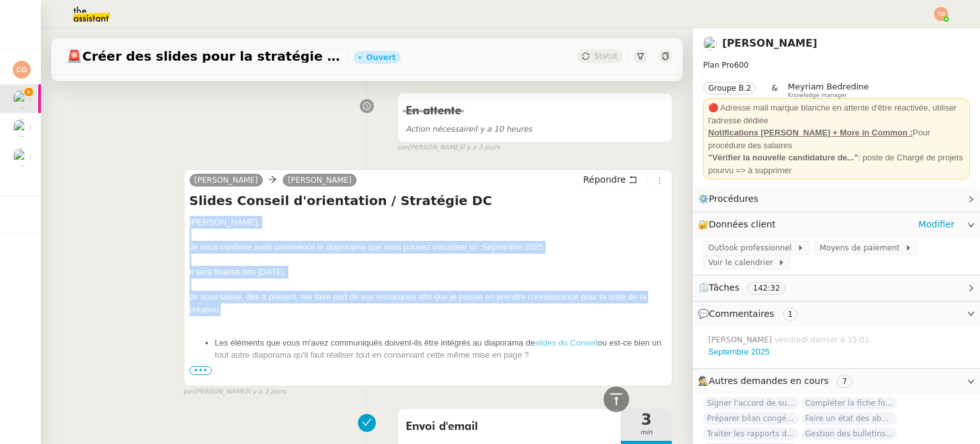
drag, startPoint x: 186, startPoint y: 221, endPoint x: 315, endPoint y: 308, distance: 155.4
copy div "Laurence, Je vous confirme avoir commencé le diaporama que vous pouvez visualis…"
click at [583, 179] on span "Répondre" at bounding box center [604, 179] width 43 height 13
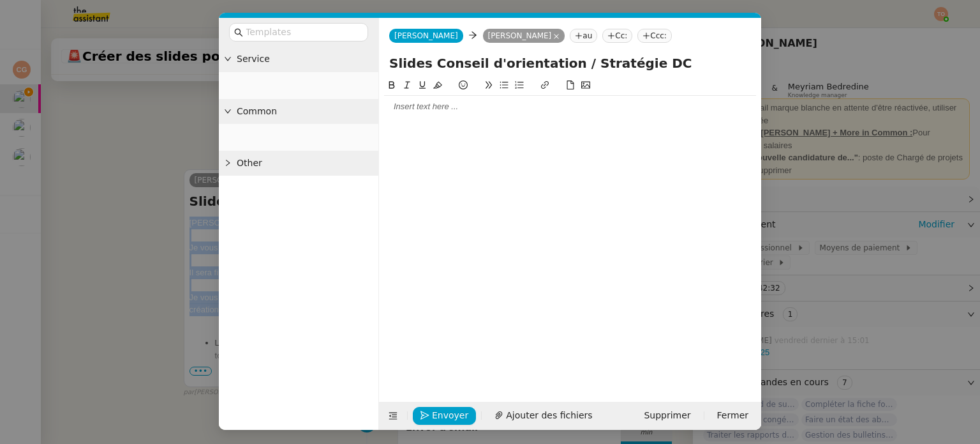
scroll to position [481, 0]
click at [426, 113] on div at bounding box center [570, 107] width 372 height 22
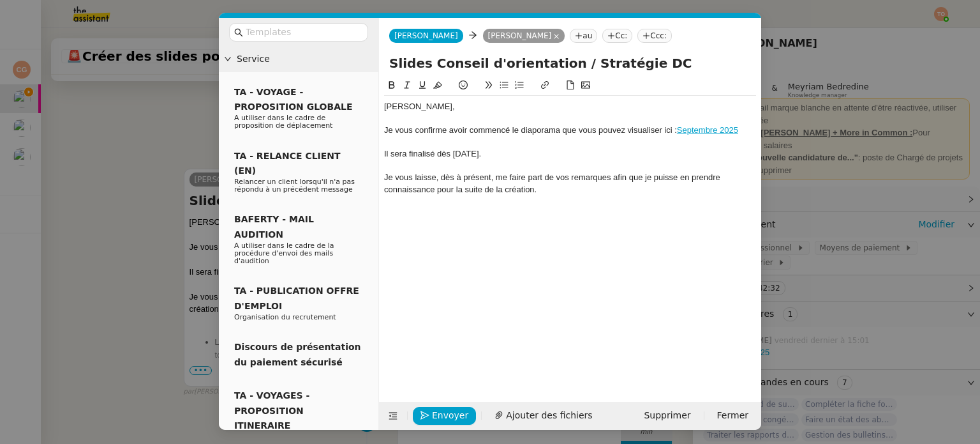
scroll to position [581, 0]
drag, startPoint x: 671, startPoint y: 131, endPoint x: 386, endPoint y: 128, distance: 285.3
click at [386, 128] on div "Je vous confirme avoir commencé le diaporama que vous pouvez visualiser ici : S…" at bounding box center [570, 129] width 372 height 11
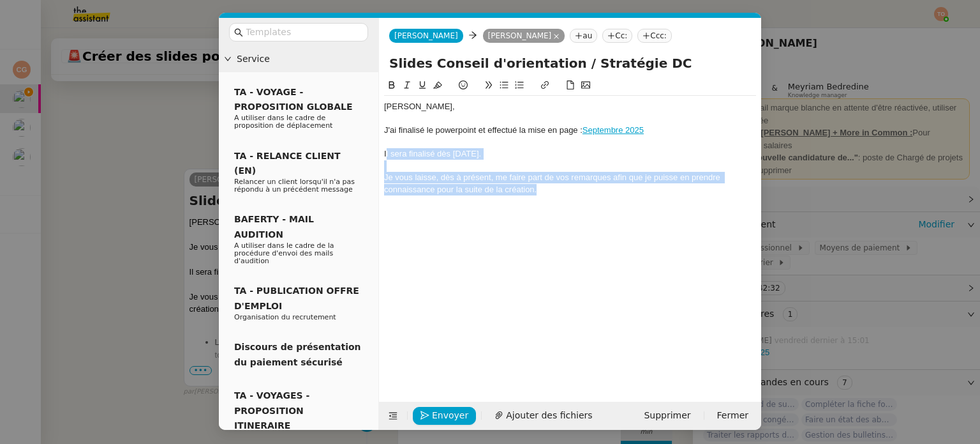
drag, startPoint x: 562, startPoint y: 190, endPoint x: 385, endPoint y: 157, distance: 179.2
click at [385, 157] on div "Laurence, J'ai finalisé le powerpoint et effectué la mise en page : Septembre 2…" at bounding box center [570, 148] width 372 height 105
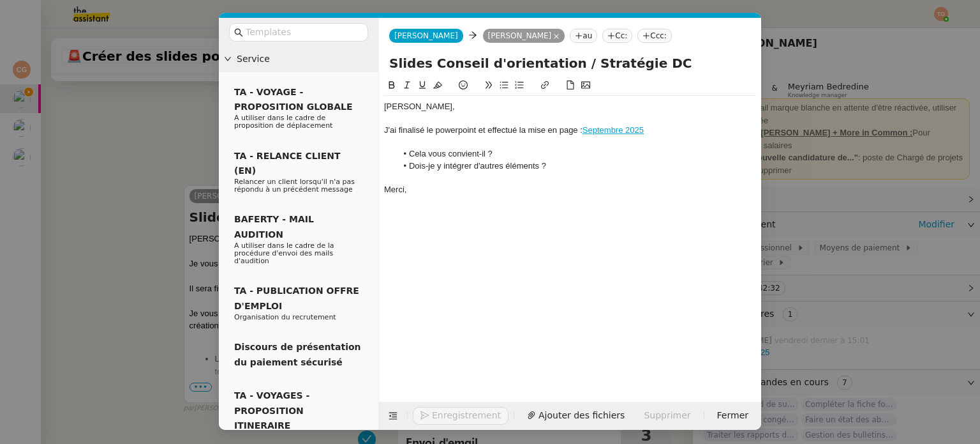
scroll to position [597, 0]
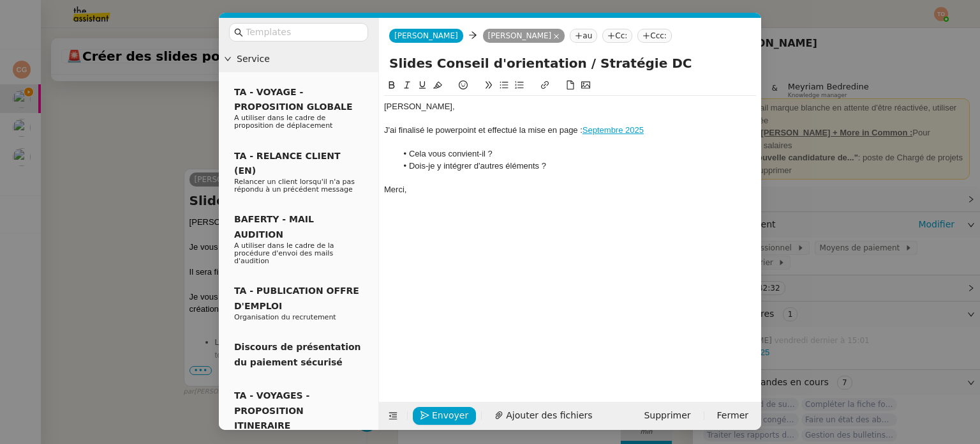
click at [438, 131] on div "J'ai finalisé le powerpoint et effectué la mise en page : Septembre 2025" at bounding box center [570, 129] width 372 height 11
click at [433, 401] on div "Envoyer Ajouter des fichiers Supprimer Fermer" at bounding box center [570, 415] width 382 height 28
click at [433, 410] on span "Envoyer" at bounding box center [450, 415] width 36 height 15
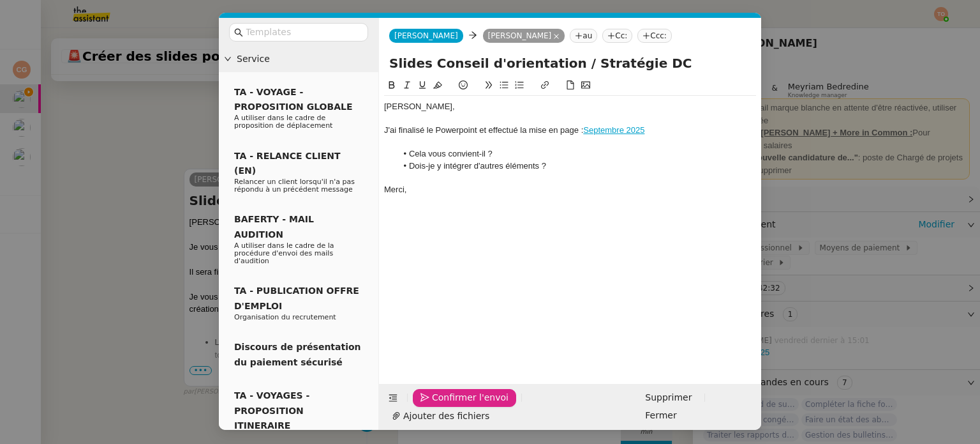
click at [433, 405] on span "Confirmer l'envoi" at bounding box center [470, 397] width 77 height 15
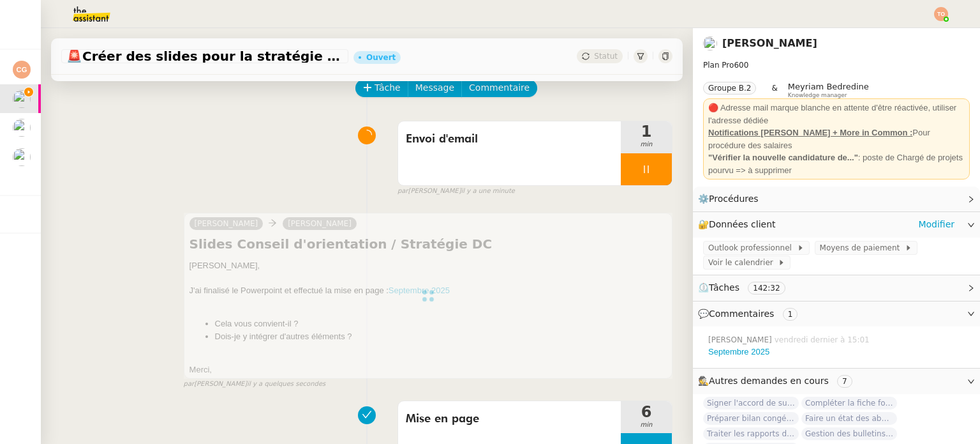
scroll to position [128, 0]
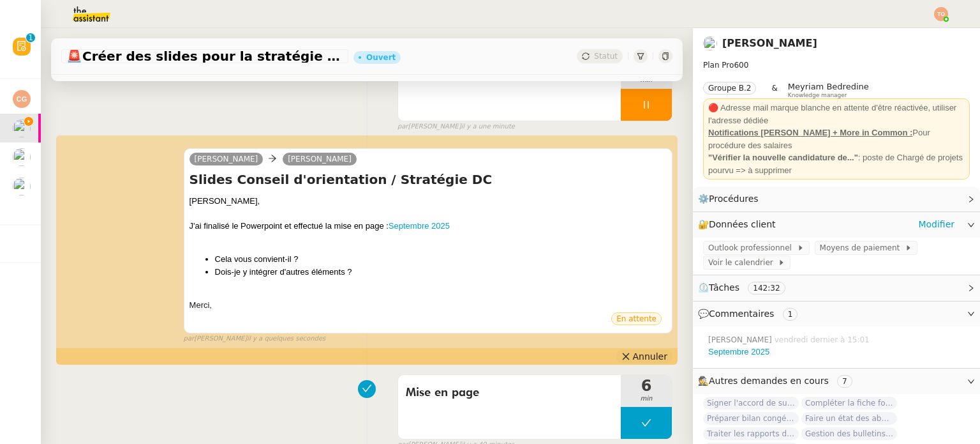
click at [633, 359] on span "Annuler" at bounding box center [650, 356] width 34 height 13
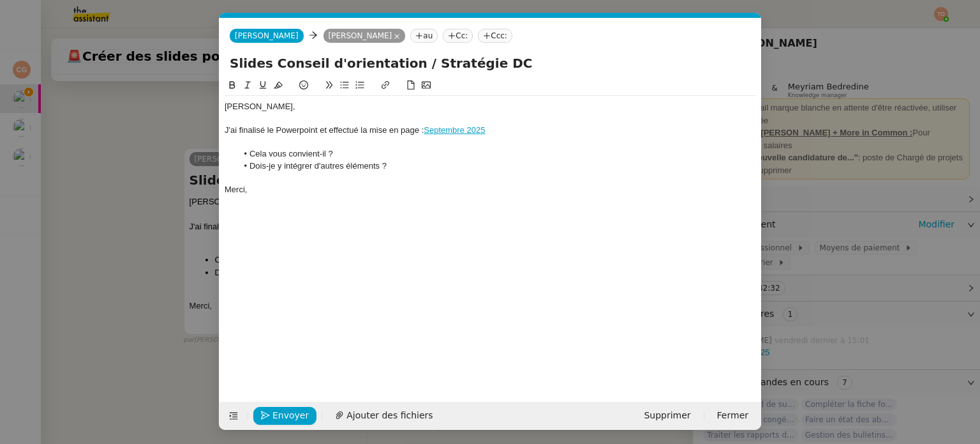
scroll to position [0, 27]
click at [512, 133] on div "J'ai finalisé le Powerpoint et effectué la mise en page : Septembre 2025" at bounding box center [491, 129] width 532 height 11
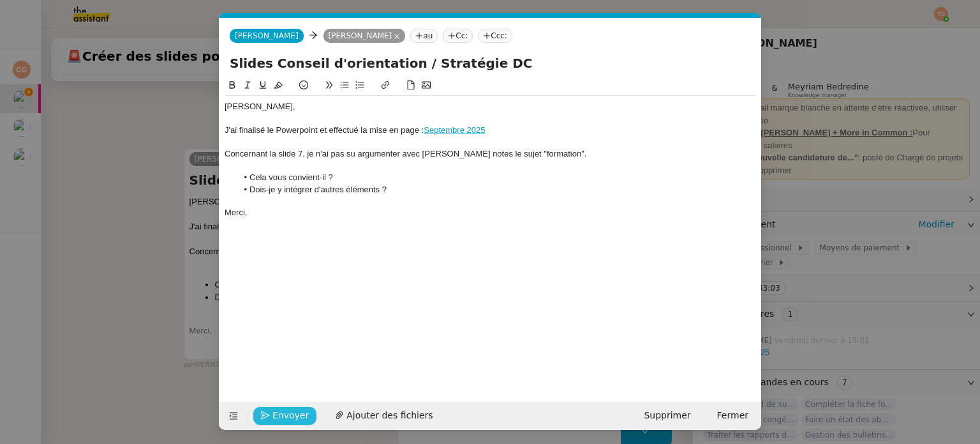
click at [288, 418] on span "Envoyer" at bounding box center [291, 415] width 36 height 15
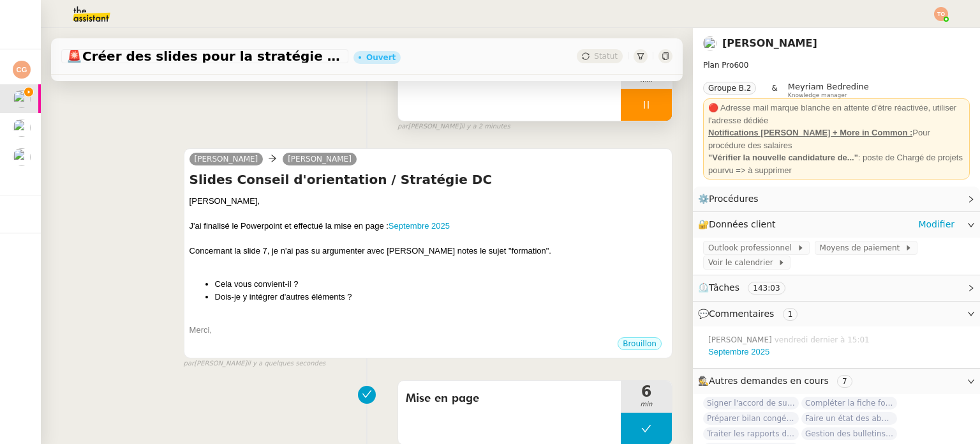
scroll to position [0, 0]
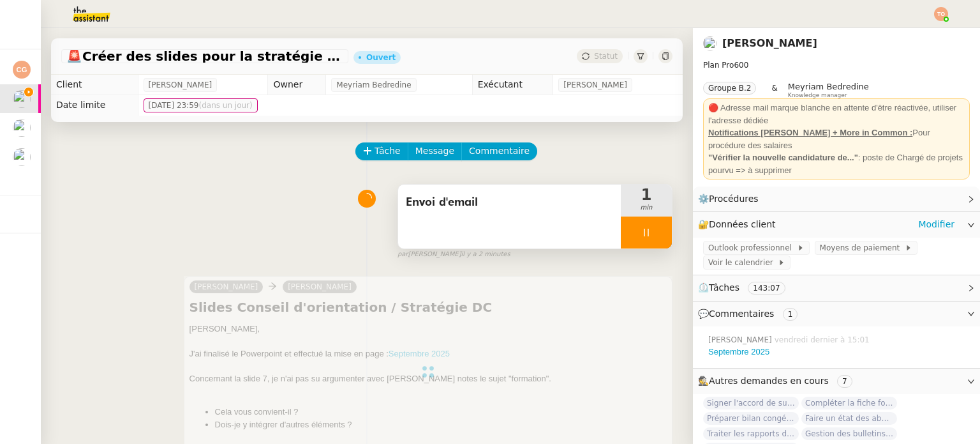
click at [639, 234] on div at bounding box center [646, 232] width 51 height 32
click at [651, 234] on button at bounding box center [660, 232] width 26 height 32
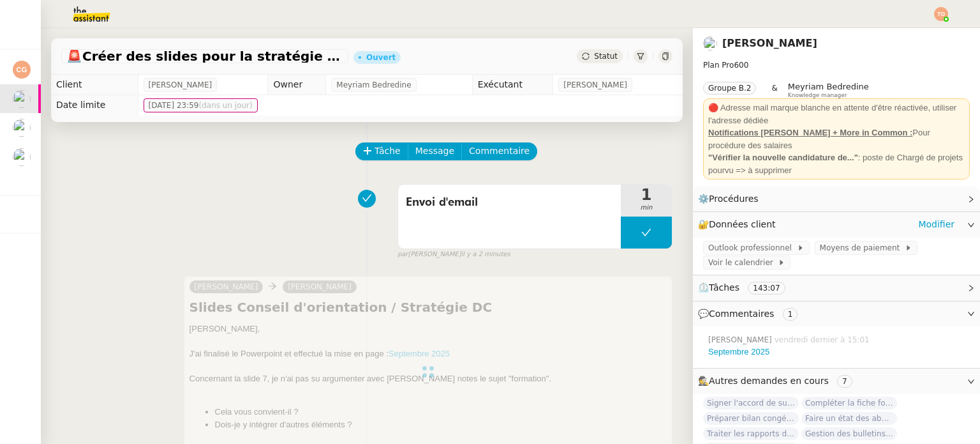
click at [597, 61] on div "Statut" at bounding box center [600, 56] width 46 height 14
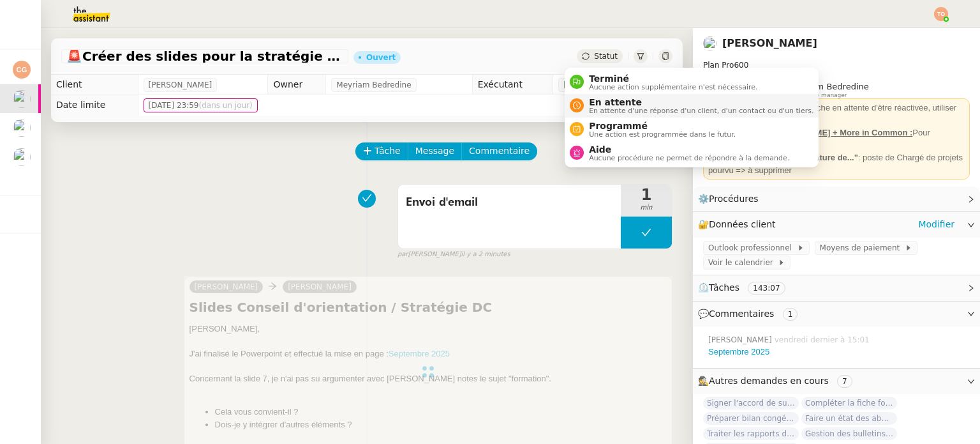
click at [613, 102] on span "En attente" at bounding box center [701, 102] width 225 height 10
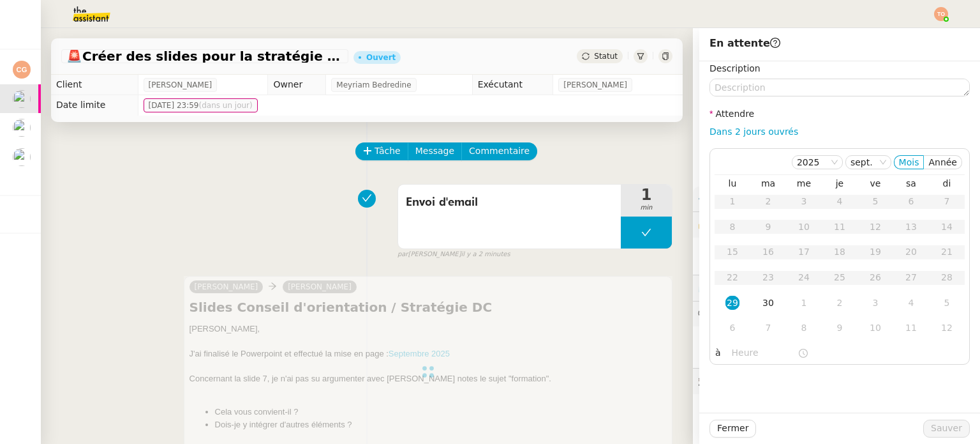
click at [740, 125] on div "Dans 2 jours ouvrés" at bounding box center [840, 131] width 260 height 15
click at [745, 131] on link "Dans 2 jours ouvrés" at bounding box center [754, 131] width 89 height 10
type input "07:00"
click at [955, 430] on button "Sauver" at bounding box center [947, 428] width 47 height 18
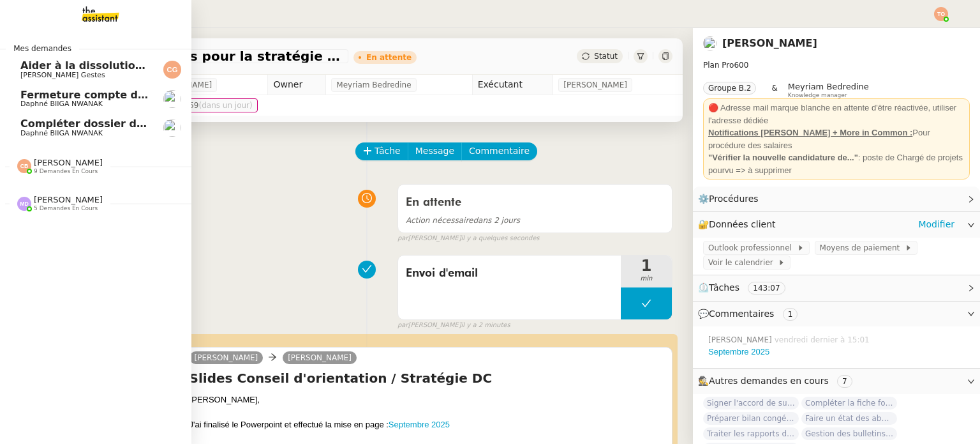
click at [0, 32] on app-ticket-navbar "Mes demandes Aider à la dissolution de l'entreprise Cédric Gestes Fermeture com…" at bounding box center [0, 32] width 0 height 0
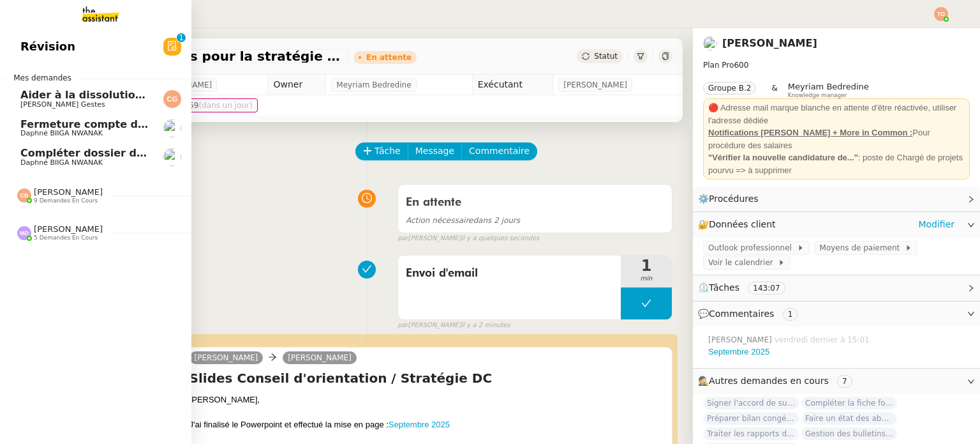
click at [47, 189] on span "[PERSON_NAME]" at bounding box center [68, 192] width 69 height 10
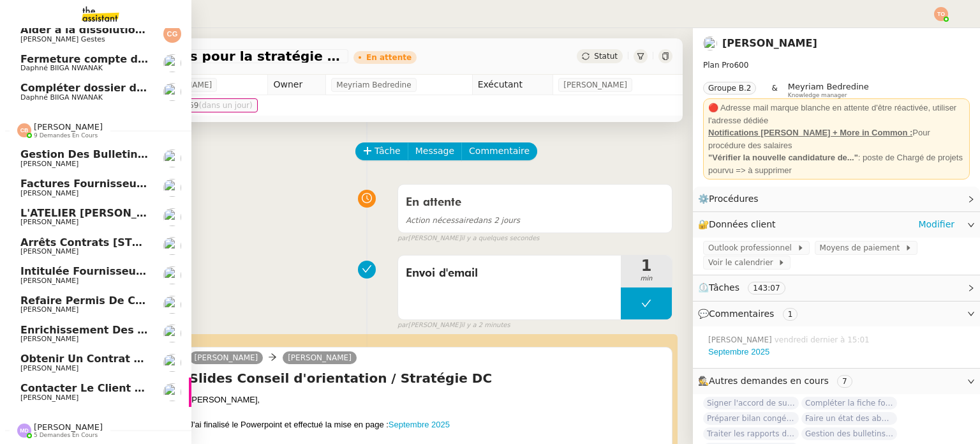
scroll to position [71, 0]
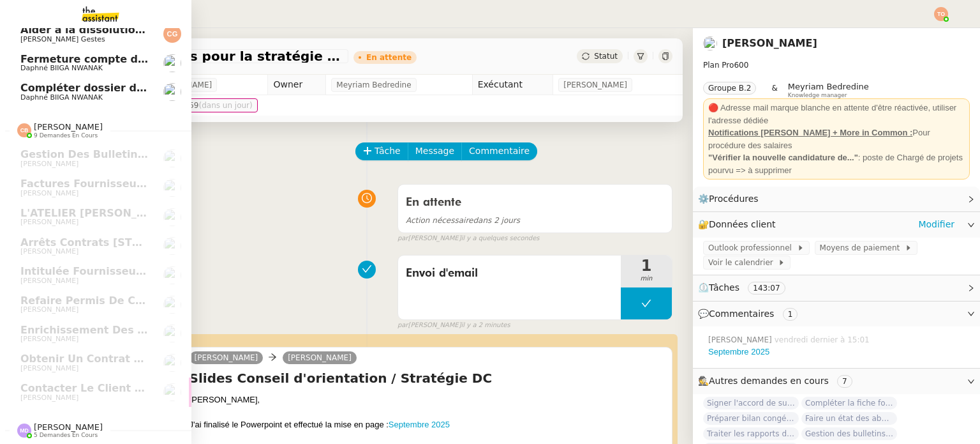
click at [89, 422] on span "Marylou Deybach 5 demandes en cours" at bounding box center [60, 430] width 101 height 17
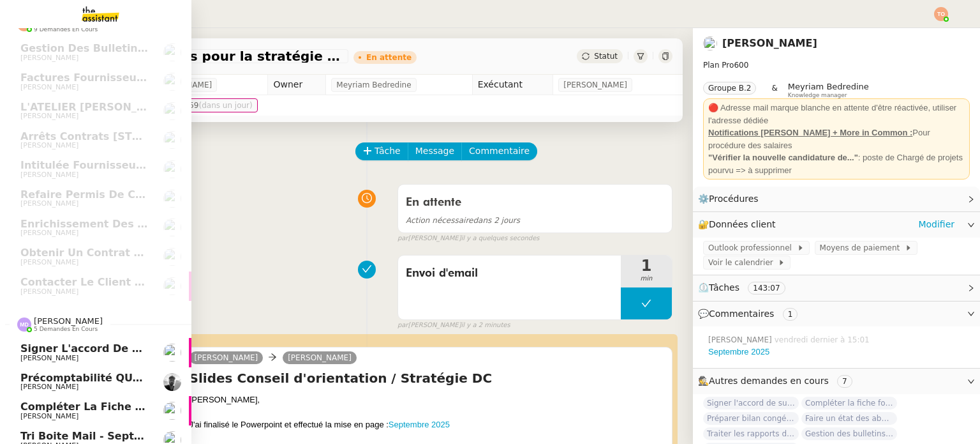
scroll to position [217, 0]
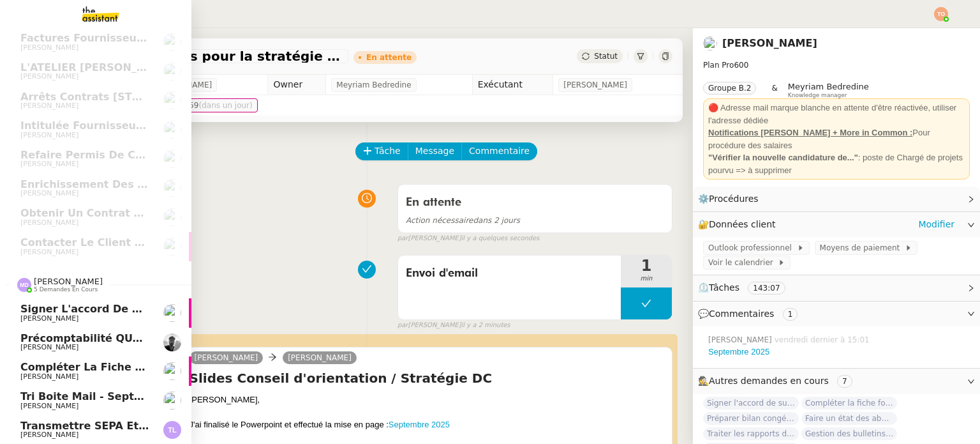
click at [131, 390] on span "Tri boite mail - septembre 2025" at bounding box center [111, 396] width 183 height 12
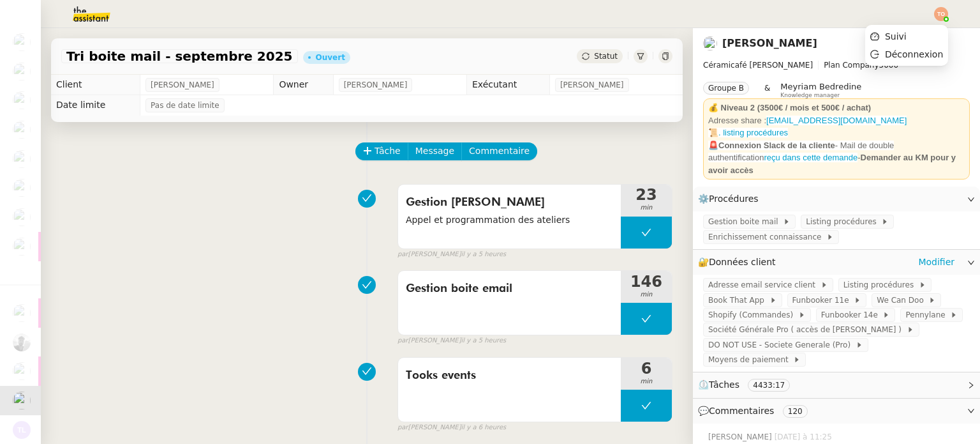
click at [938, 17] on img at bounding box center [941, 14] width 14 height 14
click at [929, 30] on li "Suivi" at bounding box center [906, 36] width 83 height 18
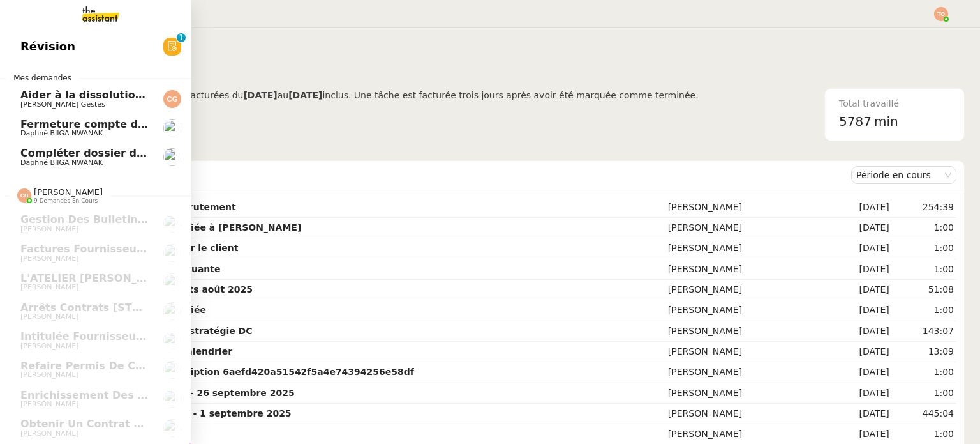
click at [101, 88] on link "Aider à la dissolution de l'entreprise Cédric Gestes" at bounding box center [95, 98] width 191 height 29
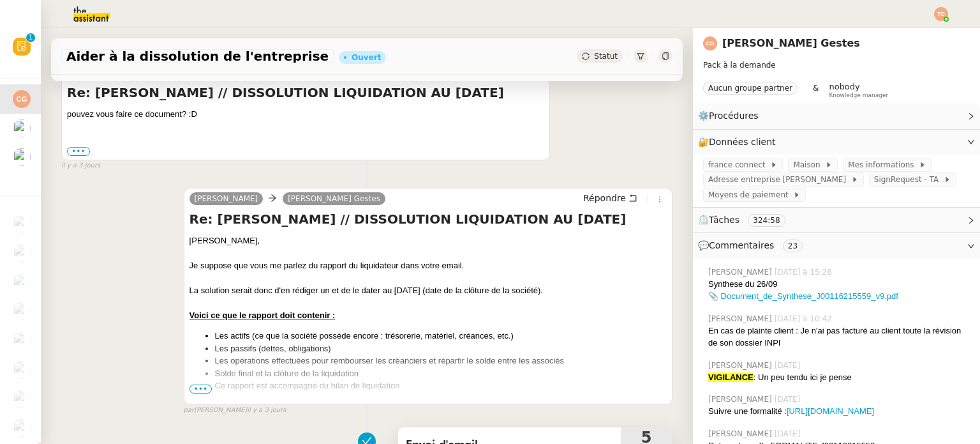
scroll to position [383, 0]
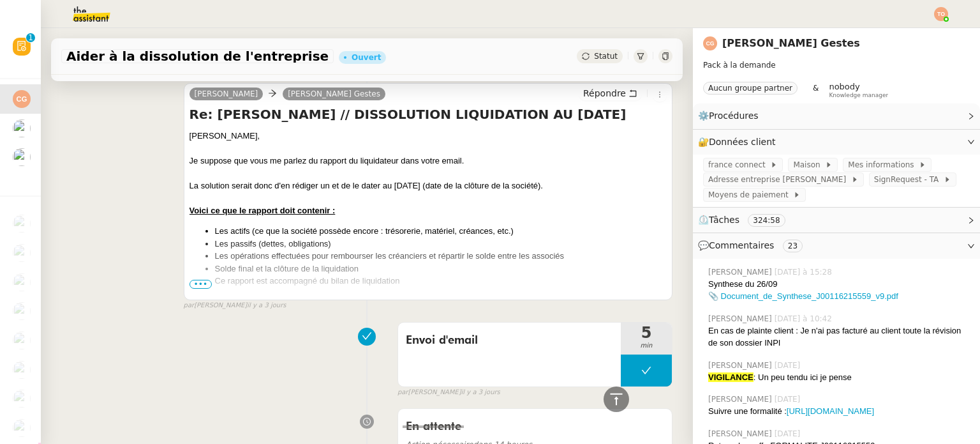
click at [197, 287] on span "•••" at bounding box center [201, 284] width 23 height 9
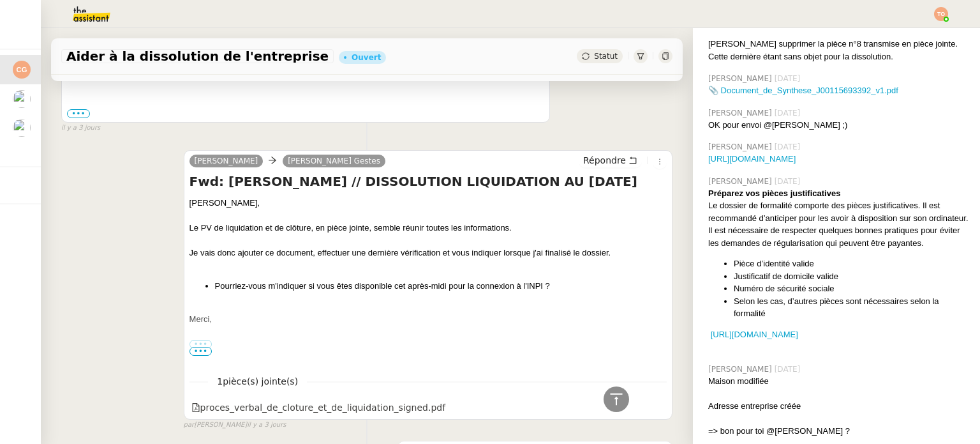
scroll to position [1978, 0]
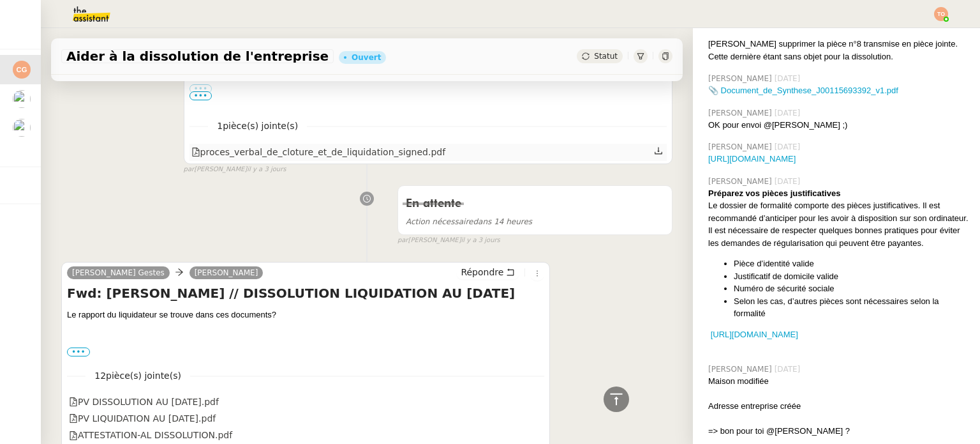
click at [363, 153] on div "proces_verbal_de_cloture_et_de_liquidation_signed.pdf" at bounding box center [318, 152] width 255 height 15
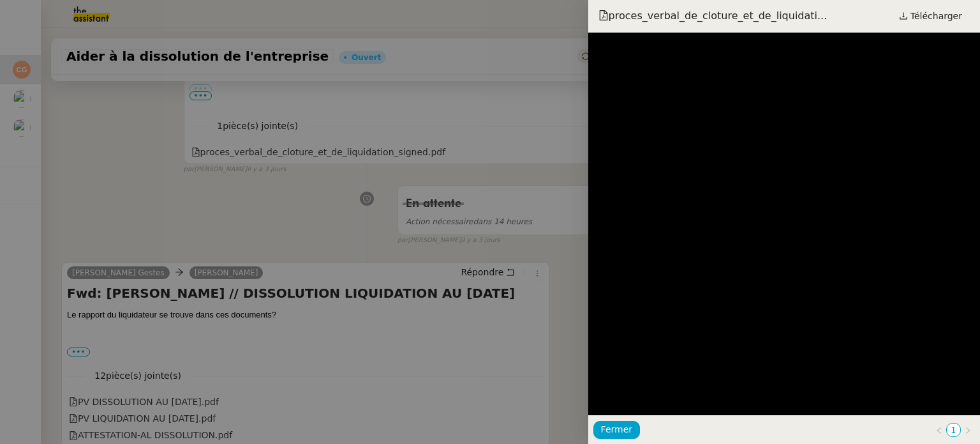
click at [922, 26] on div "proces_verbal_de_cloture_et_de_liquidati... Télécharger" at bounding box center [784, 16] width 392 height 33
click at [931, 16] on span "Télécharger" at bounding box center [937, 16] width 52 height 17
click at [532, 132] on div at bounding box center [490, 222] width 980 height 444
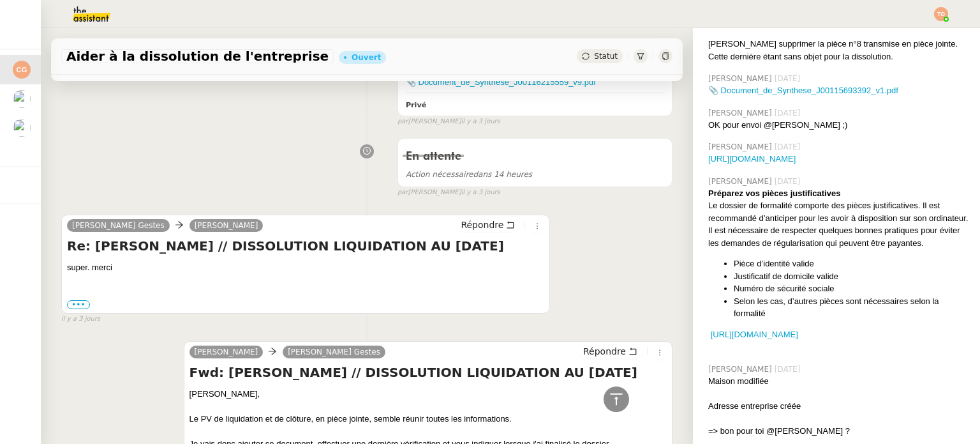
scroll to position [0, 0]
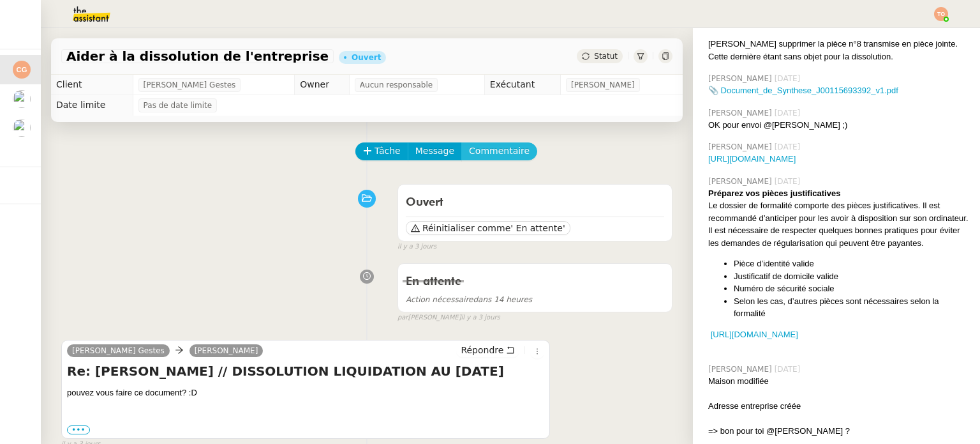
click at [473, 148] on span "Commentaire" at bounding box center [499, 151] width 61 height 15
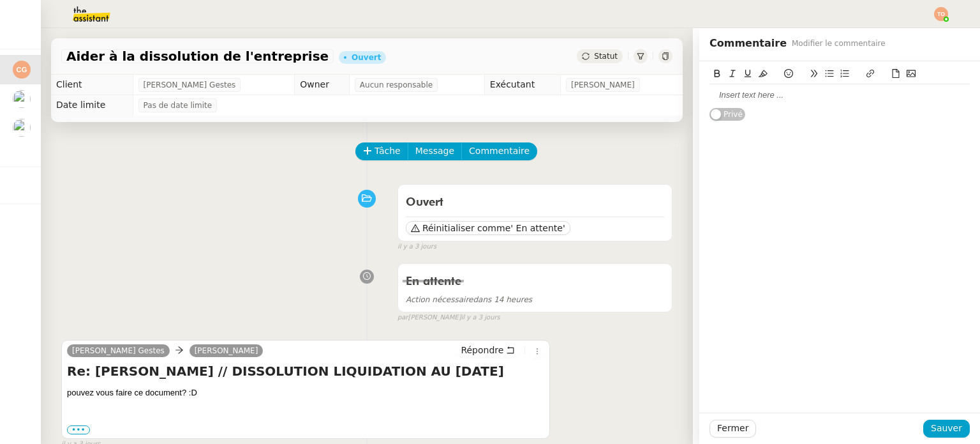
click at [796, 94] on div at bounding box center [840, 94] width 260 height 11
click at [765, 98] on div "Rapport du liquidateur" at bounding box center [840, 94] width 260 height 11
click at [863, 66] on button at bounding box center [870, 73] width 15 height 15
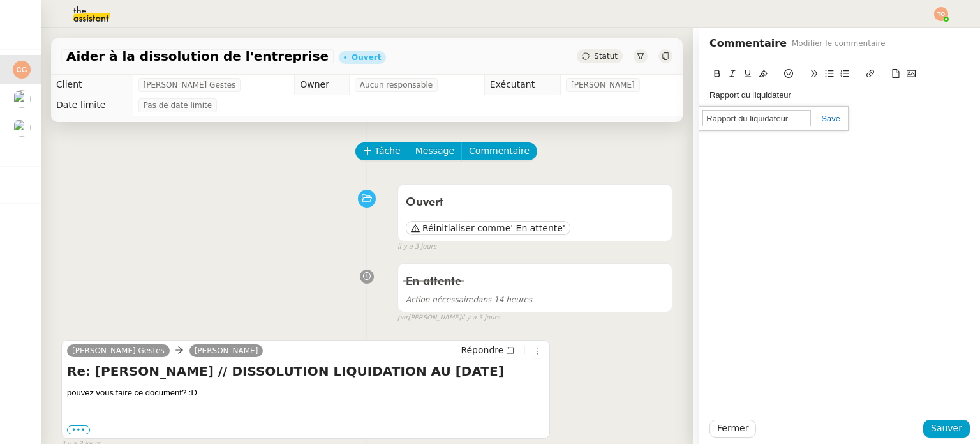
paste input "https://docs.google.com/document/d/1uB4Be5W0DzKCbM4endv3lcuSgP9hpuMxXWRKDWZKeDQ…"
type input "https://docs.google.com/document/d/1uB4Be5W0DzKCbM4endv3lcuSgP9hpuMxXWRKDWZKeDQ…"
click at [825, 119] on link at bounding box center [825, 119] width 29 height 10
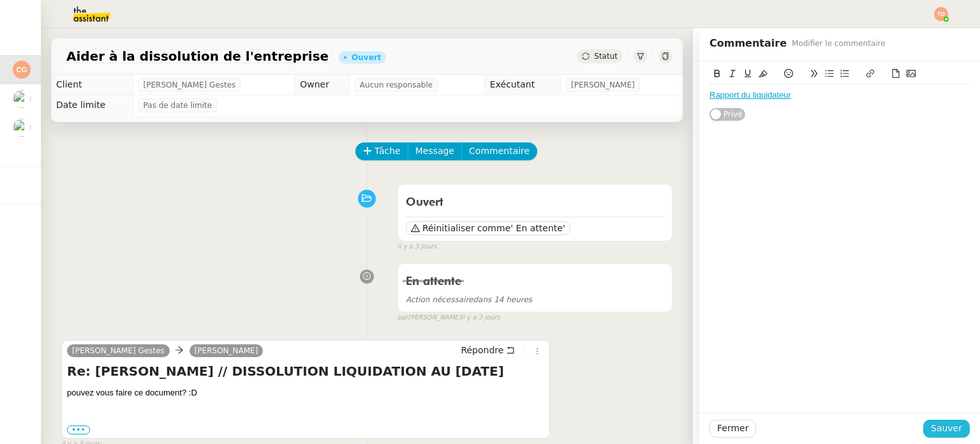
click at [951, 429] on span "Sauver" at bounding box center [946, 428] width 31 height 15
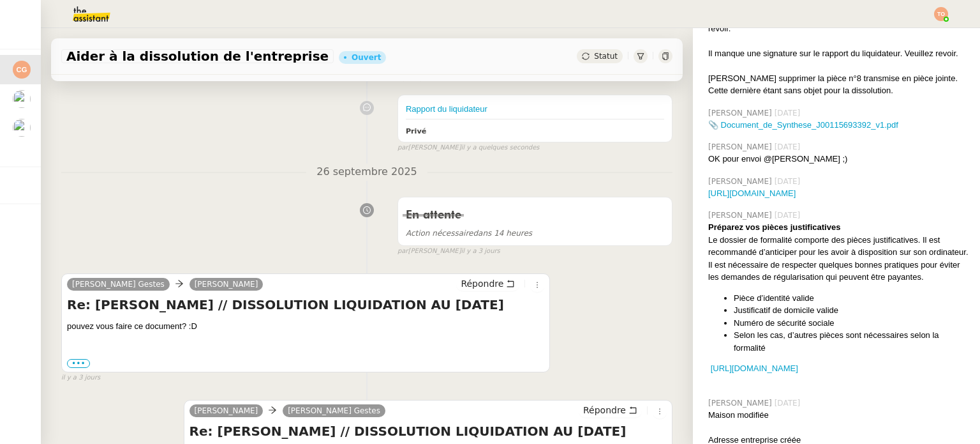
scroll to position [191, 0]
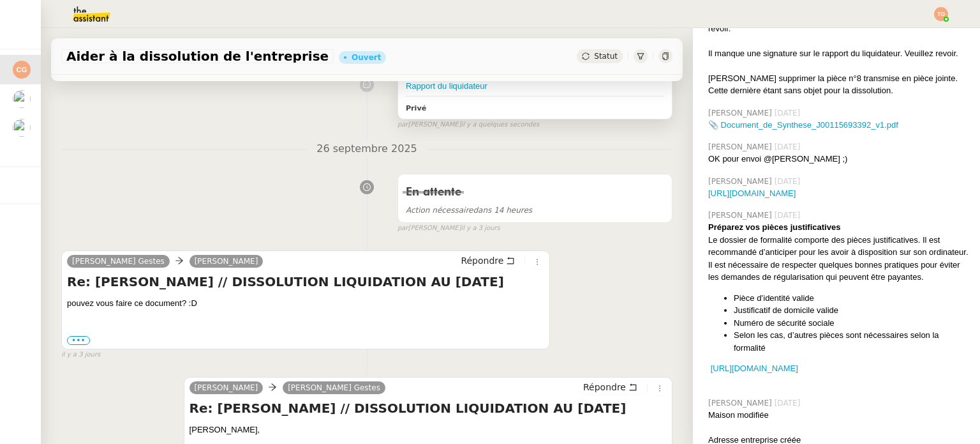
click at [588, 77] on div "Rapport du liquidateur Privé" at bounding box center [535, 95] width 274 height 47
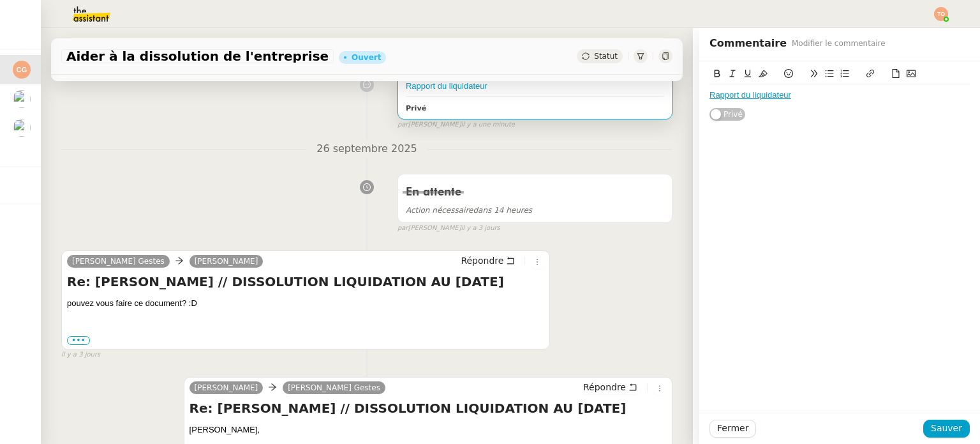
click at [587, 91] on div "Rapport du liquidateur" at bounding box center [535, 86] width 258 height 13
click at [771, 94] on link "Rapport du liquidateur" at bounding box center [751, 95] width 82 height 10
click at [828, 116] on link at bounding box center [811, 118] width 36 height 10
click at [769, 90] on div "Rapport du liquidateur" at bounding box center [840, 94] width 260 height 11
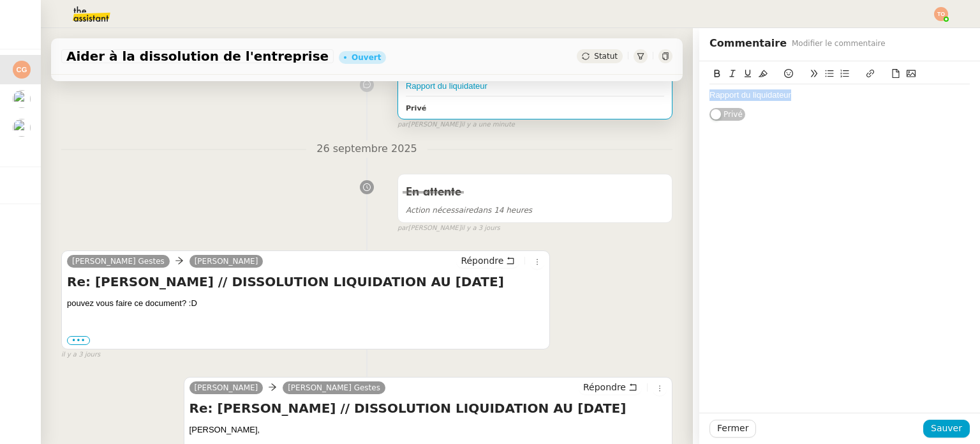
click at [769, 90] on div "Rapport du liquidateur" at bounding box center [840, 94] width 260 height 11
click at [866, 73] on icon at bounding box center [870, 73] width 9 height 9
paste input "https://docs.google.com/document/d/10sSuOPsHVJAC5_pDZ7zy89Ys7UR7tVED1eZHH_jr8bM…"
type input "https://docs.google.com/document/d/10sSuOPsHVJAC5_pDZ7zy89Ys7UR7tVED1eZHH_jr8bM…"
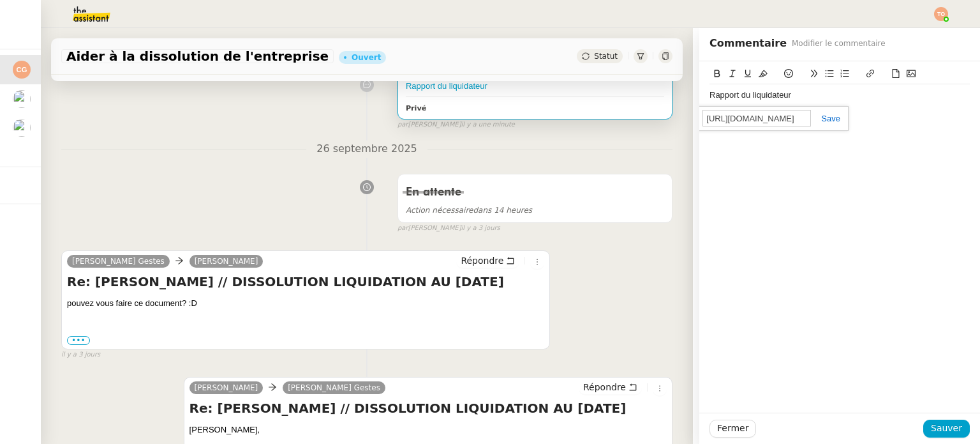
click at [826, 114] on link at bounding box center [825, 119] width 29 height 10
click at [931, 421] on span "Sauver" at bounding box center [946, 428] width 31 height 15
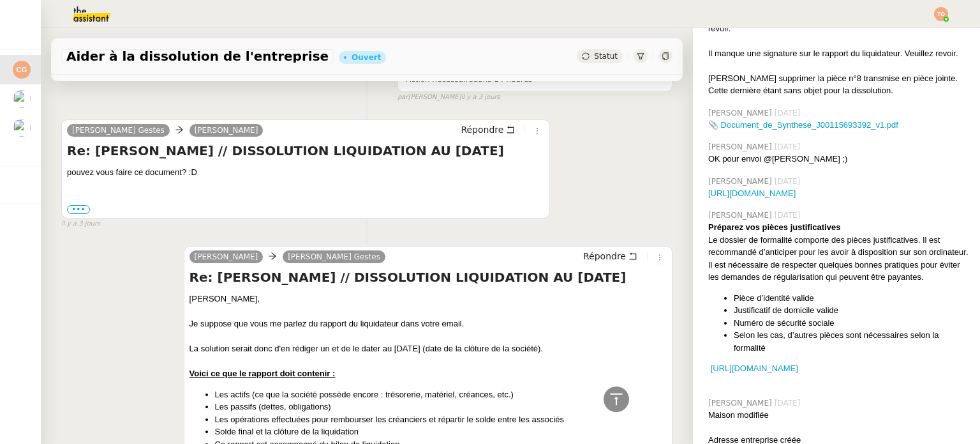
scroll to position [255, 0]
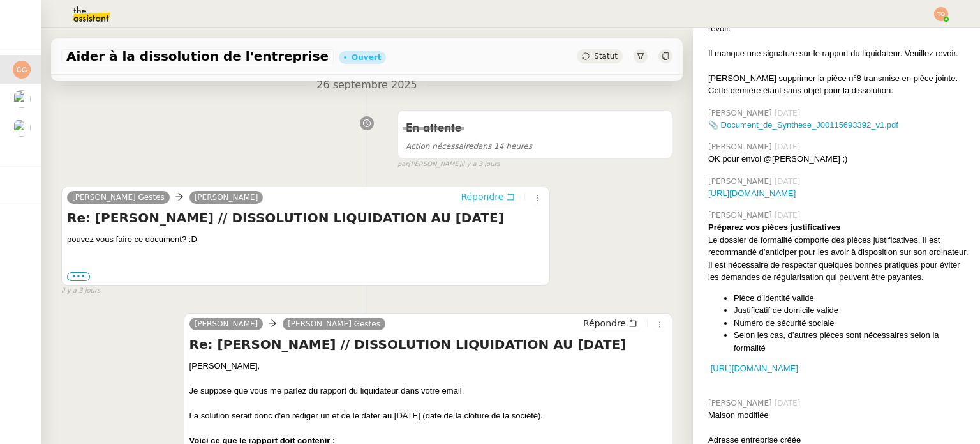
click at [506, 195] on icon at bounding box center [510, 196] width 9 height 9
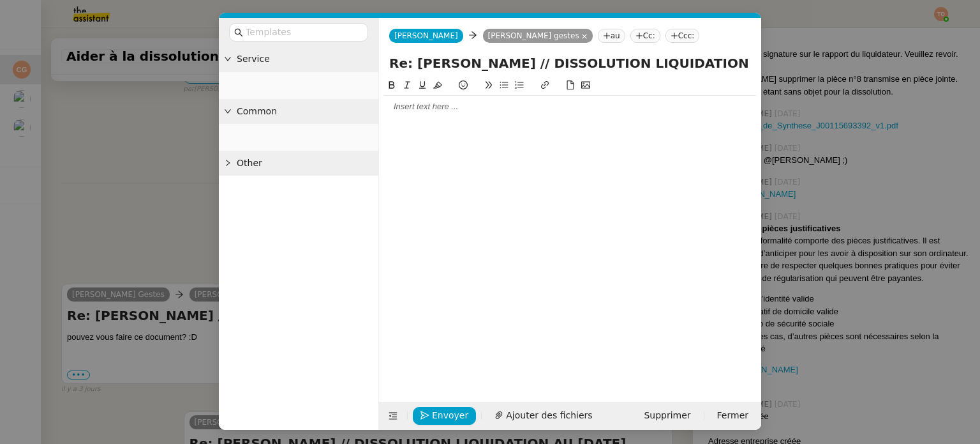
scroll to position [1087, 0]
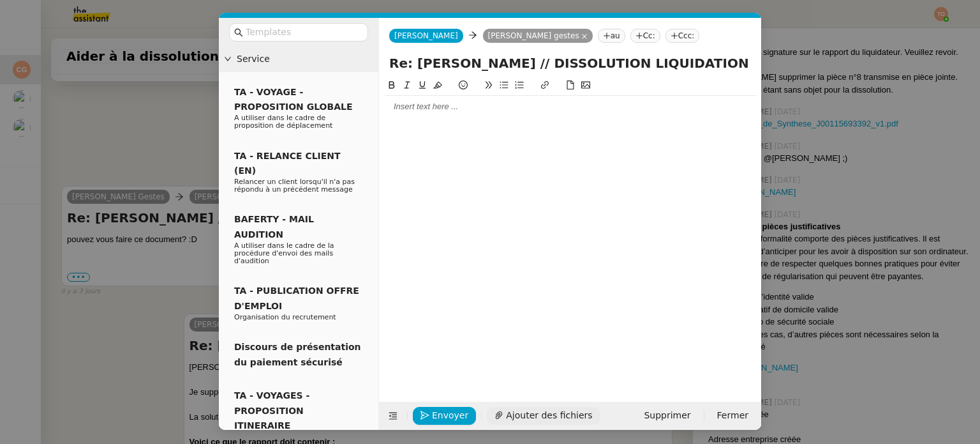
click at [497, 408] on button "Ajouter des fichiers" at bounding box center [543, 416] width 113 height 18
click at [391, 105] on div at bounding box center [570, 106] width 372 height 11
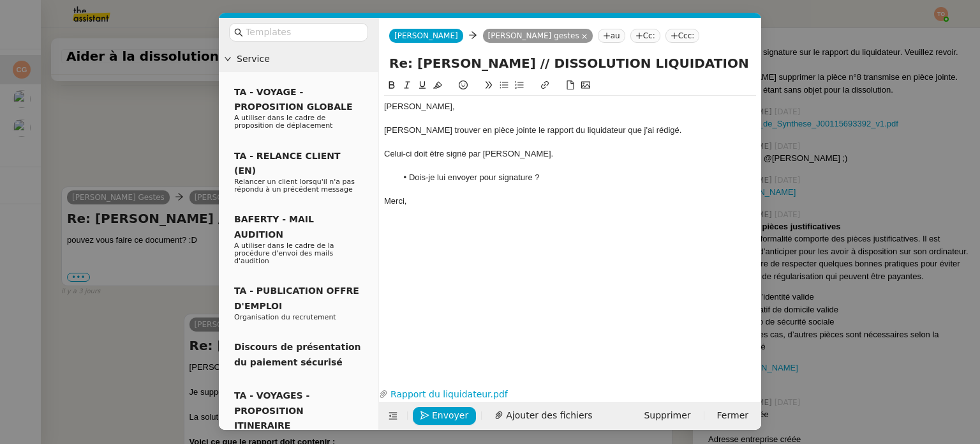
scroll to position [534, 0]
click at [533, 176] on li "Dois-je lui envoyer pour signature ?" at bounding box center [577, 177] width 360 height 11
click at [652, 131] on div "Veuillez trouver en pièce jointe le rapport du liquidateur que j'ai rédigé." at bounding box center [570, 129] width 372 height 11
click at [541, 138] on div at bounding box center [570, 142] width 372 height 11
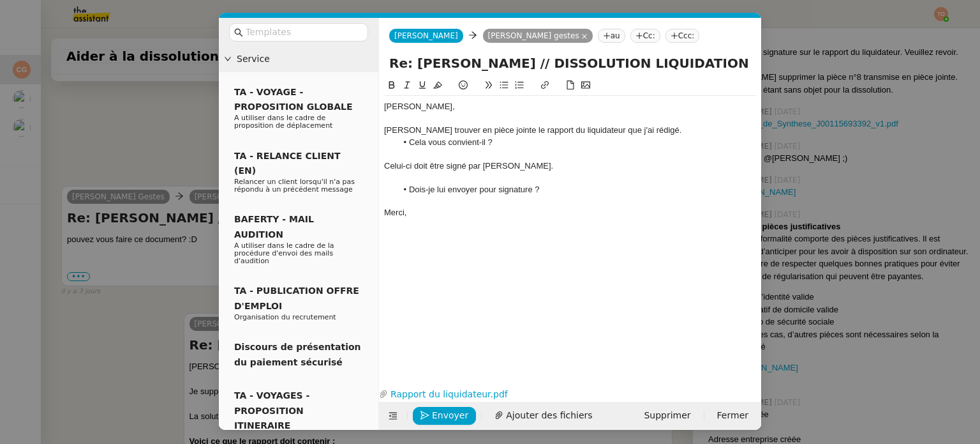
scroll to position [563, 0]
click at [452, 173] on div at bounding box center [570, 177] width 372 height 11
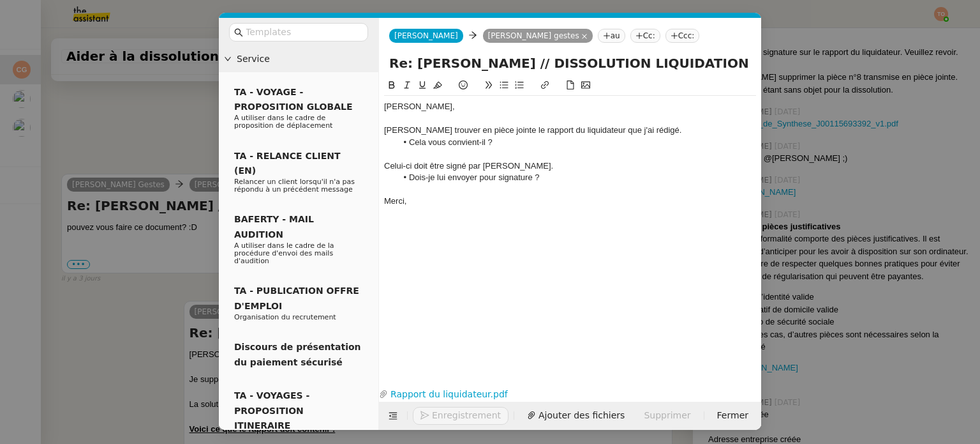
scroll to position [551, 0]
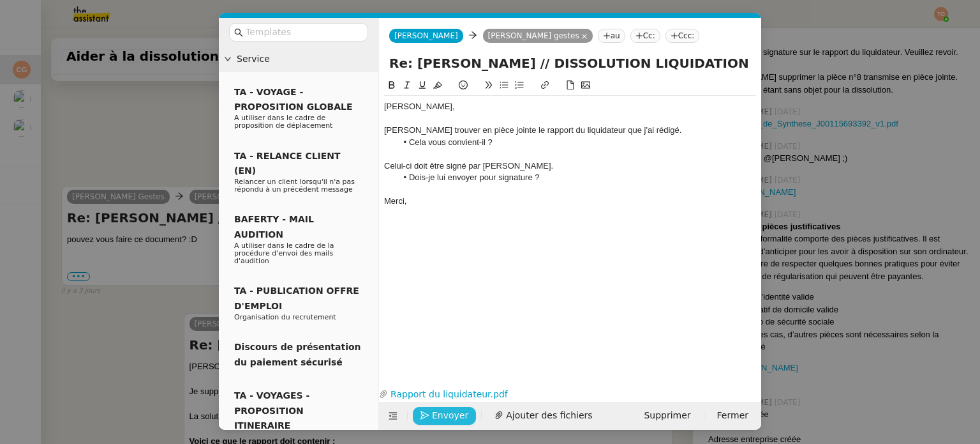
click at [452, 412] on span "Envoyer" at bounding box center [450, 415] width 36 height 15
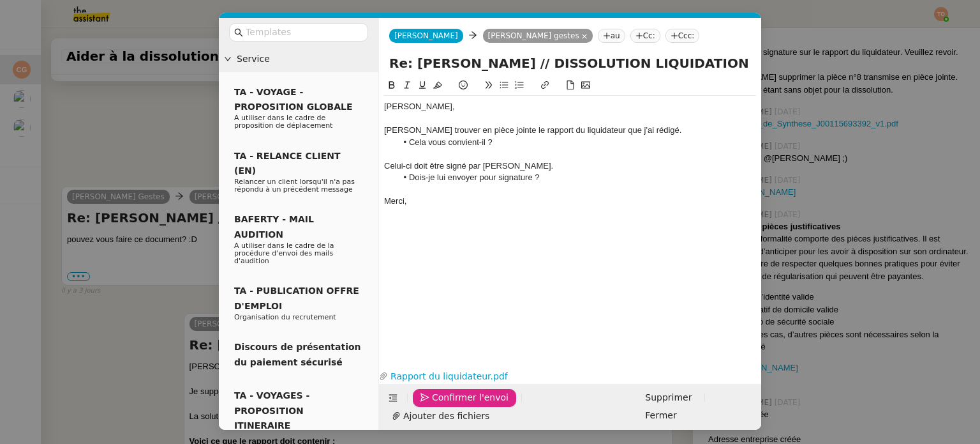
click at [452, 405] on span "Confirmer l'envoi" at bounding box center [470, 397] width 77 height 15
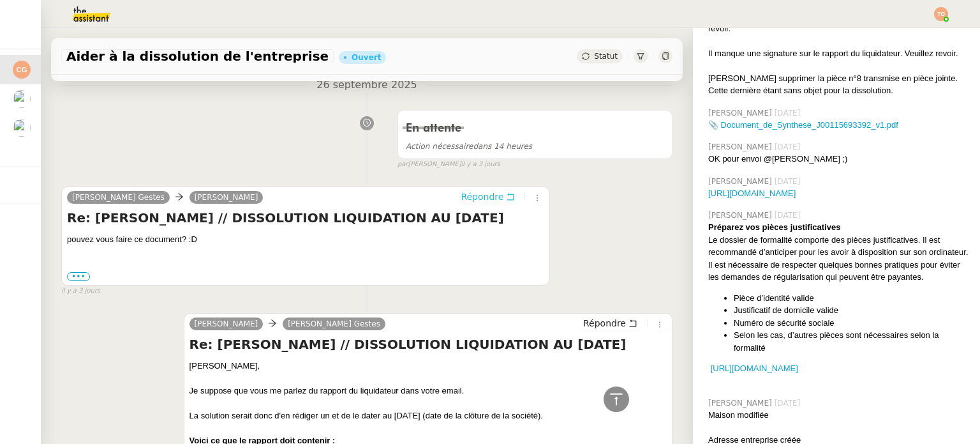
scroll to position [0, 0]
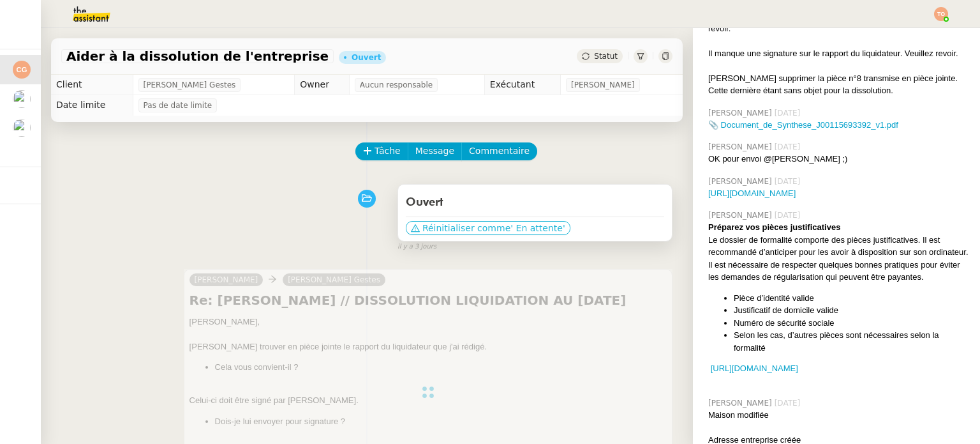
click at [524, 225] on span "' En attente'" at bounding box center [538, 227] width 54 height 13
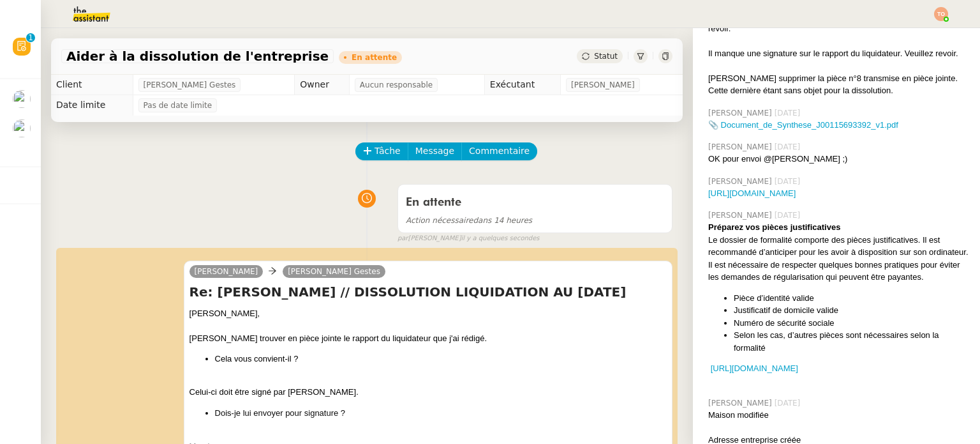
click at [594, 57] on span "Statut" at bounding box center [606, 56] width 24 height 9
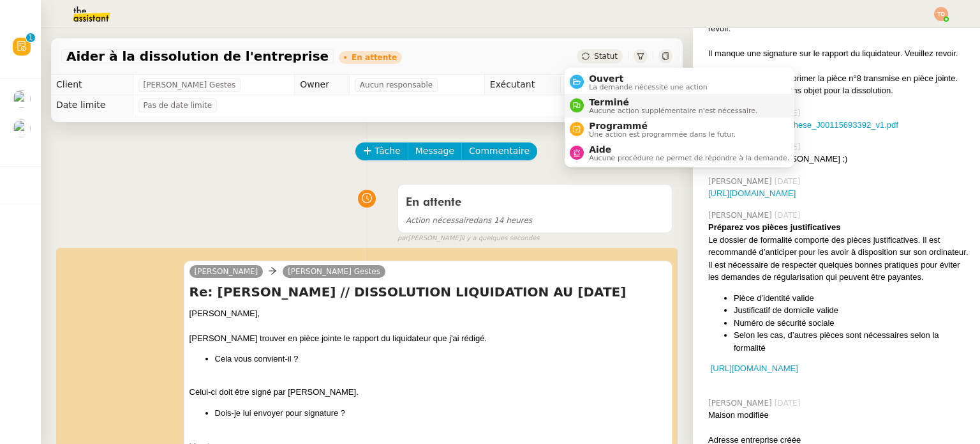
click at [600, 107] on span "Aucune action supplémentaire n'est nécessaire." at bounding box center [673, 110] width 168 height 7
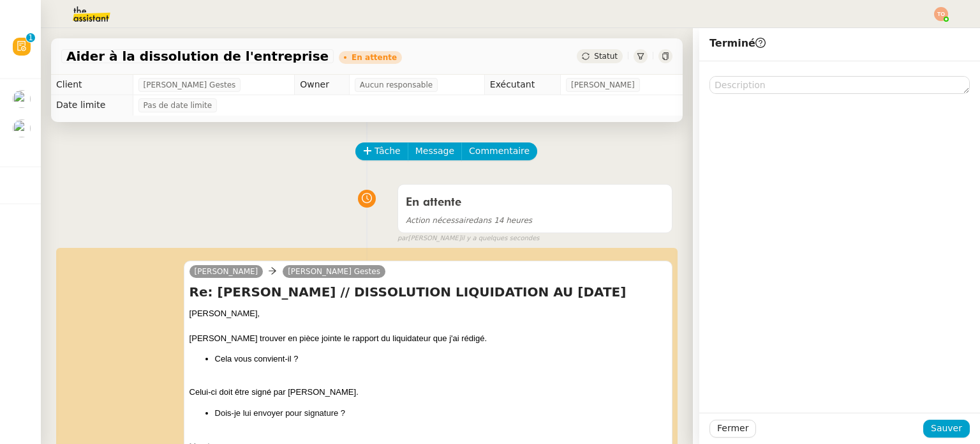
click at [594, 54] on span "Statut" at bounding box center [606, 56] width 24 height 9
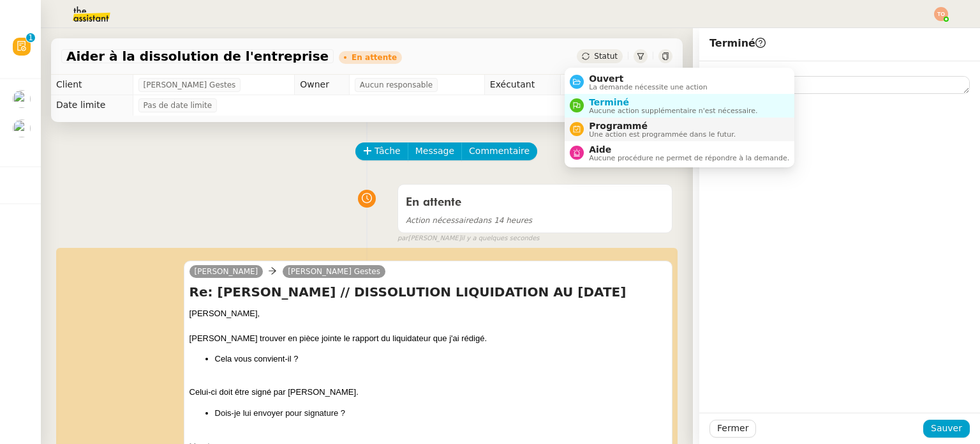
click at [631, 133] on span "Une action est programmée dans le futur." at bounding box center [662, 134] width 147 height 7
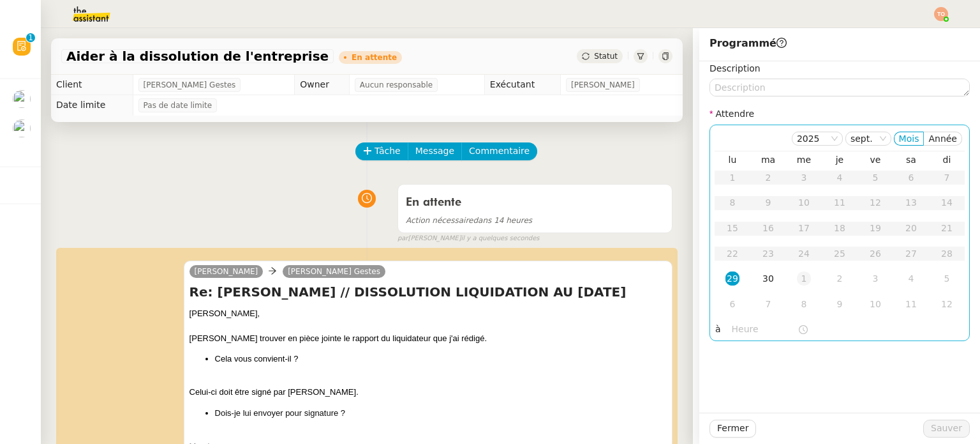
click at [797, 280] on div "1" at bounding box center [804, 278] width 14 height 14
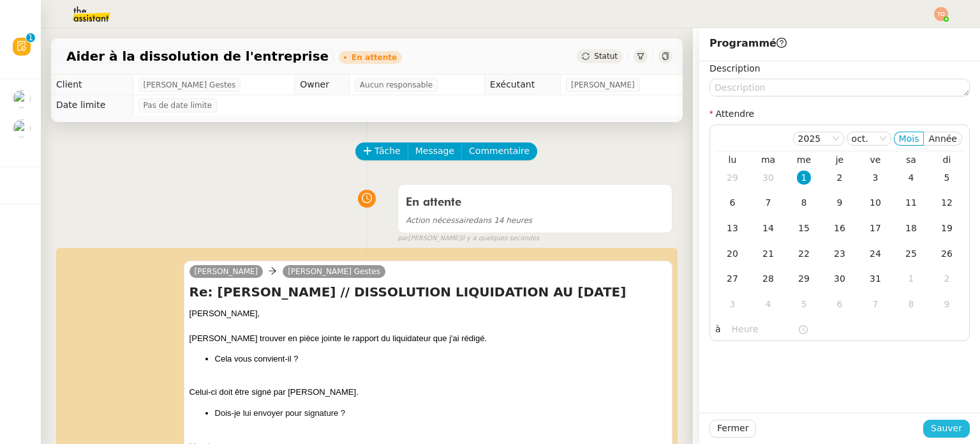
click at [931, 430] on span "Sauver" at bounding box center [946, 428] width 31 height 15
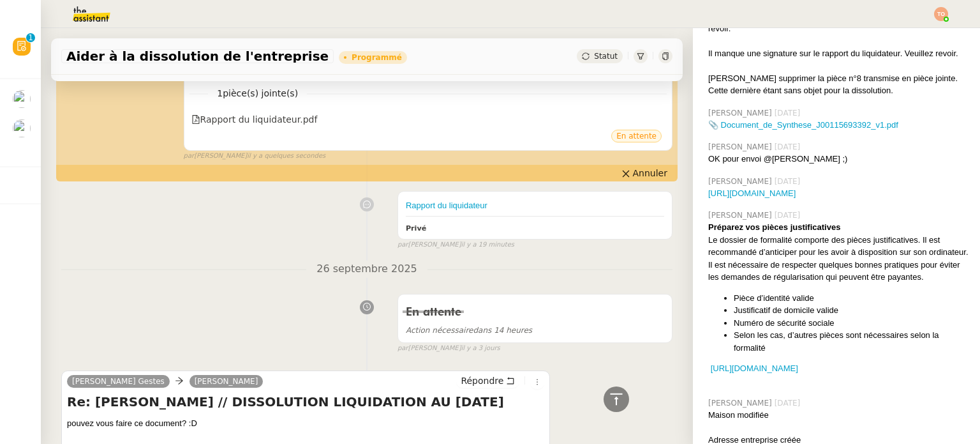
scroll to position [191, 0]
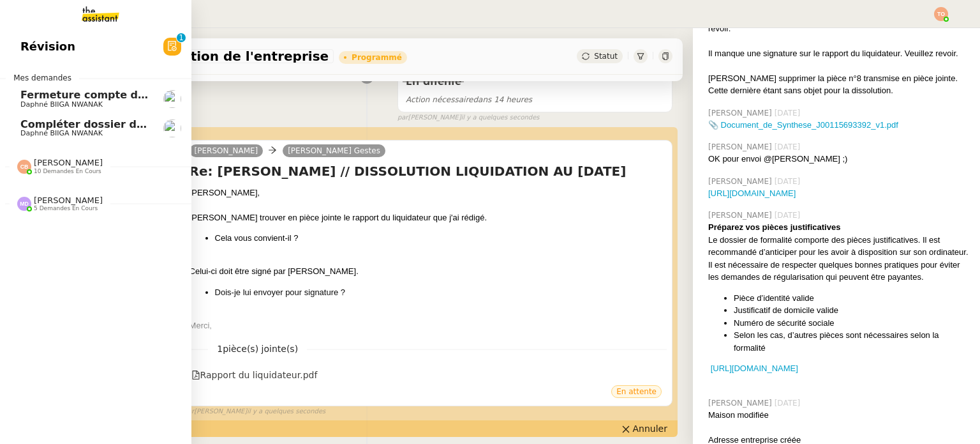
click at [38, 133] on span "Daphné BIIGA NWANAK" at bounding box center [61, 133] width 82 height 8
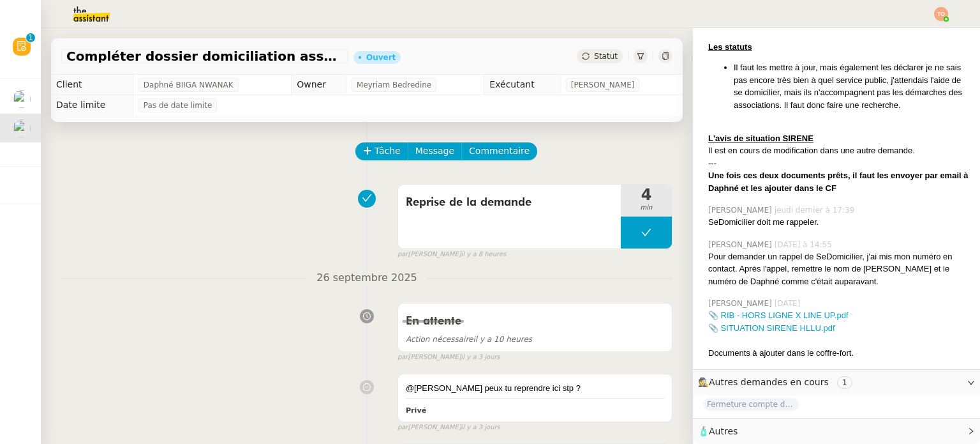
click at [945, 10] on img at bounding box center [941, 14] width 14 height 14
click at [937, 29] on li "Suivi" at bounding box center [906, 36] width 83 height 18
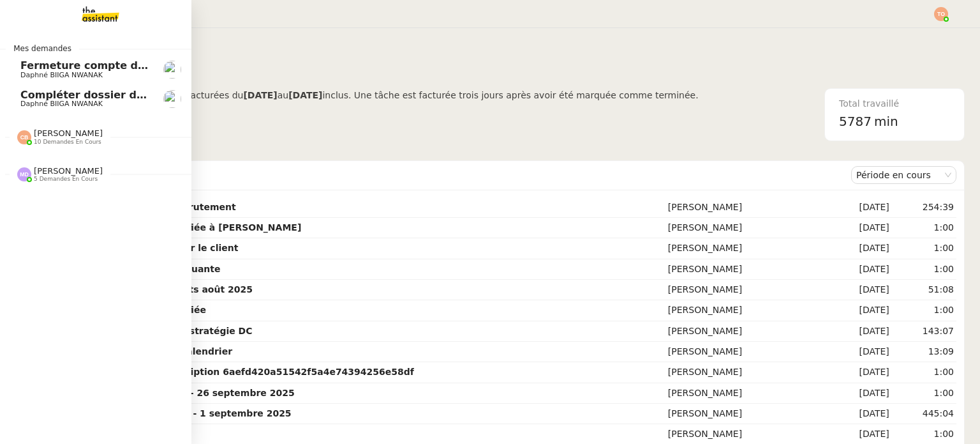
click at [20, 94] on span "Compléter dossier domiciliation asso sur Se Domicilier" at bounding box center [177, 95] width 315 height 12
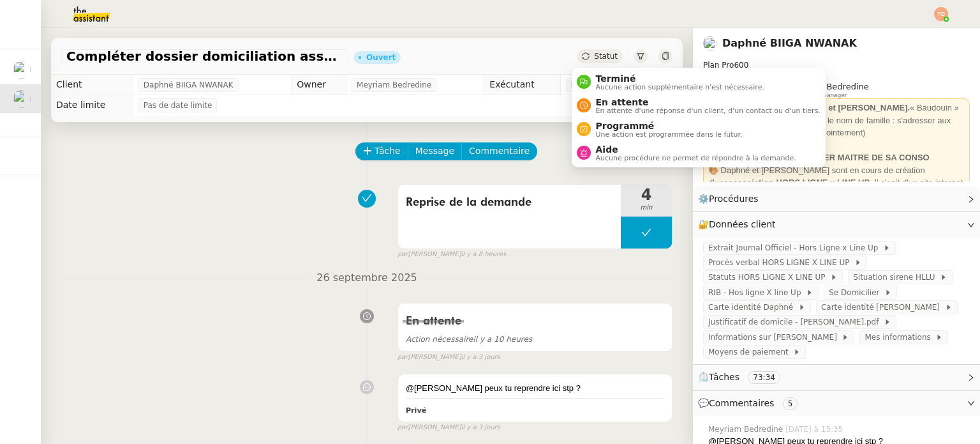
click at [597, 52] on span "Statut" at bounding box center [606, 56] width 24 height 9
click at [615, 101] on span "En attente" at bounding box center [708, 102] width 225 height 10
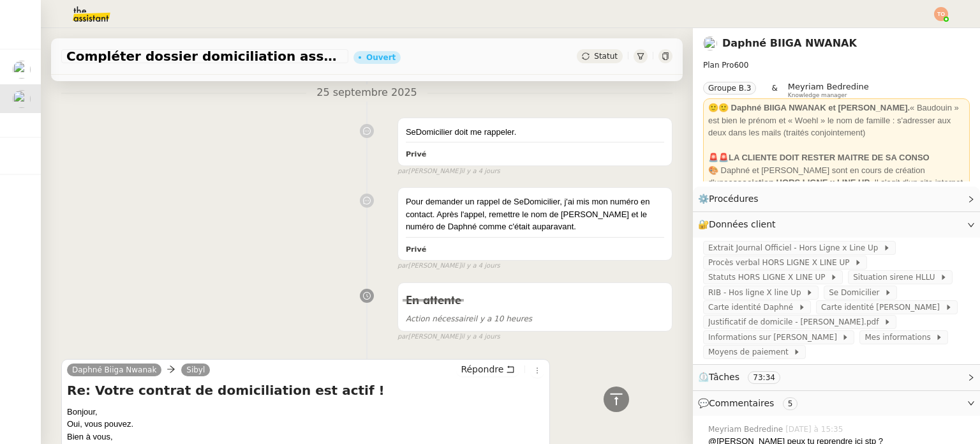
scroll to position [766, 0]
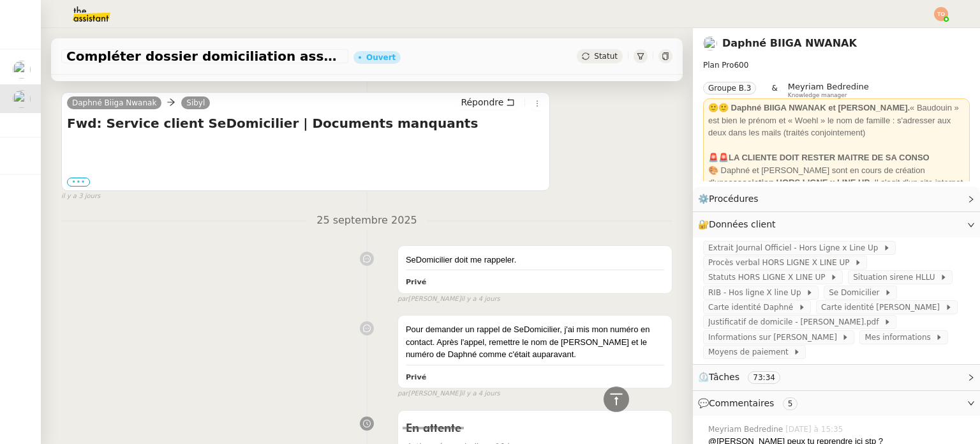
click at [67, 186] on label "•••" at bounding box center [78, 181] width 23 height 9
click at [0, 0] on input "•••" at bounding box center [0, 0] width 0 height 0
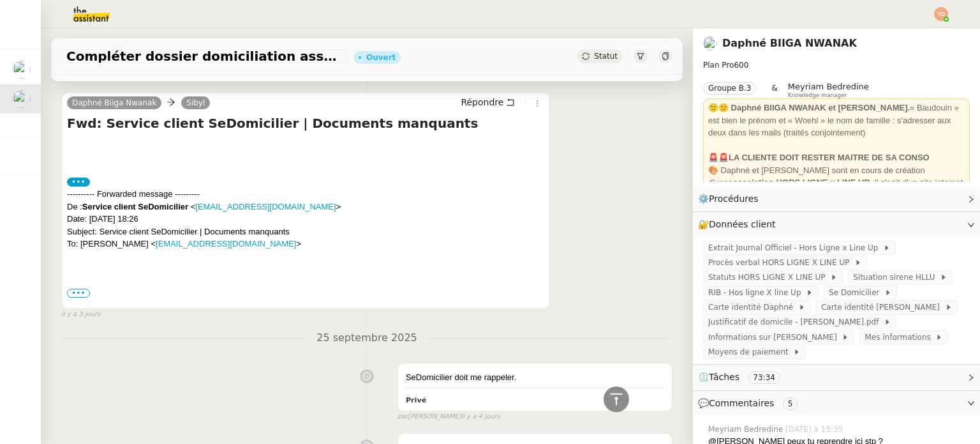
click at [82, 297] on span "•••" at bounding box center [78, 292] width 23 height 9
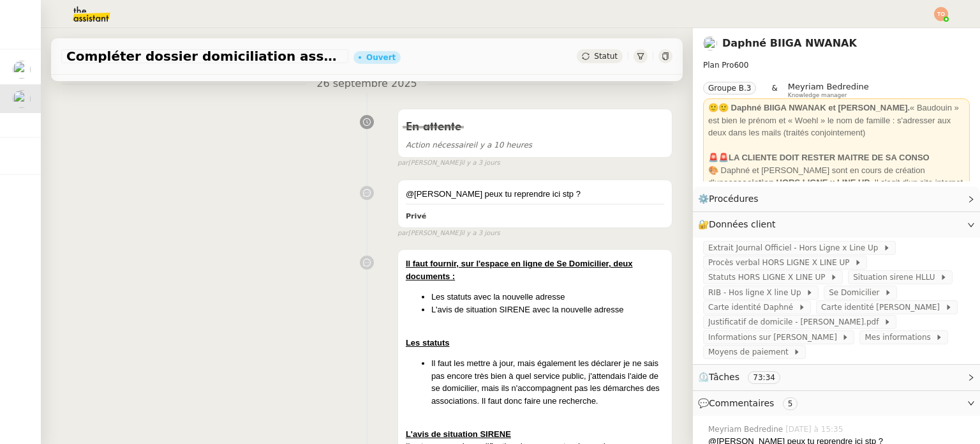
scroll to position [191, 0]
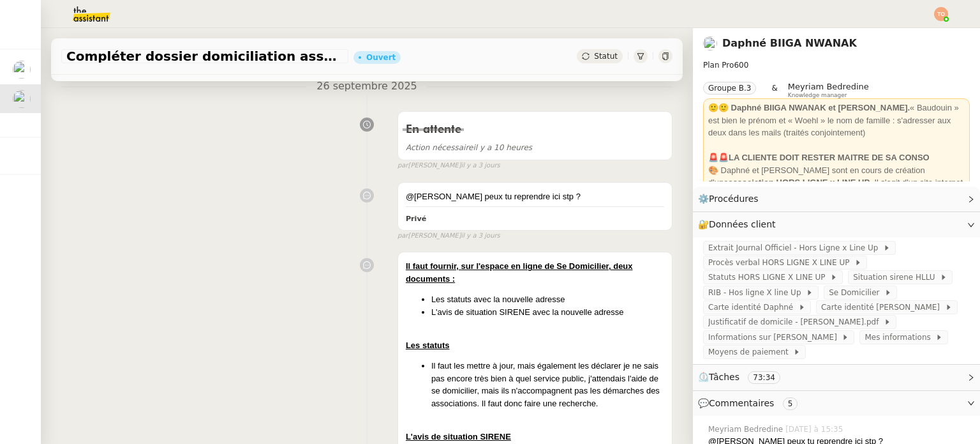
click at [580, 52] on div "Statut" at bounding box center [600, 56] width 46 height 14
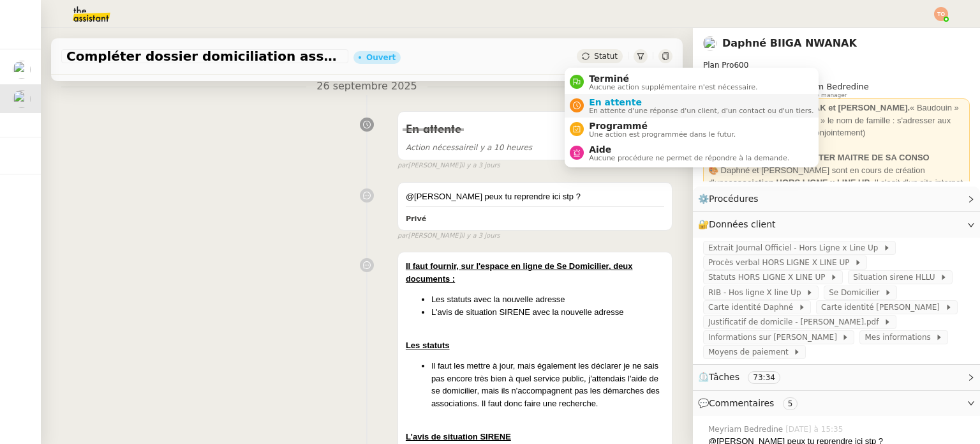
click at [623, 103] on span "En attente" at bounding box center [701, 102] width 225 height 10
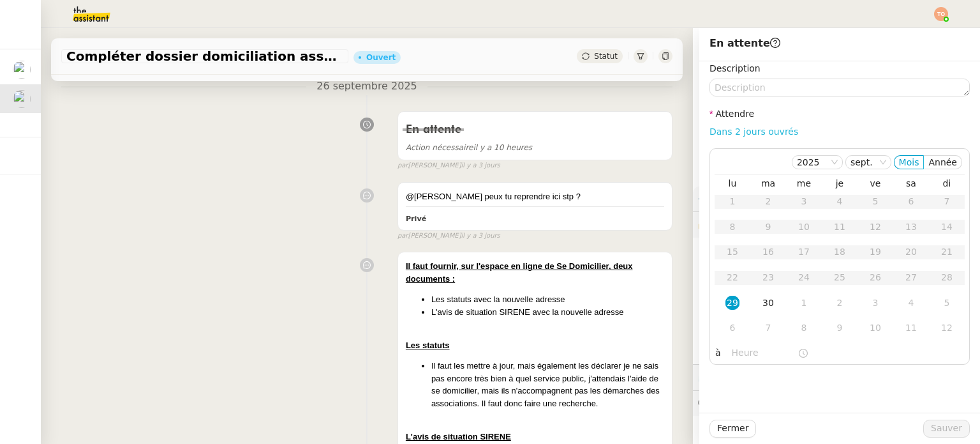
click at [742, 127] on link "Dans 2 jours ouvrés" at bounding box center [754, 131] width 89 height 10
type input "07:00"
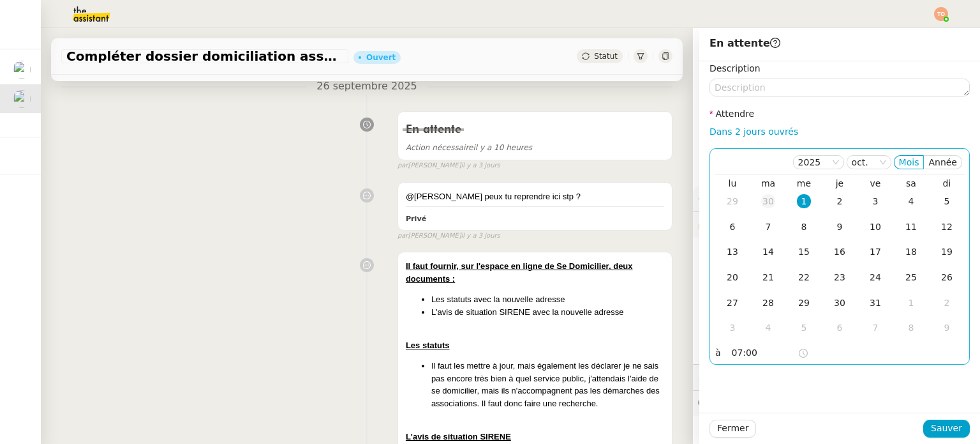
click at [762, 204] on div "30" at bounding box center [768, 201] width 14 height 14
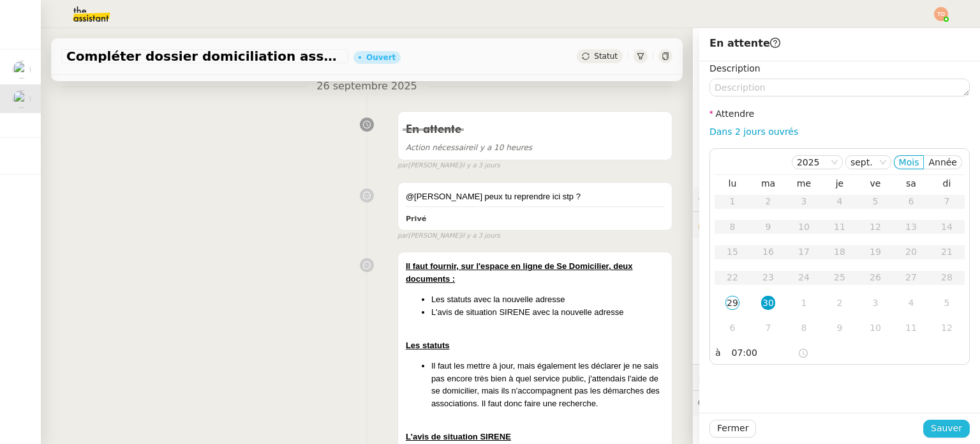
click at [949, 425] on span "Sauver" at bounding box center [946, 428] width 31 height 15
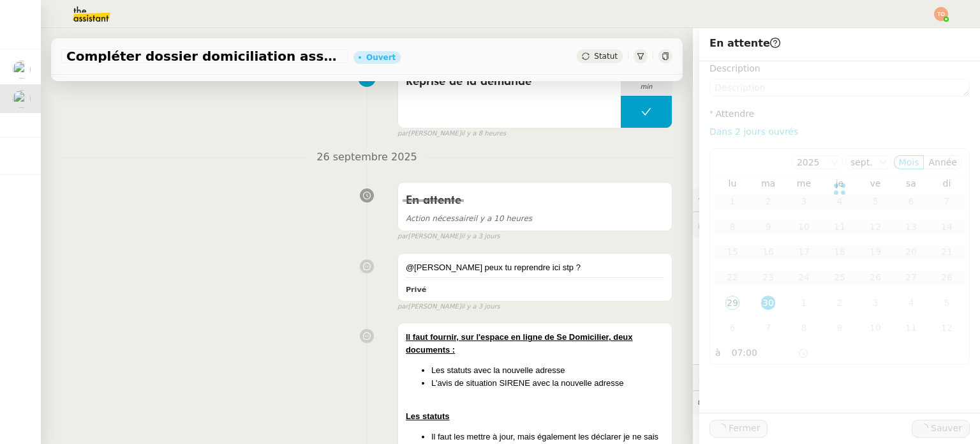
scroll to position [262, 0]
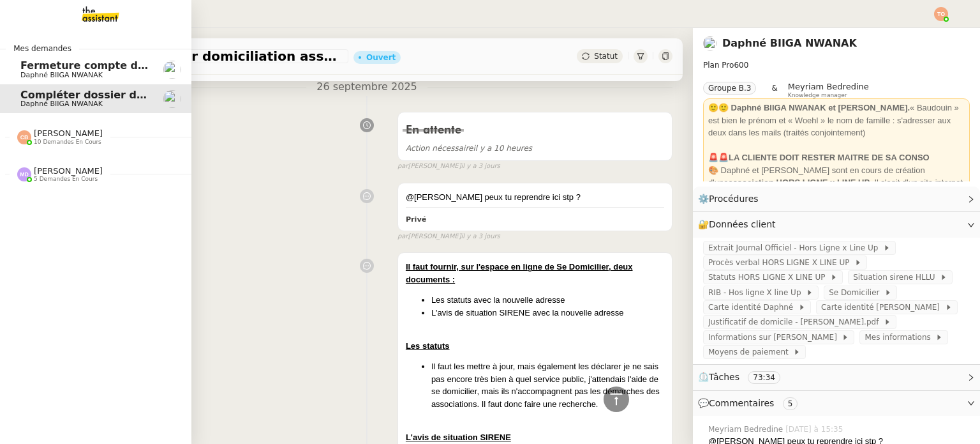
click at [31, 80] on link "Fermeture compte domiciliation Kandbaz Daphné BIIGA NWANAK" at bounding box center [95, 69] width 191 height 29
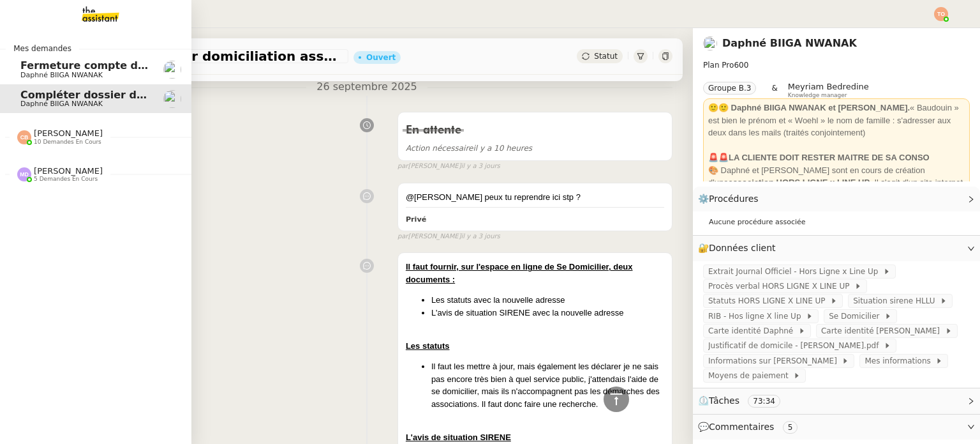
click at [54, 77] on span "Daphné BIIGA NWANAK" at bounding box center [61, 75] width 82 height 8
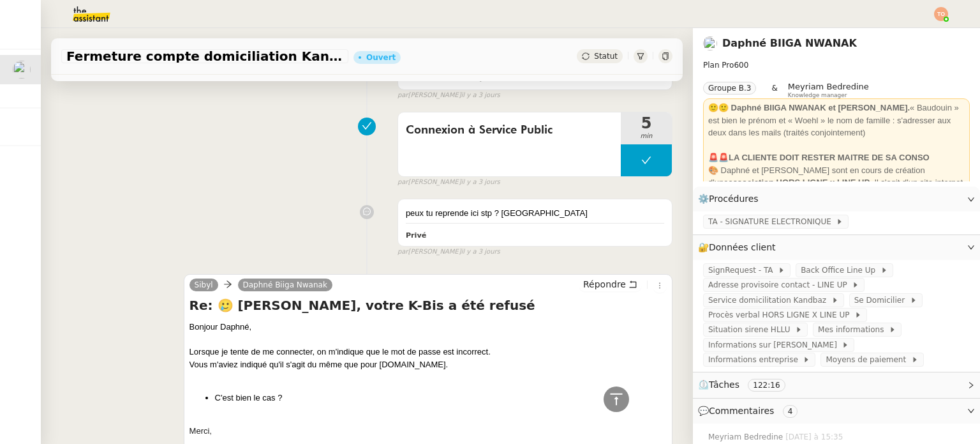
click at [599, 50] on div "Statut" at bounding box center [600, 56] width 46 height 14
click at [594, 56] on span "Statut" at bounding box center [606, 56] width 24 height 9
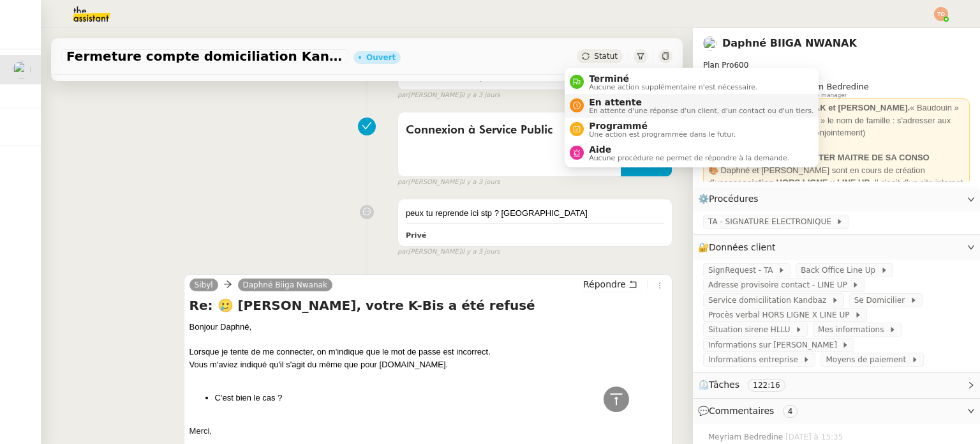
click at [612, 102] on span "En attente" at bounding box center [701, 102] width 225 height 10
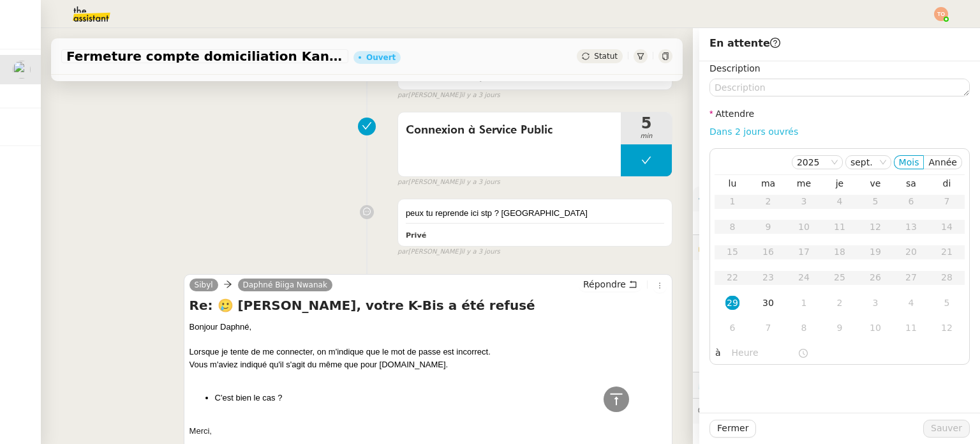
click at [759, 137] on link "Dans 2 jours ouvrés" at bounding box center [754, 131] width 89 height 10
type input "07:00"
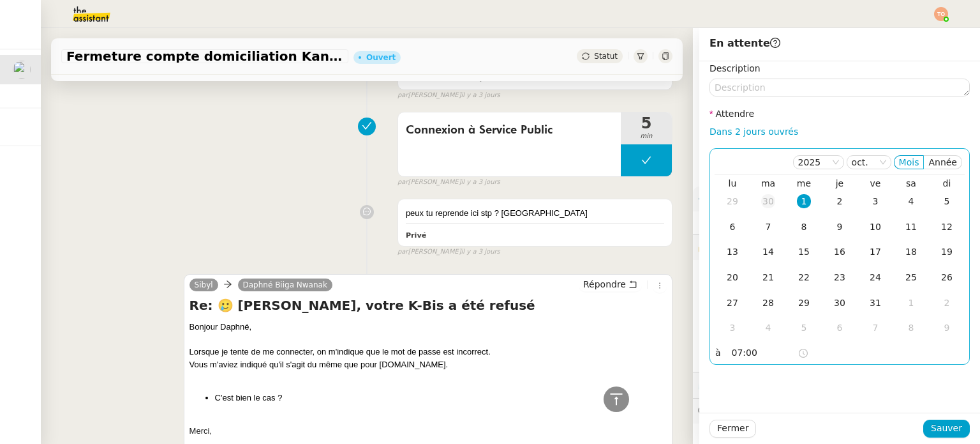
click at [761, 204] on div "30" at bounding box center [768, 201] width 14 height 14
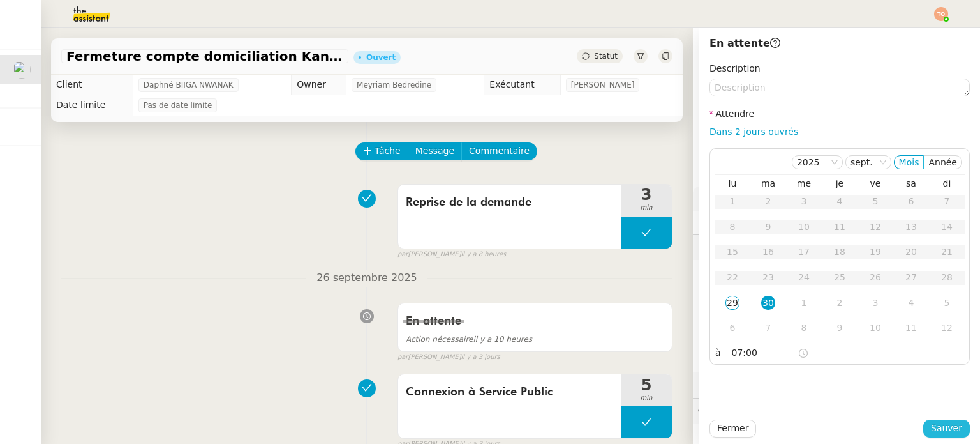
click at [942, 421] on span "Sauver" at bounding box center [946, 428] width 31 height 15
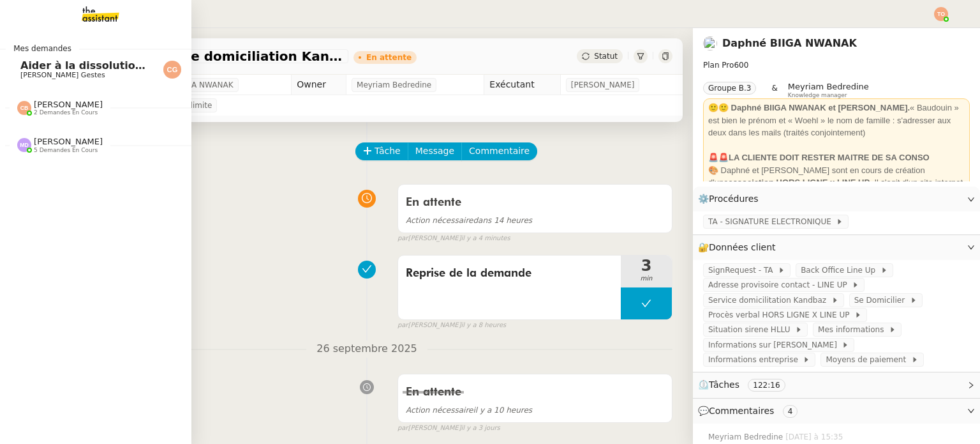
click at [68, 70] on span "Aider à la dissolution de l'entreprise" at bounding box center [125, 65] width 210 height 12
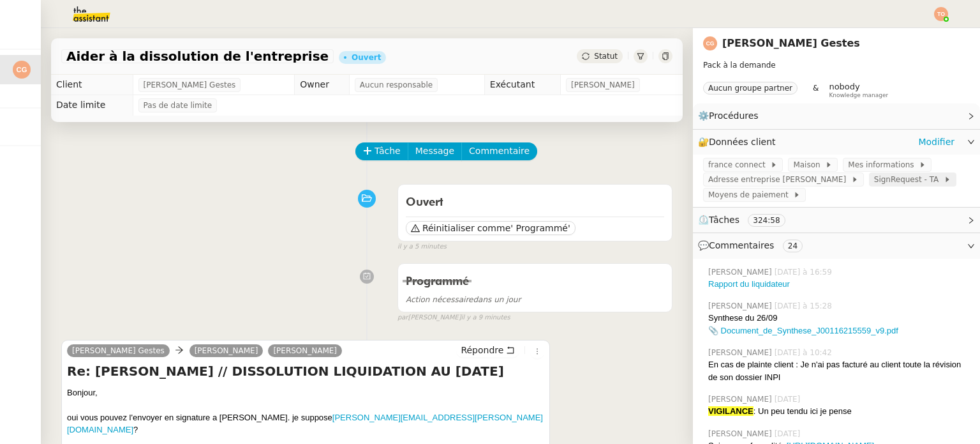
click at [874, 183] on span "SignRequest - TA" at bounding box center [909, 179] width 70 height 13
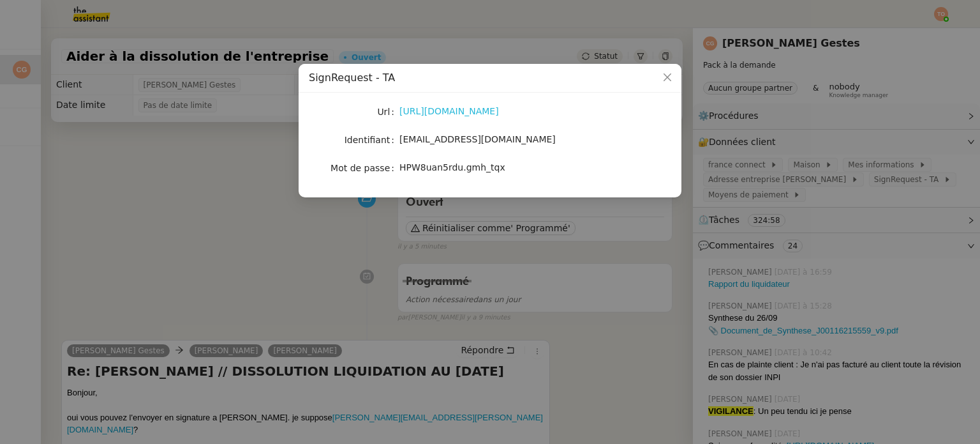
click at [451, 116] on link "https://signrequest.com/#/" at bounding box center [450, 111] width 100 height 10
click at [304, 256] on nz-modal-container "SignRequest - TA Url https://signrequest.com/#/ Identifiant account@team.theass…" at bounding box center [490, 222] width 980 height 444
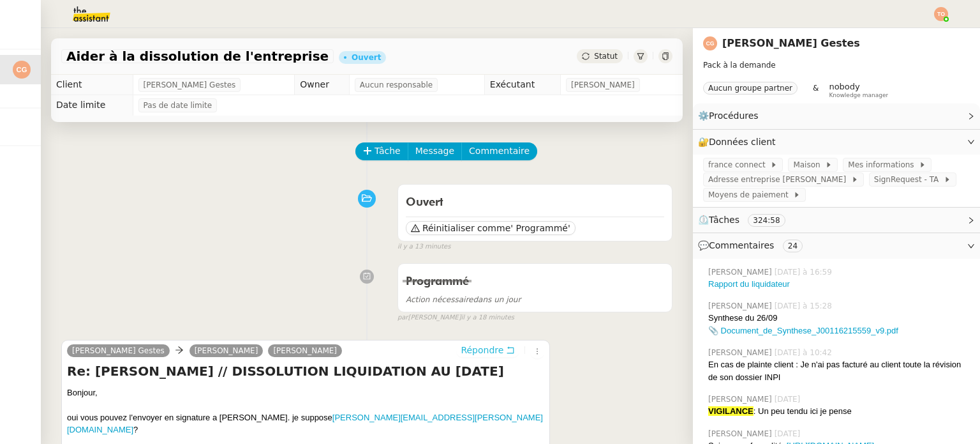
click at [486, 352] on span "Répondre" at bounding box center [482, 349] width 43 height 13
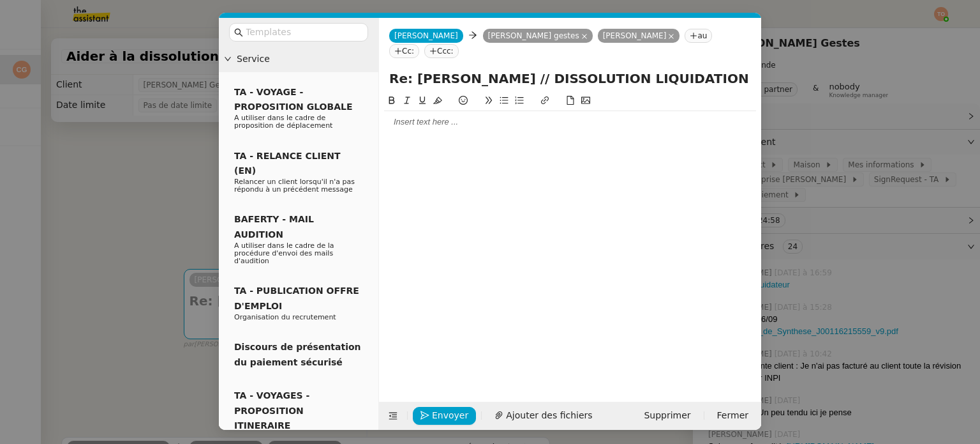
click at [488, 116] on div at bounding box center [570, 122] width 372 height 22
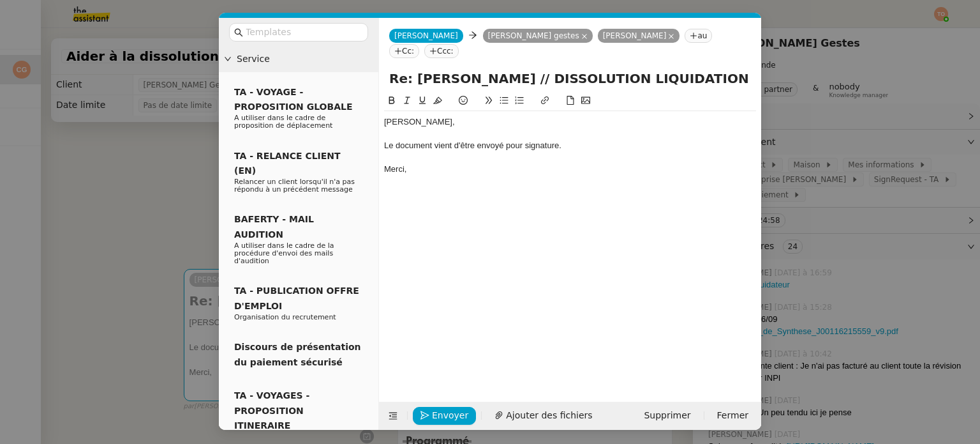
click at [457, 116] on div "Cédric," at bounding box center [570, 121] width 372 height 11
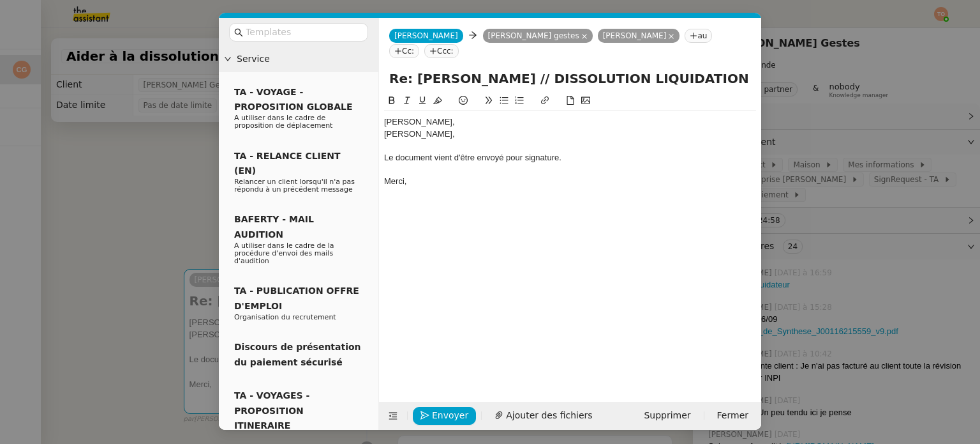
click at [558, 152] on div "Le document vient d'être envoyé pour signature." at bounding box center [570, 157] width 372 height 11
click at [583, 152] on div "Le document vient d'être envoyé pour signature via <signrequest." at bounding box center [570, 157] width 372 height 11
click at [440, 415] on span "Envoyer" at bounding box center [450, 415] width 36 height 15
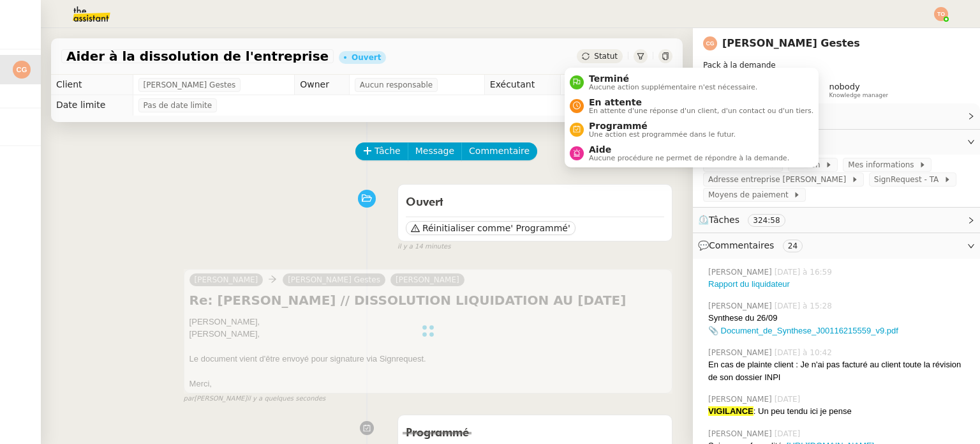
click at [597, 53] on span "Statut" at bounding box center [606, 56] width 24 height 9
click at [611, 107] on span "En attente d'une réponse d'un client, d'un contact ou d'un tiers." at bounding box center [701, 110] width 225 height 7
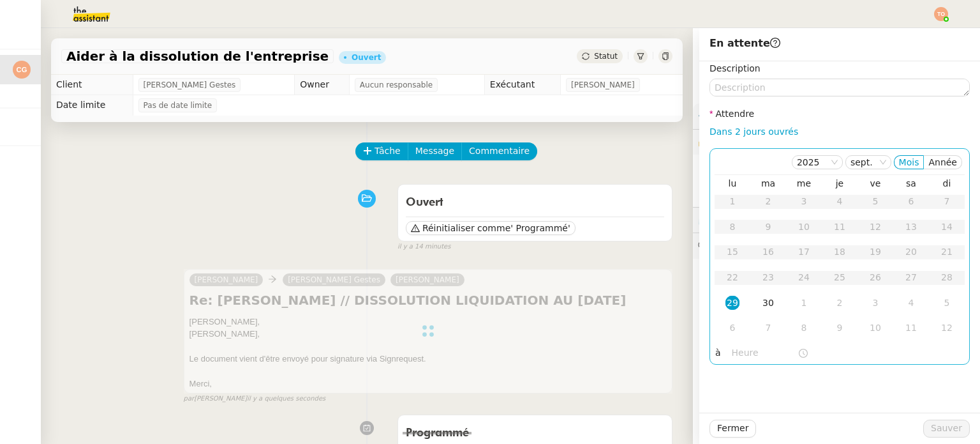
drag, startPoint x: 725, startPoint y: 130, endPoint x: 735, endPoint y: 165, distance: 37.2
click at [725, 130] on link "Dans 2 jours ouvrés" at bounding box center [754, 131] width 89 height 10
type input "07:00"
click at [761, 201] on div "30" at bounding box center [768, 201] width 14 height 14
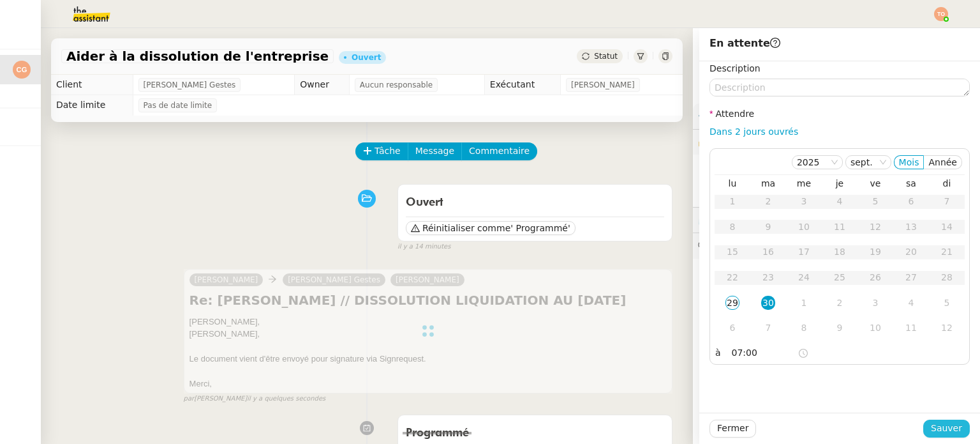
click at [934, 428] on span "Sauver" at bounding box center [946, 428] width 31 height 15
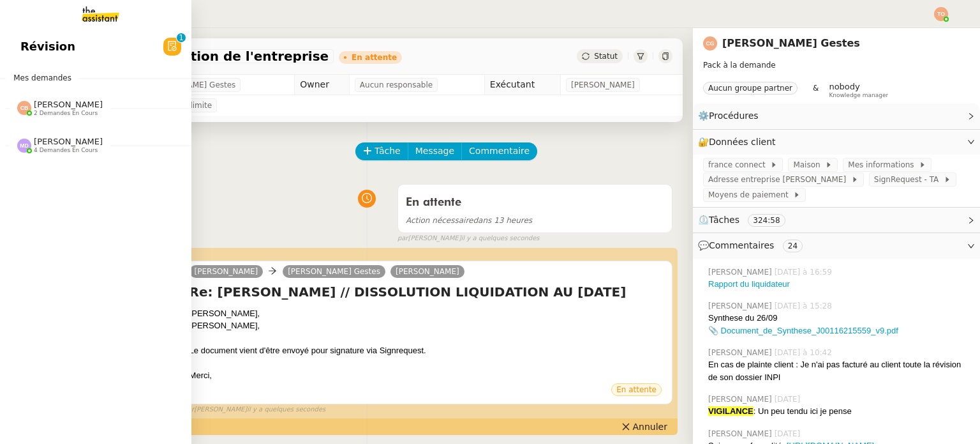
click at [42, 149] on span "4 demandes en cours" at bounding box center [66, 150] width 64 height 7
click at [84, 112] on span "Coralie Bordas 2 demandes en cours" at bounding box center [60, 108] width 101 height 17
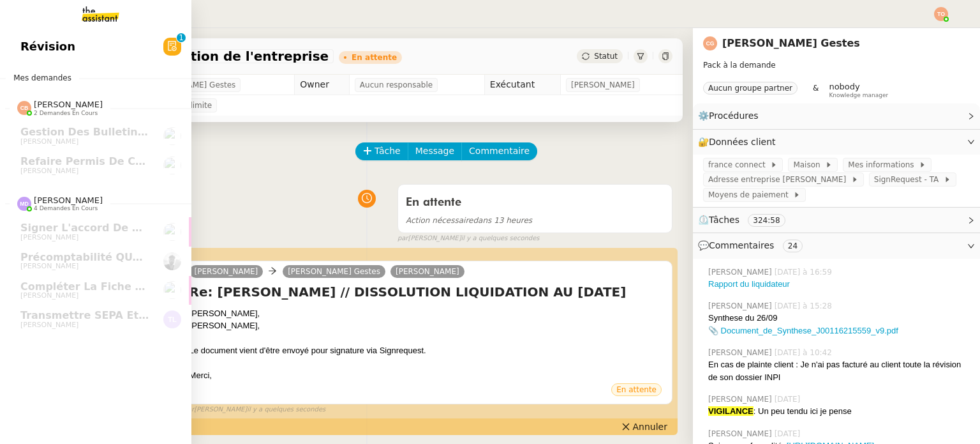
click at [64, 45] on link "Révision 0 1 2 3 4 5 6 7 8 9" at bounding box center [95, 46] width 191 height 29
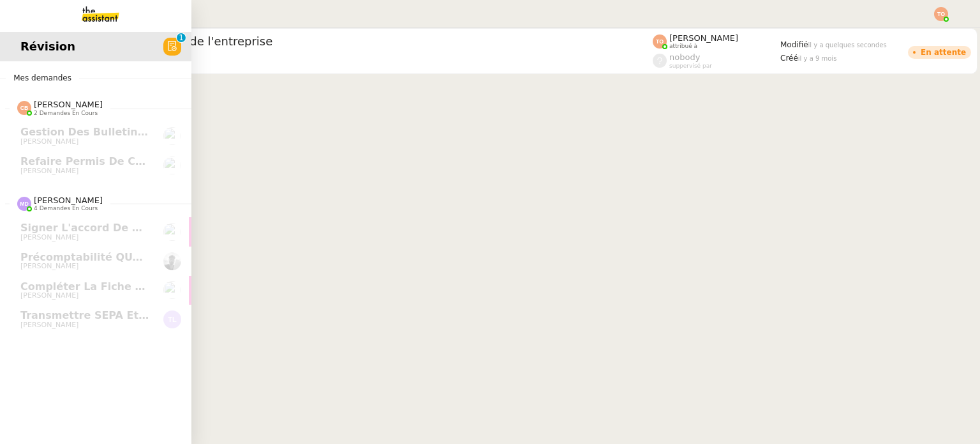
click at [89, 8] on img at bounding box center [90, 14] width 99 height 28
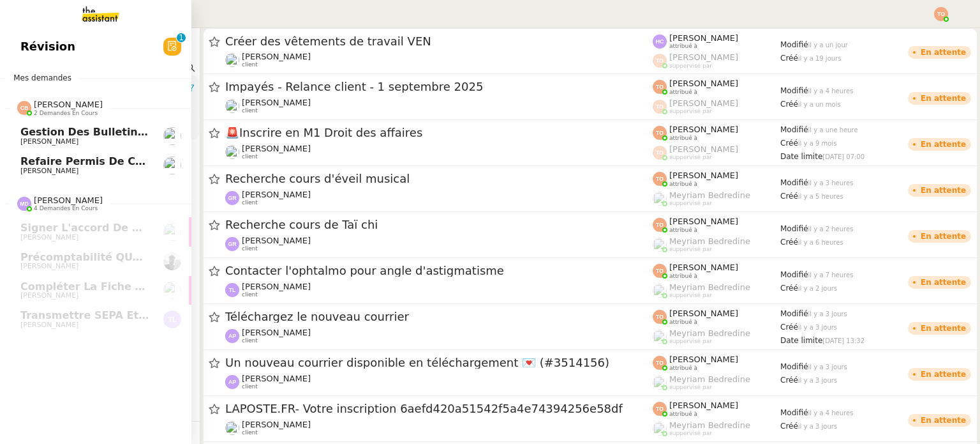
click at [98, 168] on span "[PERSON_NAME]" at bounding box center [84, 171] width 129 height 8
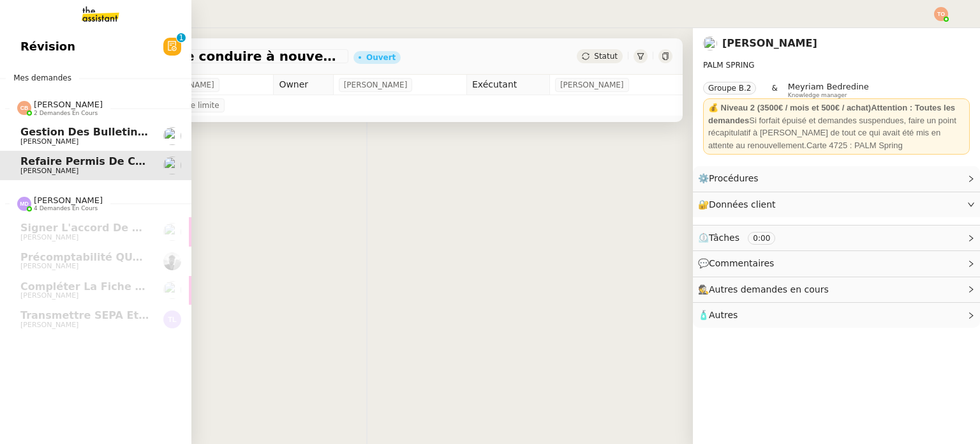
click at [100, 142] on span "[PERSON_NAME]" at bounding box center [84, 142] width 129 height 8
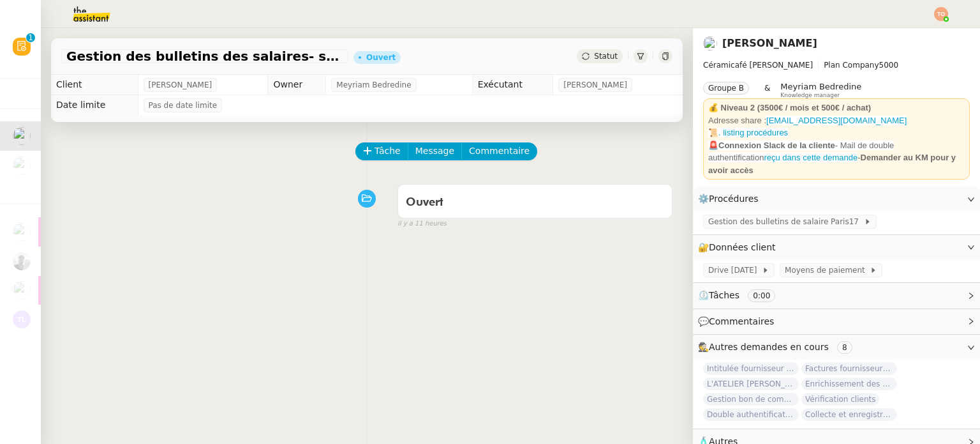
click at [939, 12] on img at bounding box center [941, 14] width 14 height 14
click at [926, 35] on li "Suivi" at bounding box center [906, 36] width 83 height 18
